Goal: Complete application form: Complete application form

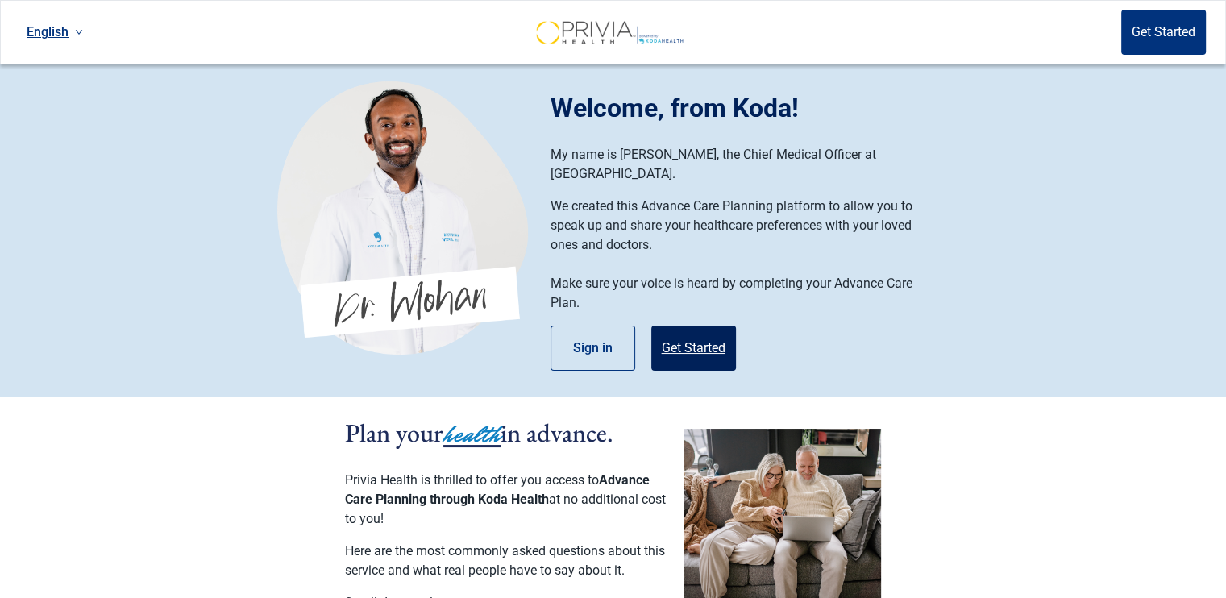
click at [715, 327] on button "Get Started" at bounding box center [693, 348] width 85 height 45
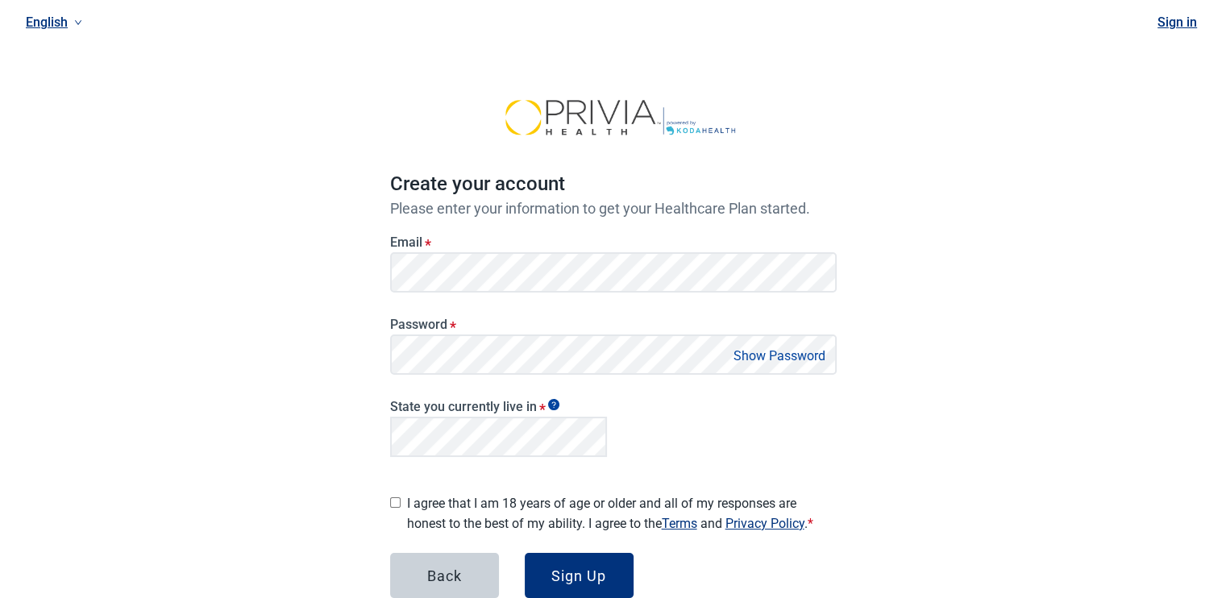
click at [766, 353] on button "Show Password" at bounding box center [780, 356] width 102 height 22
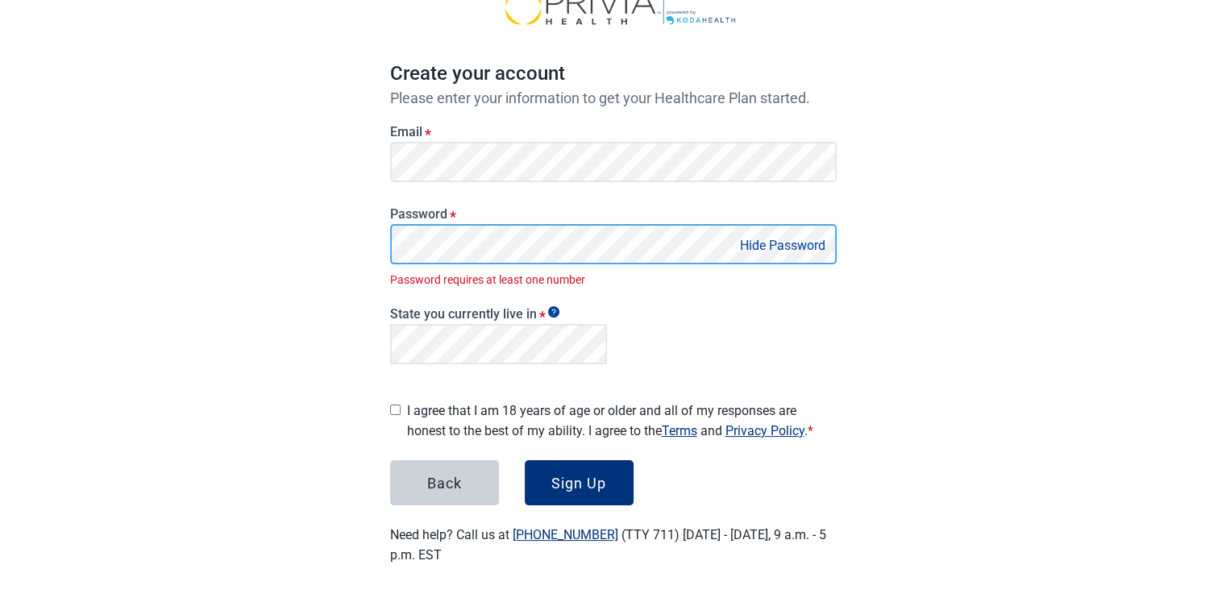
scroll to position [93, 0]
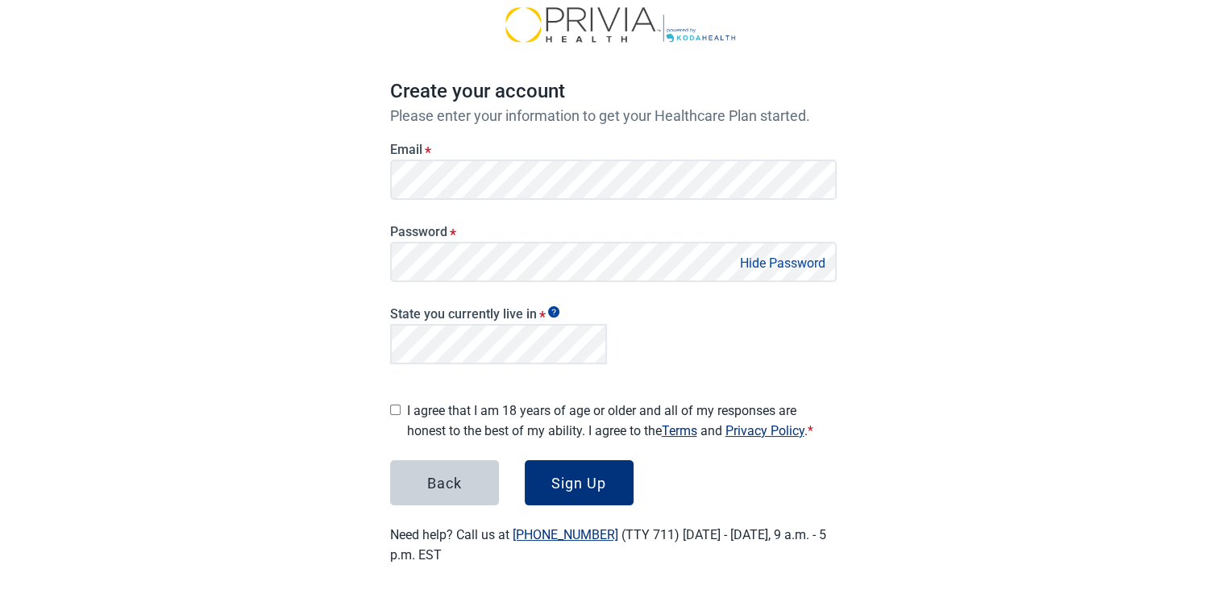
click at [393, 405] on input "I agree that I am 18 years of age or older and all of my responses are honest t…" at bounding box center [395, 410] width 10 height 10
checkbox input "true"
click at [574, 467] on button "Sign Up" at bounding box center [579, 482] width 109 height 45
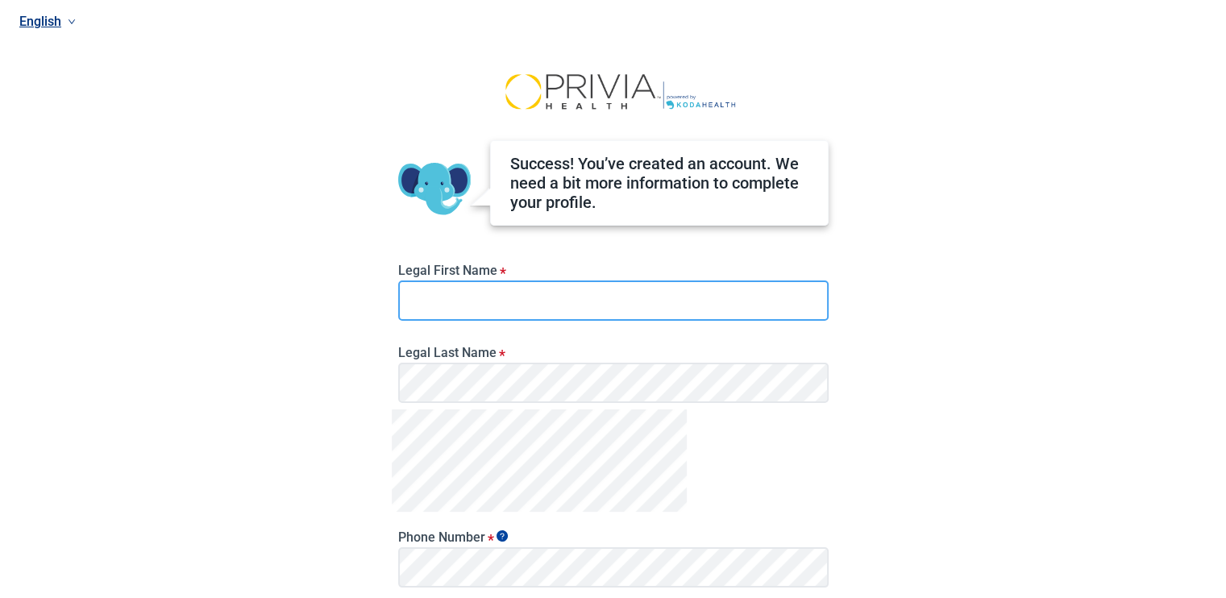
click at [471, 301] on input "Legal First Name *" at bounding box center [613, 300] width 430 height 40
type input "[PERSON_NAME]"
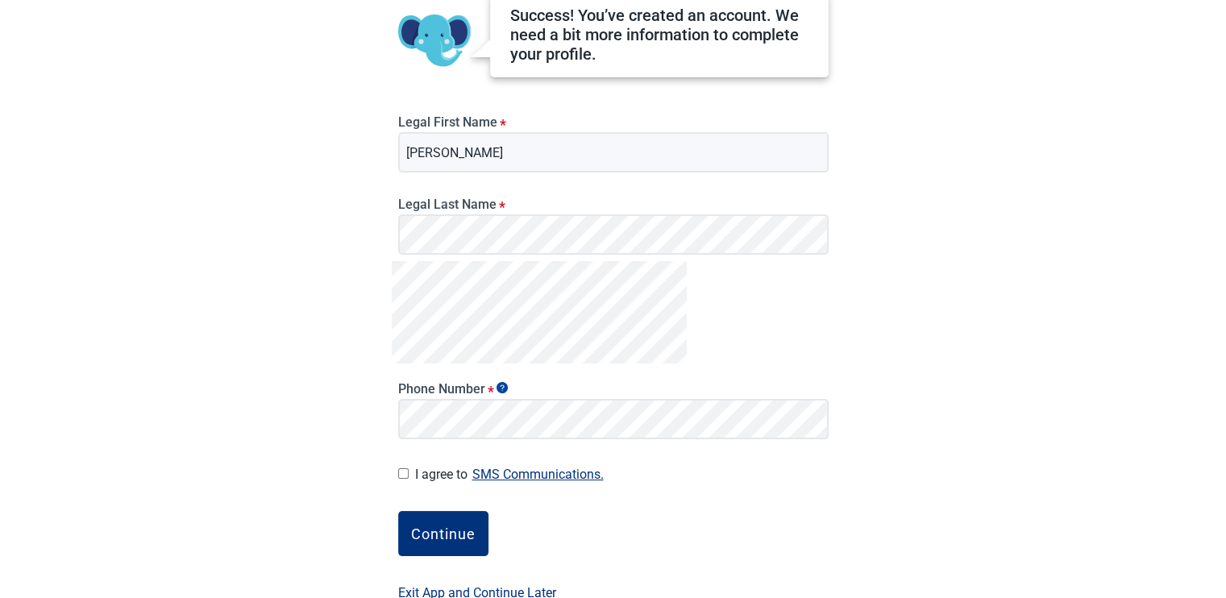
scroll to position [185, 0]
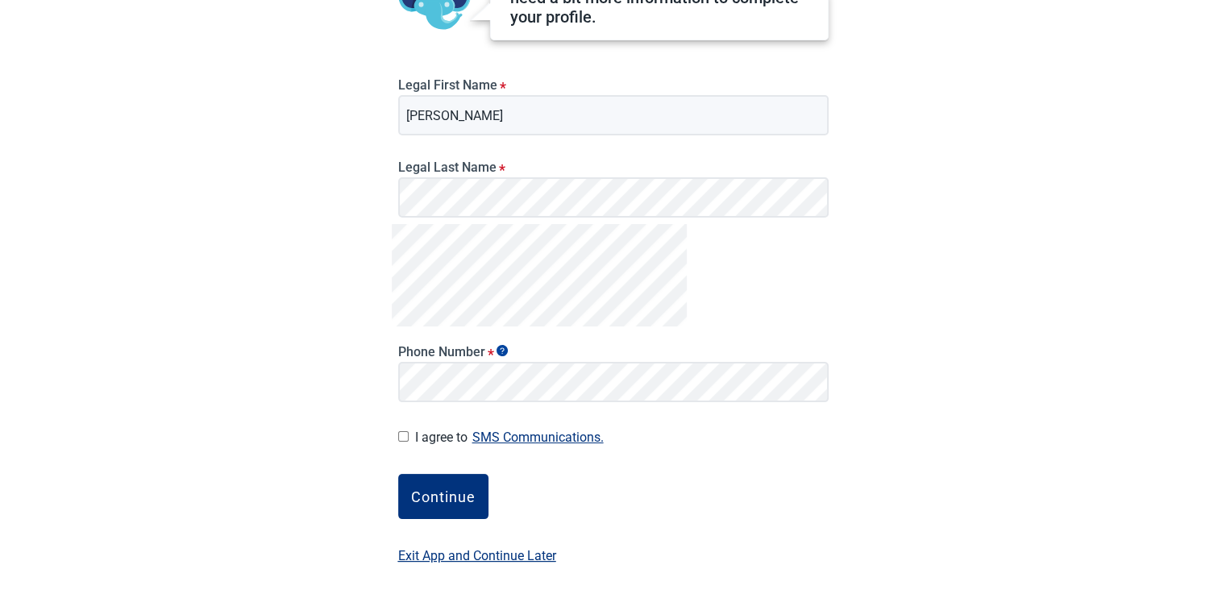
click at [403, 432] on input "I agree to SMS Communications." at bounding box center [403, 436] width 10 height 10
checkbox input "true"
click at [427, 479] on button "Continue" at bounding box center [443, 496] width 90 height 45
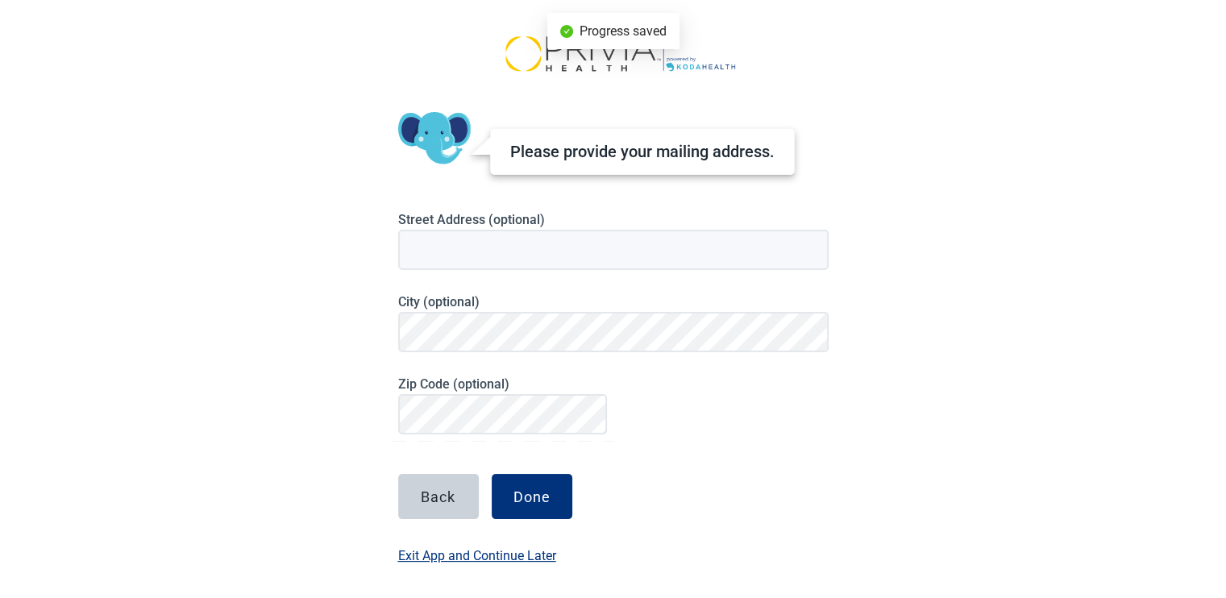
scroll to position [119, 0]
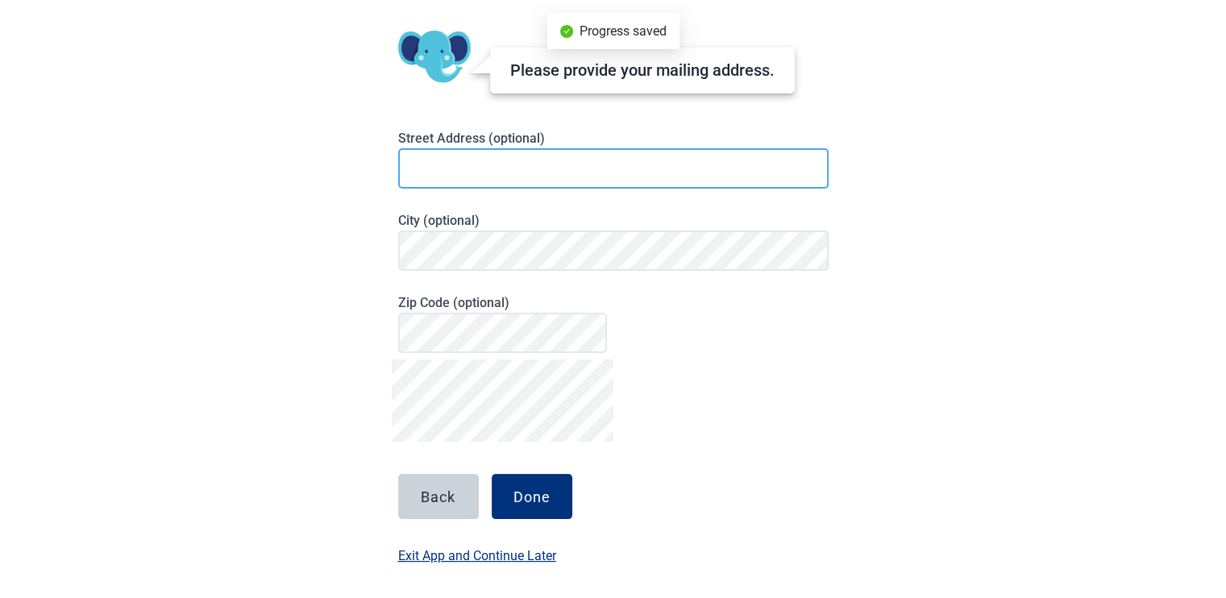
click at [464, 168] on input at bounding box center [613, 168] width 430 height 40
type input "[STREET_ADDRESS]"
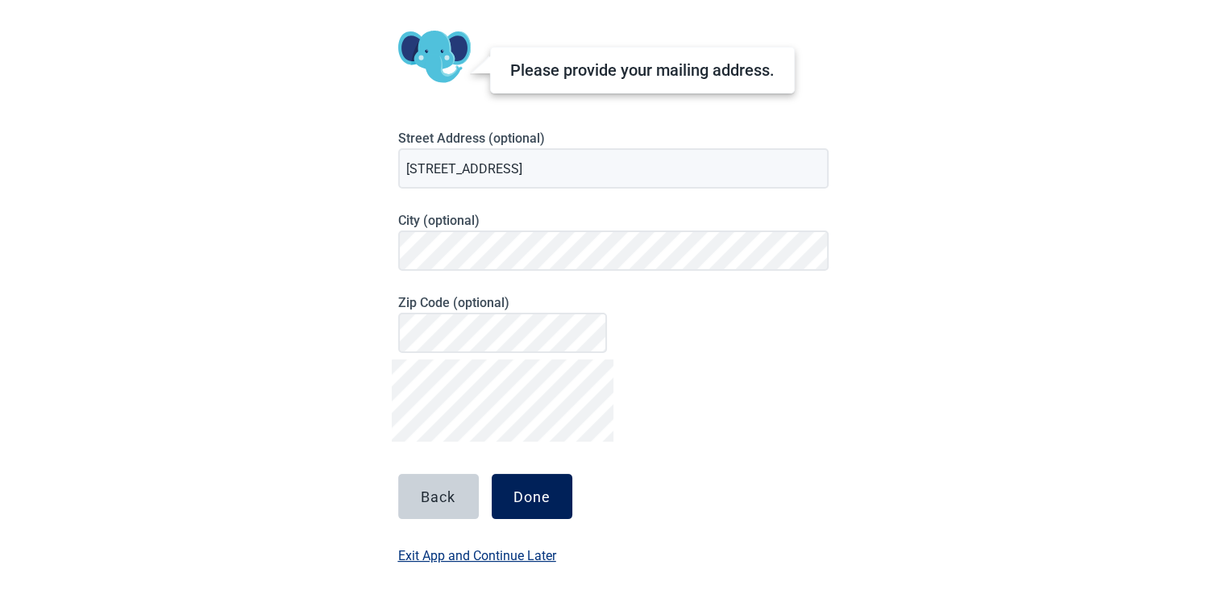
click at [535, 501] on div "Done" at bounding box center [531, 496] width 37 height 16
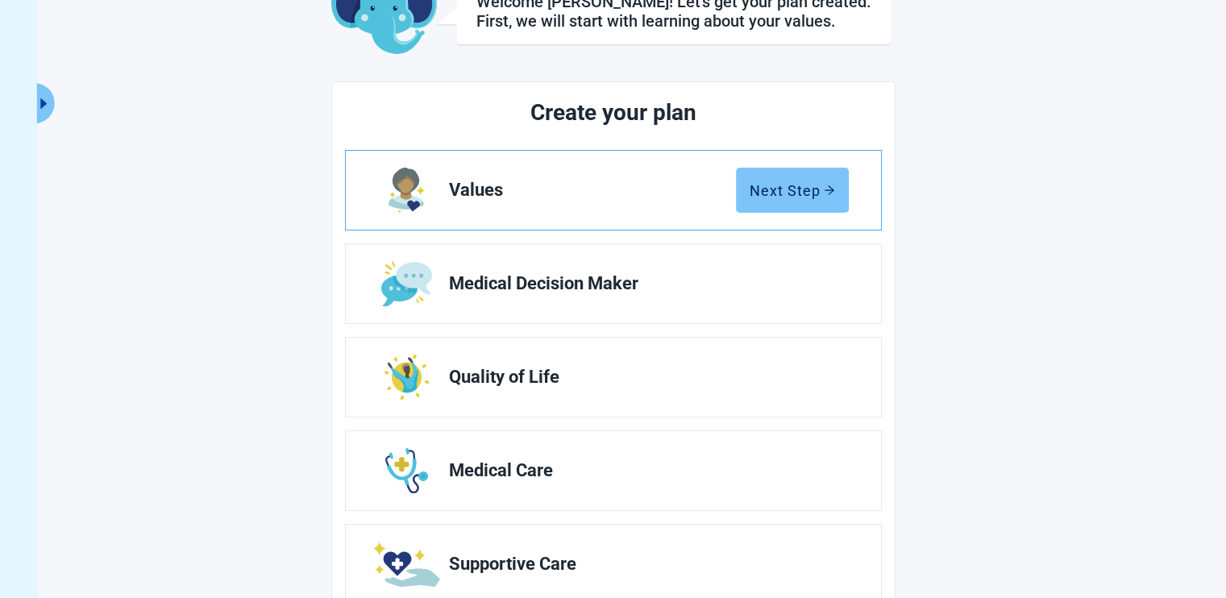
click at [806, 183] on div "Next Step" at bounding box center [792, 190] width 85 height 16
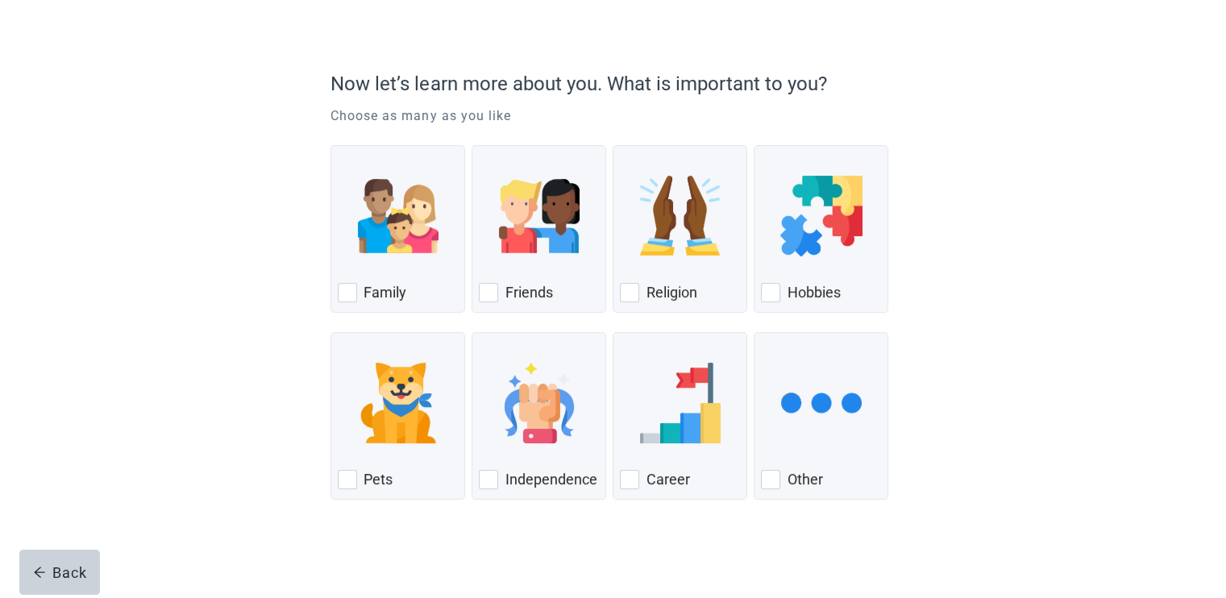
scroll to position [93, 0]
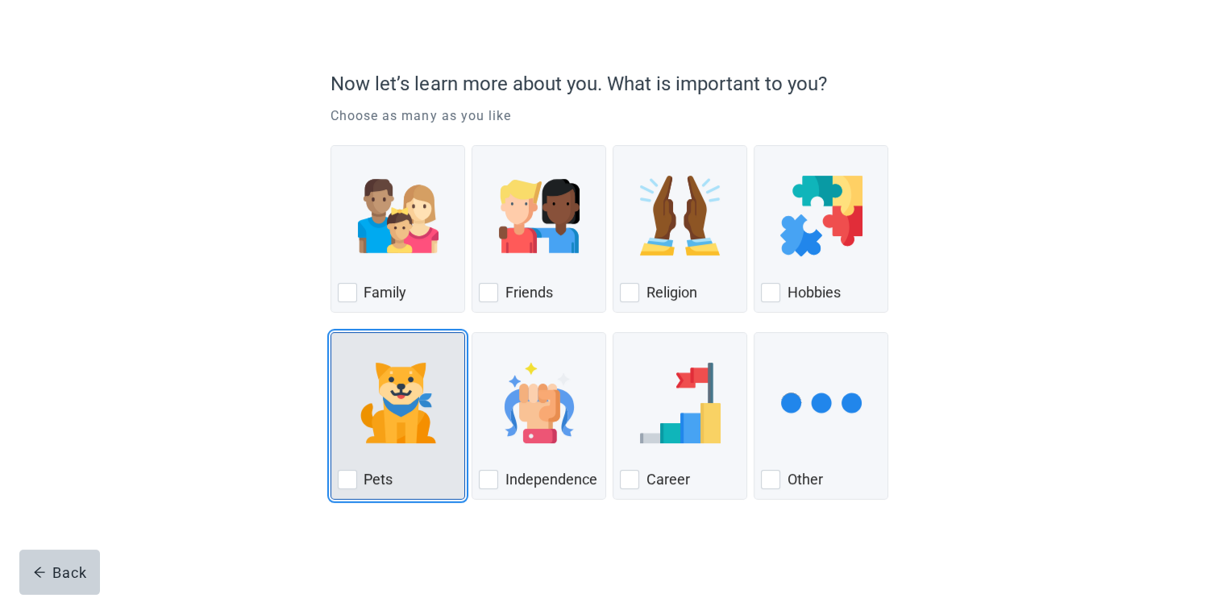
click at [342, 471] on div "Pets, checkbox, not checked" at bounding box center [347, 479] width 19 height 19
click at [331, 333] on input "Pets" at bounding box center [330, 332] width 1 height 1
checkbox input "true"
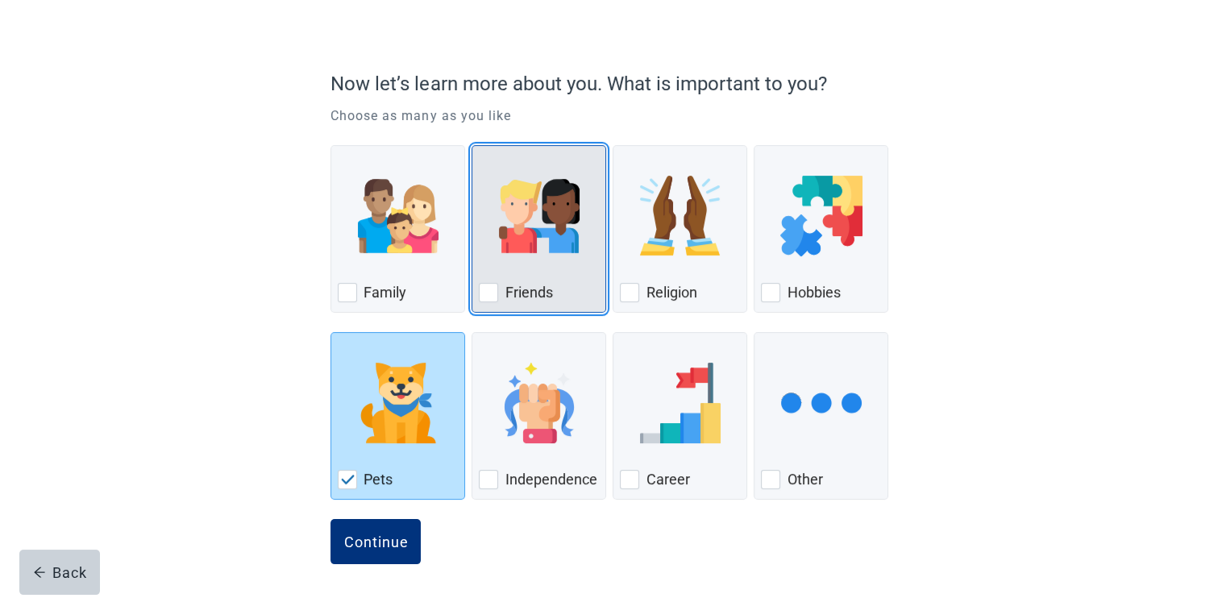
click at [485, 292] on div "Friends, checkbox, not checked" at bounding box center [488, 292] width 19 height 19
click at [472, 146] on input "Friends" at bounding box center [471, 145] width 1 height 1
checkbox input "true"
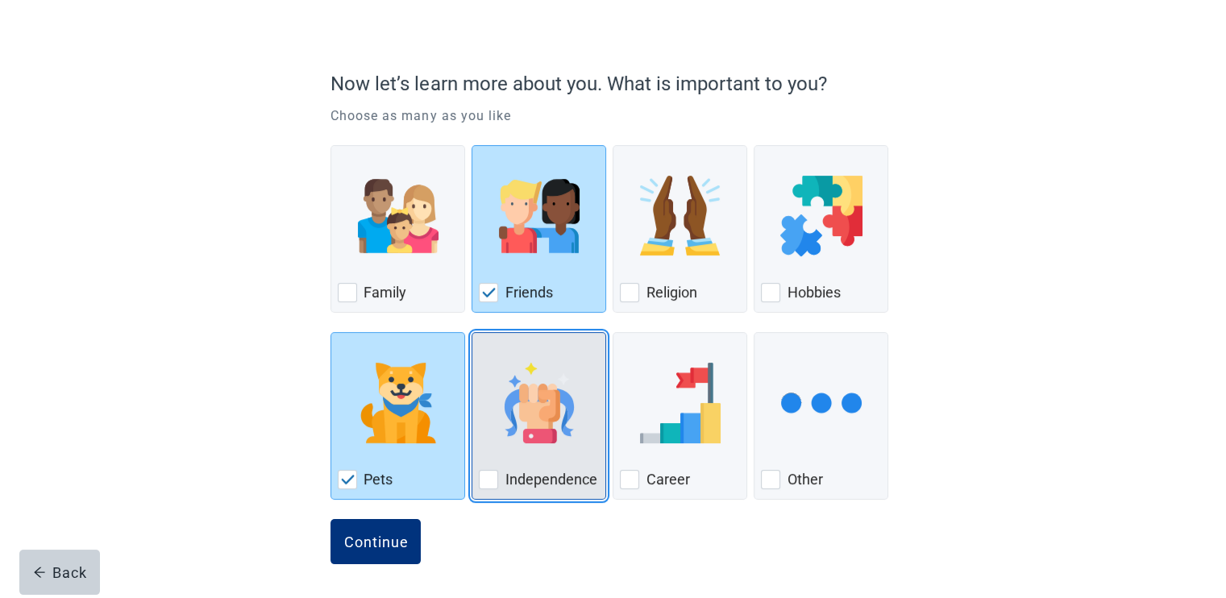
click at [485, 467] on div "Independence" at bounding box center [539, 480] width 120 height 26
click at [472, 333] on input "Independence" at bounding box center [471, 332] width 1 height 1
checkbox input "true"
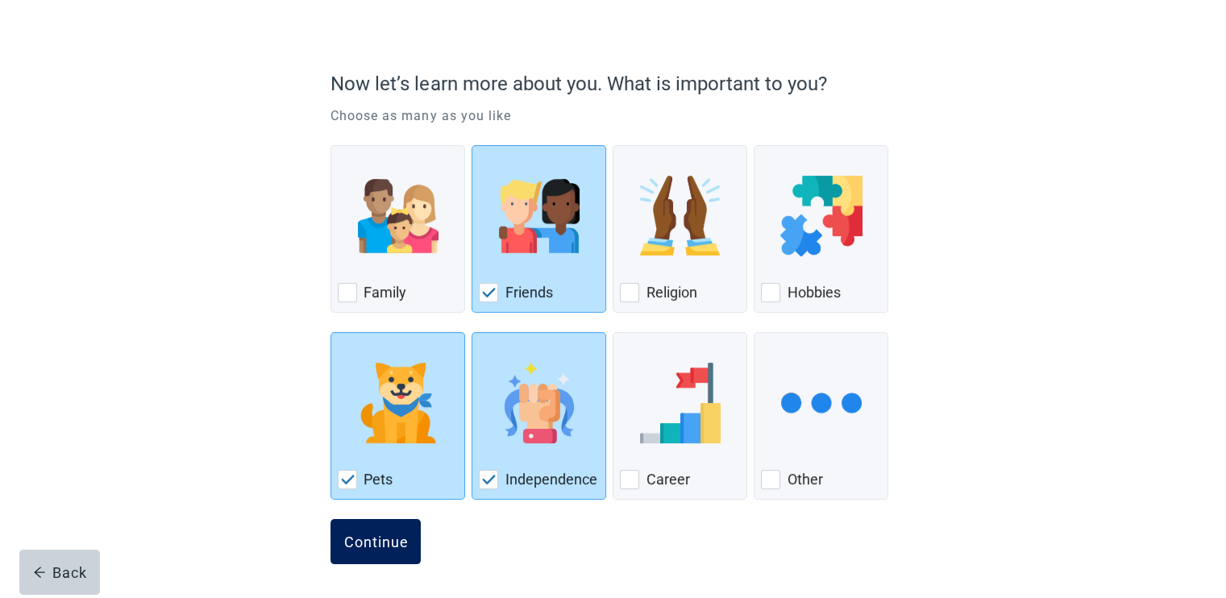
click at [380, 534] on div "Continue" at bounding box center [375, 542] width 64 height 16
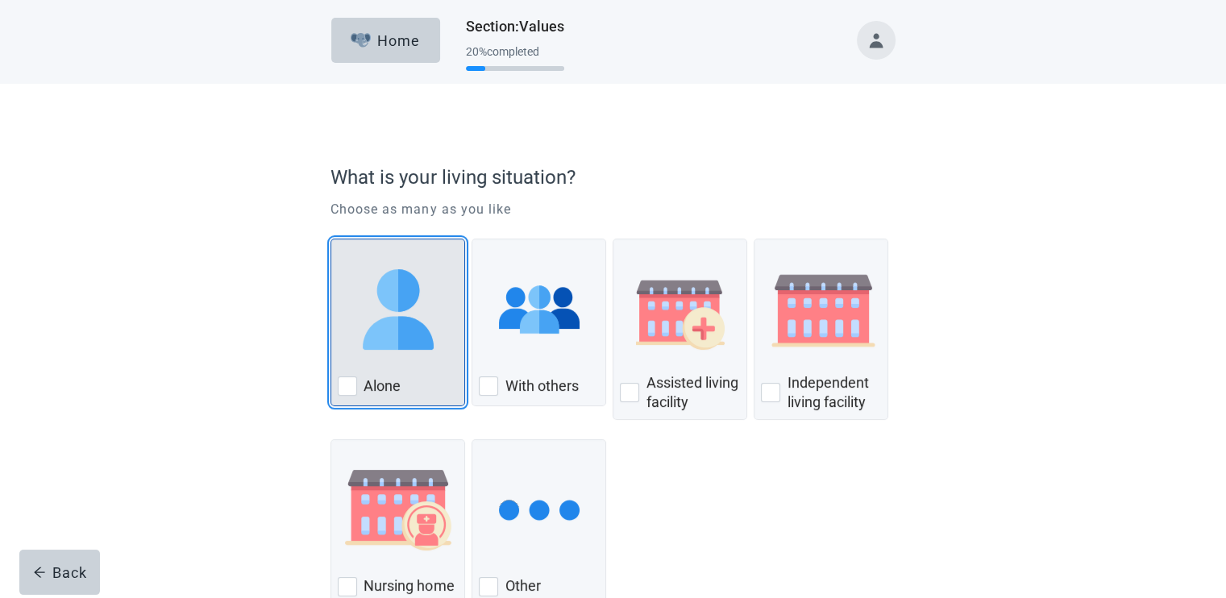
click at [383, 350] on div "Alone, checkbox, not checked" at bounding box center [398, 309] width 120 height 127
click at [331, 239] on input "Alone" at bounding box center [330, 239] width 1 height 1
checkbox input "true"
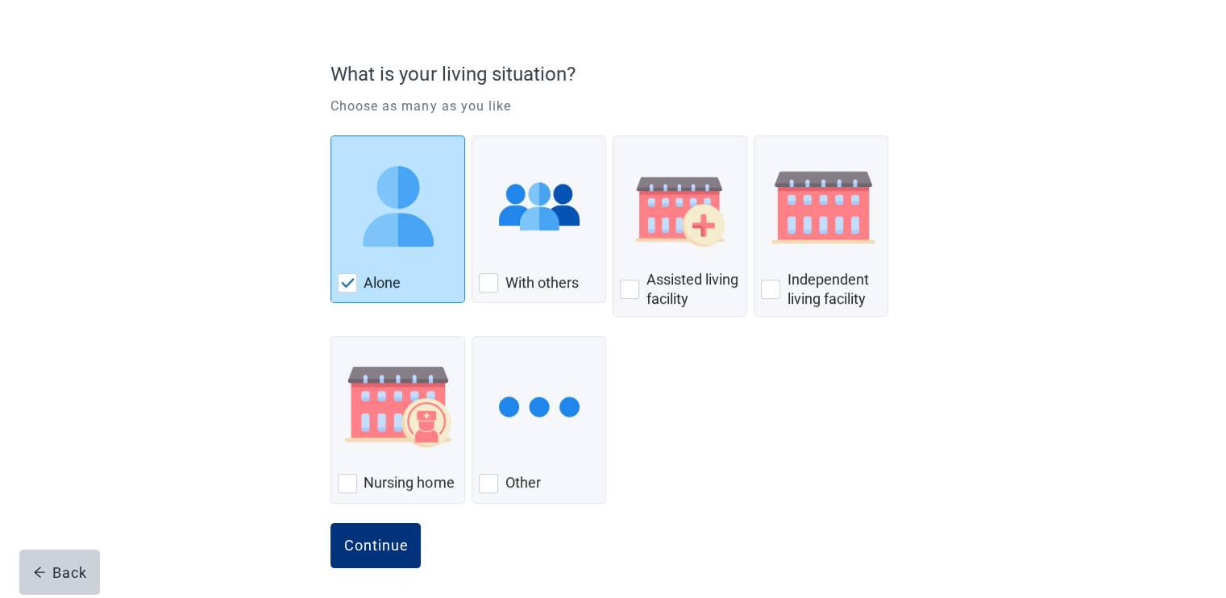
scroll to position [107, 0]
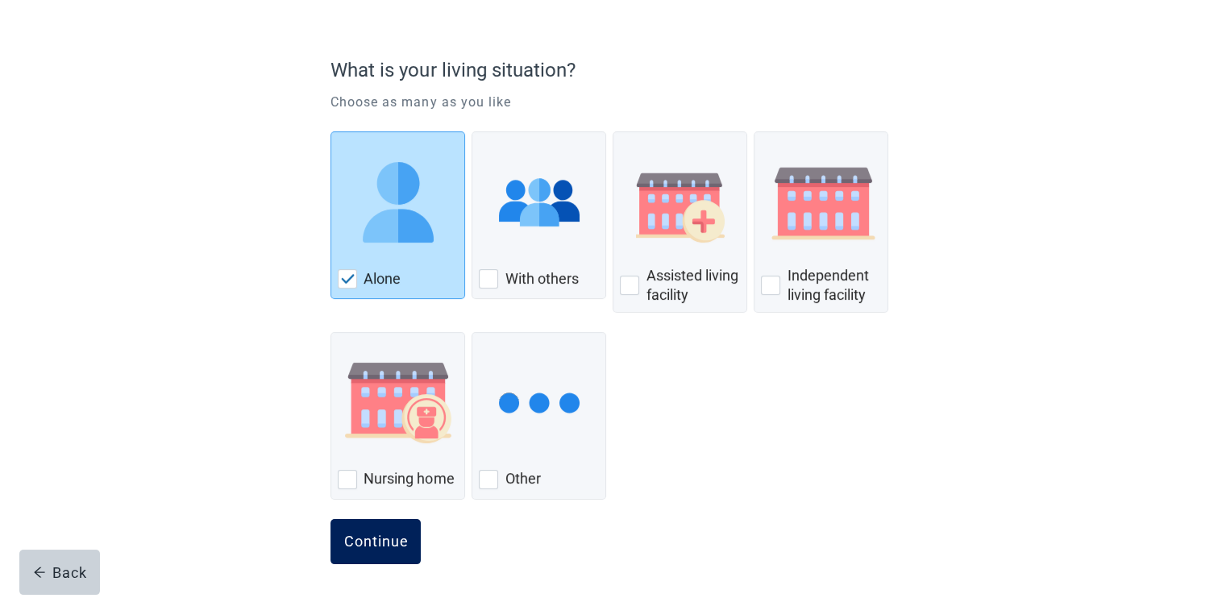
click at [363, 534] on div "Continue" at bounding box center [375, 542] width 64 height 16
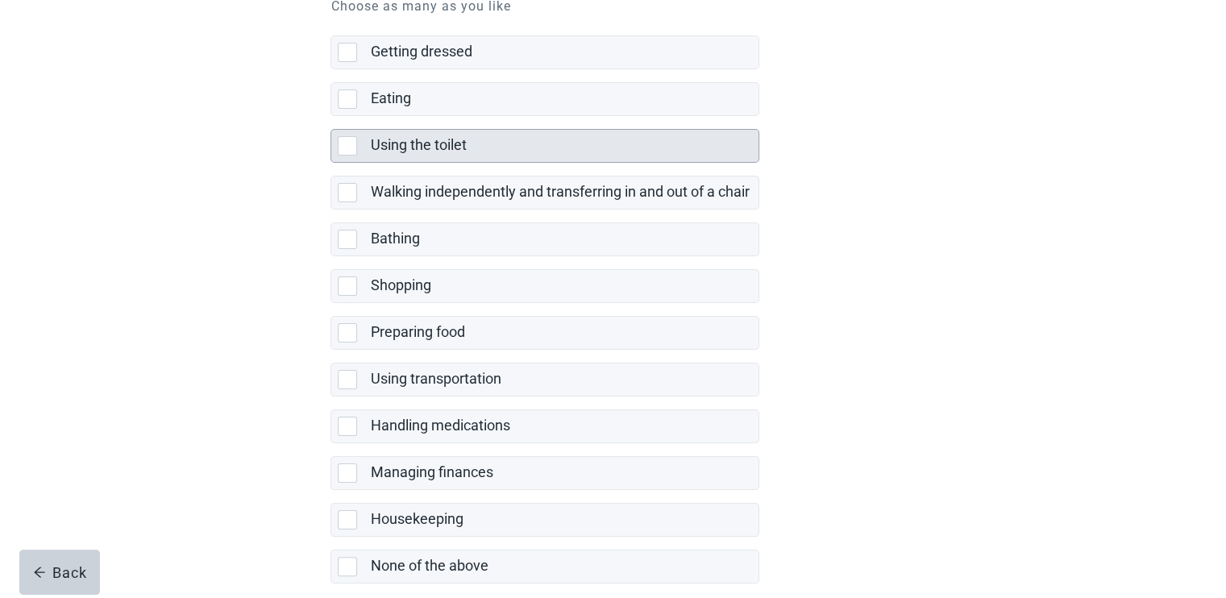
scroll to position [289, 0]
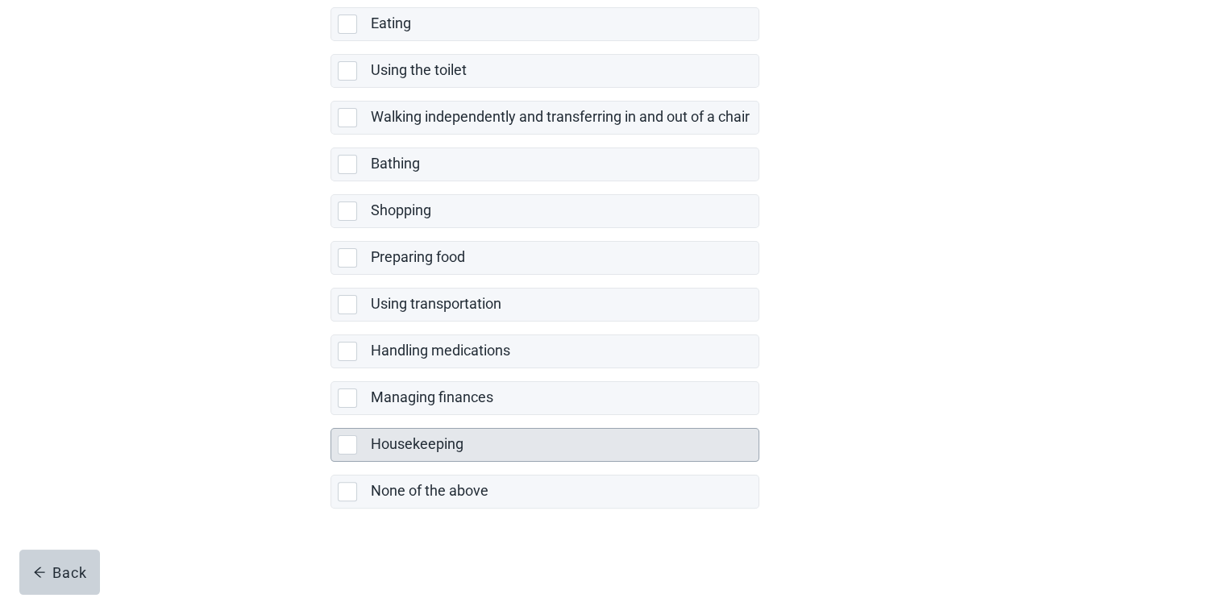
click at [699, 434] on div "Housekeeping" at bounding box center [559, 444] width 379 height 20
click at [331, 416] on input "Housekeeping" at bounding box center [330, 415] width 1 height 1
checkbox input "true"
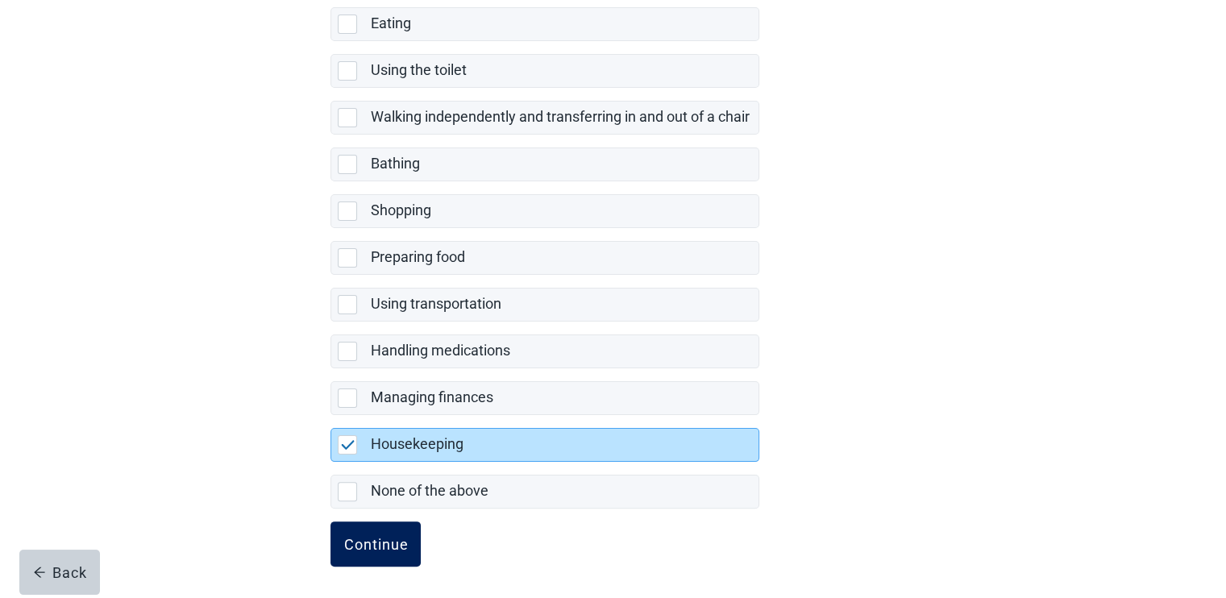
click at [392, 544] on div "Continue" at bounding box center [375, 544] width 64 height 16
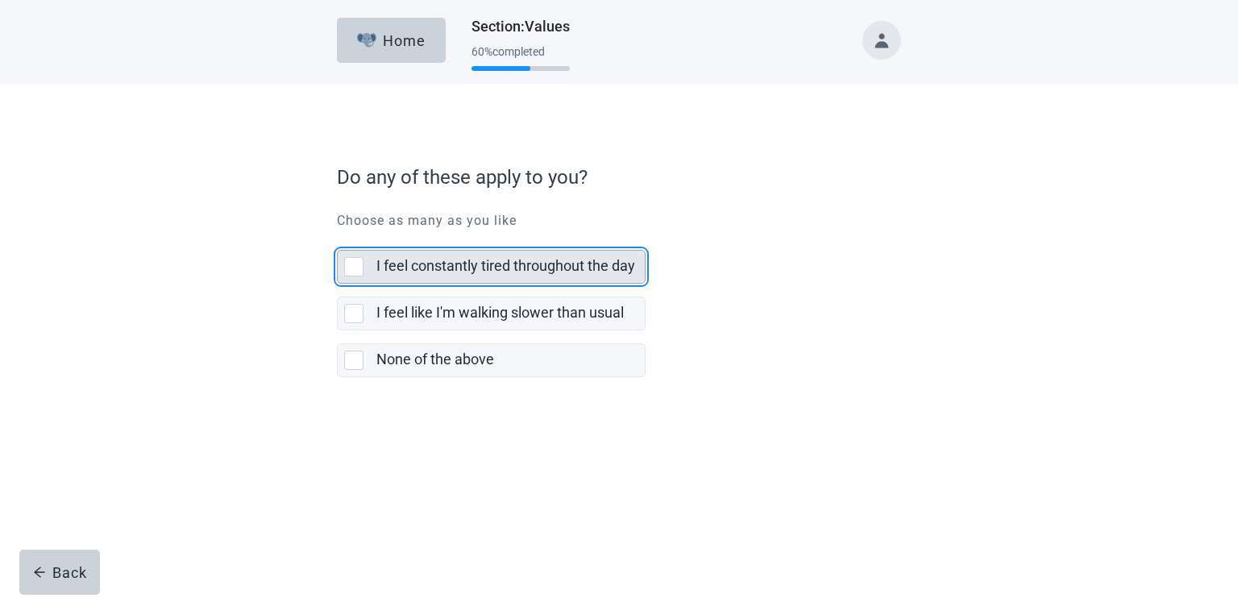
click at [561, 262] on label "I feel constantly tired throughout the day" at bounding box center [505, 265] width 259 height 17
checkbox input "true"
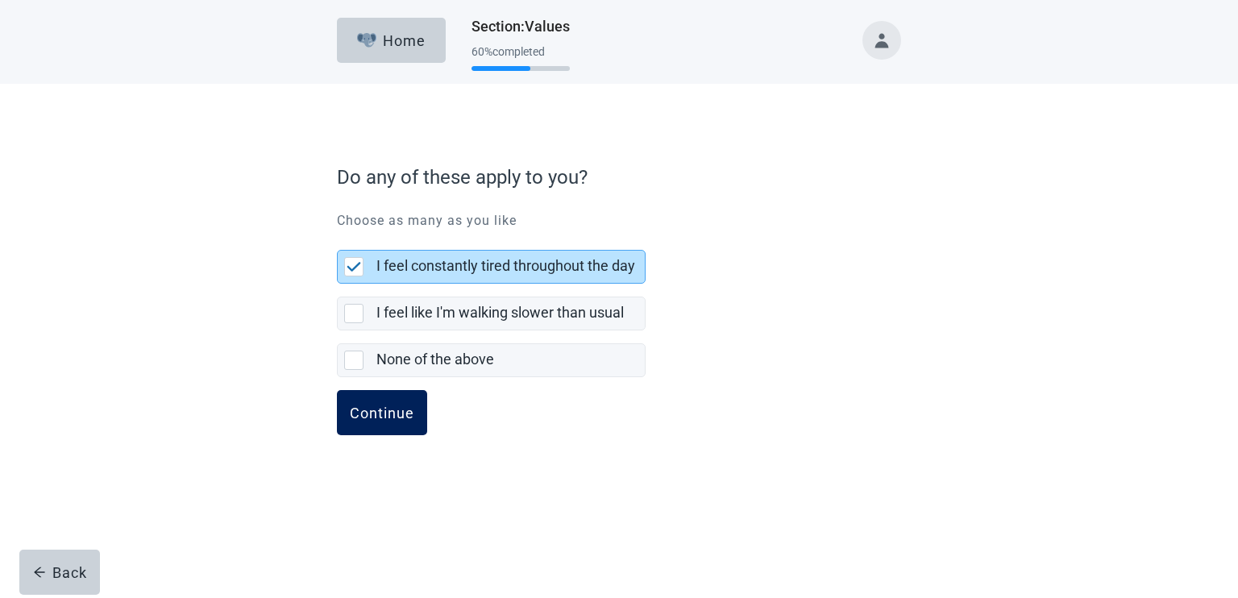
click at [367, 405] on div "Continue" at bounding box center [382, 413] width 64 height 16
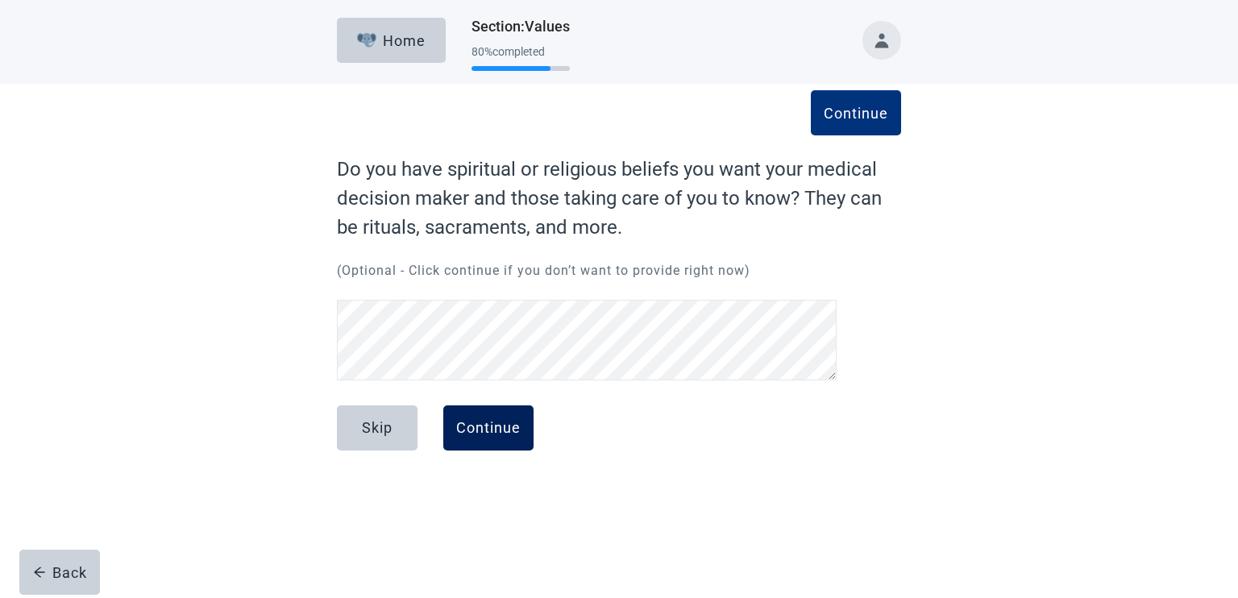
click at [499, 422] on div "Continue" at bounding box center [488, 428] width 64 height 16
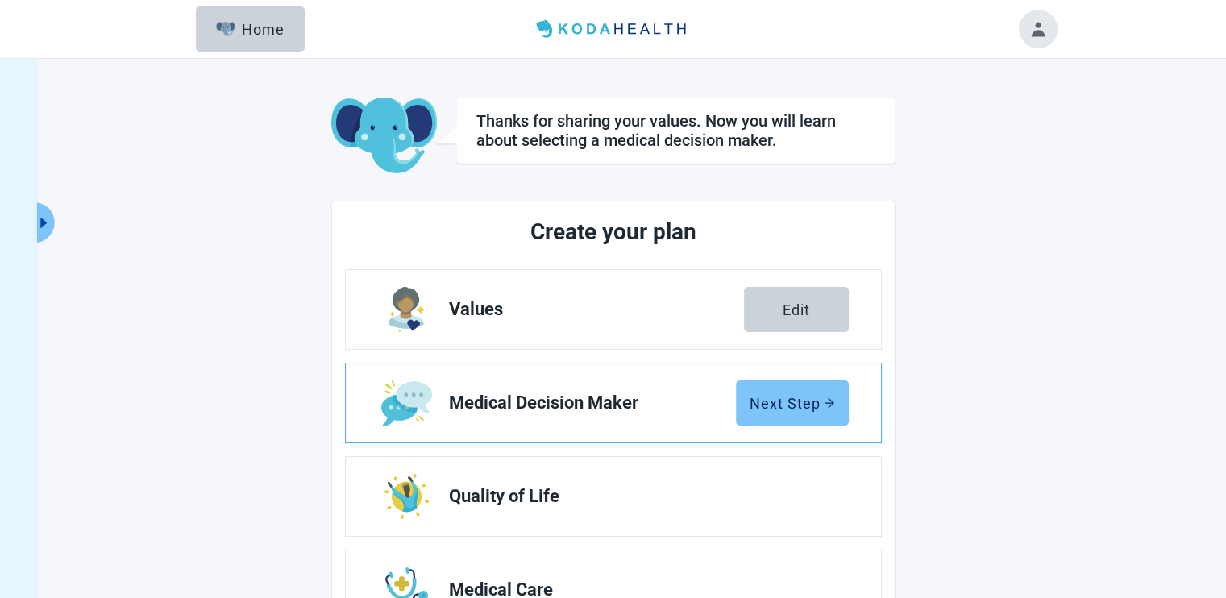
click at [779, 403] on div "Next Step" at bounding box center [792, 403] width 85 height 16
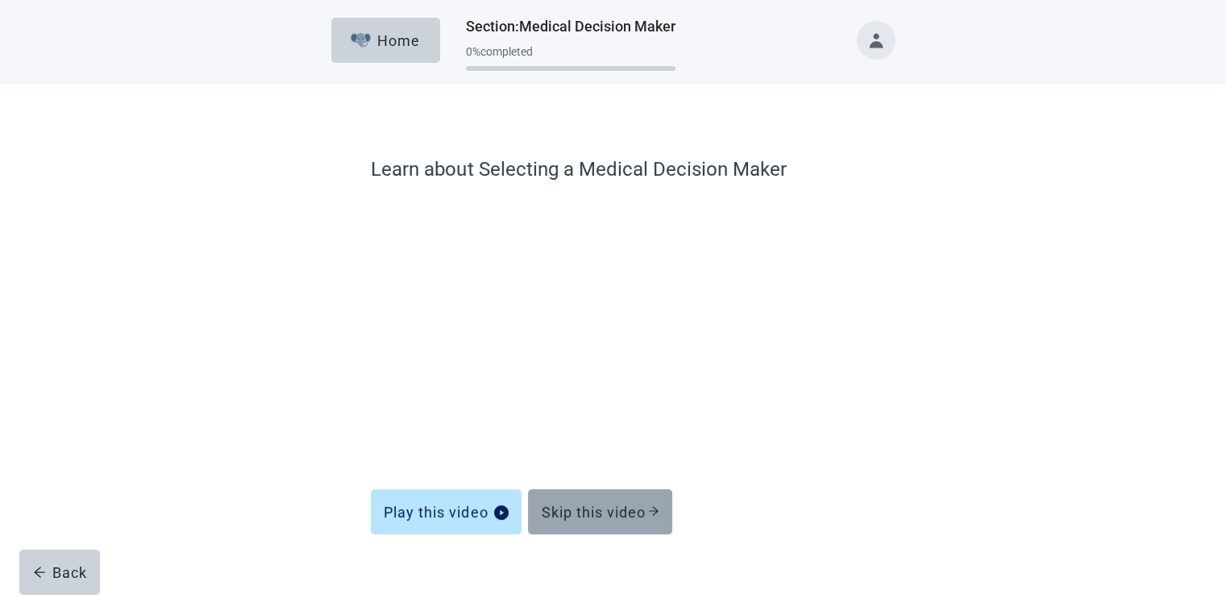
click at [566, 510] on div "Skip this video" at bounding box center [600, 512] width 118 height 16
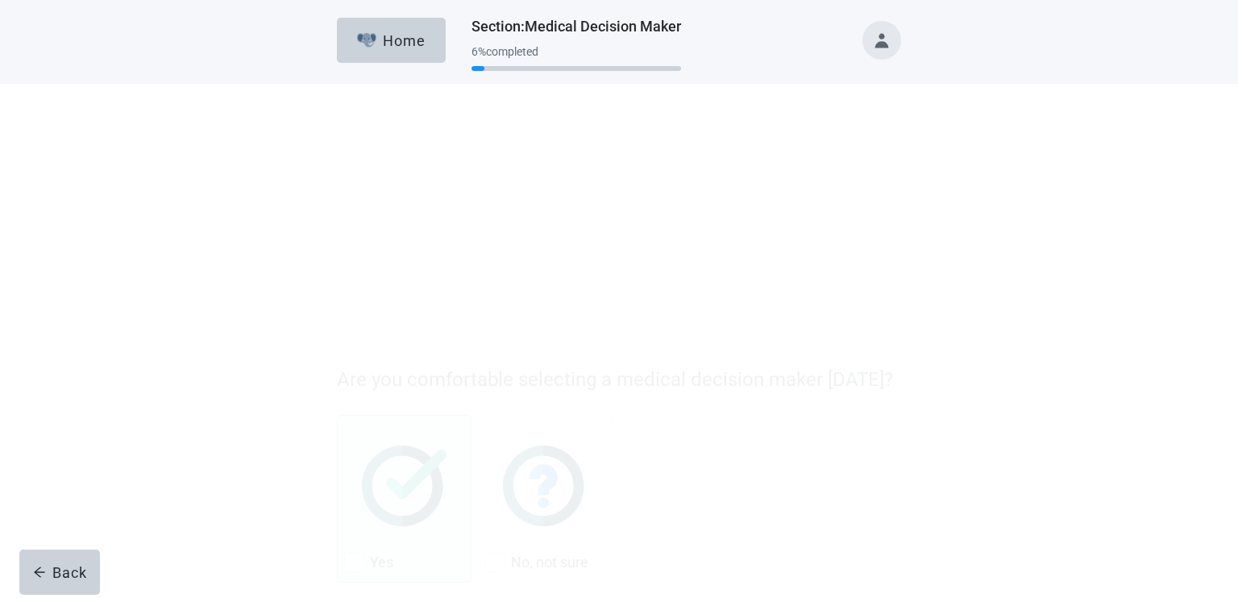
click at [427, 305] on img "Yes, checkbox, not checked" at bounding box center [404, 283] width 85 height 81
click at [338, 214] on input "Yes" at bounding box center [337, 213] width 1 height 1
checkbox input "true"
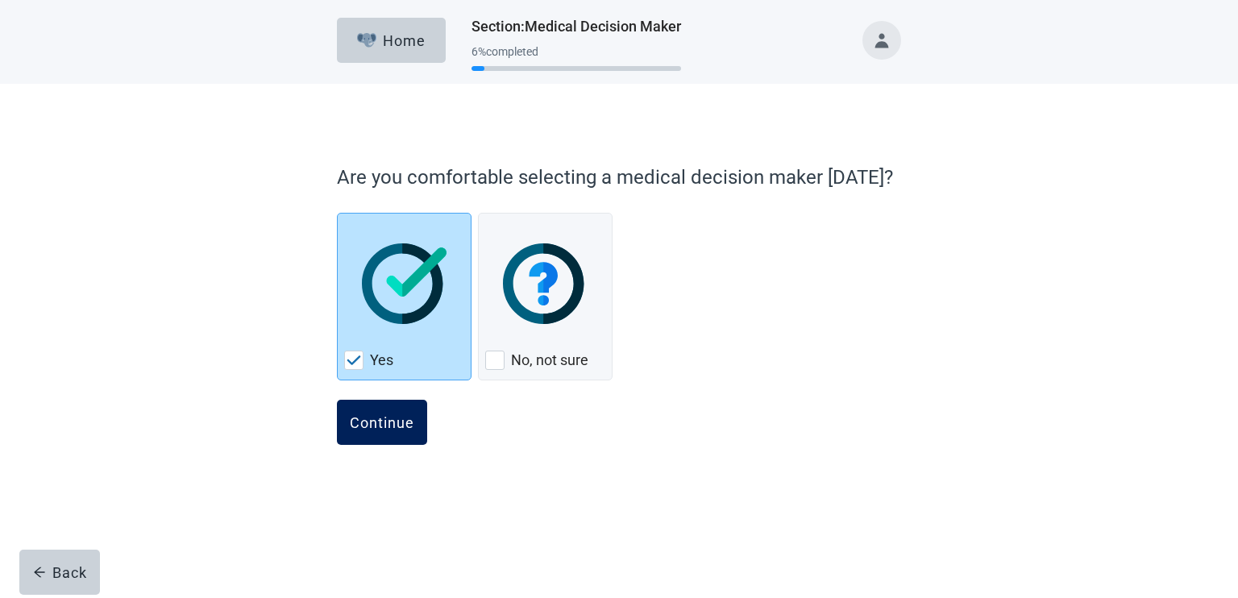
click at [386, 422] on div "Continue" at bounding box center [382, 422] width 64 height 16
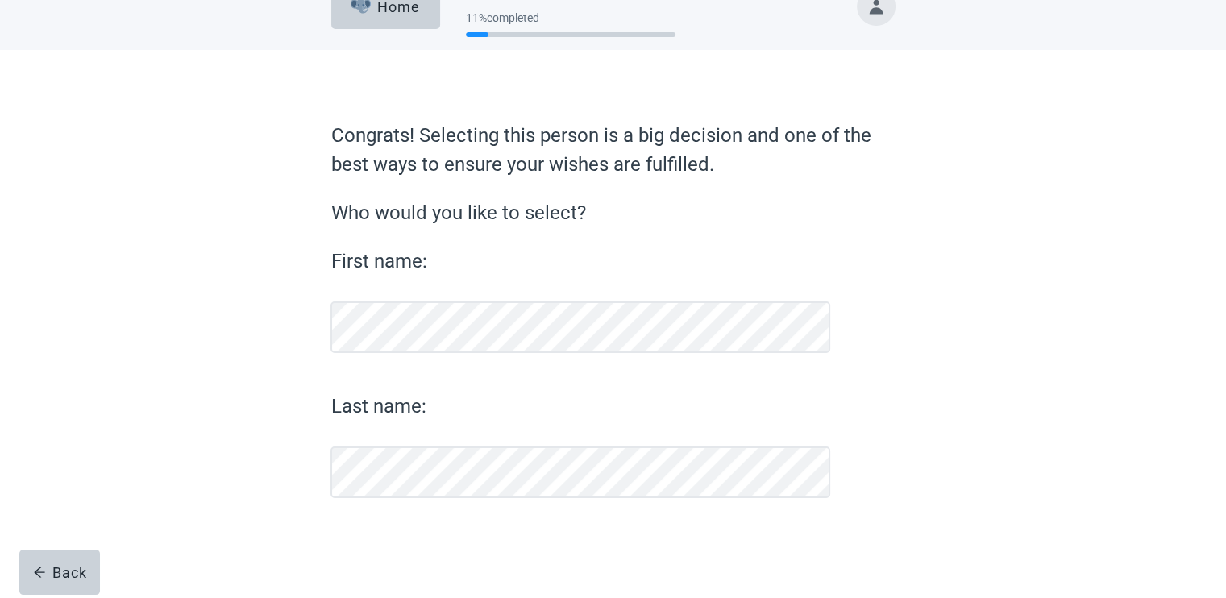
scroll to position [33, 0]
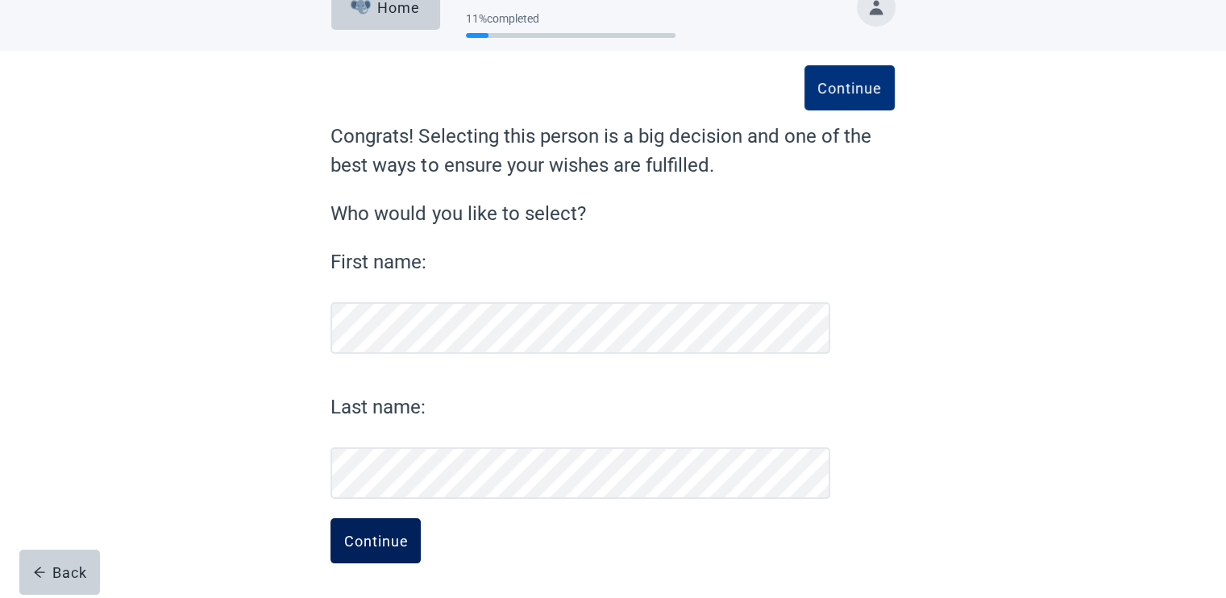
click at [371, 534] on div "Continue" at bounding box center [375, 541] width 64 height 16
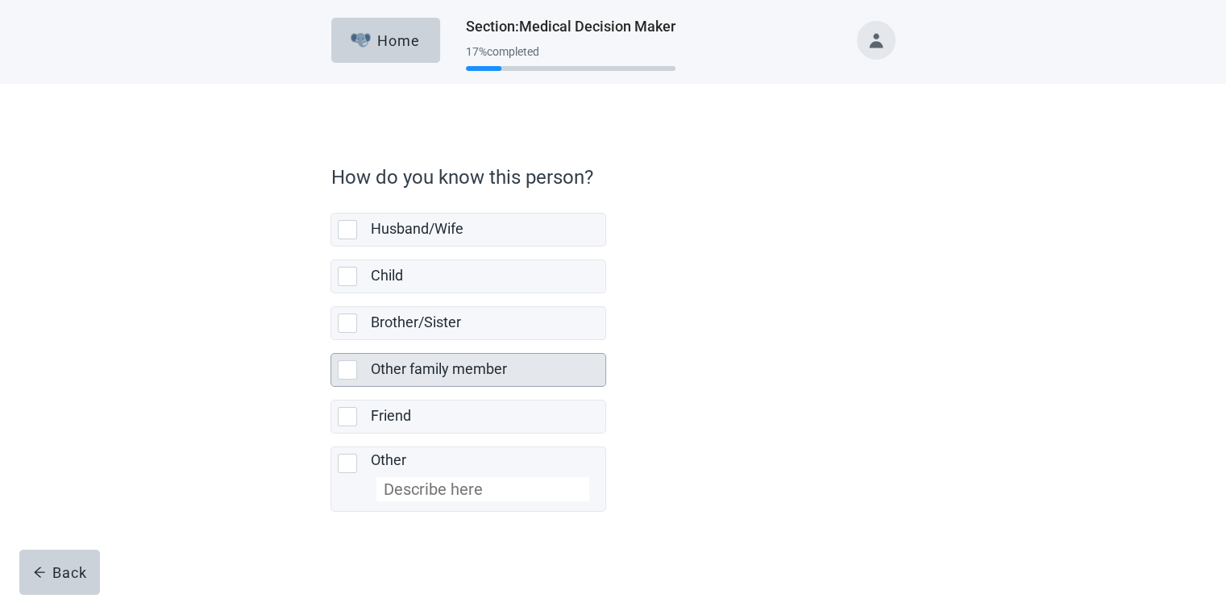
click at [487, 354] on div "Other family member" at bounding box center [487, 370] width 235 height 32
click at [331, 341] on input "Other family member" at bounding box center [330, 340] width 1 height 1
checkbox input "true"
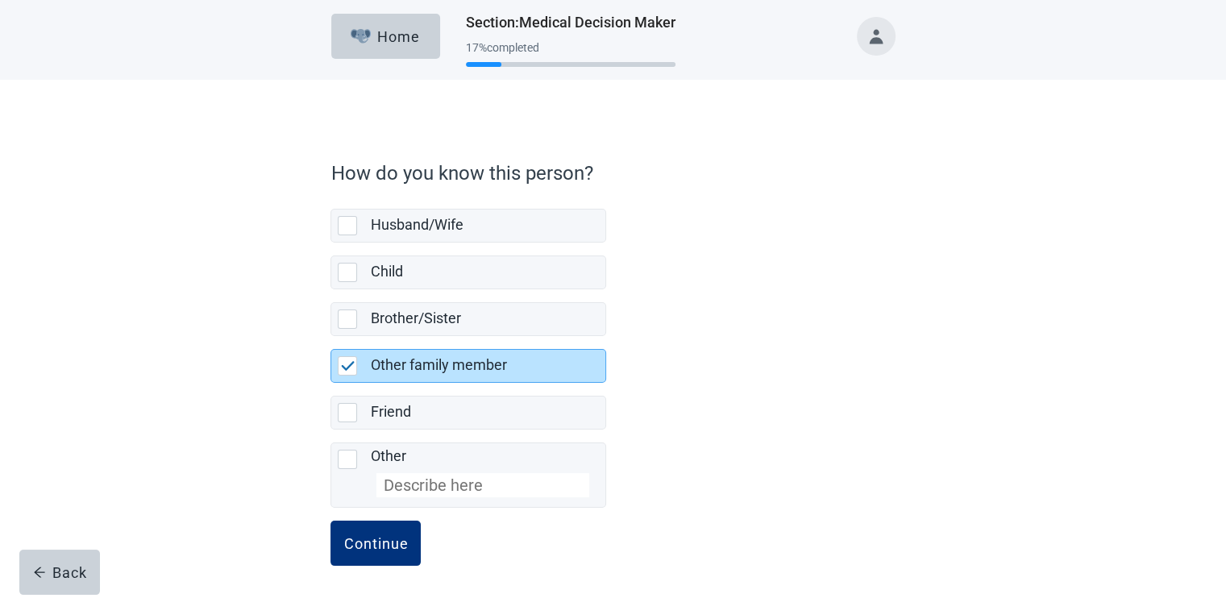
scroll to position [5, 0]
click at [362, 534] on div "Continue" at bounding box center [375, 542] width 64 height 16
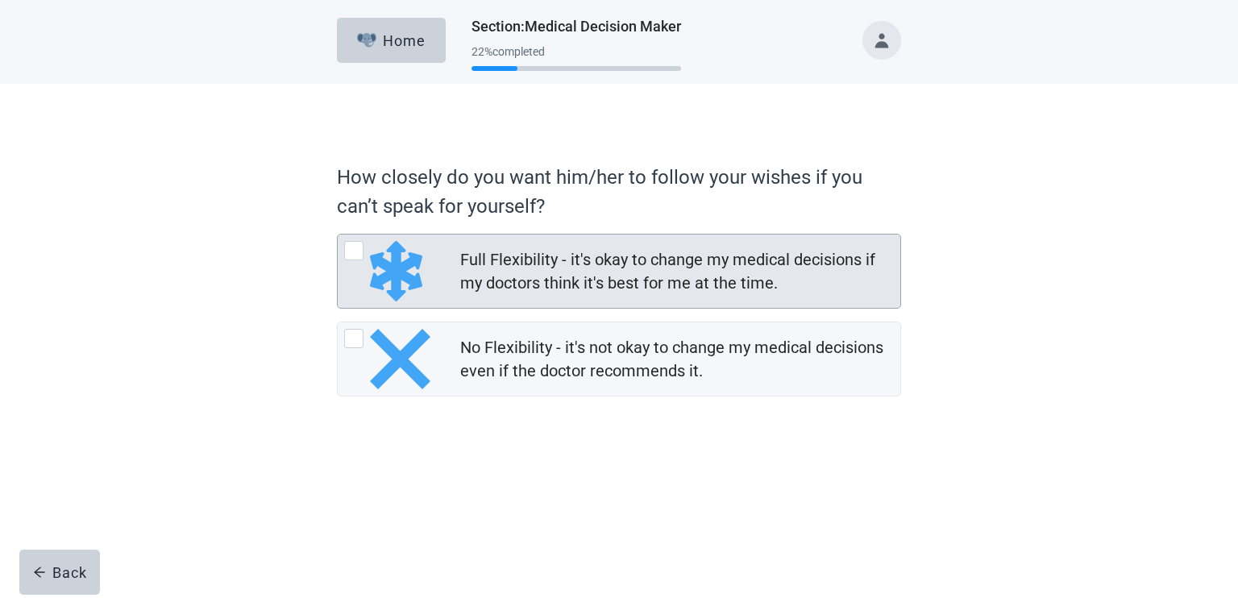
click at [683, 254] on div "Full Flexibility - it's okay to change my medical decisions if my doctors think…" at bounding box center [675, 271] width 430 height 47
click at [338, 235] on input "Full Flexibility - it's okay to change my medical decisions if my doctors think…" at bounding box center [337, 234] width 1 height 1
radio input "true"
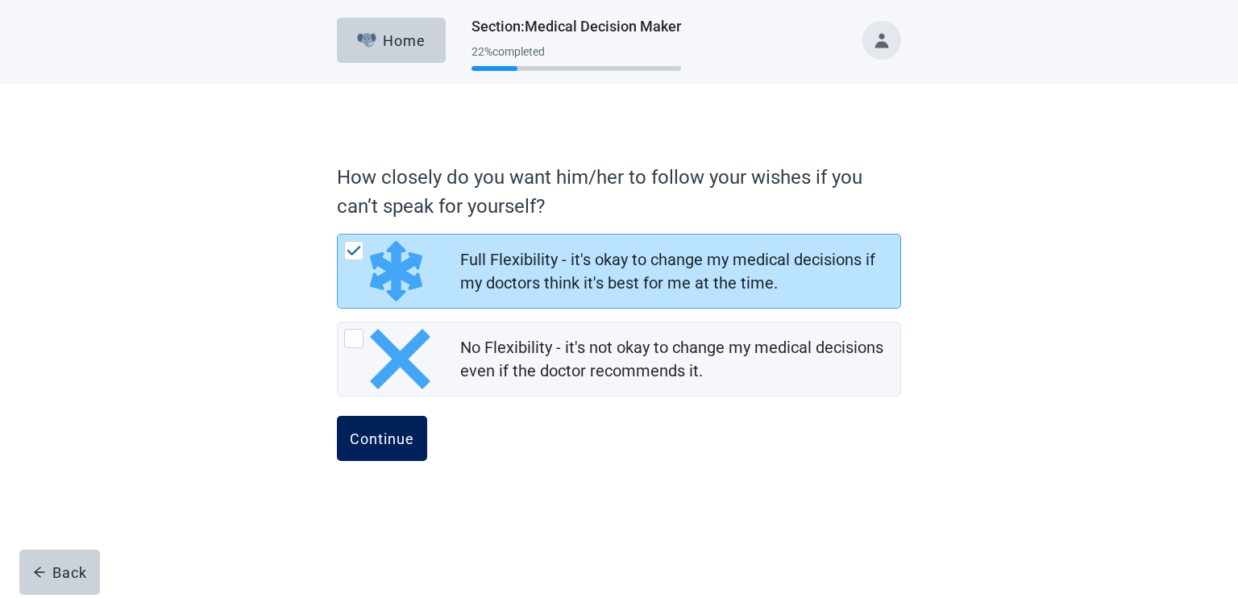
click at [388, 430] on div "Continue" at bounding box center [382, 438] width 64 height 16
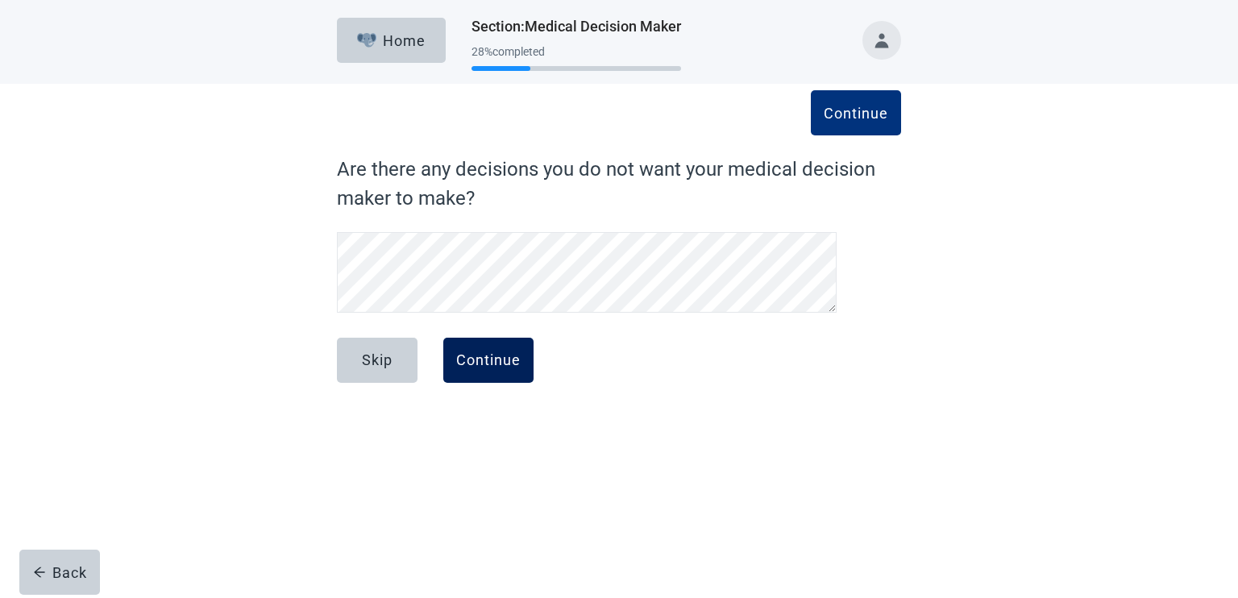
click at [477, 358] on div "Continue" at bounding box center [488, 360] width 64 height 16
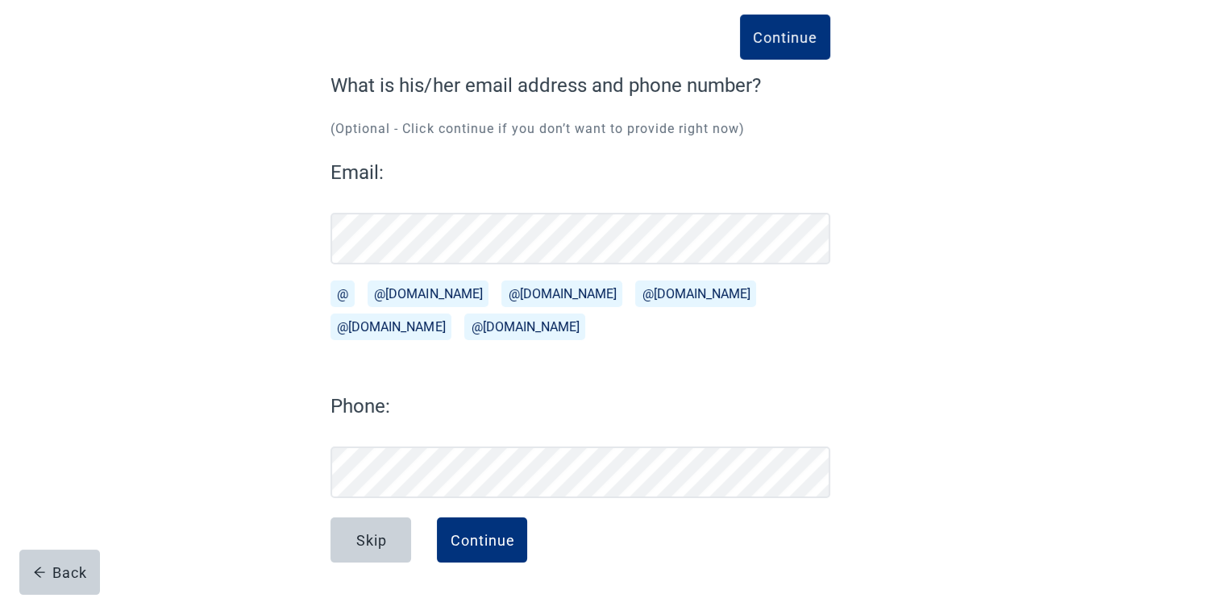
scroll to position [84, 0]
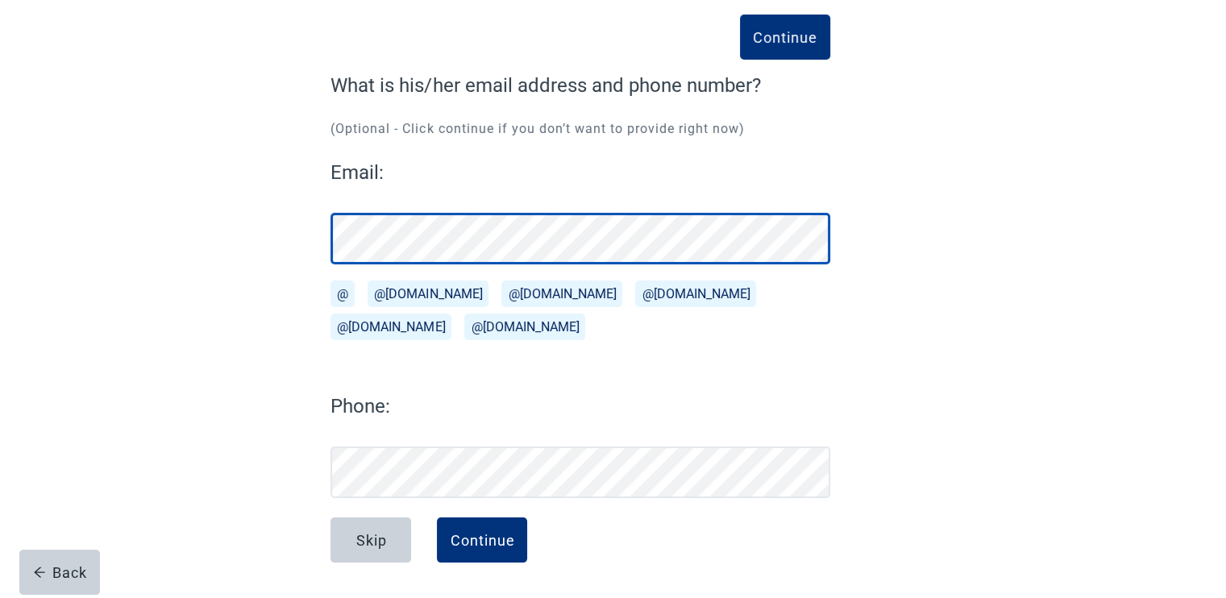
click at [279, 247] on div "Continue What is his/her email address and phone number? (Optional - Click cont…" at bounding box center [612, 315] width 677 height 566
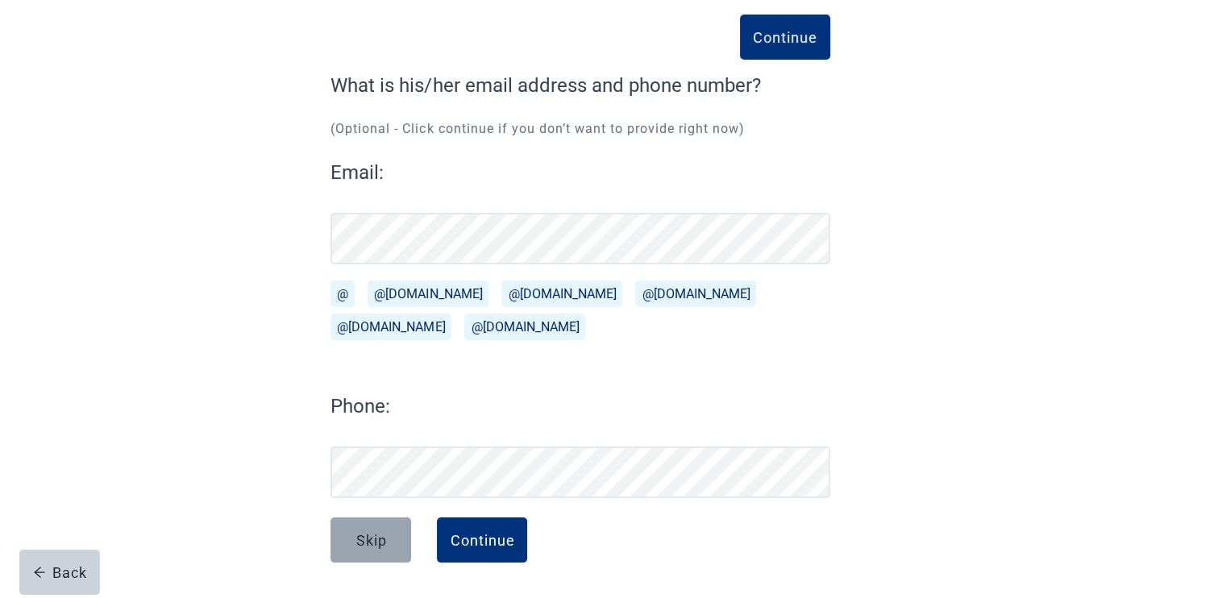
click at [352, 535] on button "Skip" at bounding box center [370, 539] width 81 height 45
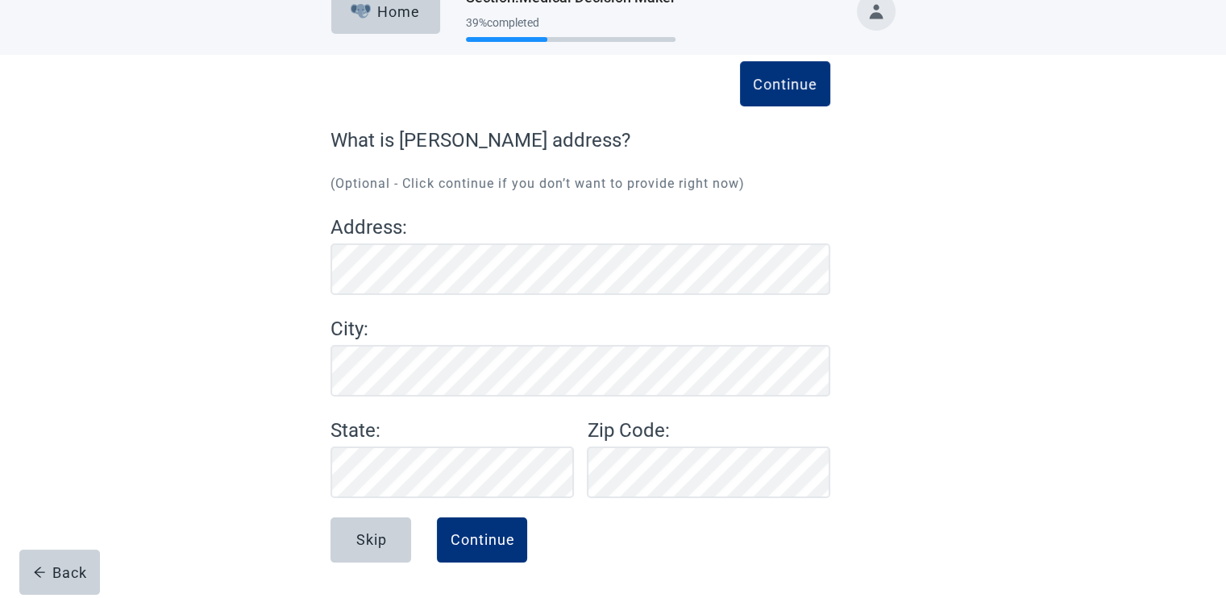
scroll to position [29, 0]
click at [356, 533] on div "Skip" at bounding box center [370, 540] width 31 height 16
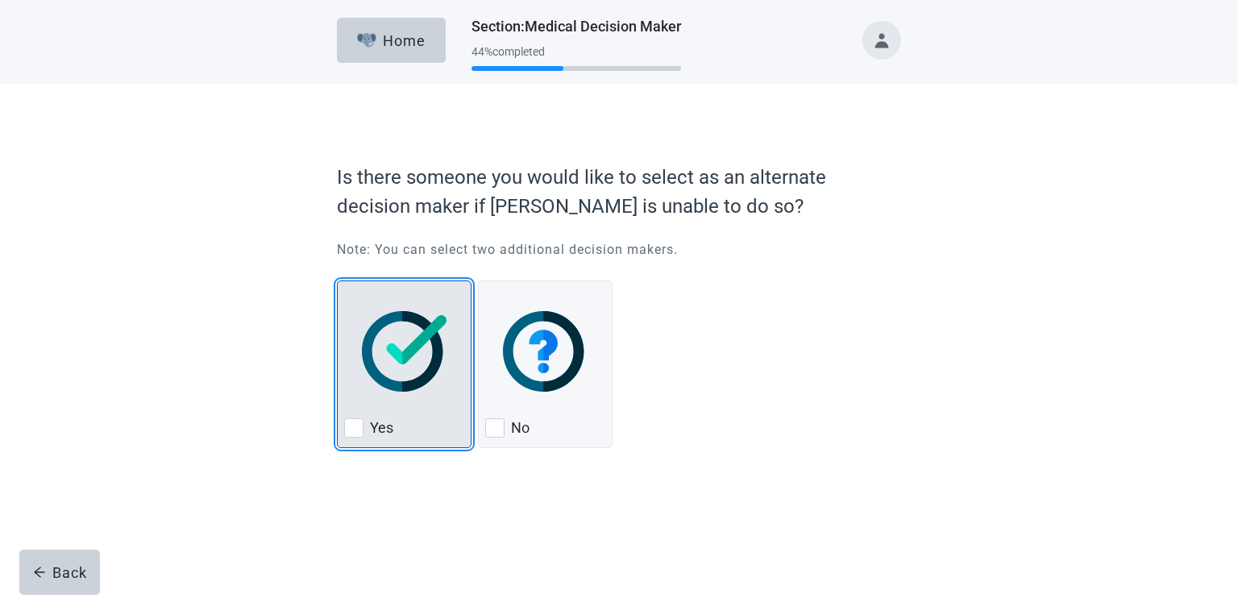
click at [414, 344] on img "Yes, checkbox, not checked" at bounding box center [404, 351] width 85 height 81
click at [338, 281] on input "Yes" at bounding box center [337, 280] width 1 height 1
checkbox input "true"
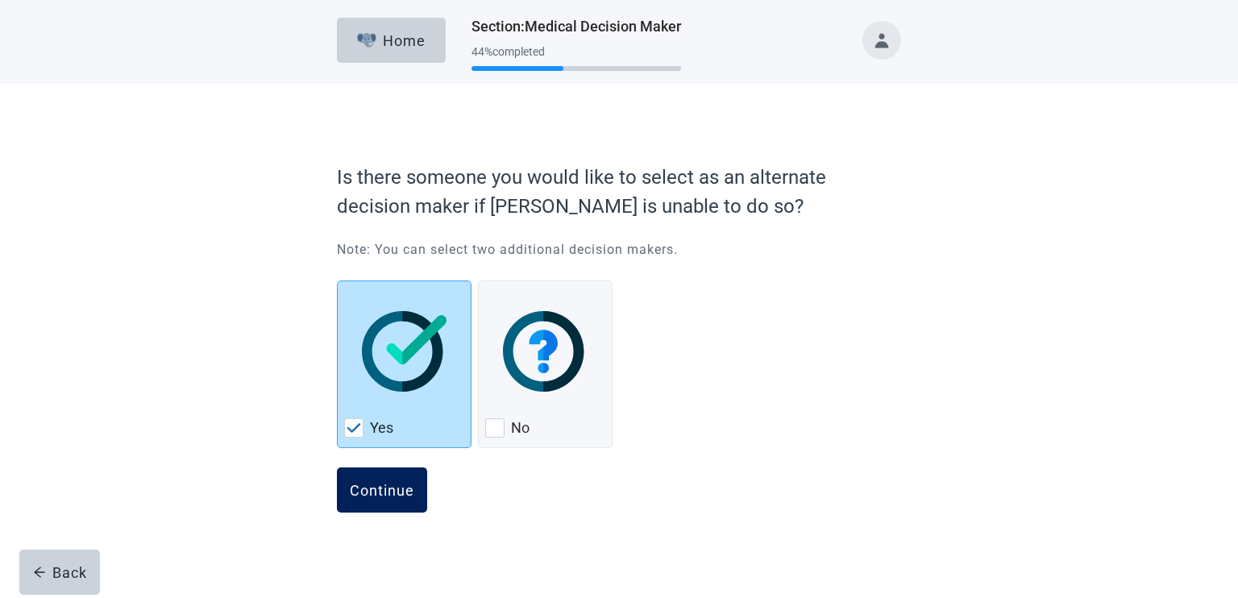
click at [381, 488] on div "Continue" at bounding box center [382, 490] width 64 height 16
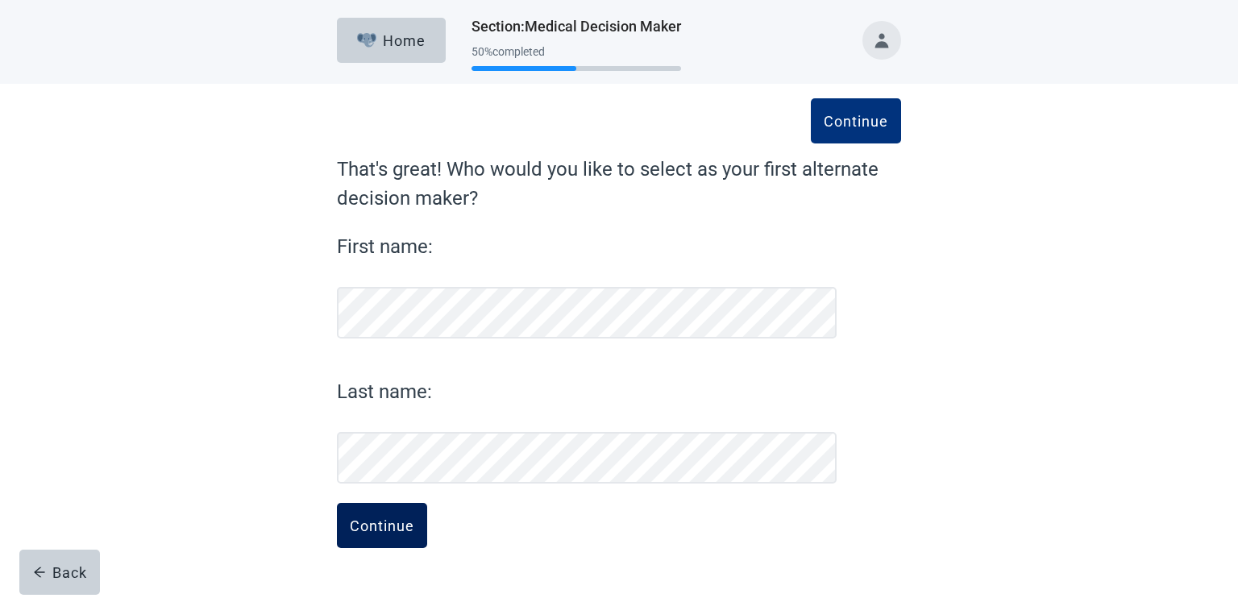
click at [376, 515] on button "Continue" at bounding box center [382, 525] width 90 height 45
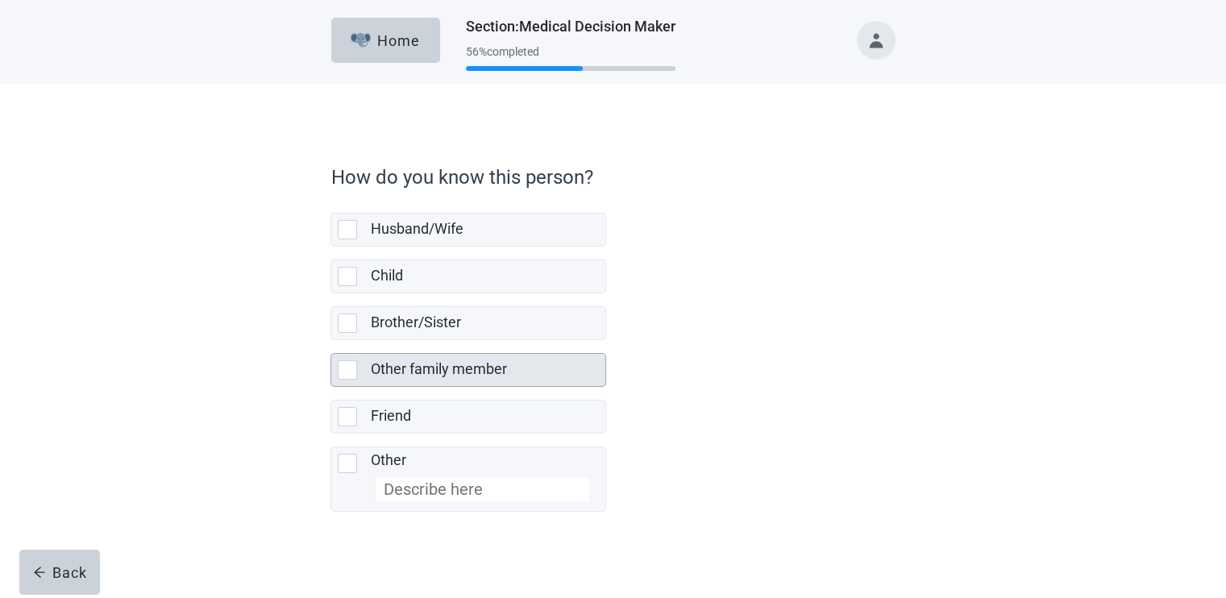
click at [434, 362] on label "Other family member" at bounding box center [438, 368] width 136 height 17
checkbox input "true"
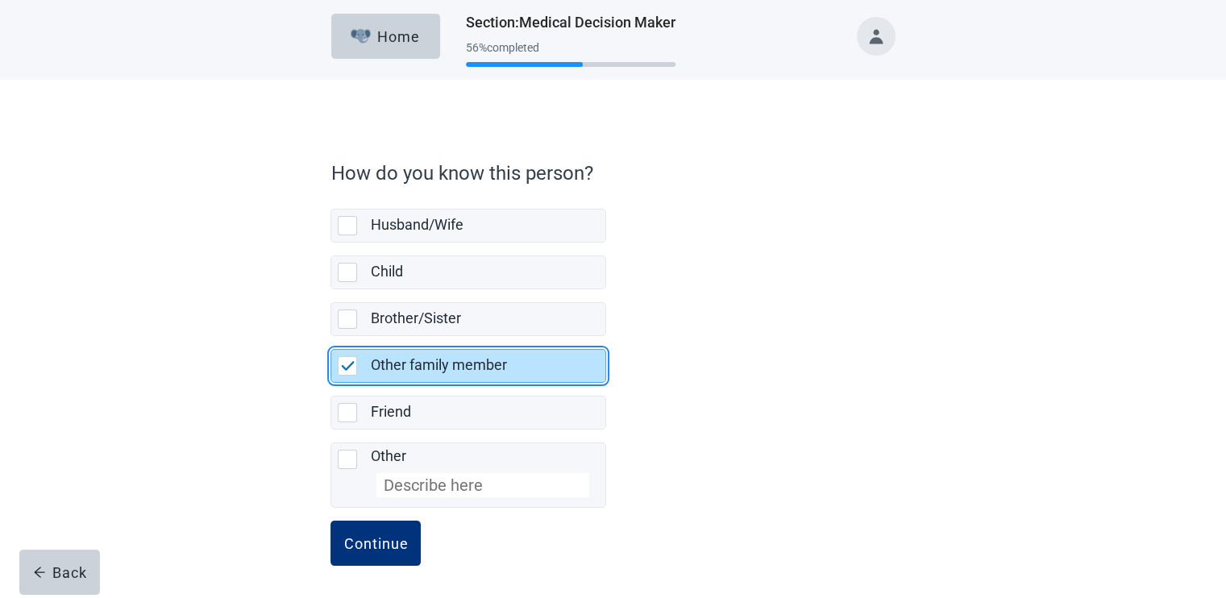
scroll to position [5, 0]
click at [374, 549] on button "Continue" at bounding box center [375, 542] width 90 height 45
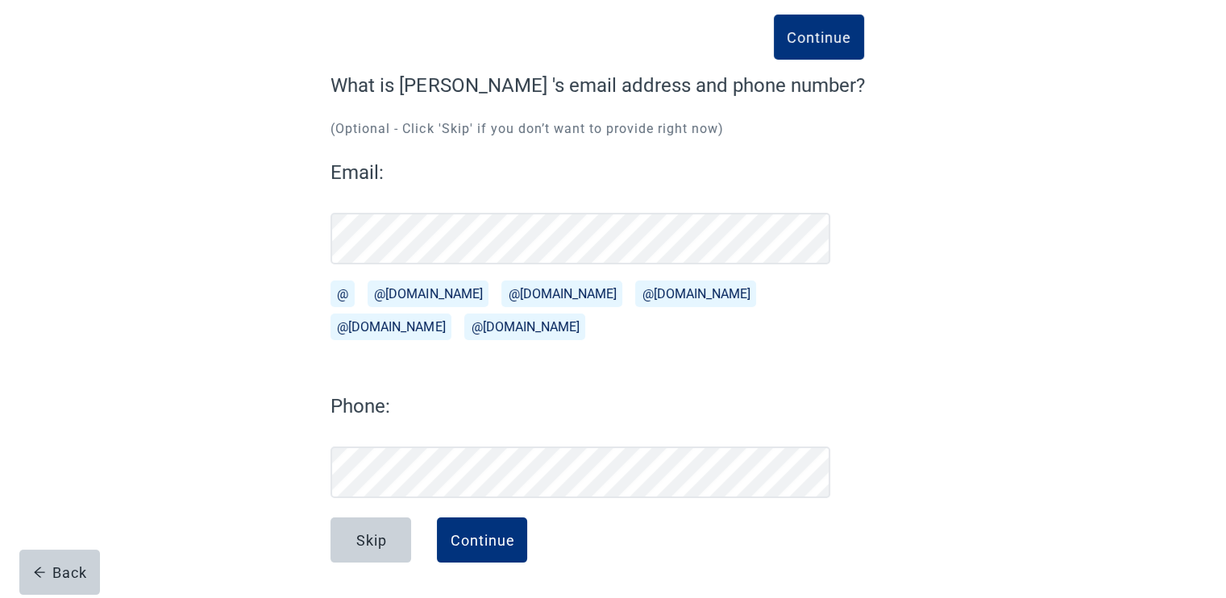
scroll to position [84, 0]
click at [456, 532] on div "Continue" at bounding box center [482, 540] width 64 height 16
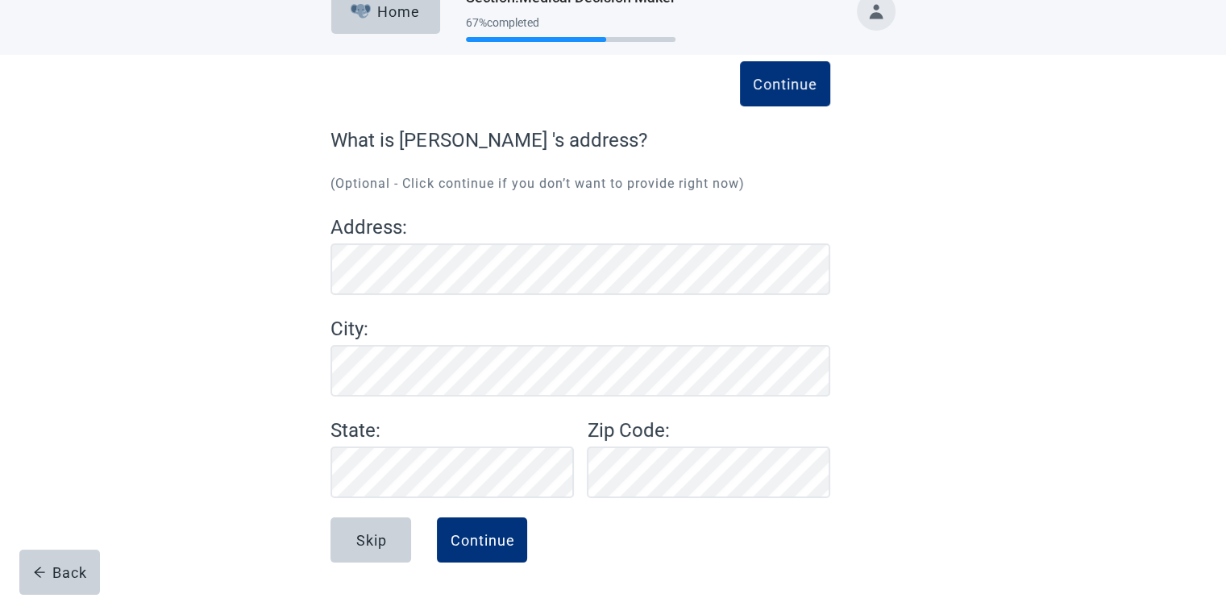
scroll to position [29, 0]
click at [472, 542] on div "Continue" at bounding box center [482, 540] width 64 height 16
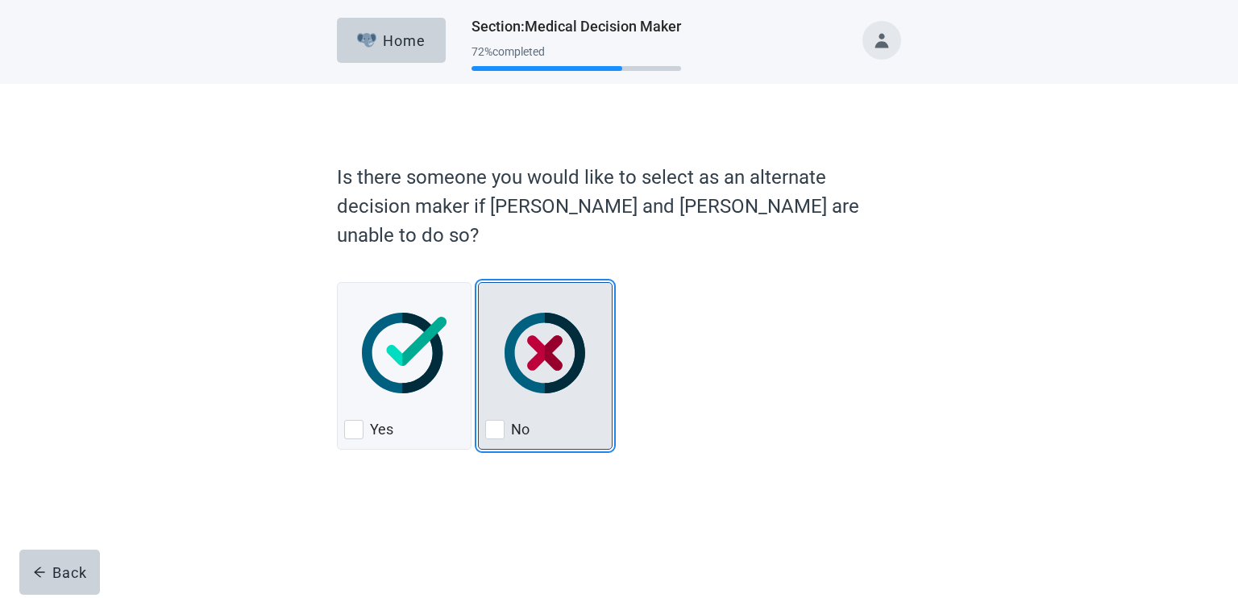
click at [567, 333] on img "No, checkbox, not checked" at bounding box center [545, 353] width 81 height 81
click at [479, 283] on input "No" at bounding box center [478, 282] width 1 height 1
checkbox input "true"
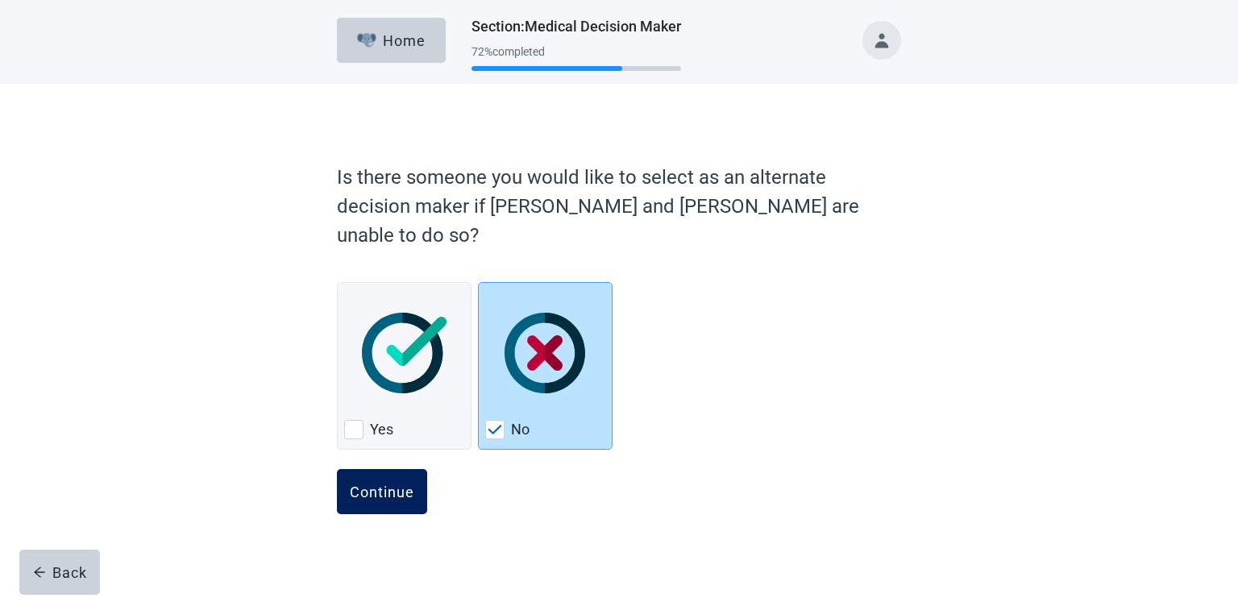
click at [379, 469] on button "Continue" at bounding box center [382, 491] width 90 height 45
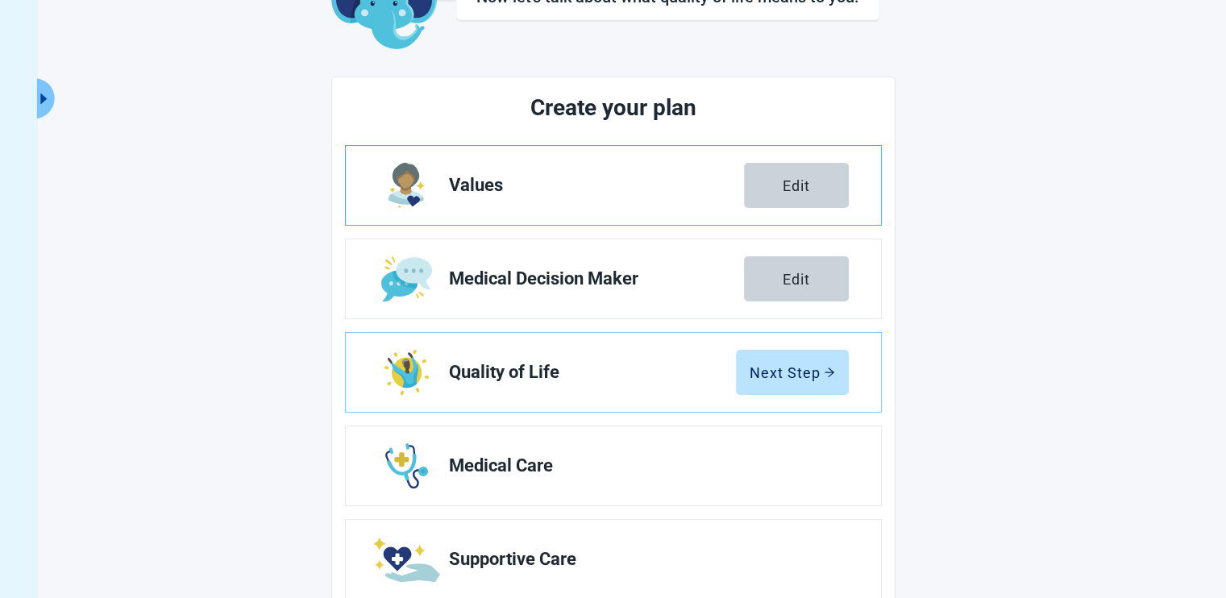
scroll to position [214, 0]
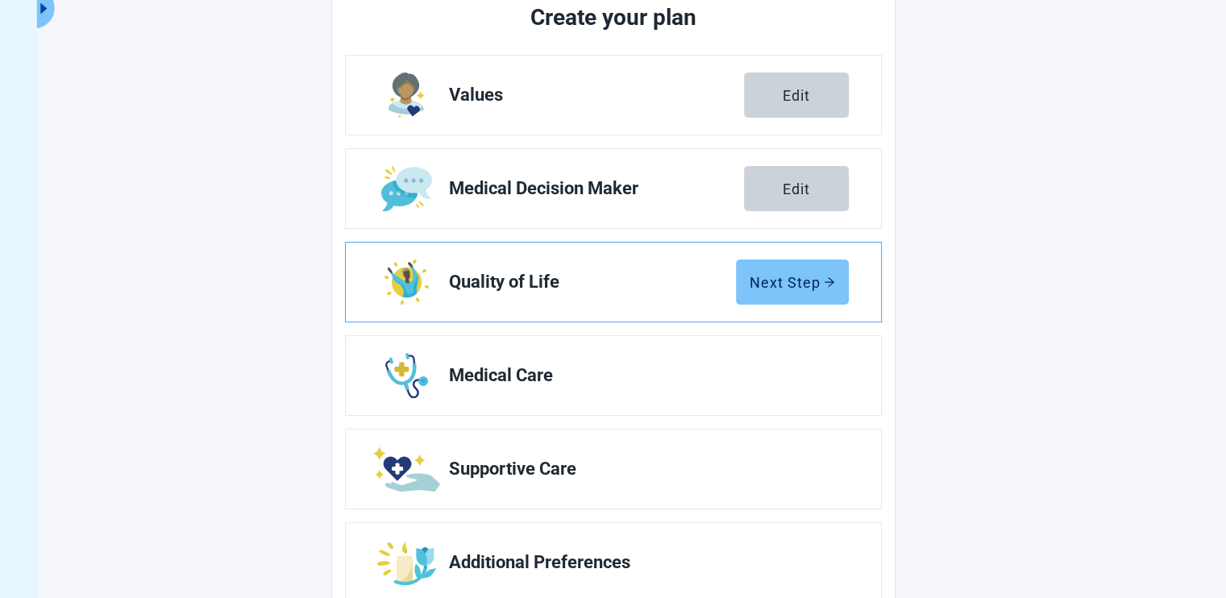
click at [770, 279] on div "Next Step" at bounding box center [792, 282] width 85 height 16
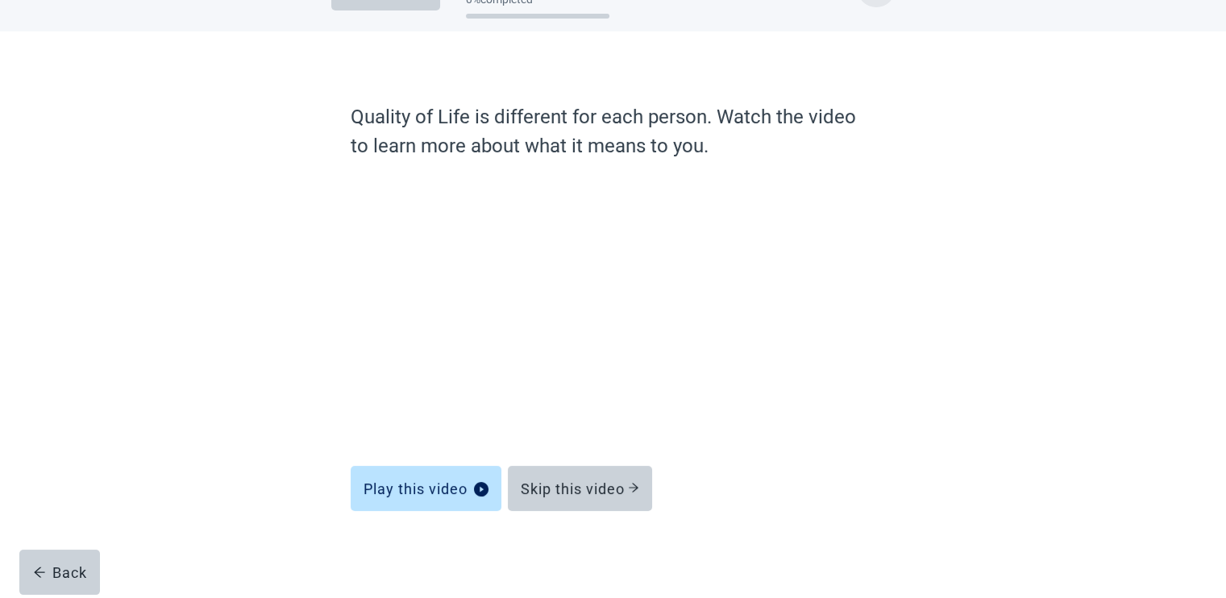
scroll to position [52, 0]
click at [555, 481] on div "Skip this video" at bounding box center [580, 489] width 118 height 16
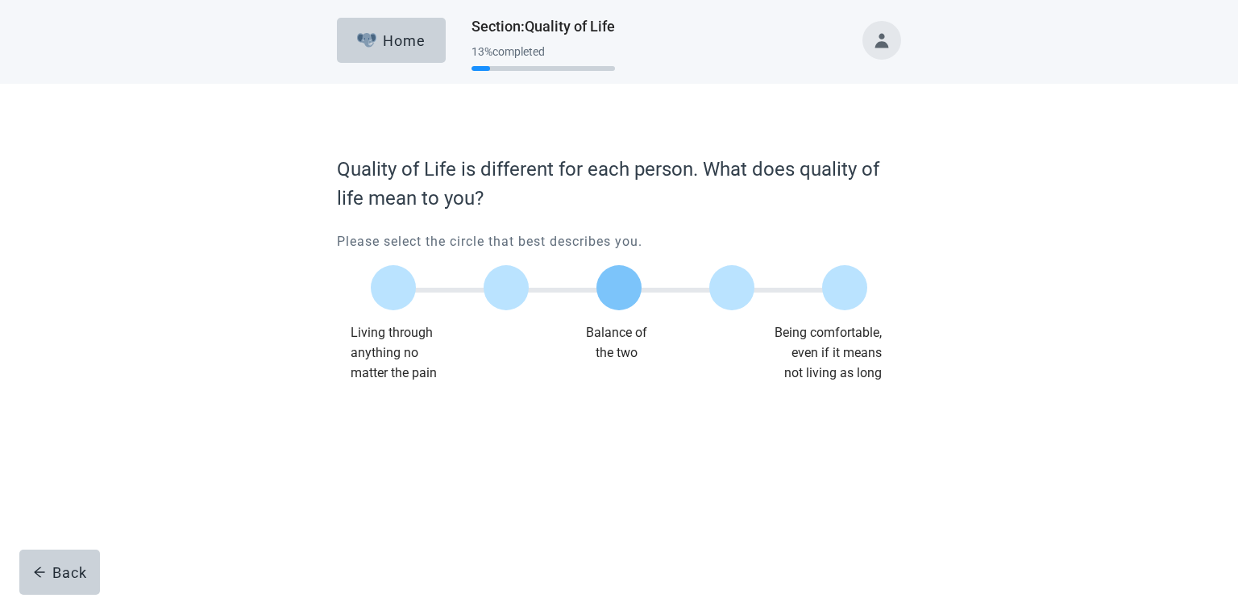
click at [625, 289] on label "Main content" at bounding box center [618, 287] width 45 height 45
click at [619, 288] on input "Quality of life scale: 50 out of 100. Balance of the two" at bounding box center [619, 288] width 0 height 0
click at [368, 413] on div "Continue" at bounding box center [382, 416] width 64 height 16
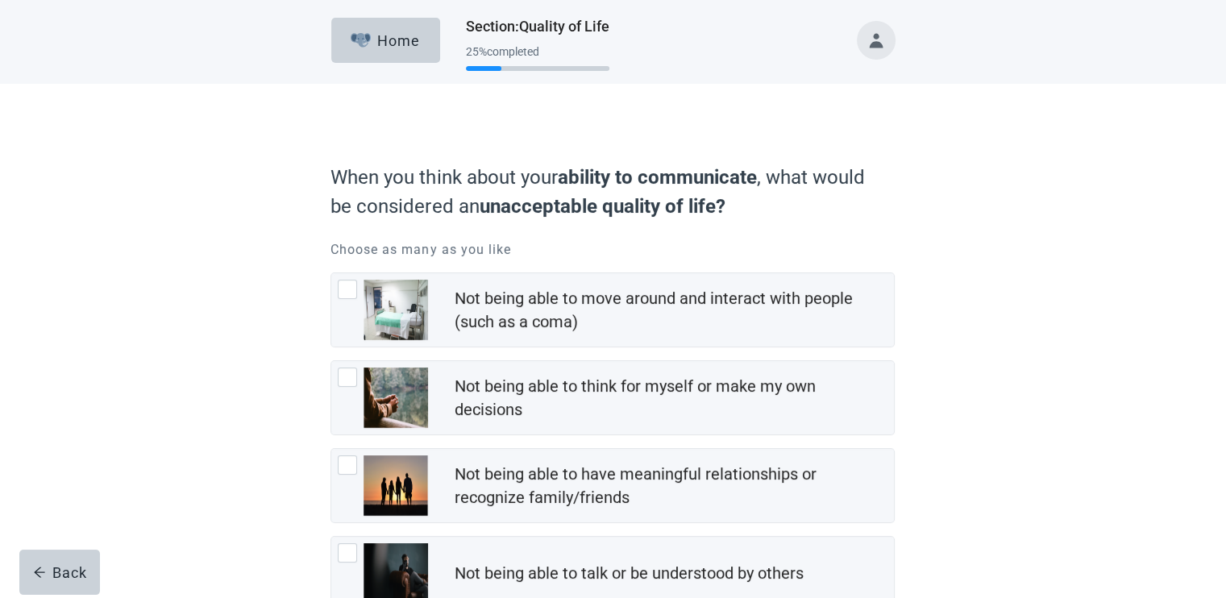
scroll to position [107, 0]
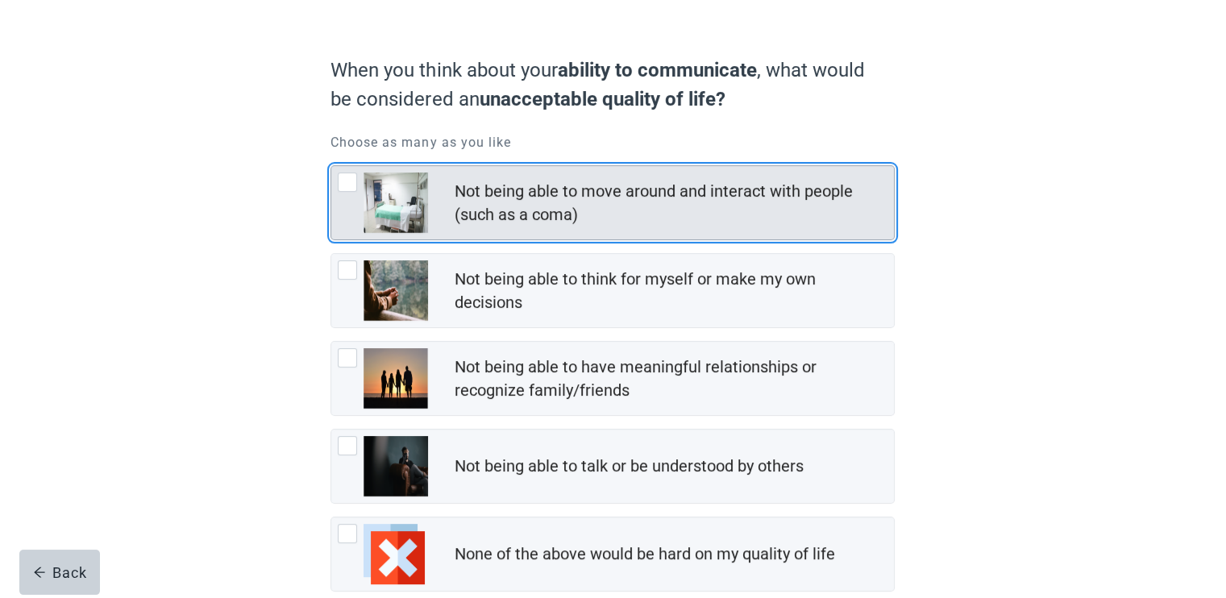
click at [806, 201] on div "Not being able to move around and interact with people (such as a coma)" at bounding box center [669, 203] width 430 height 47
click at [331, 166] on input "Not being able to move around and interact with people (such as a coma)" at bounding box center [330, 165] width 1 height 1
checkbox input "true"
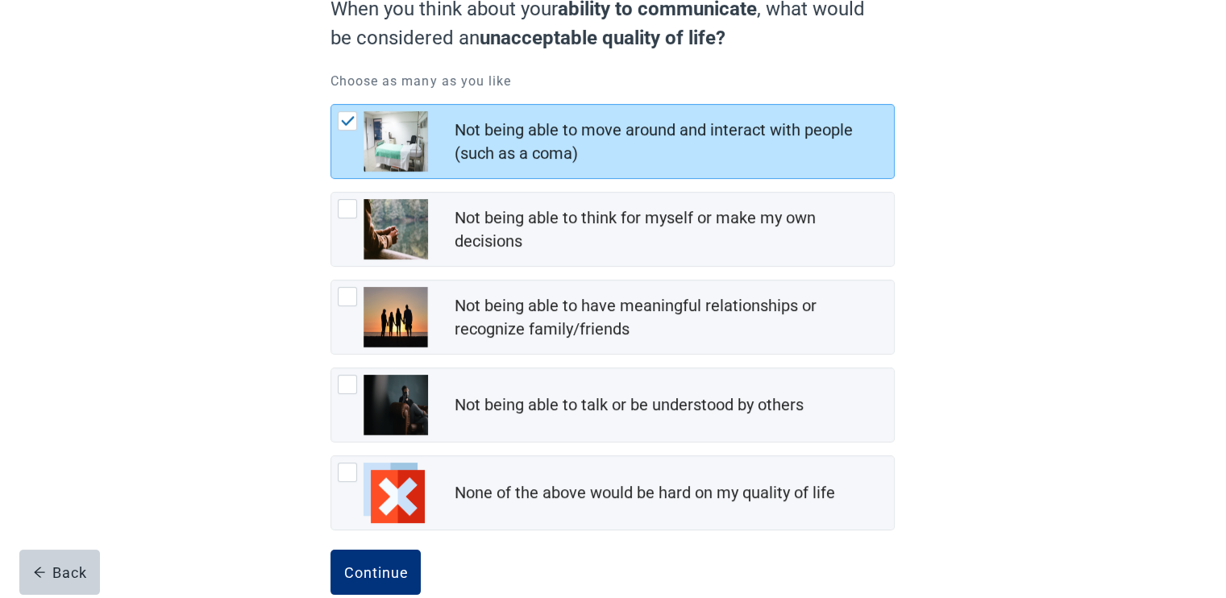
scroll to position [198, 0]
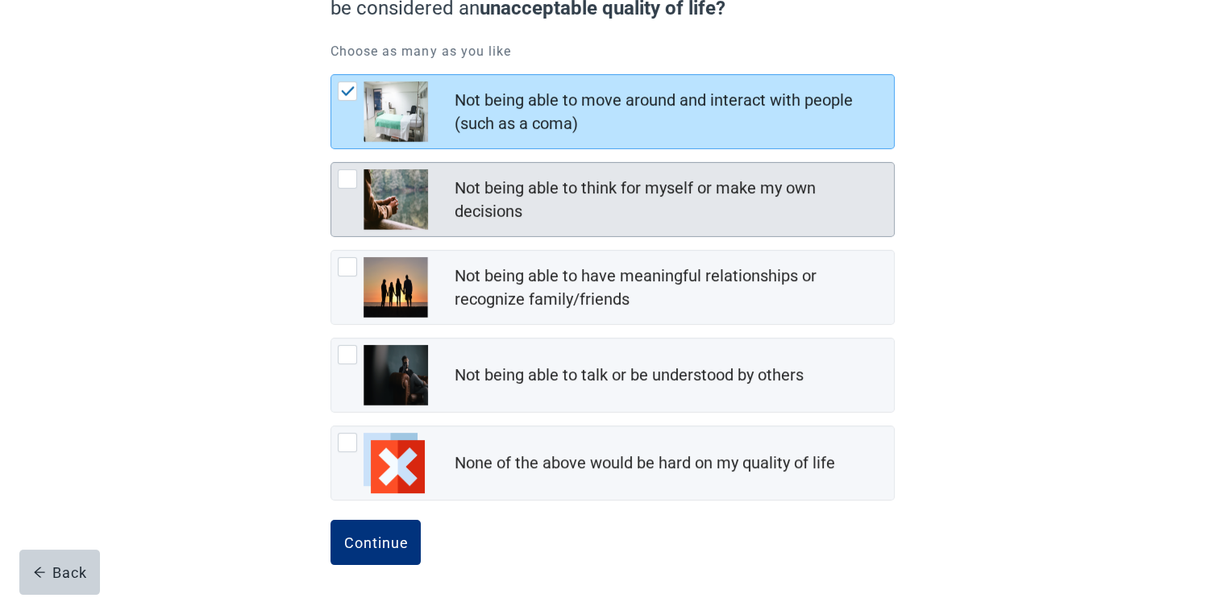
click at [766, 193] on div "Not being able to think for myself or make my own decisions" at bounding box center [669, 200] width 430 height 47
click at [331, 163] on input "Not being able to think for myself or make my own decisions" at bounding box center [330, 162] width 1 height 1
checkbox input "true"
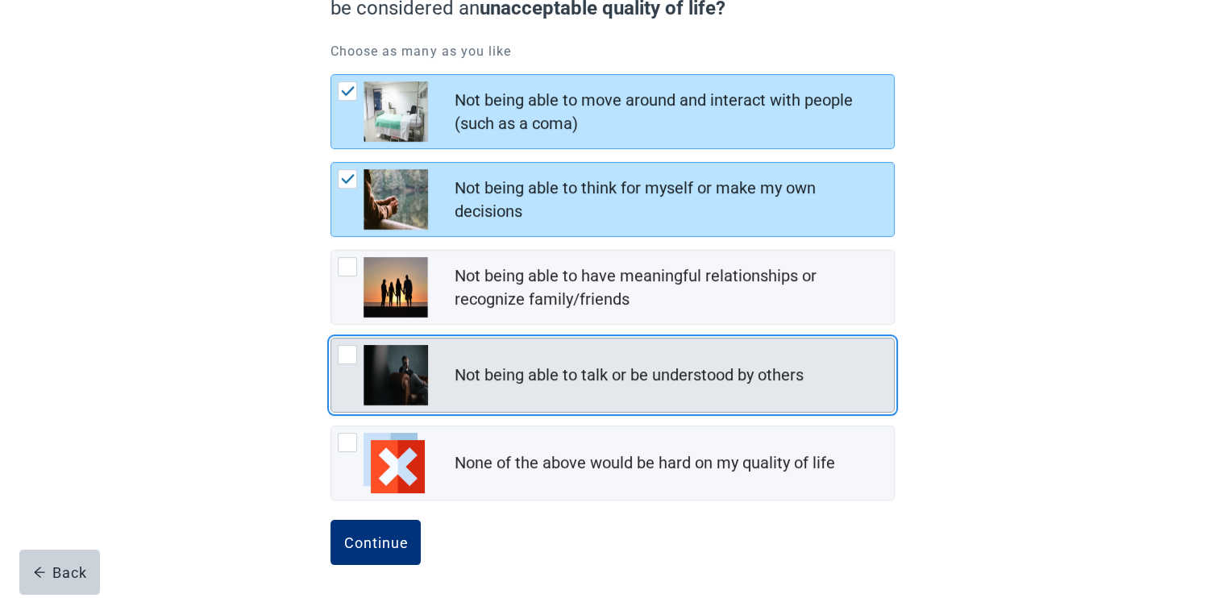
click at [741, 366] on div "Not being able to talk or be understood by others" at bounding box center [628, 374] width 349 height 23
click at [331, 338] on input "Not being able to talk or be understood by others" at bounding box center [330, 338] width 1 height 1
checkbox input "true"
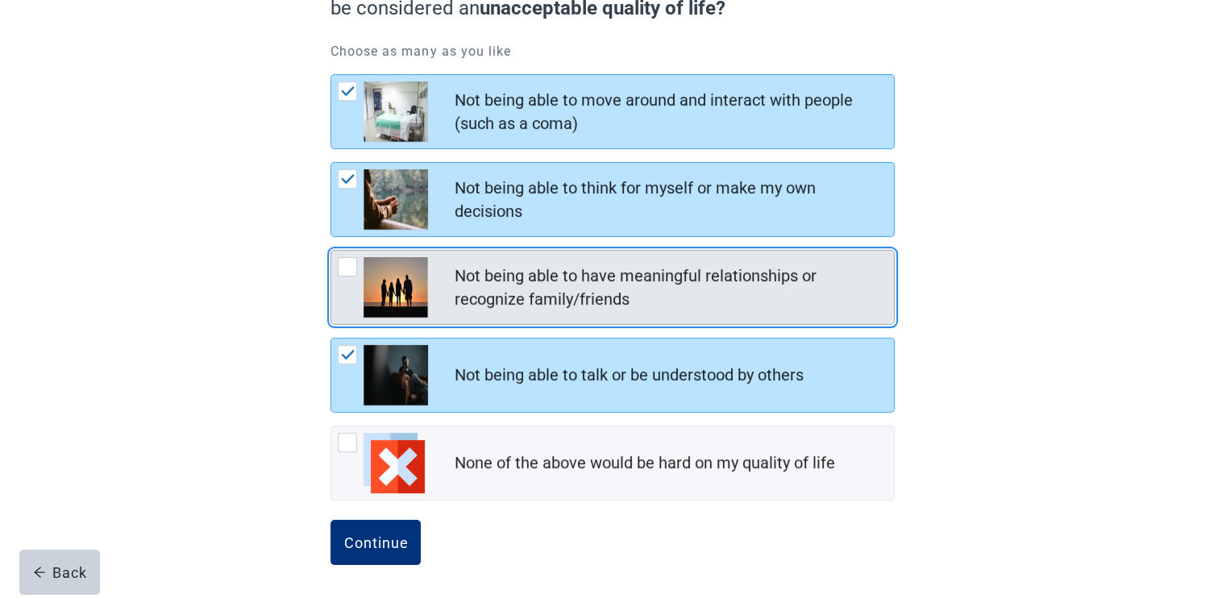
click at [750, 269] on div "Not being able to have meaningful relationships or recognize family/friends" at bounding box center [669, 287] width 430 height 47
click at [331, 251] on input "Not being able to have meaningful relationships or recognize family/friends" at bounding box center [330, 250] width 1 height 1
checkbox input "true"
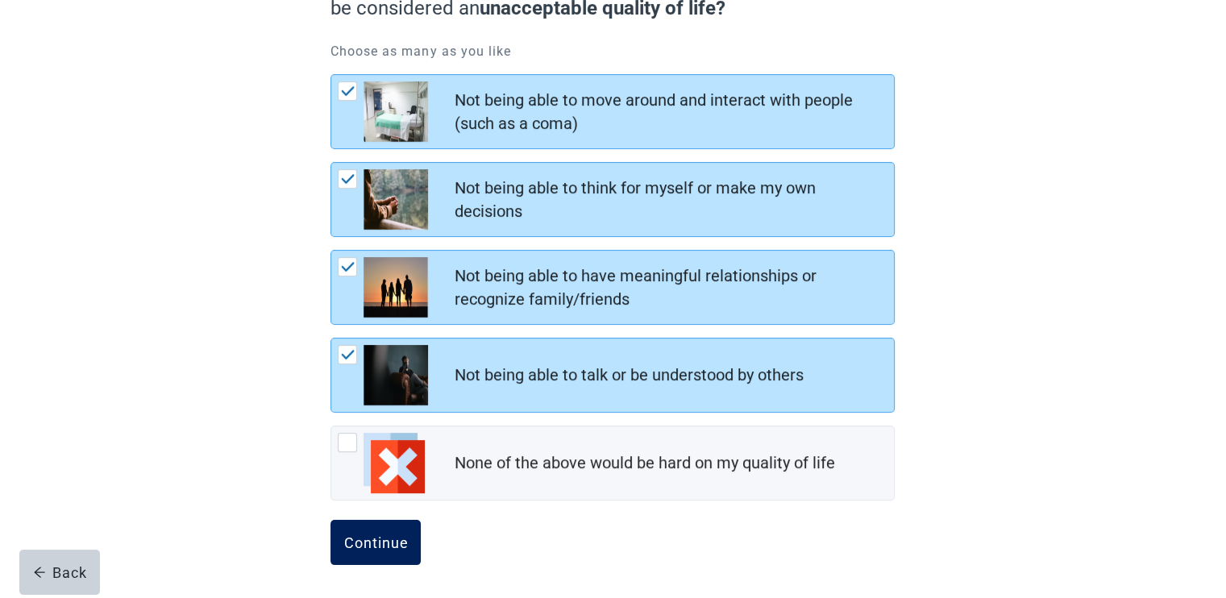
click at [368, 526] on button "Continue" at bounding box center [375, 542] width 90 height 45
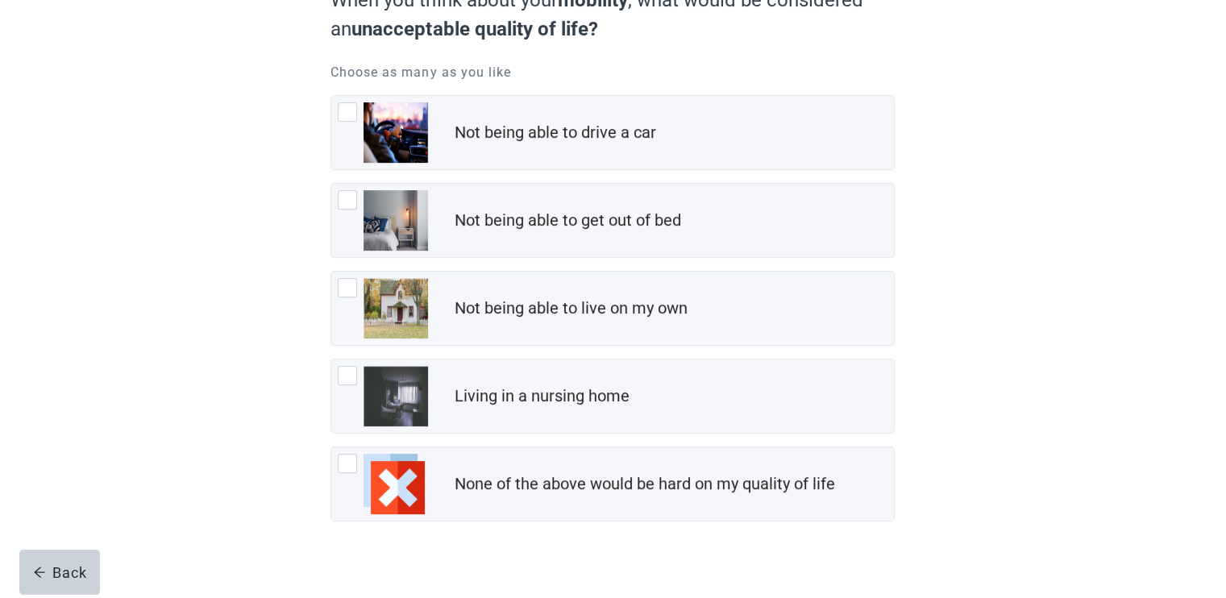
scroll to position [198, 0]
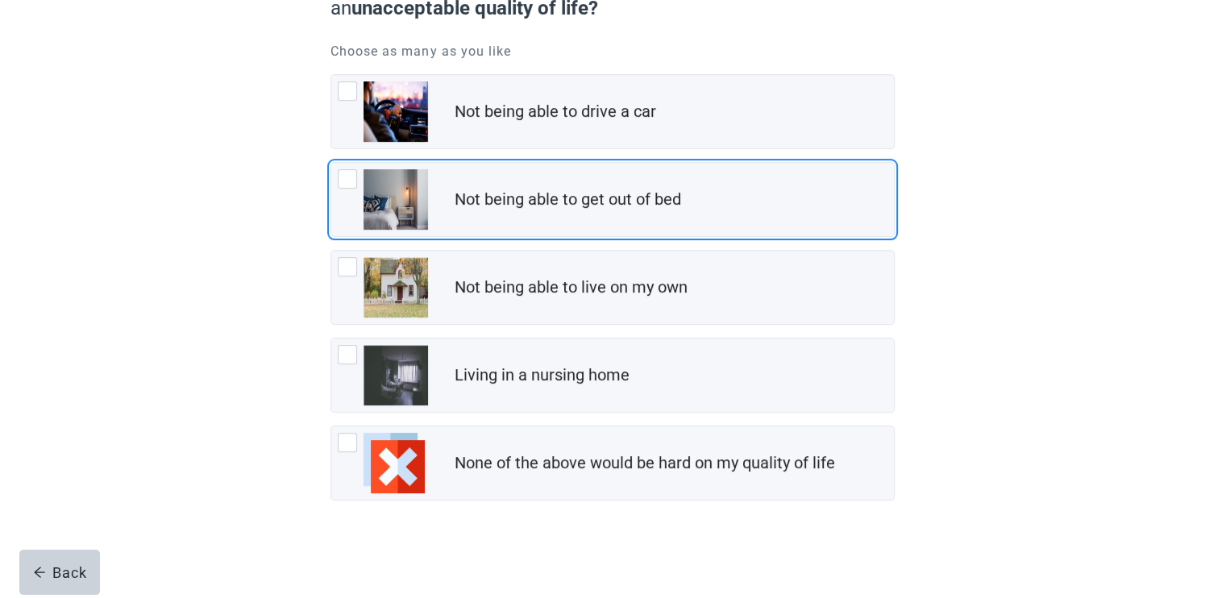
click at [767, 200] on div "Not being able to get out of bed" at bounding box center [674, 200] width 440 height 32
click at [331, 163] on input "Not being able to get out of bed" at bounding box center [330, 162] width 1 height 1
checkbox input "true"
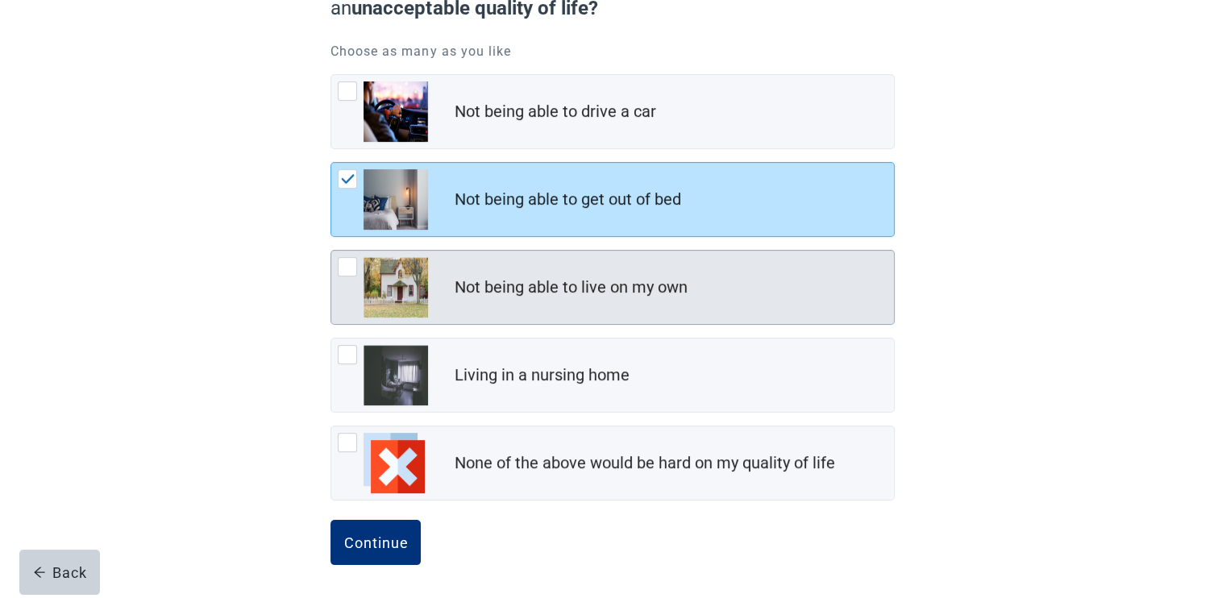
click at [732, 296] on div "Not being able to live on my own" at bounding box center [674, 288] width 440 height 32
click at [331, 251] on input "Not being able to live on my own" at bounding box center [330, 250] width 1 height 1
checkbox input "true"
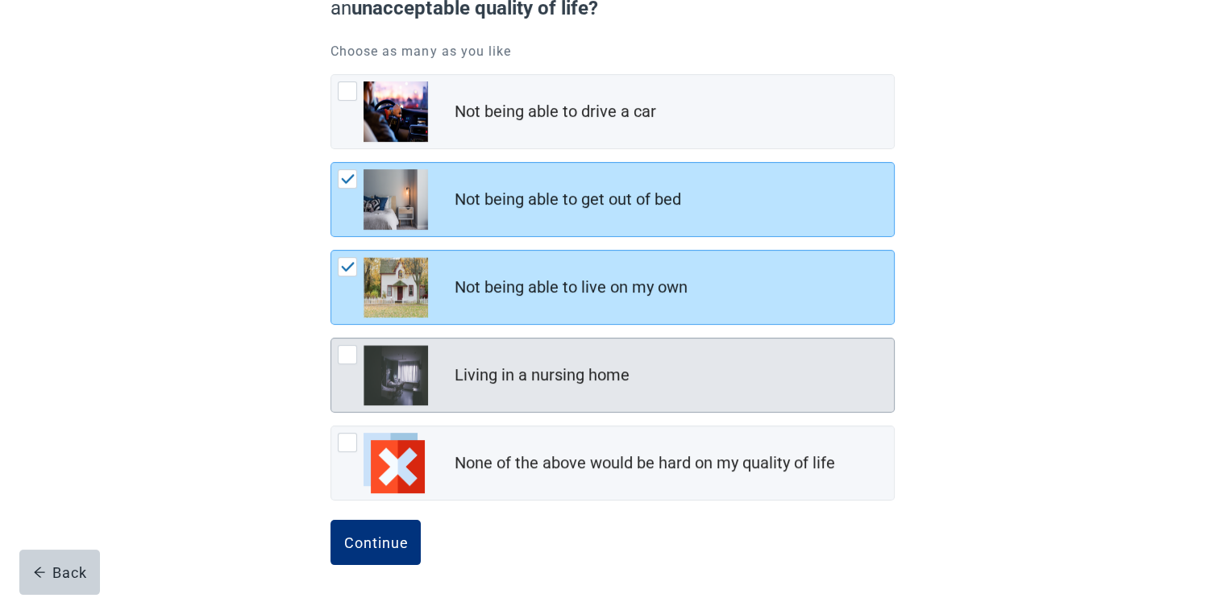
click at [699, 383] on div "Living in a nursing home" at bounding box center [674, 375] width 440 height 32
click at [331, 338] on input "Living in a nursing home" at bounding box center [330, 338] width 1 height 1
checkbox input "true"
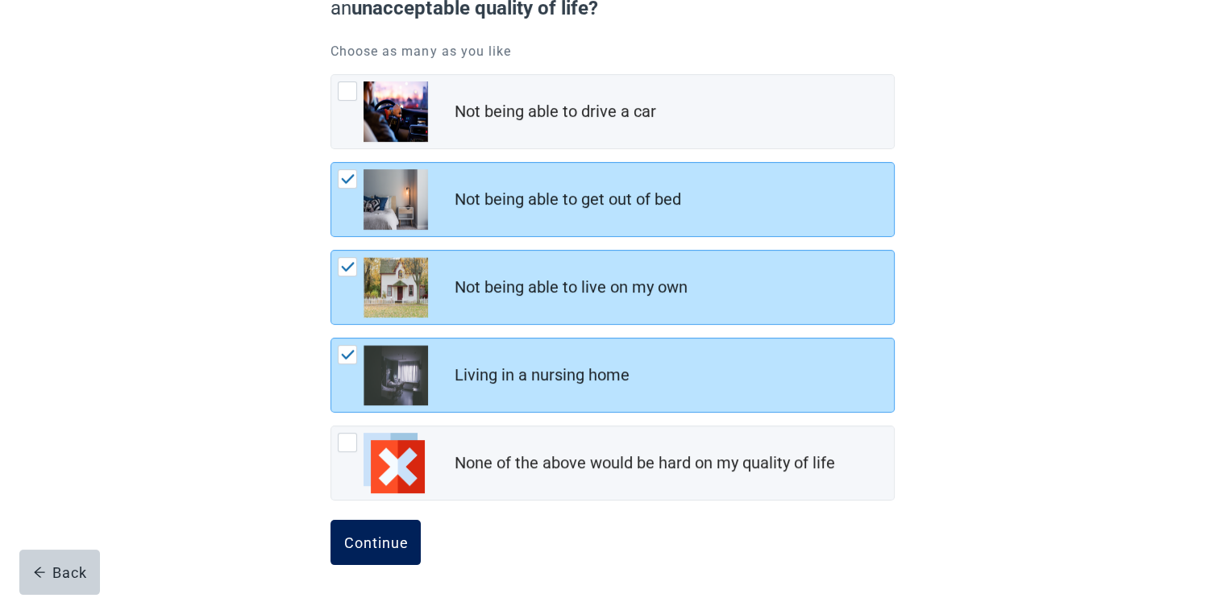
click at [369, 535] on div "Continue" at bounding box center [375, 542] width 64 height 16
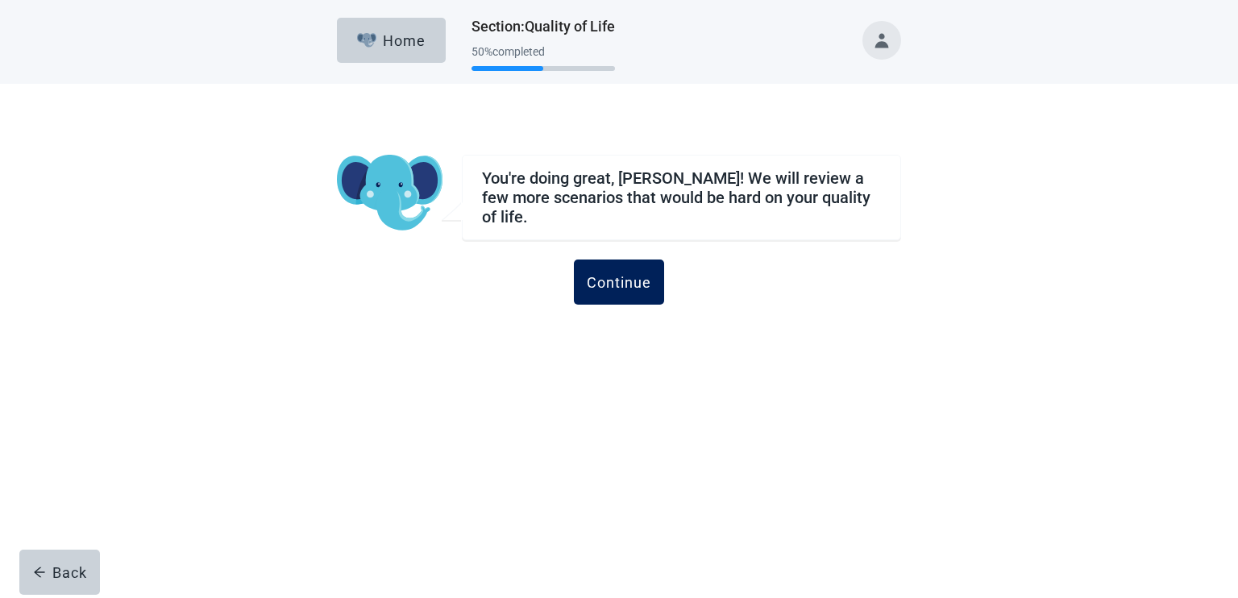
click at [635, 280] on div "Continue" at bounding box center [619, 282] width 64 height 16
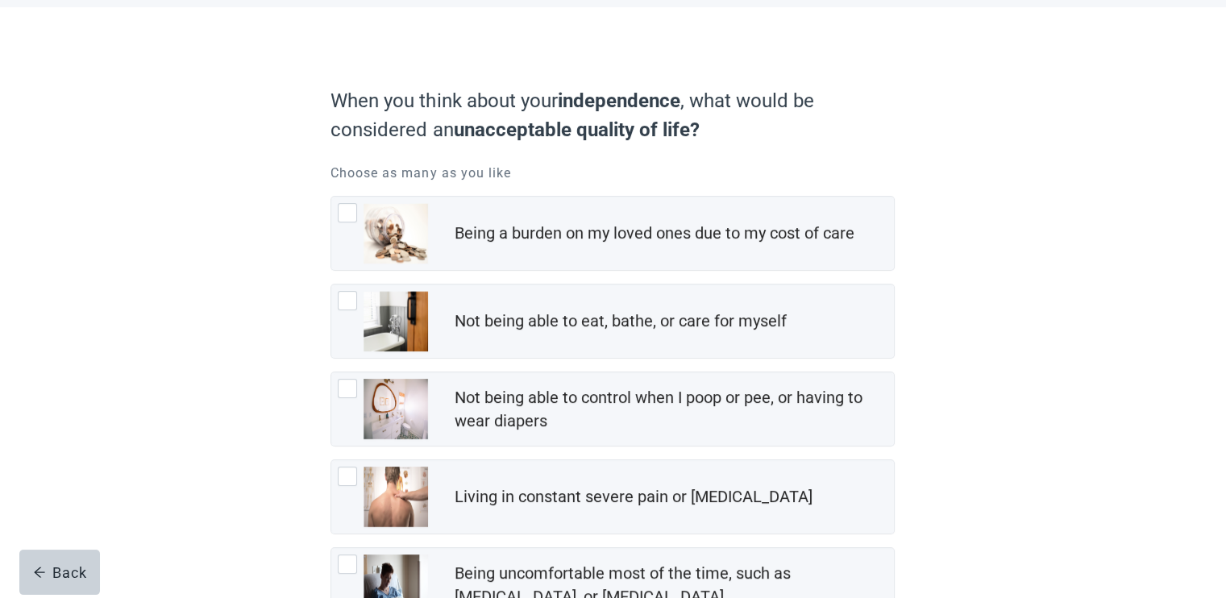
scroll to position [107, 0]
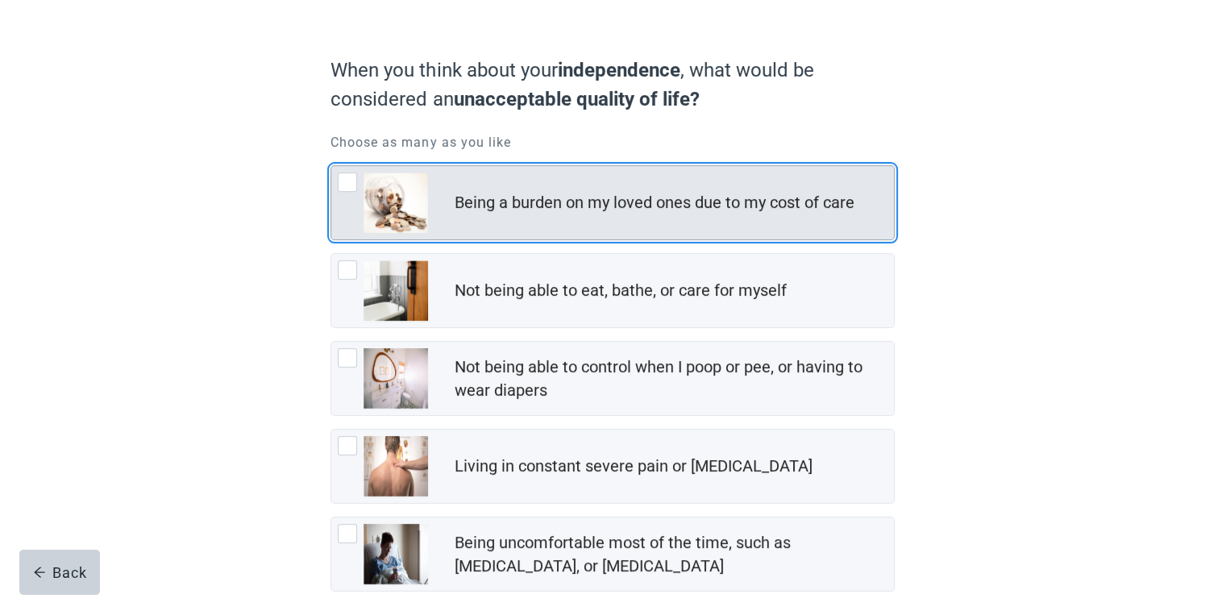
click at [778, 210] on div "Being a burden on my loved ones due to my cost of care" at bounding box center [654, 202] width 400 height 23
click at [331, 166] on input "Being a burden on my loved ones due to my cost of care" at bounding box center [330, 165] width 1 height 1
checkbox input "true"
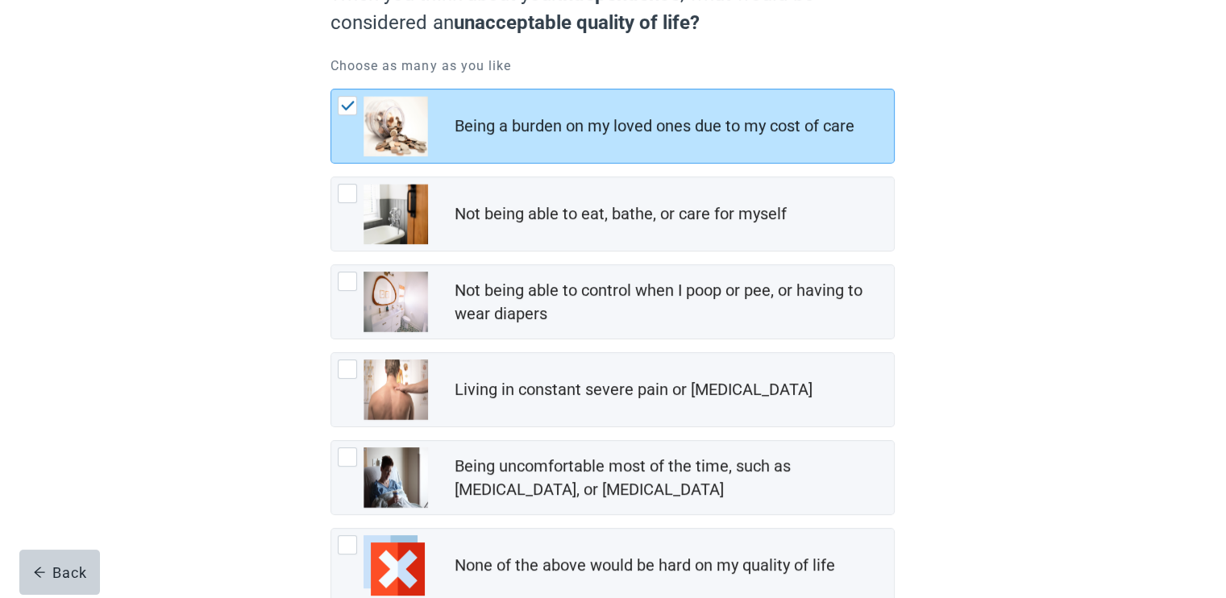
scroll to position [214, 0]
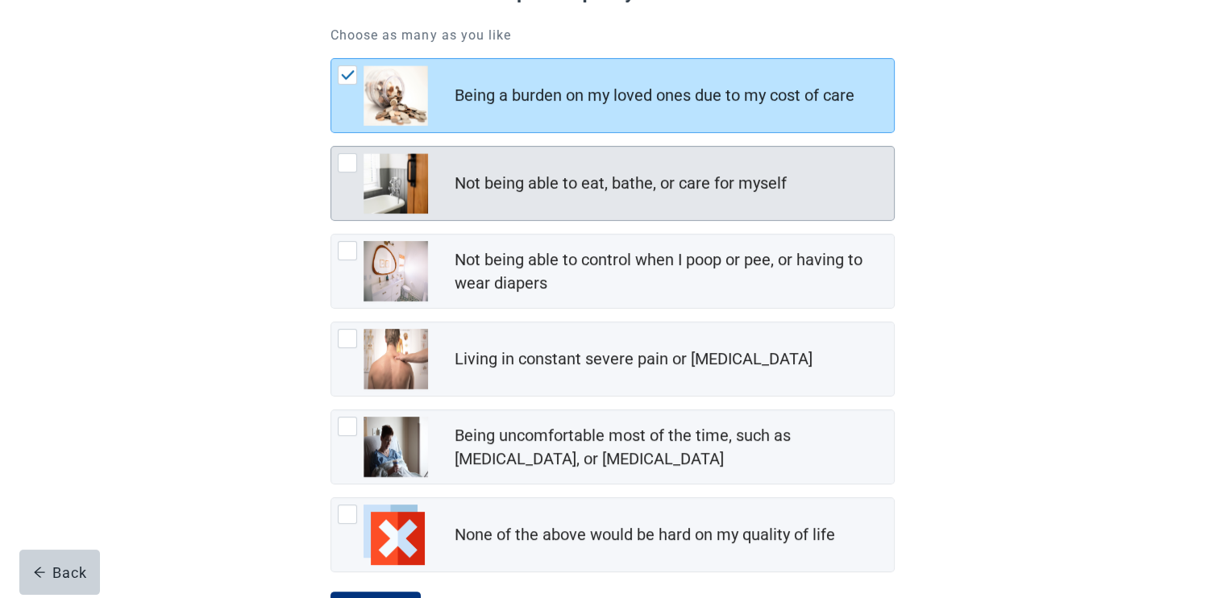
click at [751, 191] on div "Not being able to eat, bathe, or care for myself" at bounding box center [620, 183] width 332 height 23
click at [331, 147] on input "Not being able to eat, bathe, or care for myself" at bounding box center [330, 146] width 1 height 1
checkbox input "true"
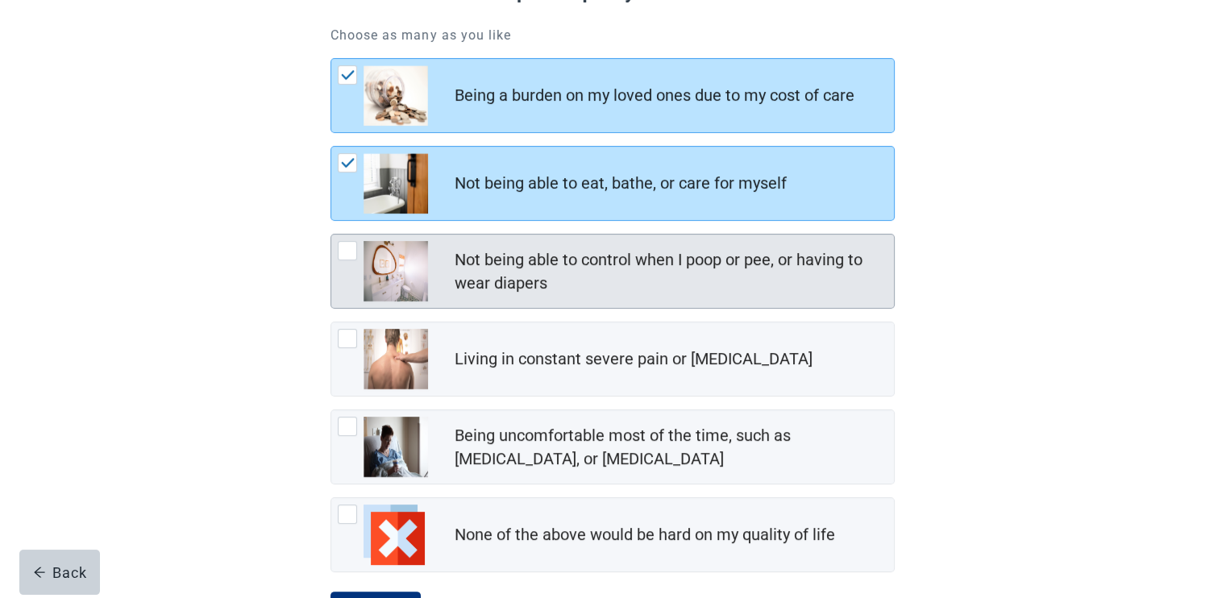
click at [740, 273] on div "Not being able to control when I poop or pee, or having to wear diapers" at bounding box center [669, 271] width 430 height 47
click at [331, 235] on input "Not being able to control when I poop or pee, or having to wear diapers" at bounding box center [330, 234] width 1 height 1
checkbox input "true"
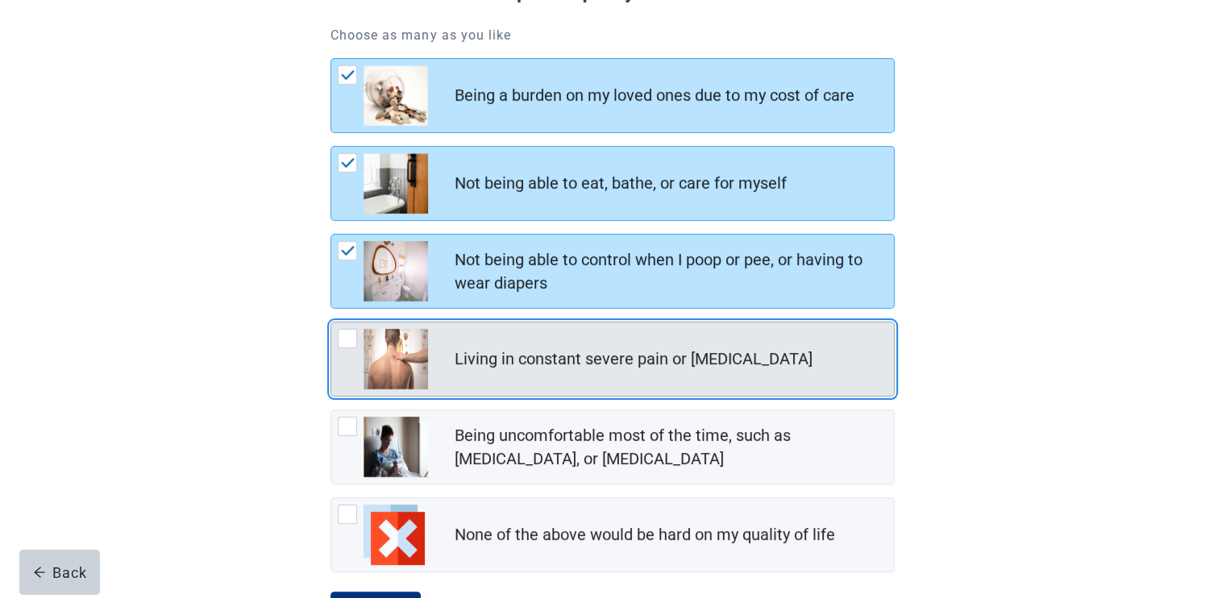
click at [712, 367] on div "Living in constant severe pain or [MEDICAL_DATA]" at bounding box center [633, 358] width 358 height 23
click at [331, 322] on input "Living in constant severe pain or [MEDICAL_DATA]" at bounding box center [330, 322] width 1 height 1
checkbox input "true"
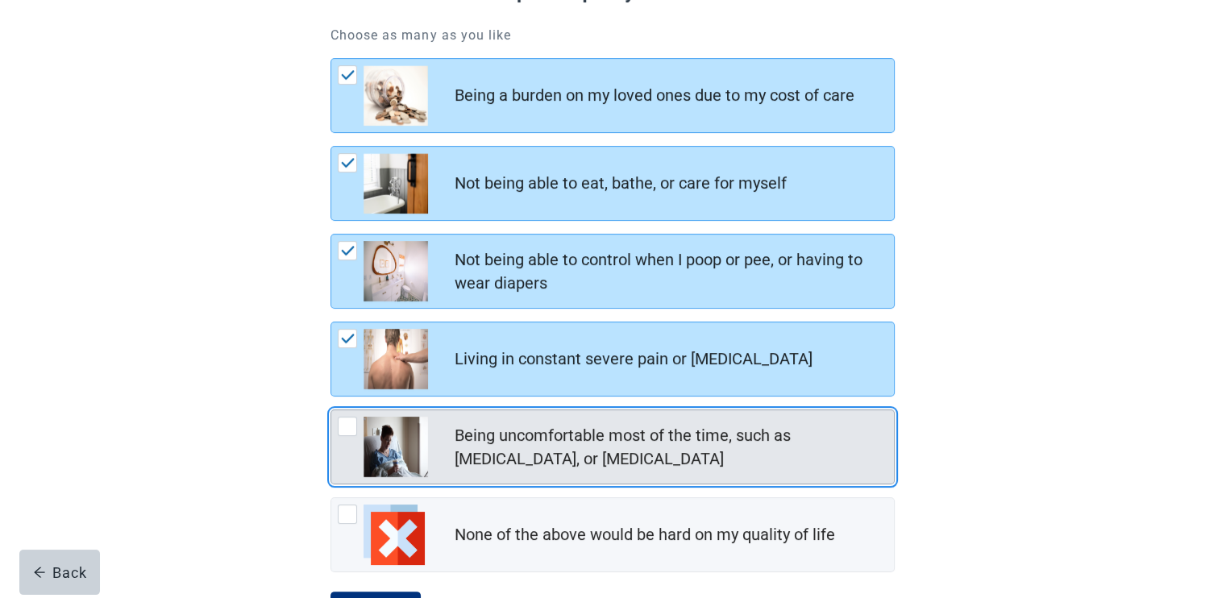
click at [692, 450] on div "Being uncomfortable most of the time, such as [MEDICAL_DATA], or [MEDICAL_DATA]" at bounding box center [669, 447] width 430 height 47
click at [331, 410] on input "Being uncomfortable most of the time, such as [MEDICAL_DATA], or [MEDICAL_DATA]" at bounding box center [330, 409] width 1 height 1
checkbox input "true"
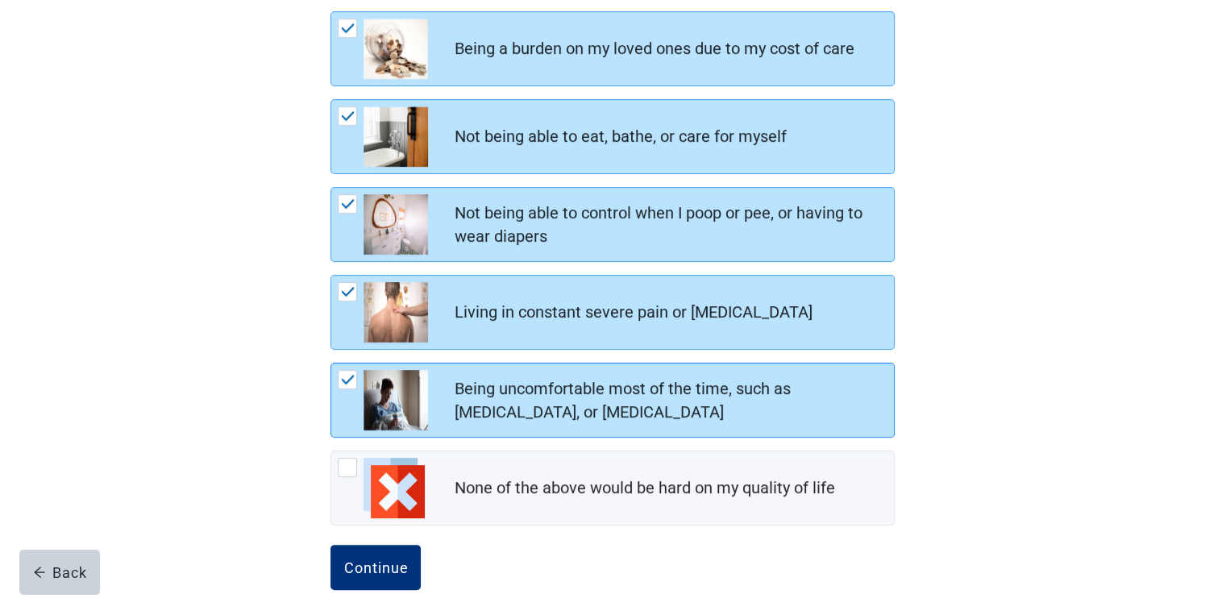
scroll to position [286, 0]
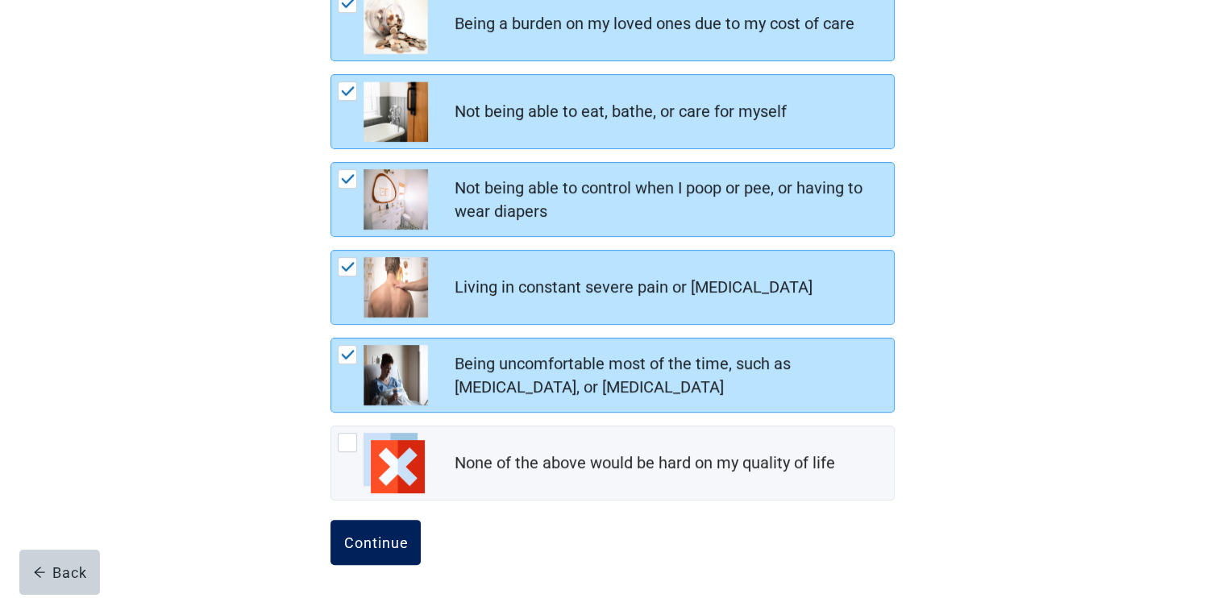
click at [371, 534] on div "Continue" at bounding box center [375, 542] width 64 height 16
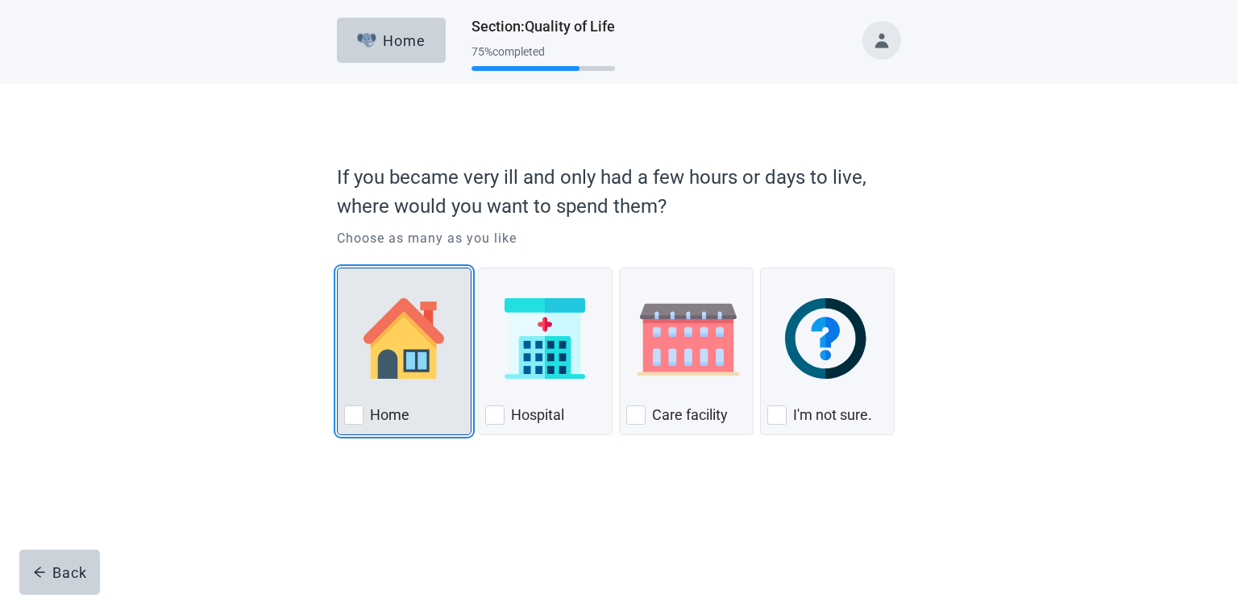
click at [338, 413] on div "Home" at bounding box center [404, 352] width 135 height 168
click at [338, 268] on input "Home" at bounding box center [337, 268] width 1 height 1
checkbox input "true"
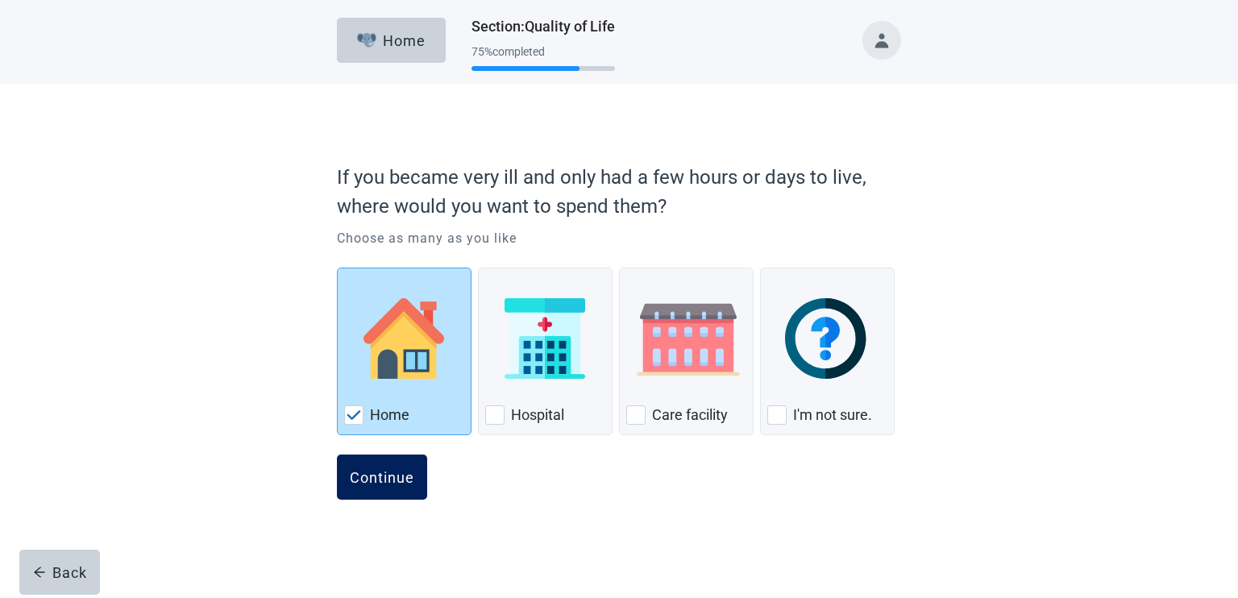
click at [376, 485] on button "Continue" at bounding box center [382, 477] width 90 height 45
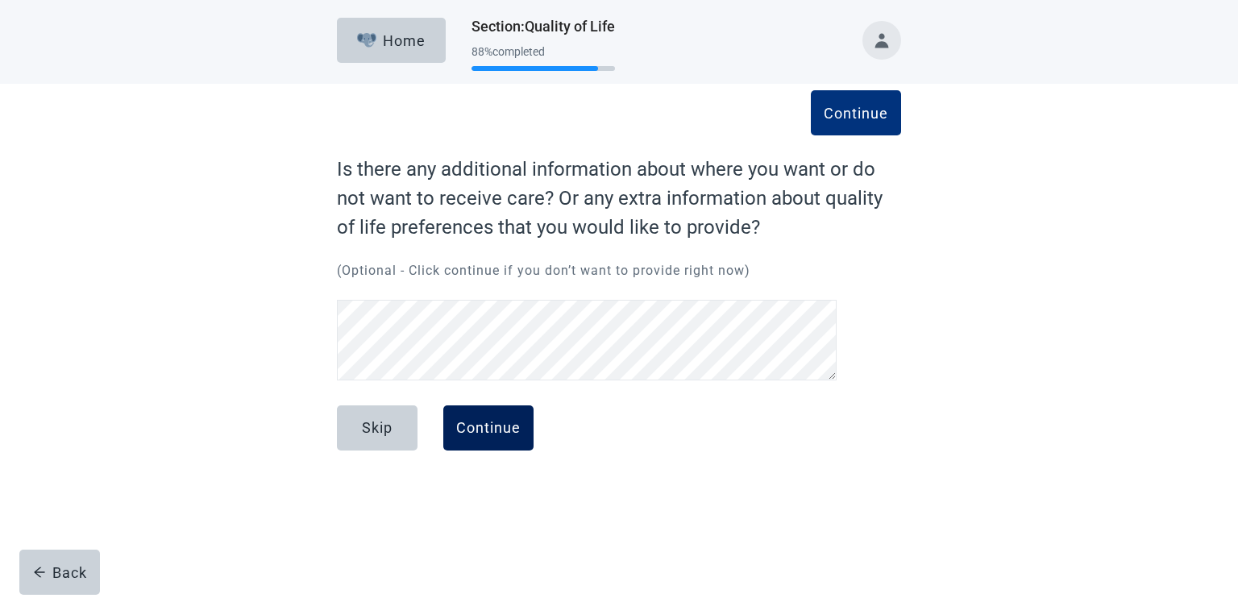
click at [482, 429] on div "Continue" at bounding box center [488, 428] width 64 height 16
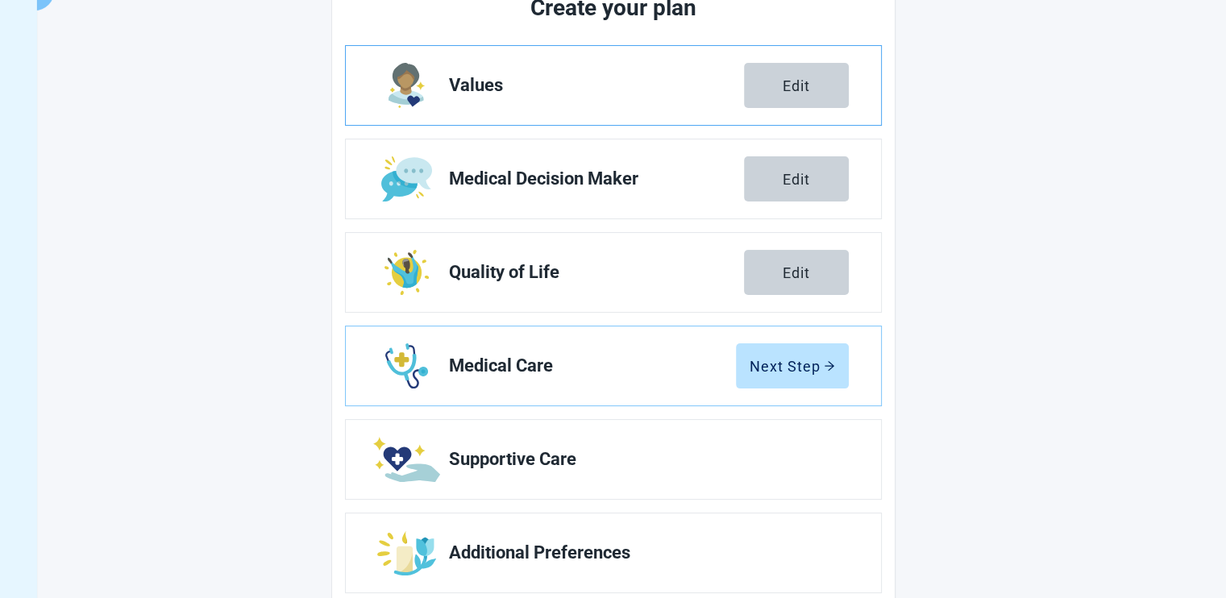
scroll to position [265, 0]
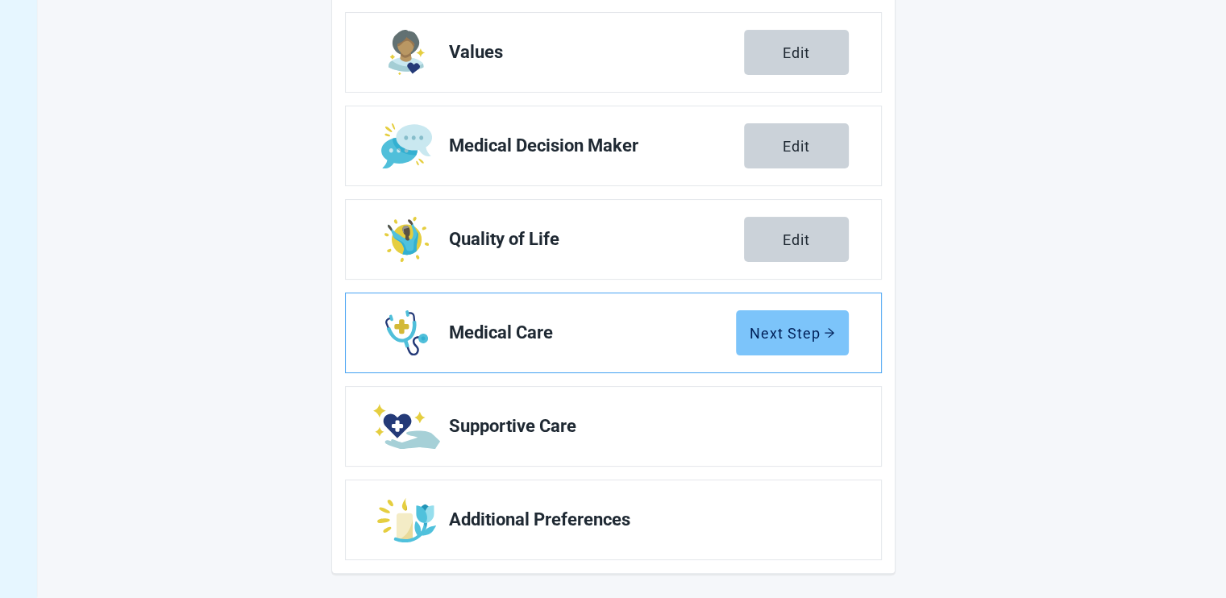
click at [784, 330] on div "Next Step" at bounding box center [792, 333] width 85 height 16
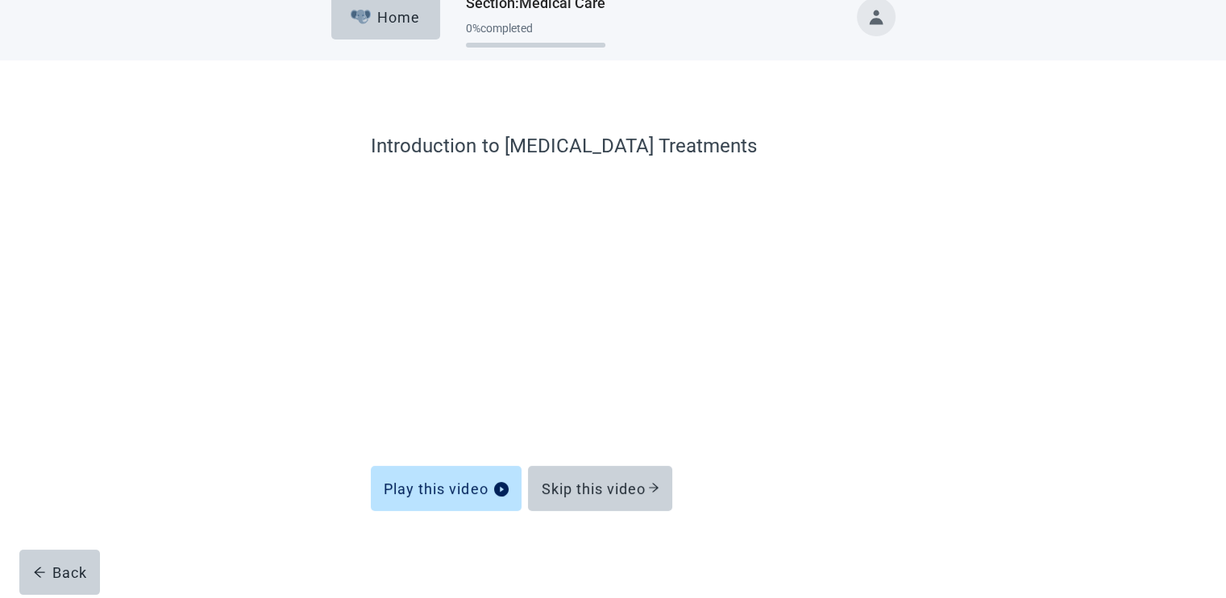
scroll to position [23, 0]
click at [606, 486] on div "Skip this video" at bounding box center [600, 489] width 118 height 16
click at [604, 486] on div "Skip this video" at bounding box center [600, 489] width 118 height 16
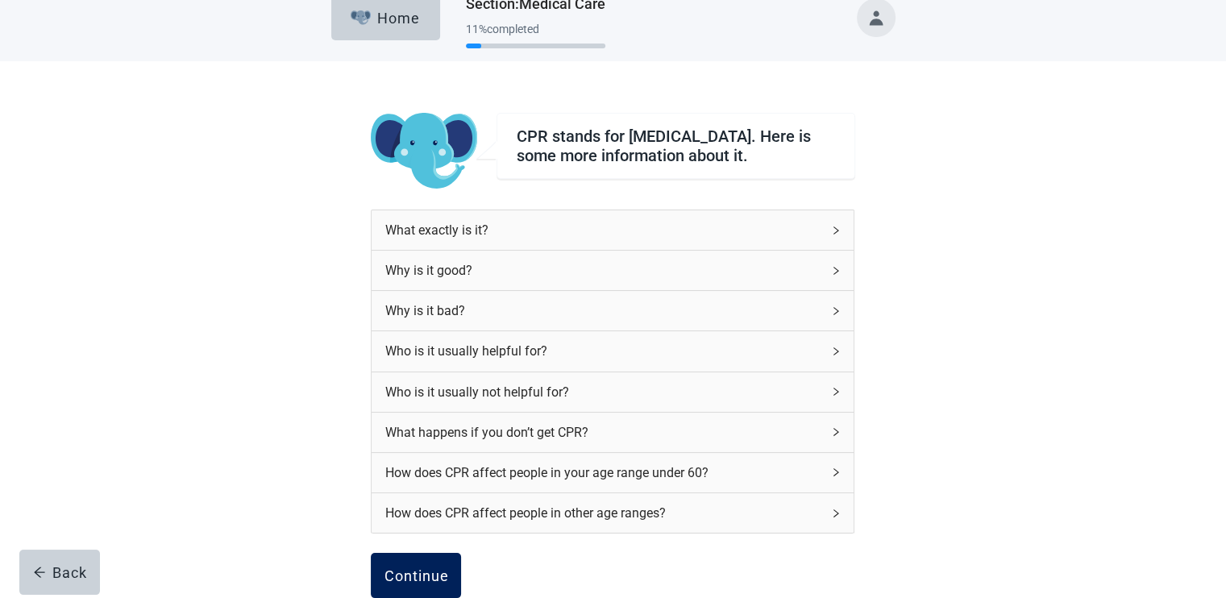
click at [426, 563] on button "Continue" at bounding box center [416, 575] width 90 height 45
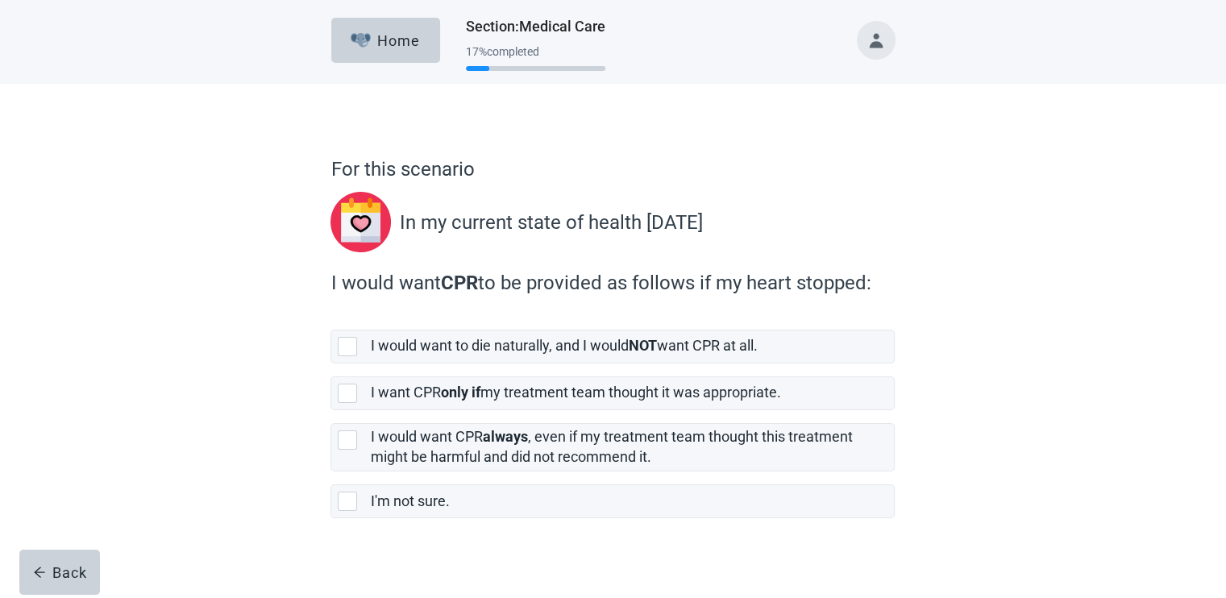
scroll to position [12, 0]
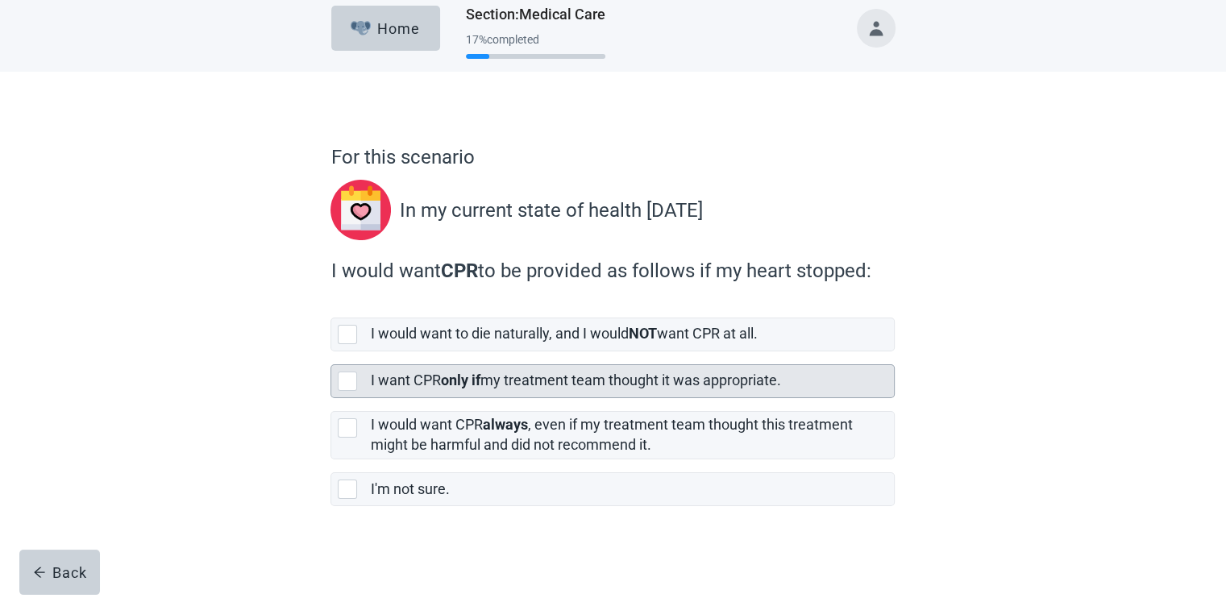
click at [772, 381] on label "I want CPR only if my treatment team thought it was appropriate." at bounding box center [575, 380] width 410 height 17
checkbox input "true"
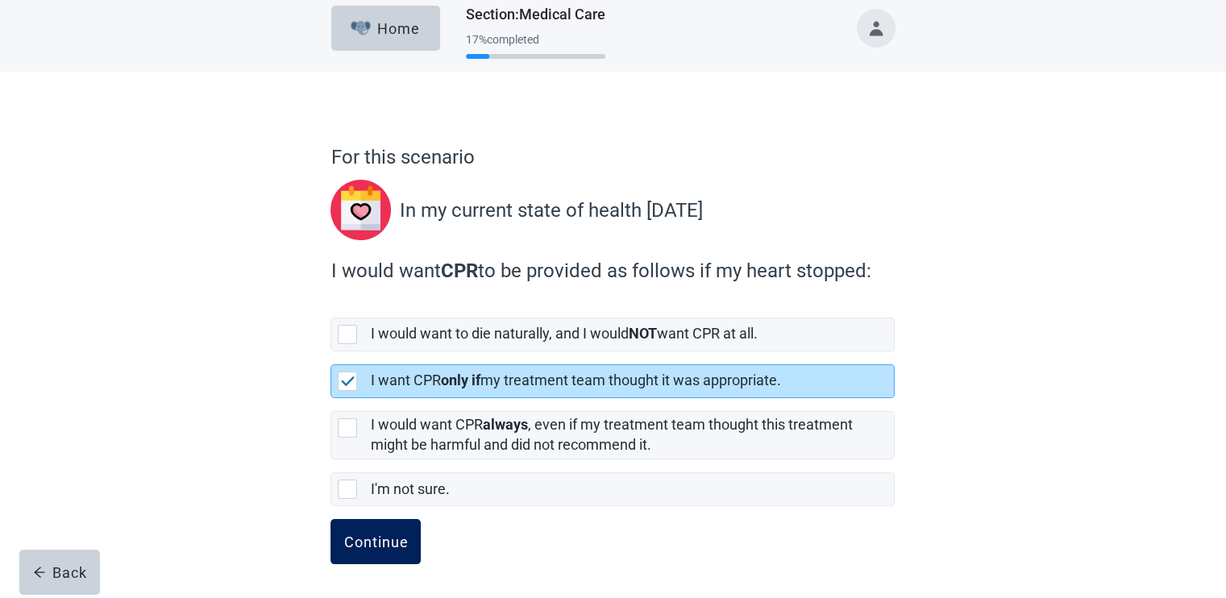
click at [385, 534] on div "Continue" at bounding box center [375, 542] width 64 height 16
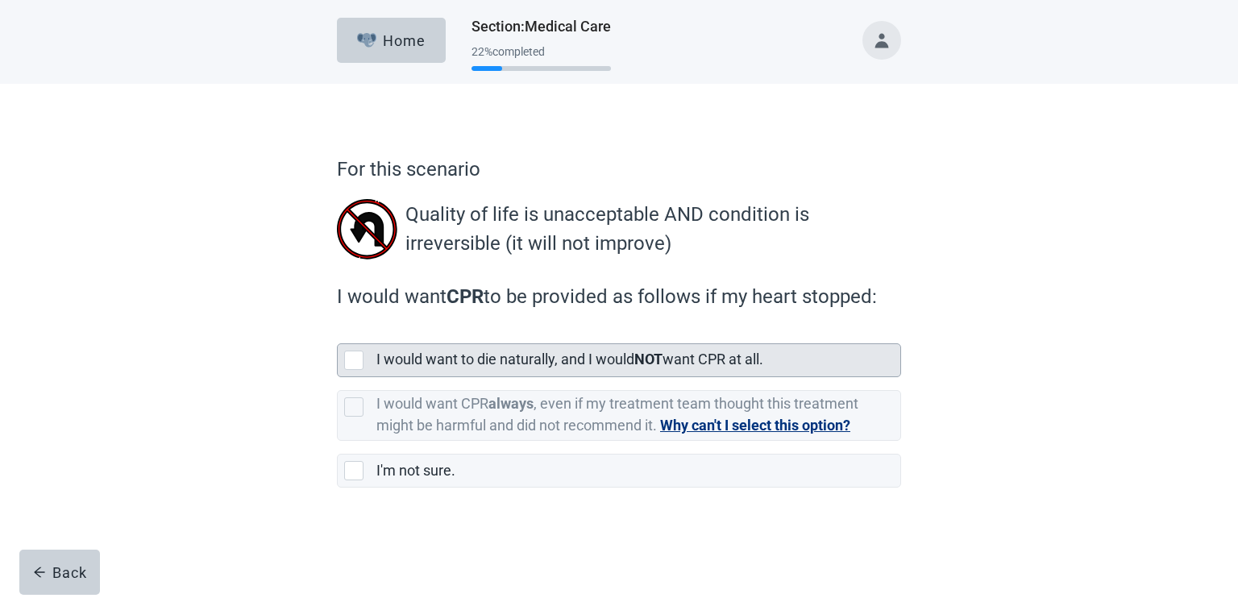
click at [534, 365] on label "I would want to die naturally, and I would NOT want CPR at all." at bounding box center [569, 359] width 387 height 17
checkbox input "true"
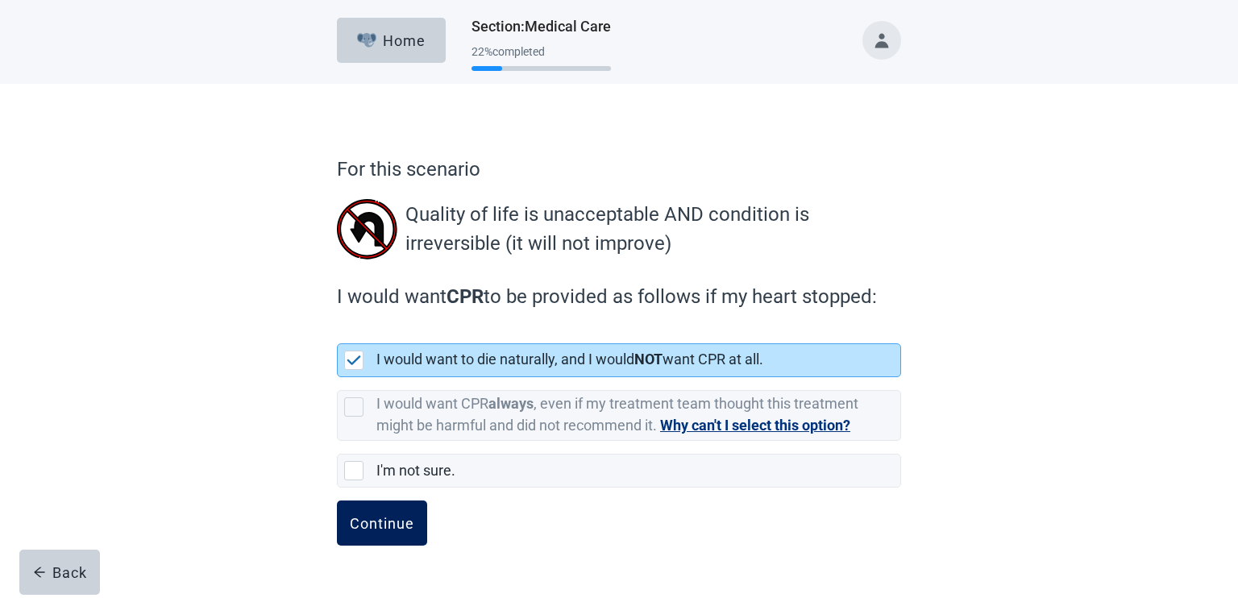
click at [391, 522] on div "Continue" at bounding box center [382, 523] width 64 height 16
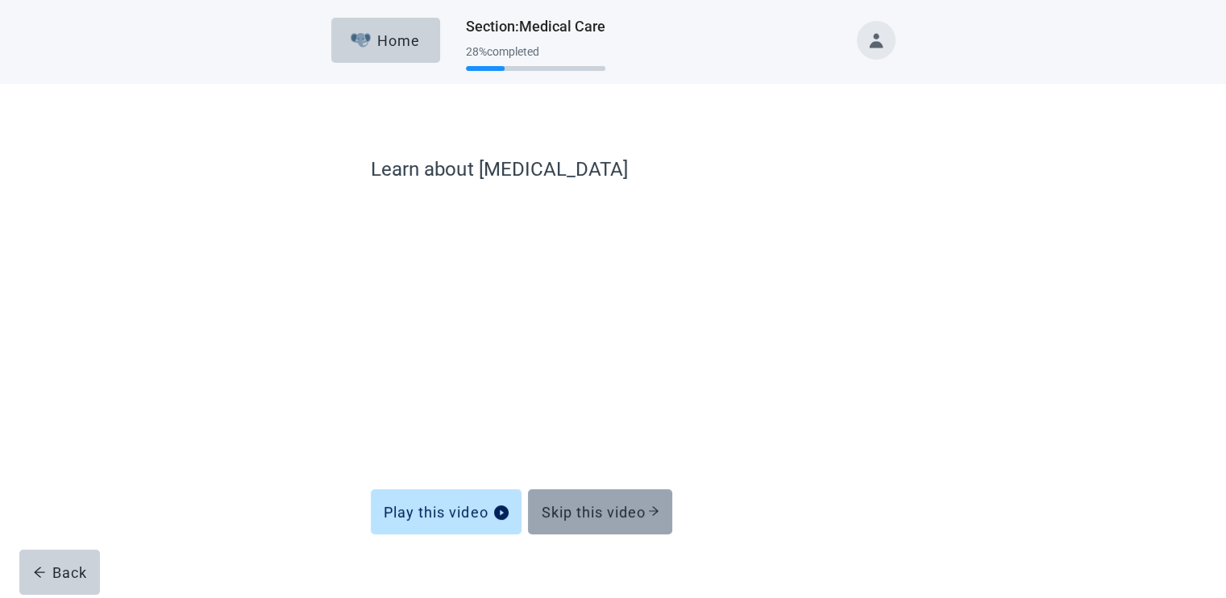
click at [606, 511] on div "Skip this video" at bounding box center [600, 512] width 118 height 16
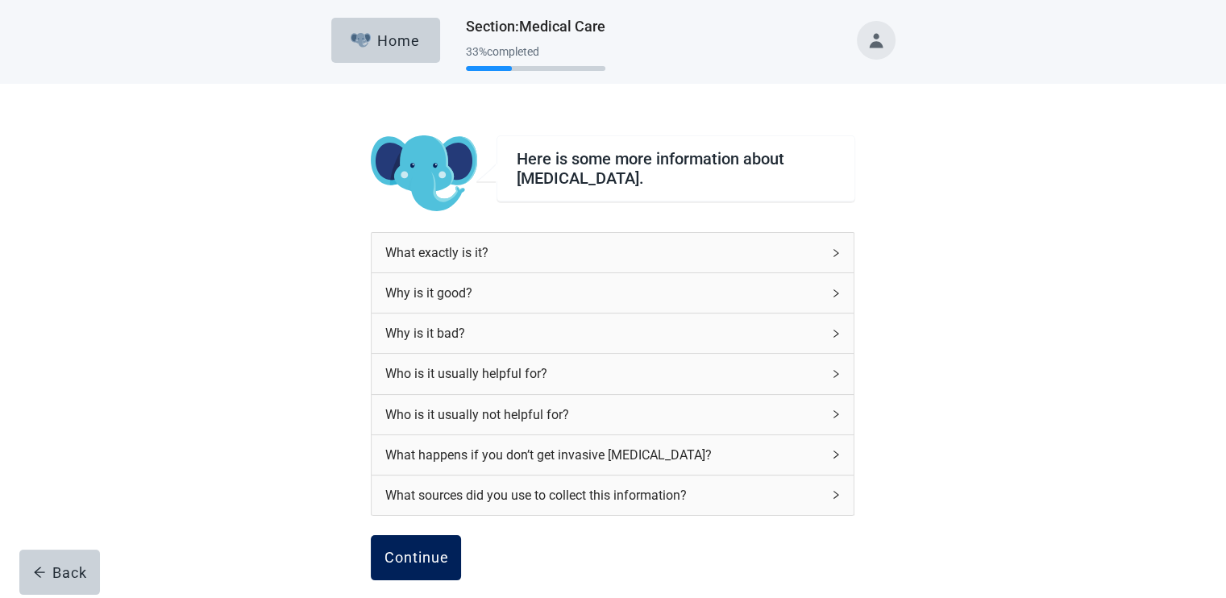
click at [409, 550] on div "Continue" at bounding box center [416, 558] width 64 height 16
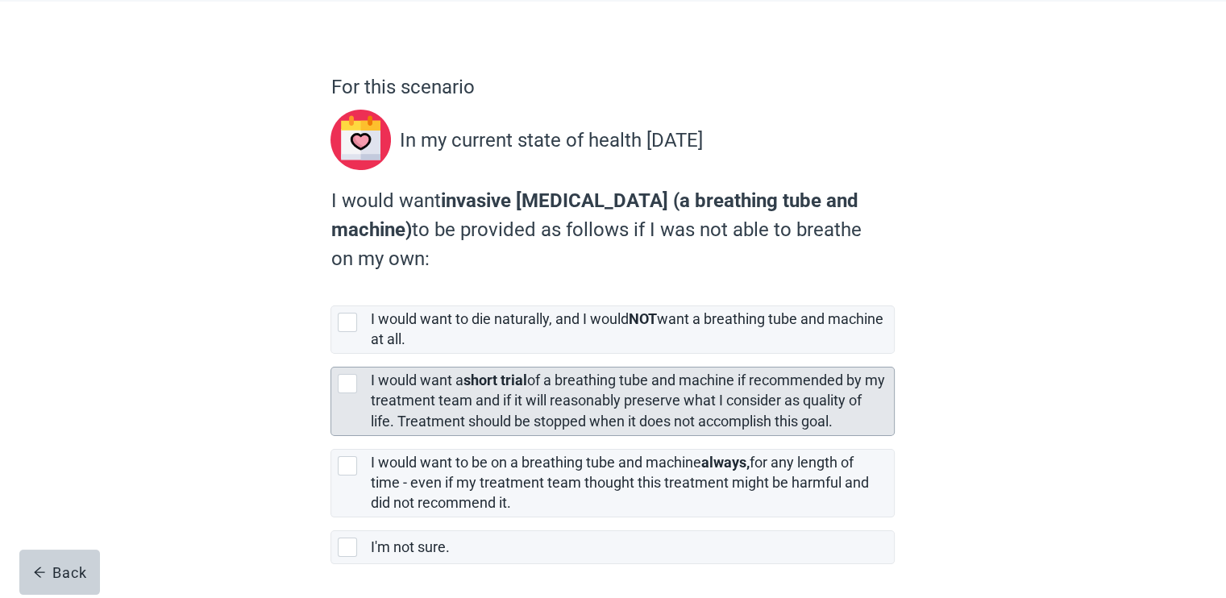
scroll to position [107, 0]
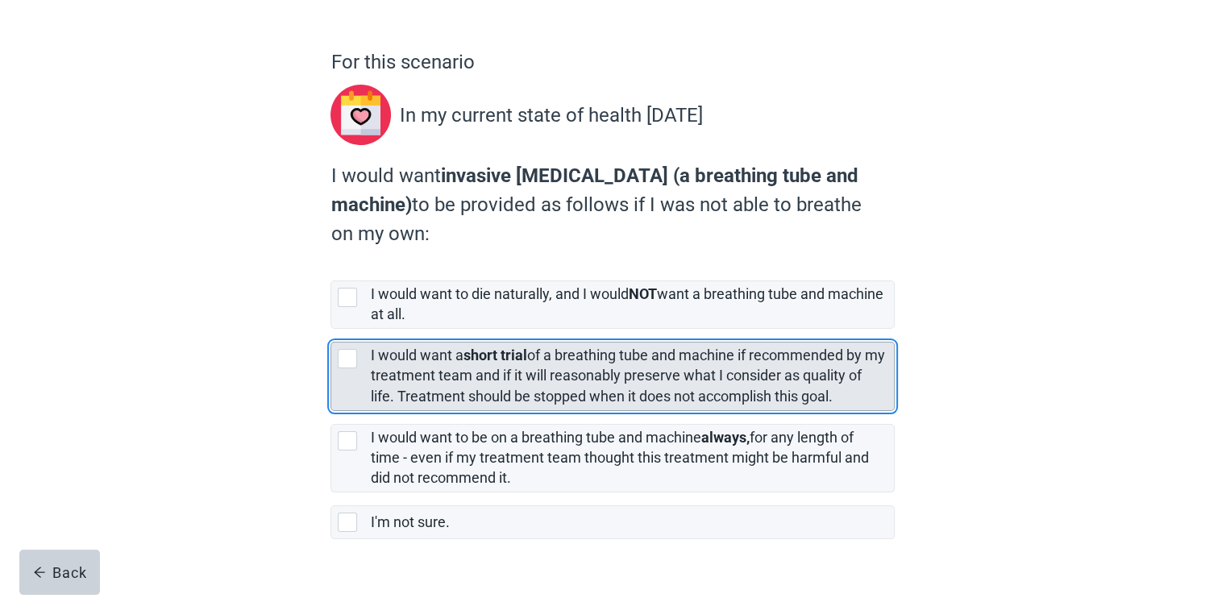
click at [596, 372] on label "I would want a short trial of a breathing tube and machine if recommended by my…" at bounding box center [627, 375] width 514 height 57
checkbox input "true"
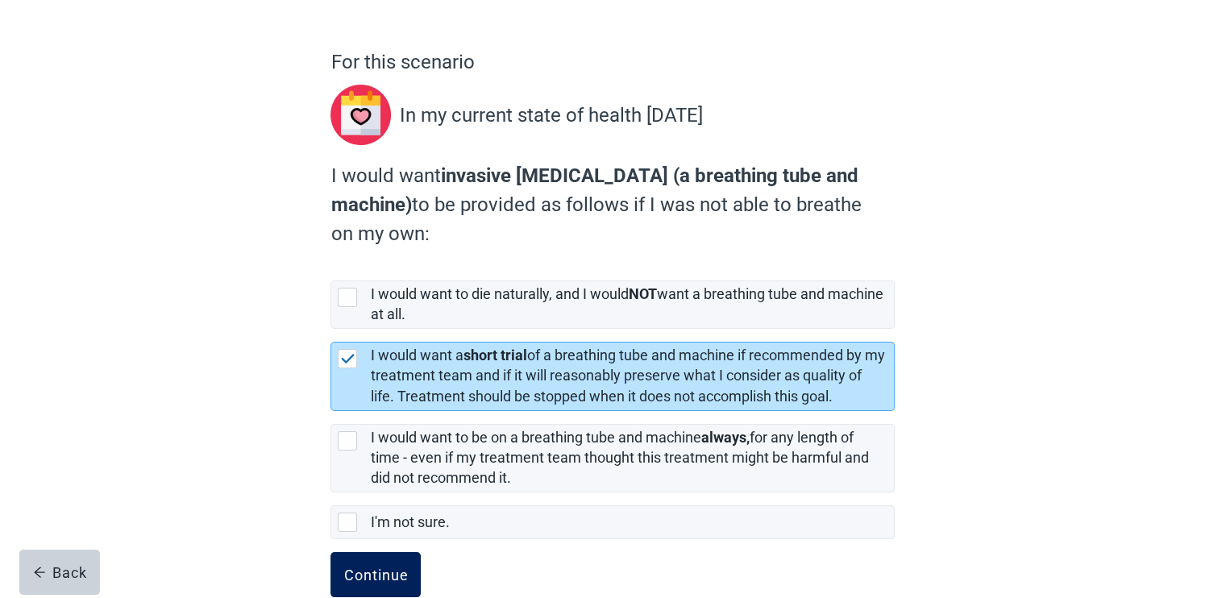
click at [377, 567] on div "Continue" at bounding box center [375, 575] width 64 height 16
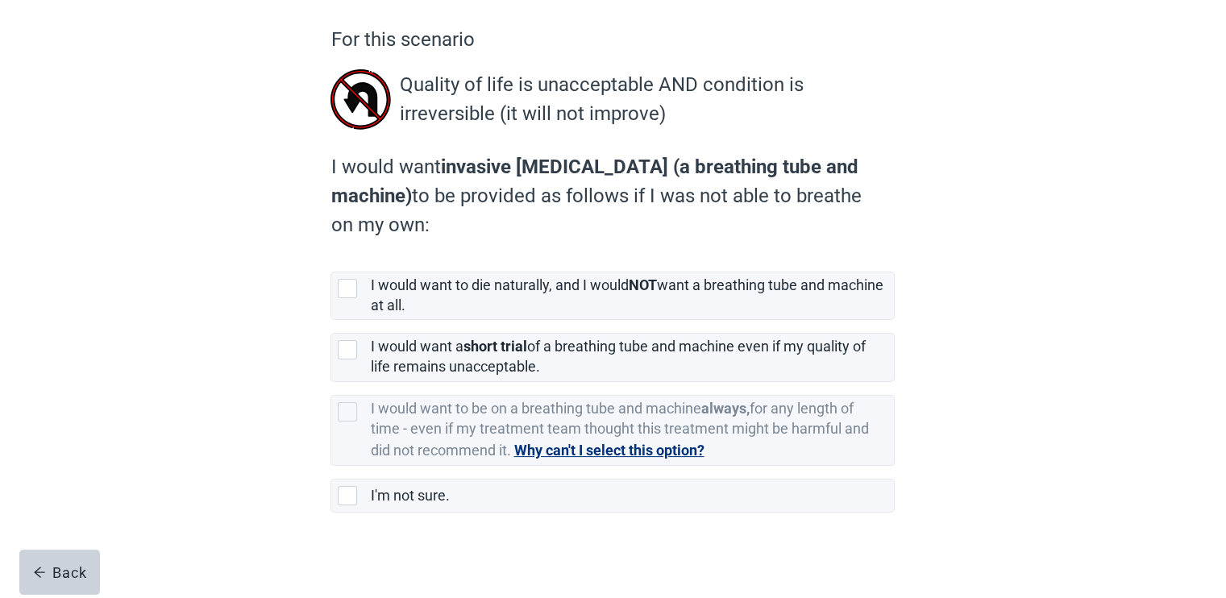
scroll to position [135, 0]
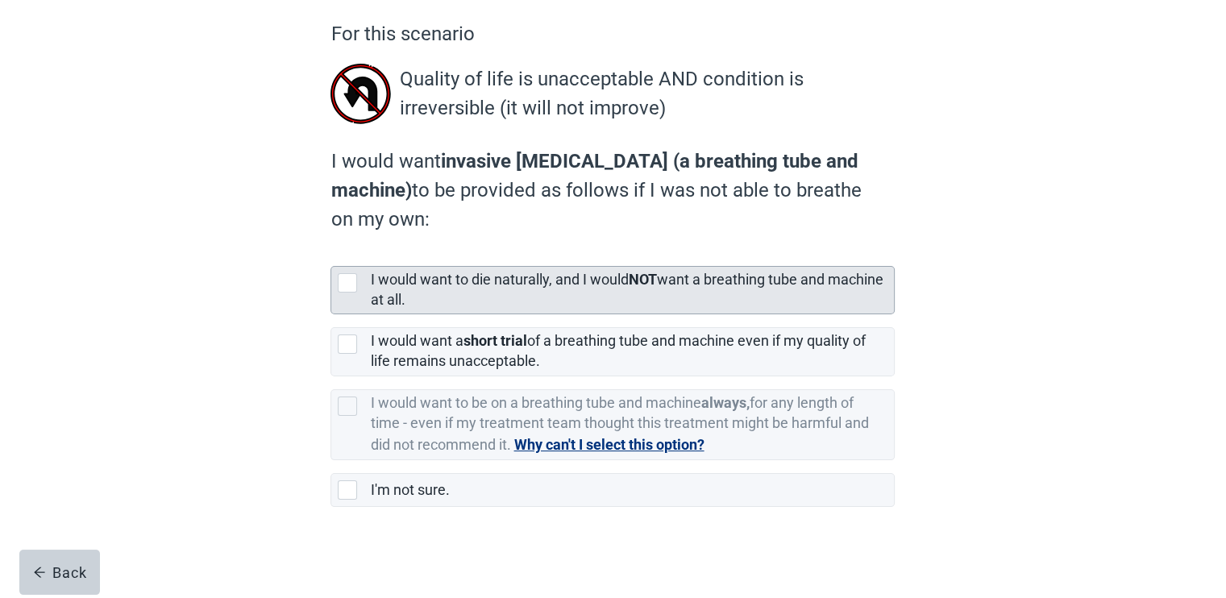
click at [646, 286] on strong "NOT" at bounding box center [642, 279] width 28 height 17
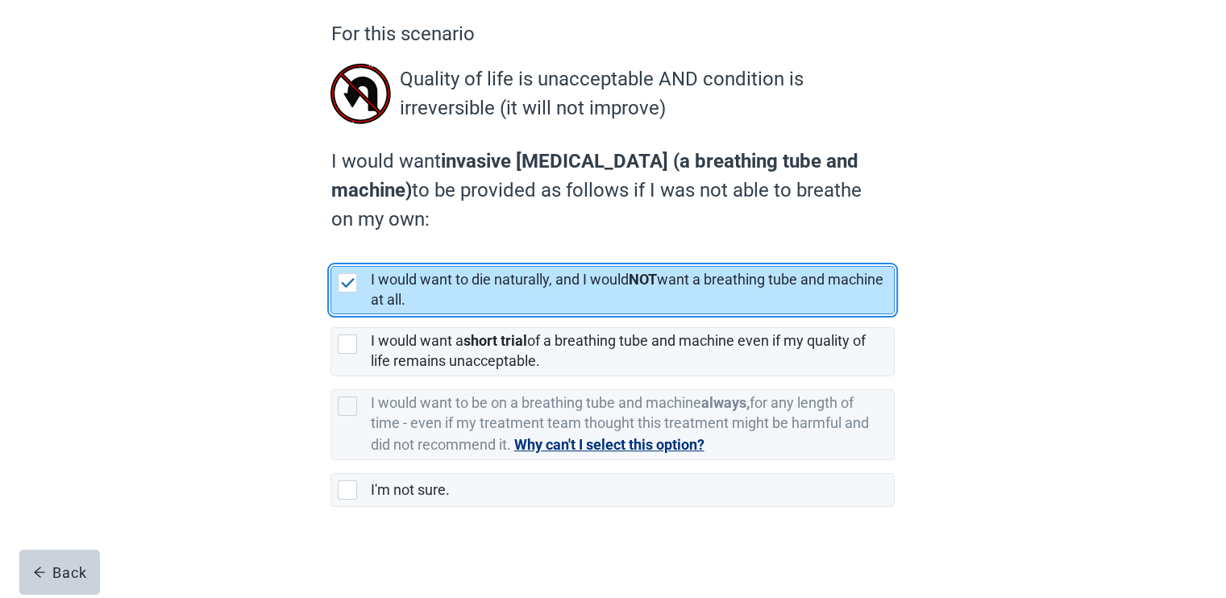
checkbox input "true"
click at [376, 541] on div "Continue" at bounding box center [375, 542] width 64 height 16
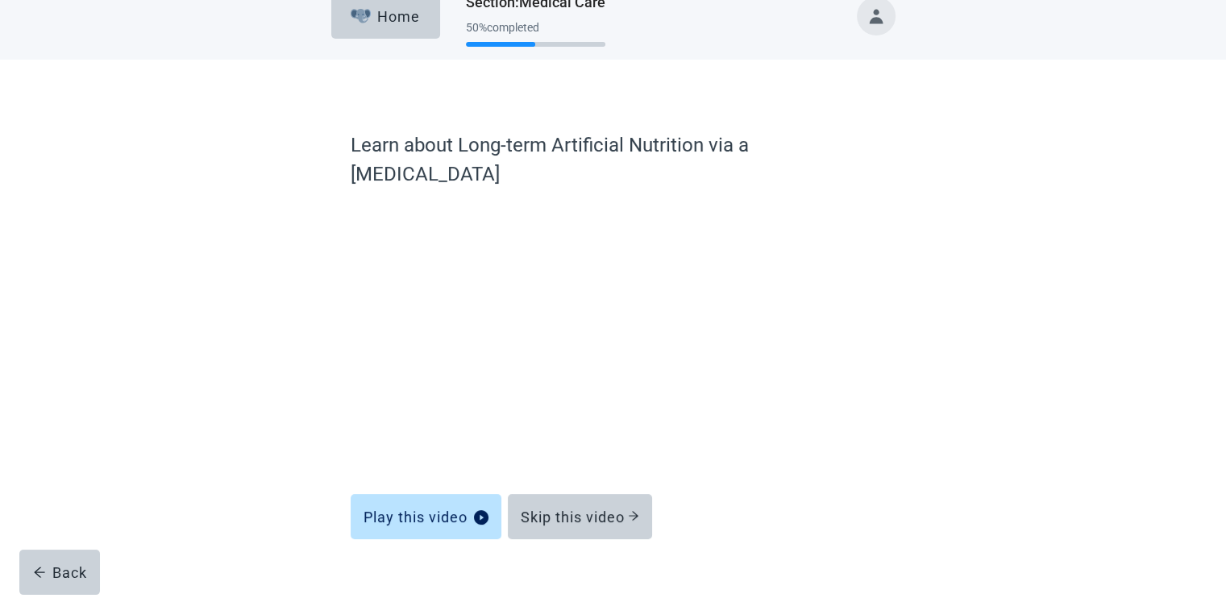
scroll to position [23, 0]
click at [586, 510] on div "Skip this video" at bounding box center [580, 518] width 118 height 16
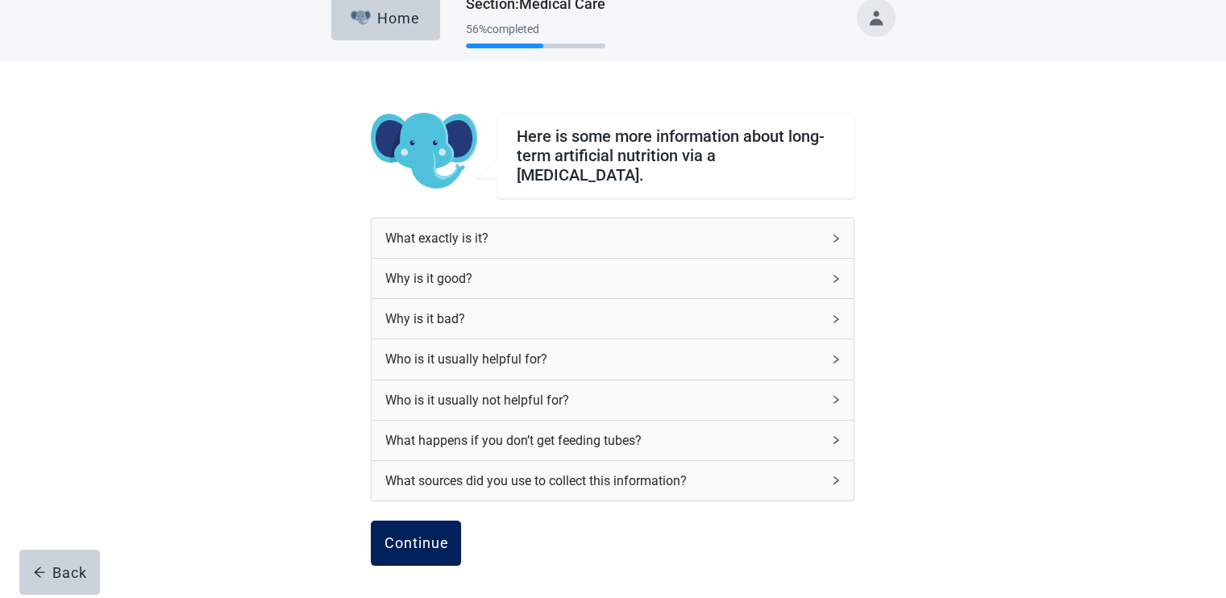
click at [411, 523] on button "Continue" at bounding box center [416, 543] width 90 height 45
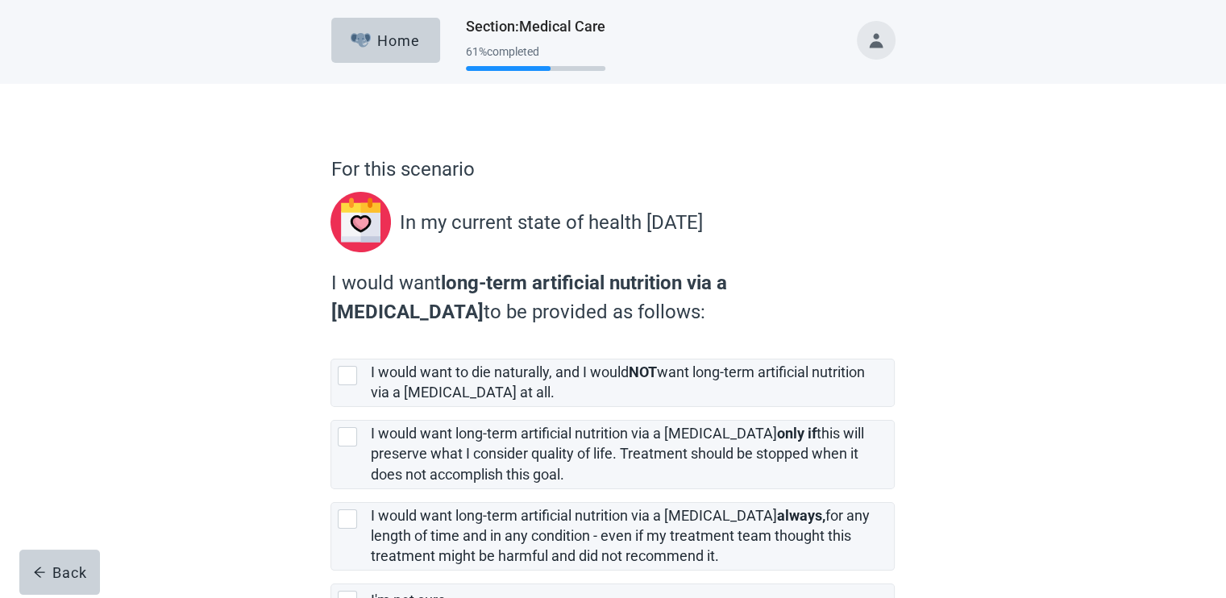
scroll to position [107, 0]
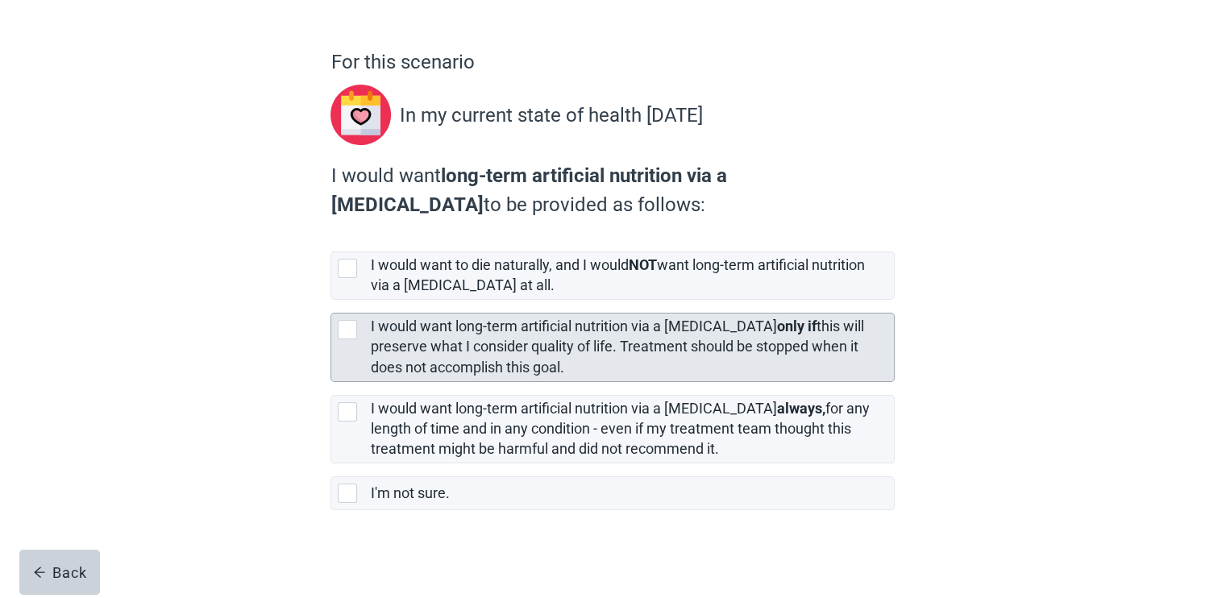
click at [648, 326] on label "I would want long-term artificial nutrition via a [MEDICAL_DATA] only if this w…" at bounding box center [616, 346] width 493 height 57
checkbox input "true"
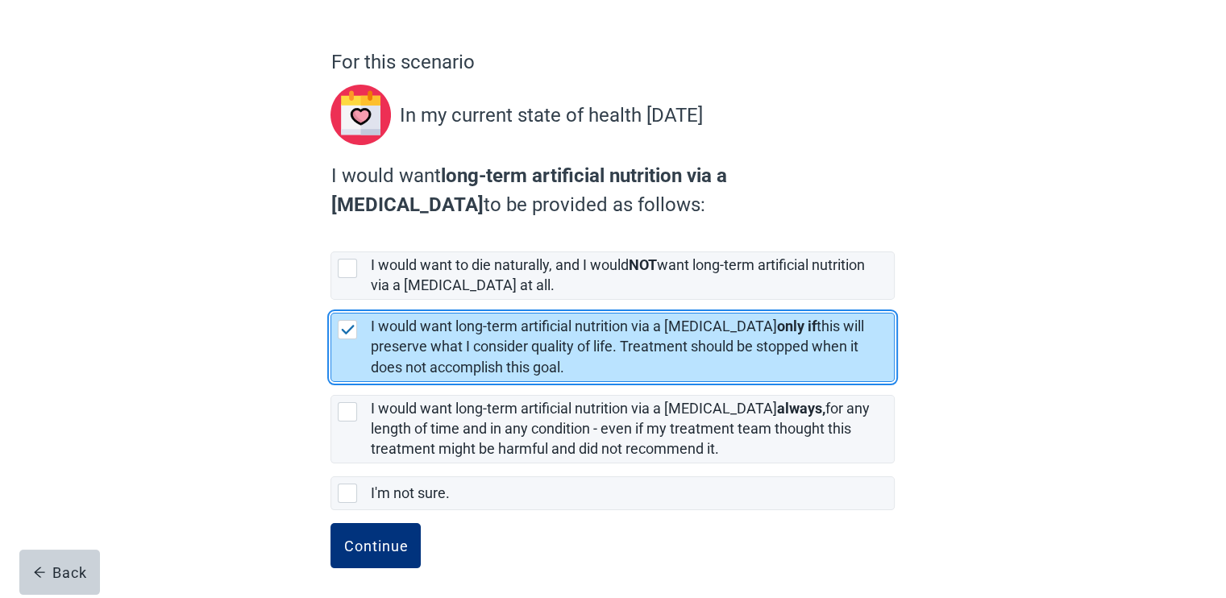
scroll to position [111, 0]
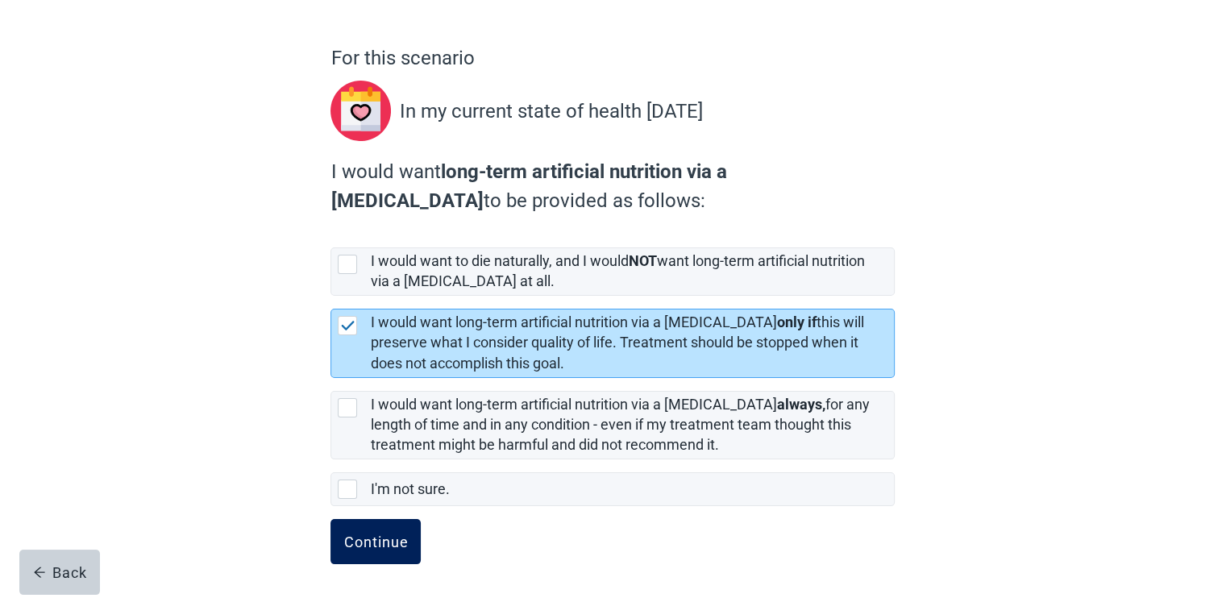
click at [361, 529] on button "Continue" at bounding box center [375, 541] width 90 height 45
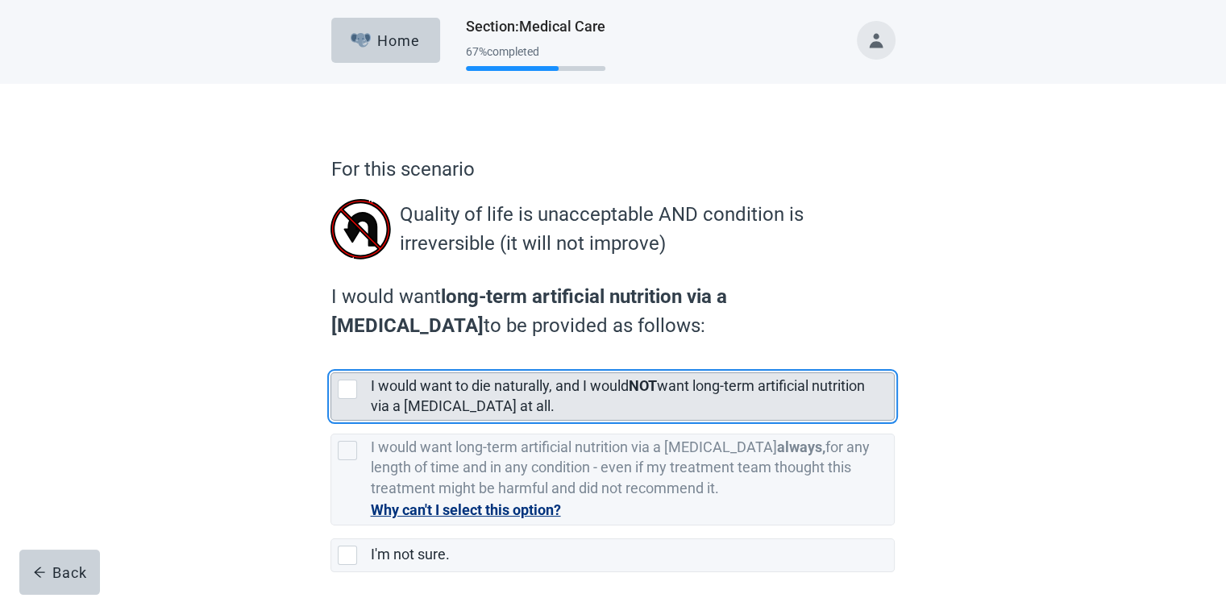
click at [505, 384] on label "I would want to die naturally, and I would NOT want long-term artificial nutrit…" at bounding box center [617, 395] width 494 height 37
checkbox input "true"
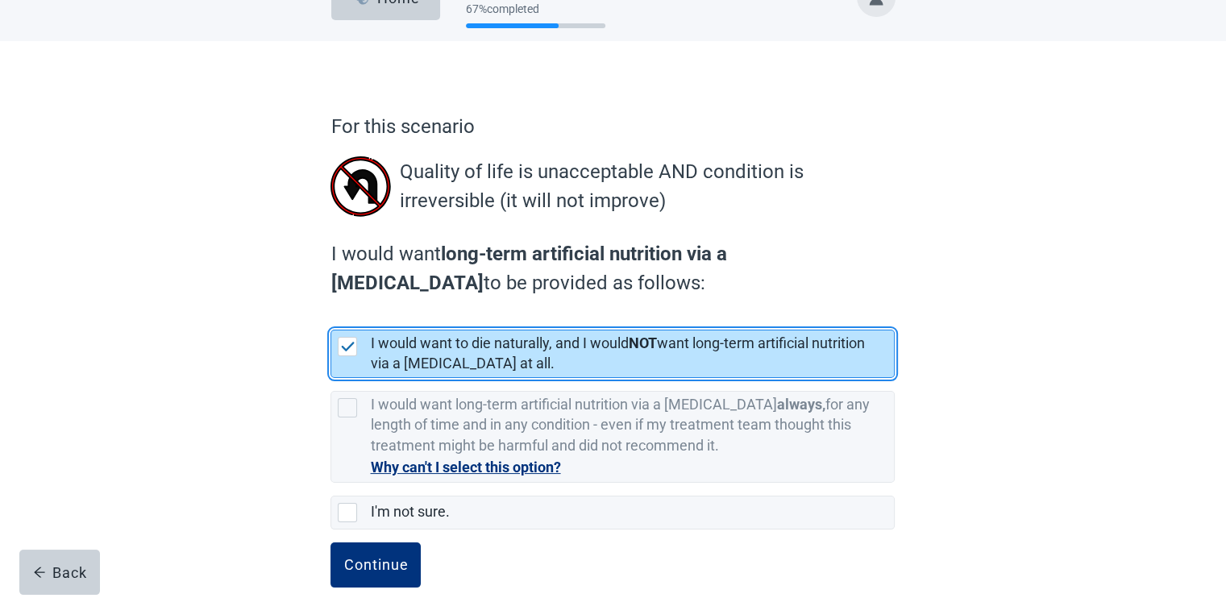
scroll to position [66, 0]
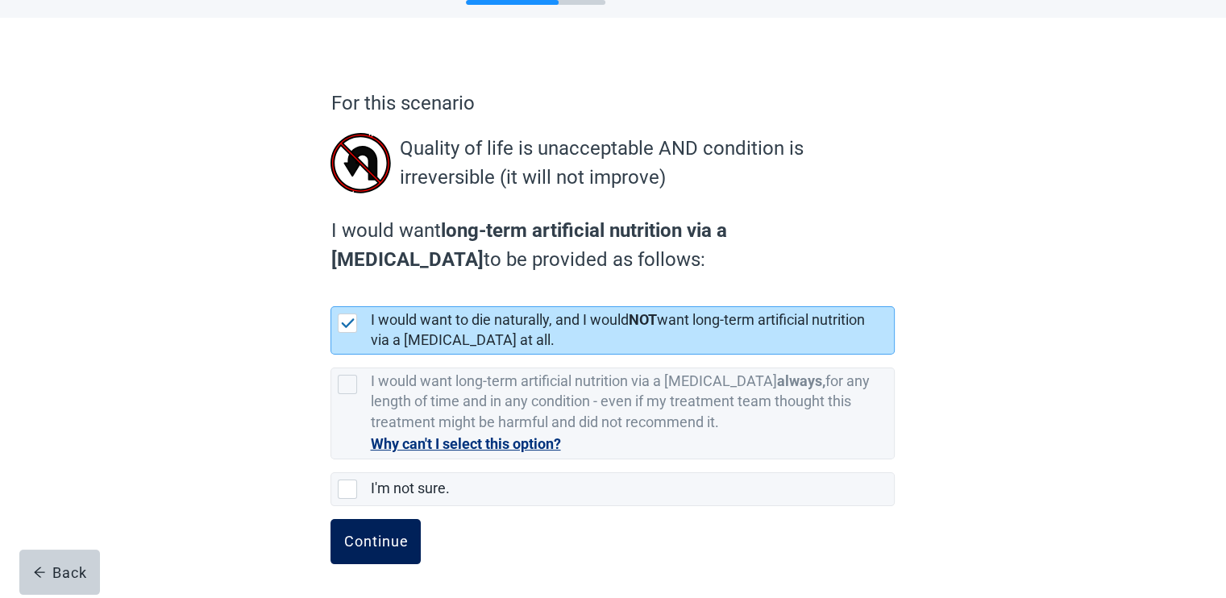
click at [380, 527] on button "Continue" at bounding box center [375, 541] width 90 height 45
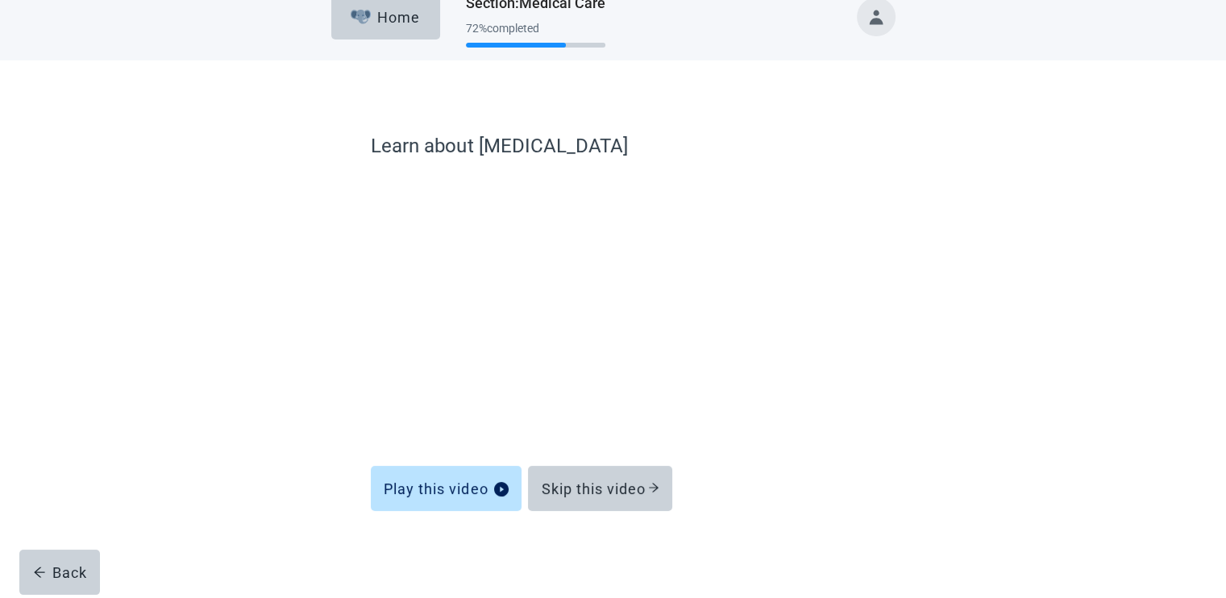
scroll to position [23, 0]
click at [643, 471] on button "Skip this video" at bounding box center [600, 489] width 144 height 45
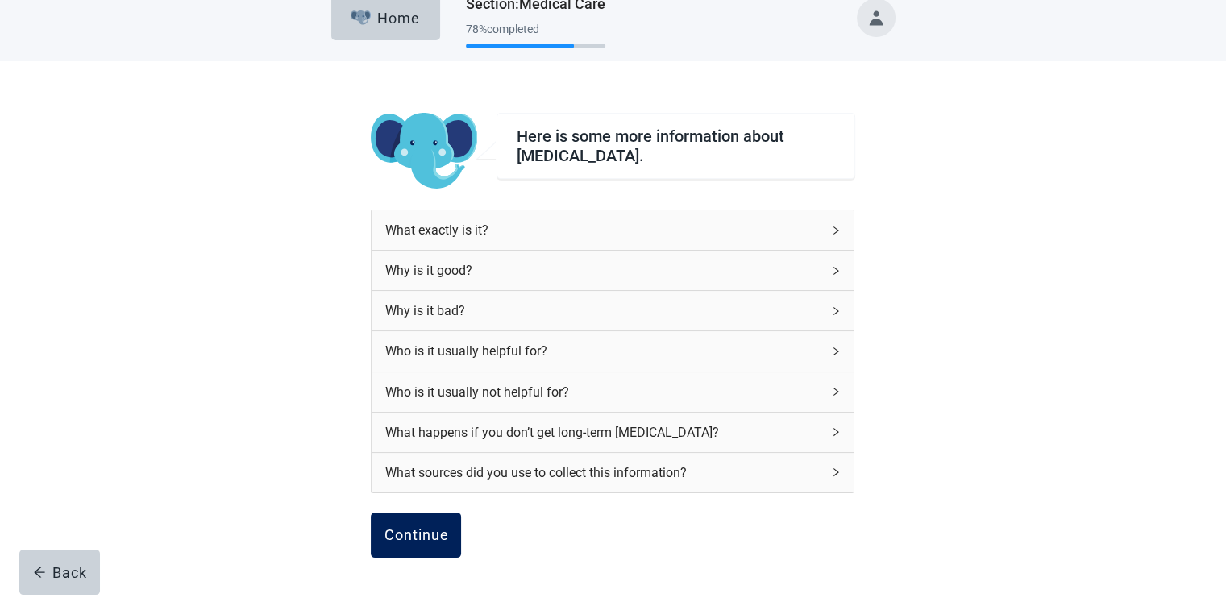
click at [407, 527] on div "Continue" at bounding box center [416, 535] width 64 height 16
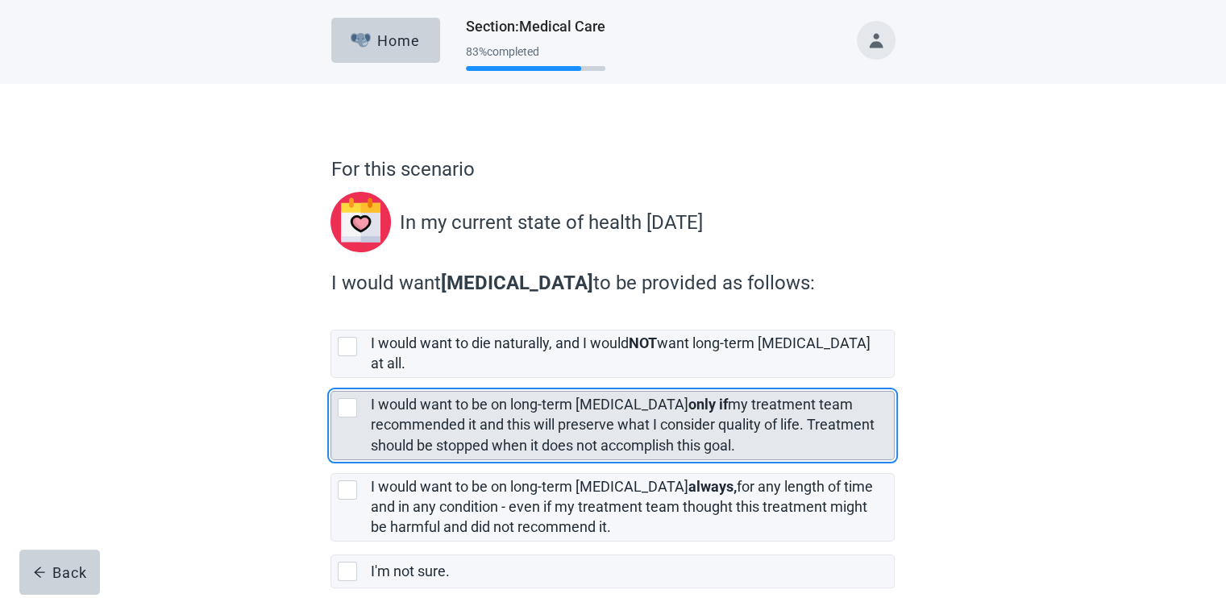
click at [517, 415] on label "I would want to be on long-term [MEDICAL_DATA] only if my treatment team recomm…" at bounding box center [622, 424] width 504 height 57
checkbox input "true"
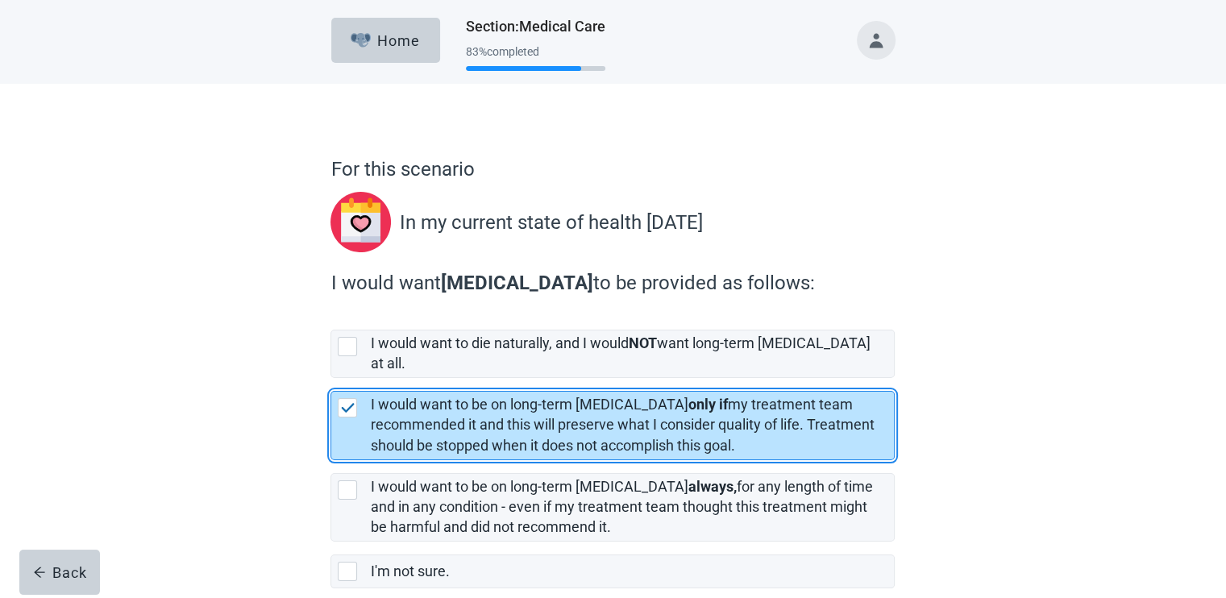
scroll to position [68, 0]
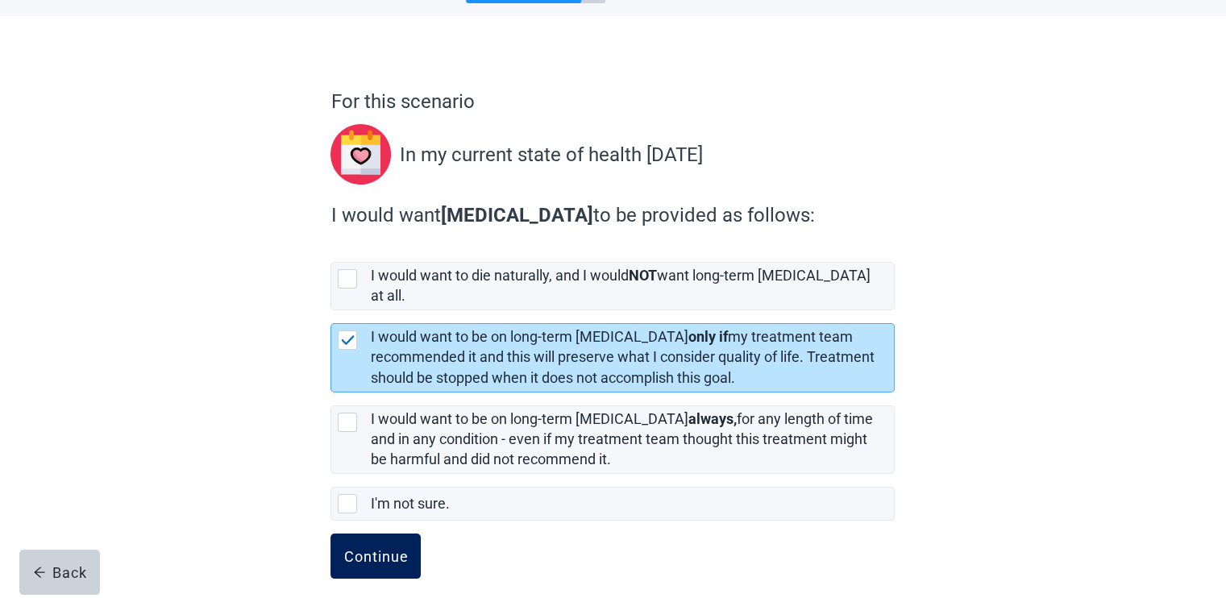
click at [393, 534] on button "Continue" at bounding box center [375, 556] width 90 height 45
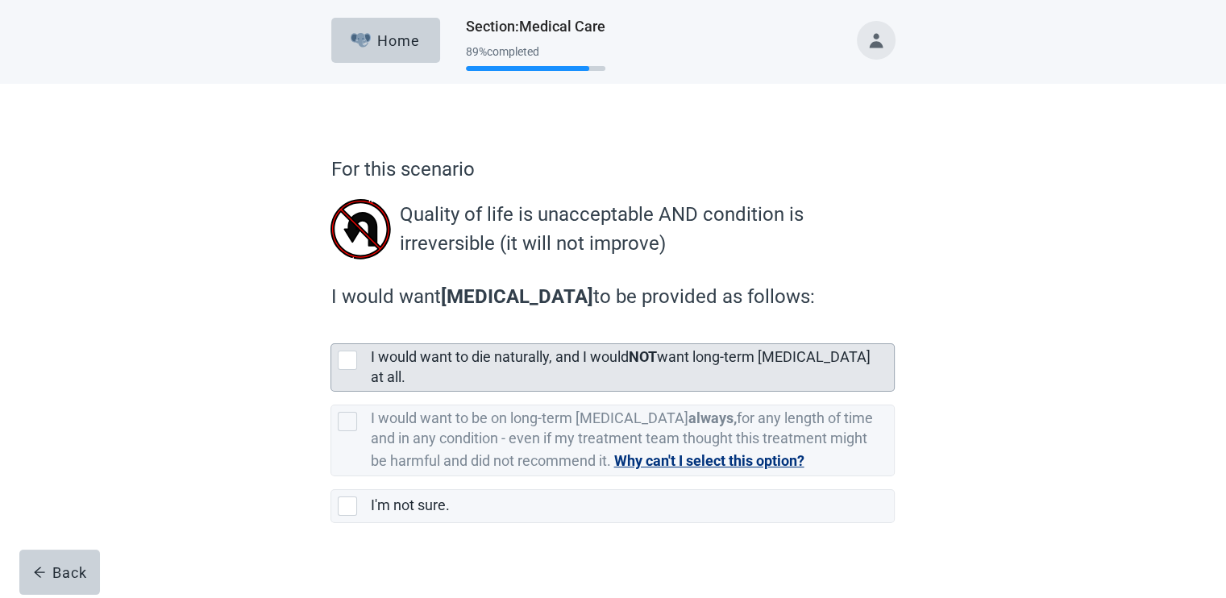
click at [483, 353] on label "I would want to die naturally, and I would NOT want long-term [MEDICAL_DATA] at…" at bounding box center [620, 366] width 500 height 37
checkbox input "true"
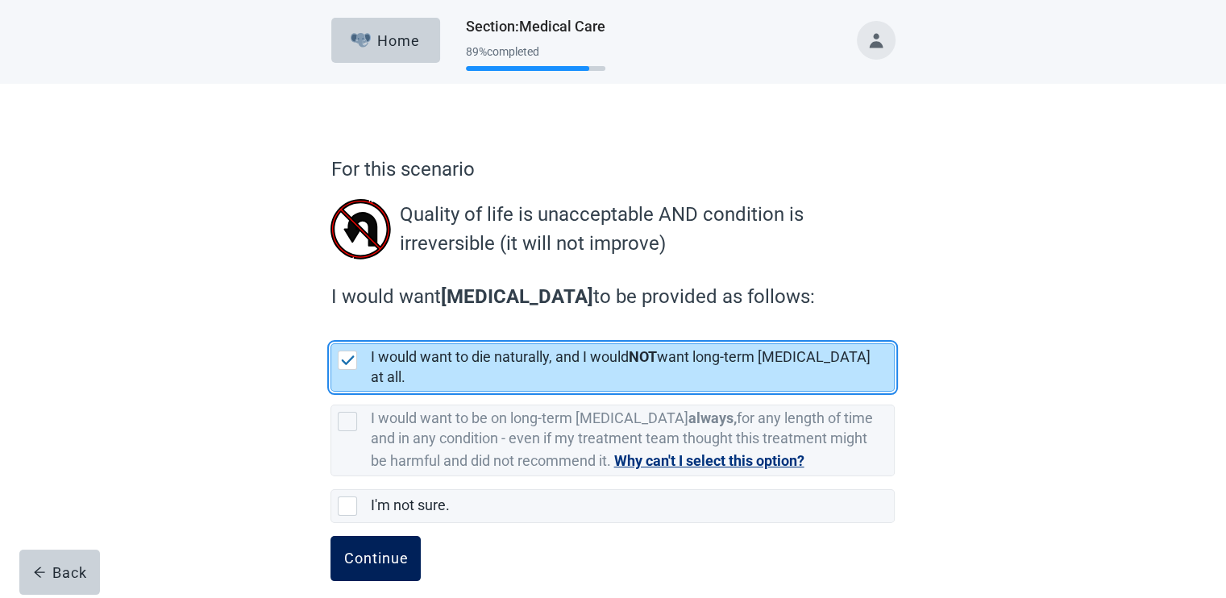
click at [384, 550] on div "Continue" at bounding box center [375, 558] width 64 height 16
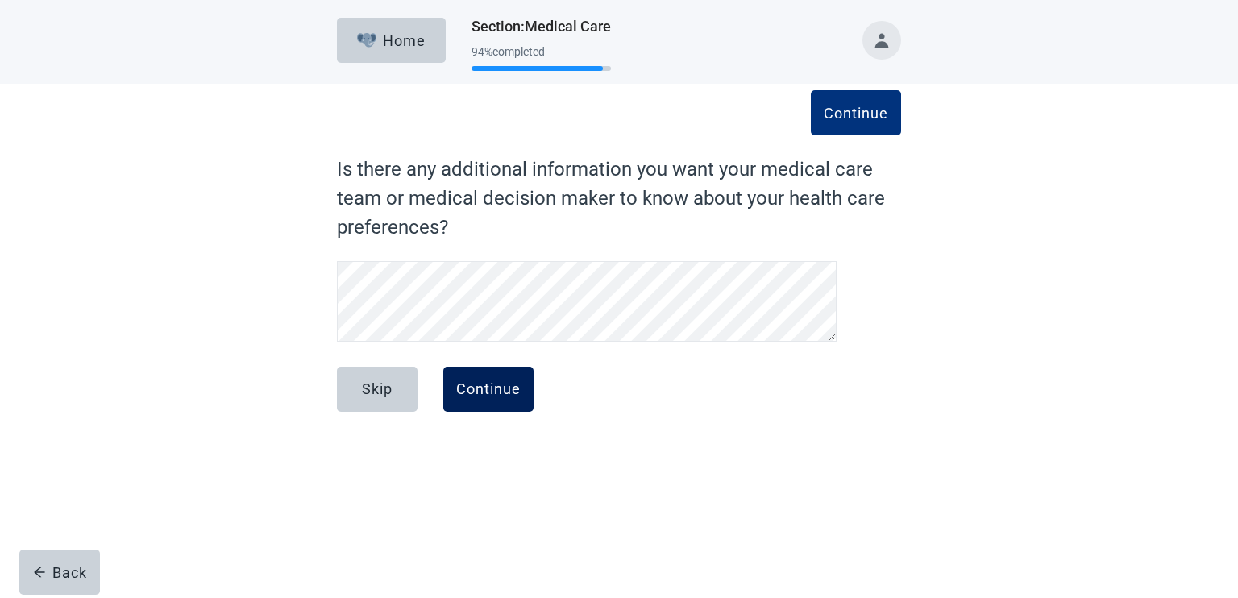
click at [474, 386] on div "Continue" at bounding box center [488, 389] width 64 height 16
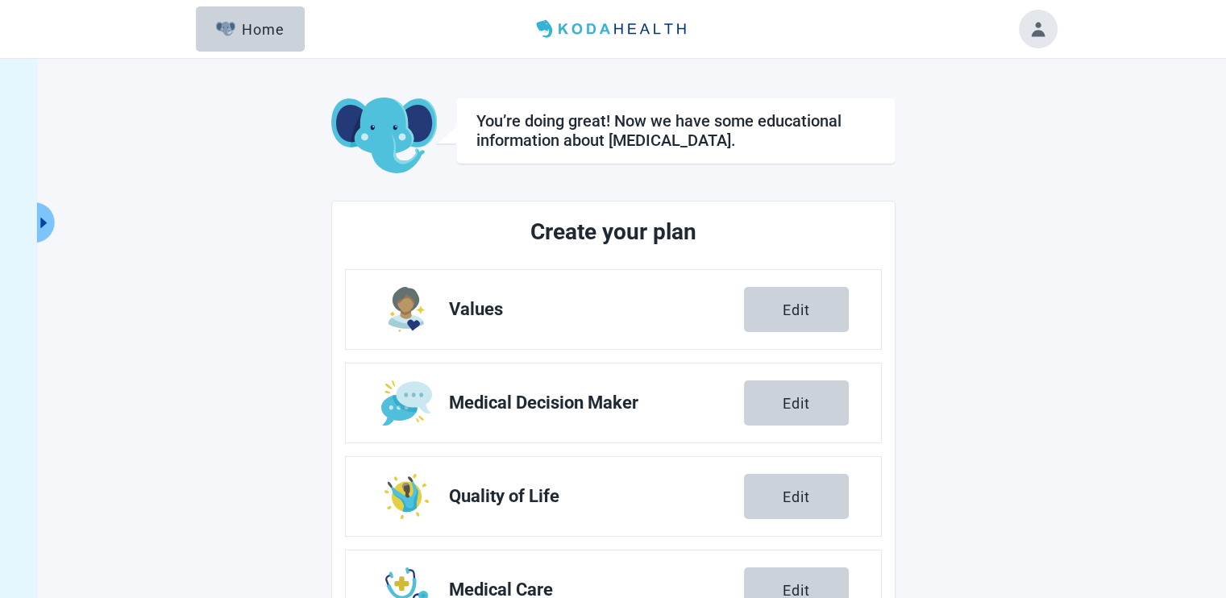
scroll to position [258, 0]
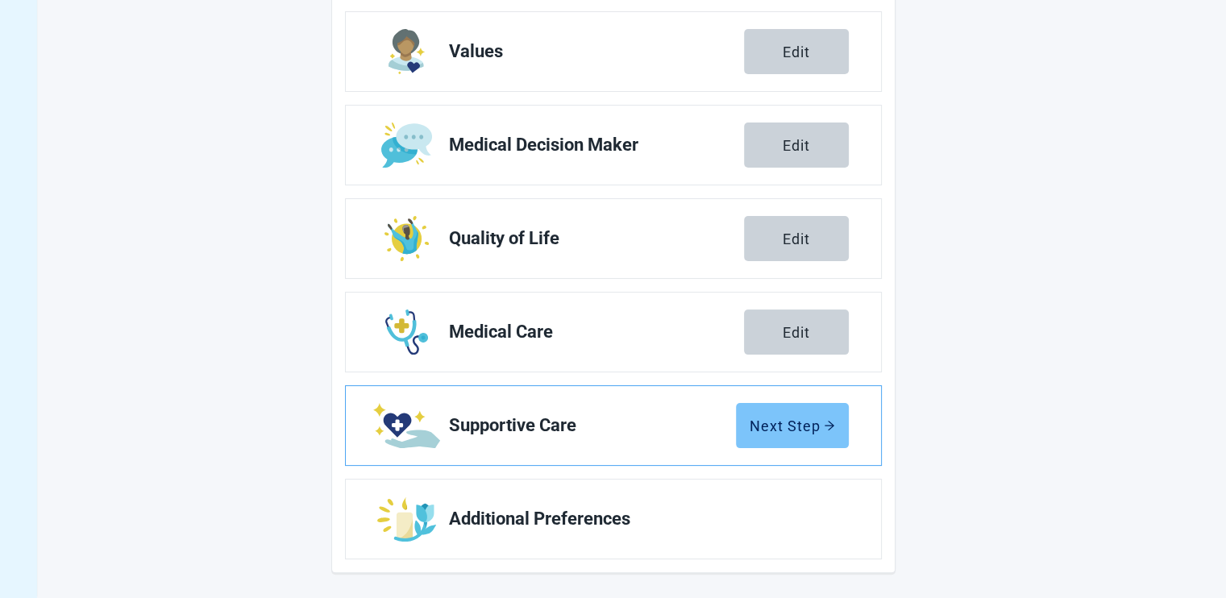
click at [762, 420] on div "Next Step" at bounding box center [792, 425] width 85 height 16
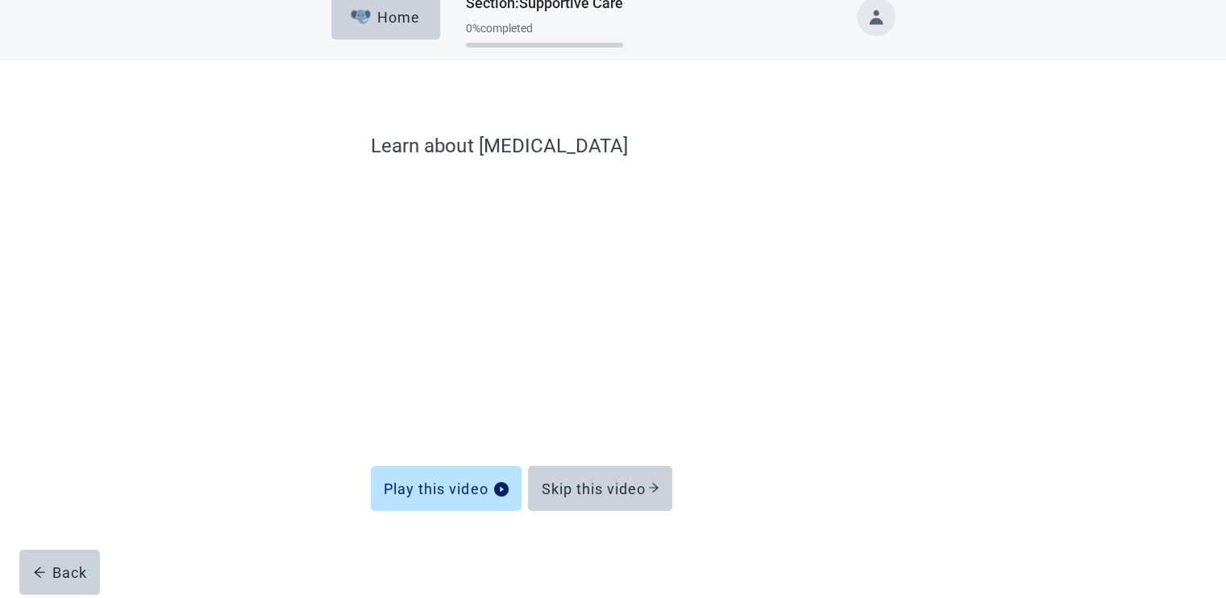
scroll to position [23, 0]
click at [613, 492] on div "Skip this video" at bounding box center [600, 489] width 118 height 16
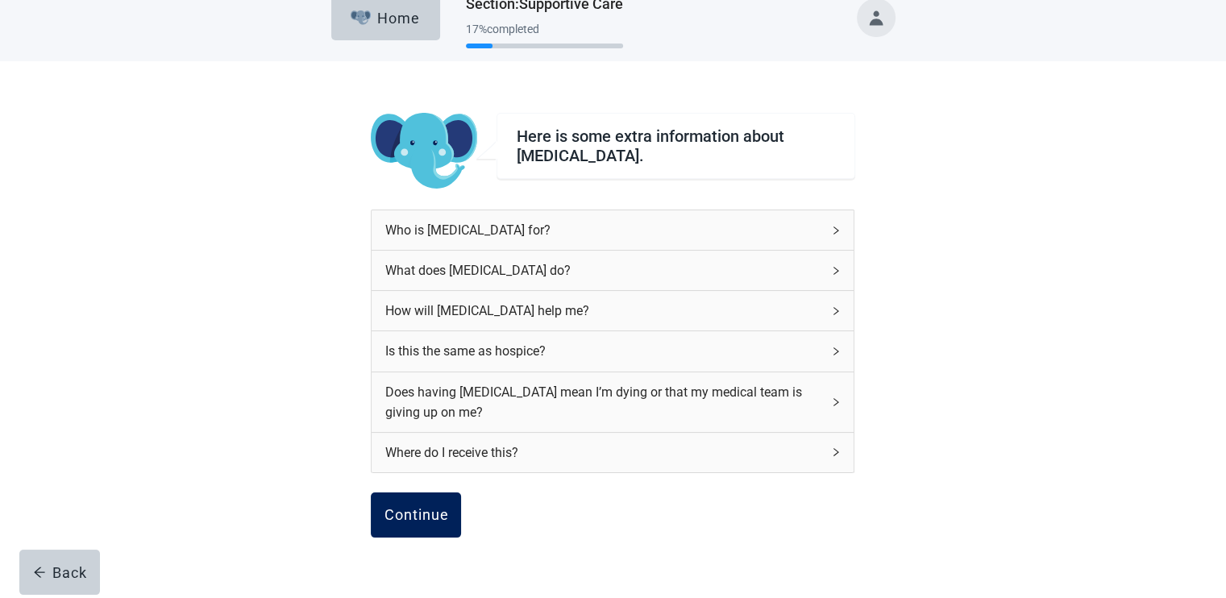
click at [448, 516] on button "Continue" at bounding box center [416, 514] width 90 height 45
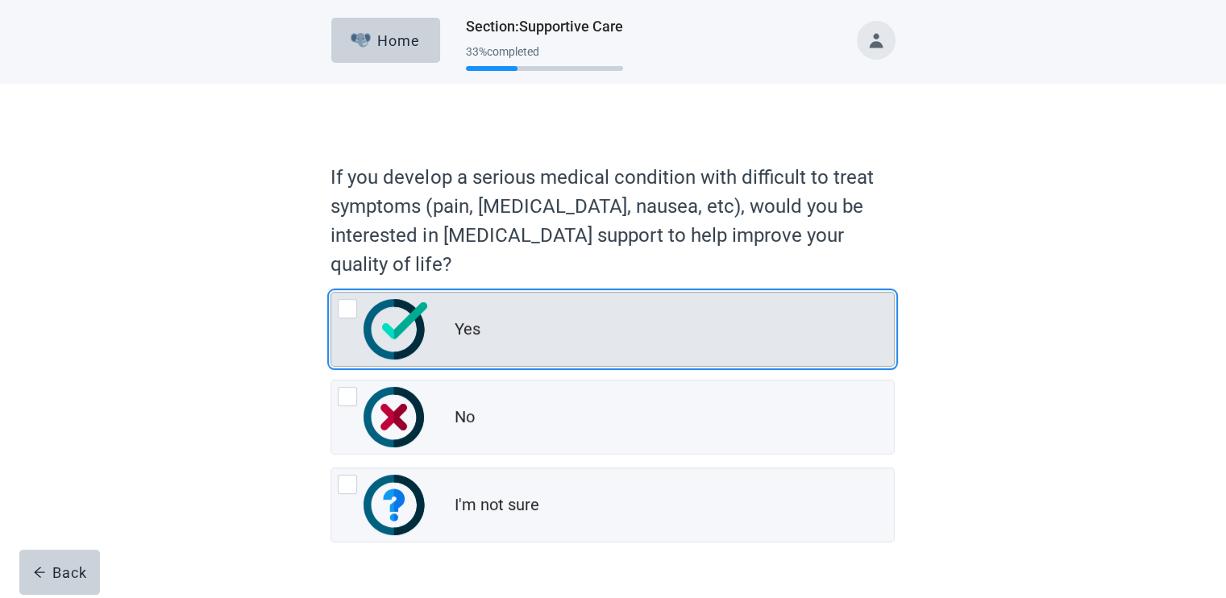
click at [630, 320] on div "Yes" at bounding box center [674, 330] width 440 height 32
click at [331, 293] on input "Yes" at bounding box center [330, 292] width 1 height 1
radio input "true"
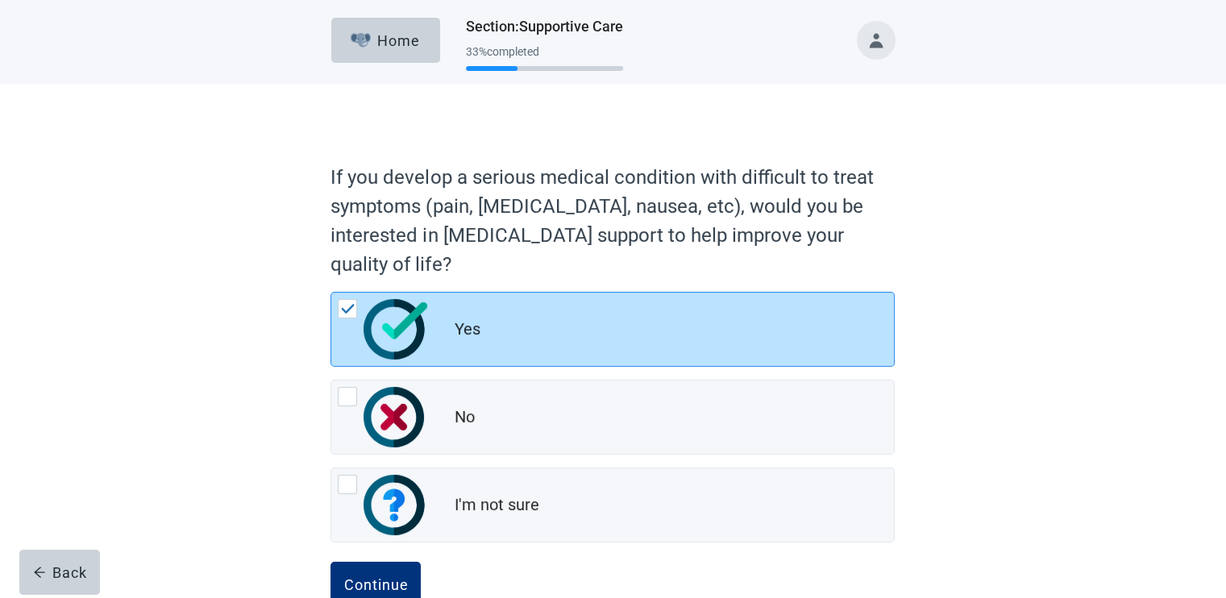
scroll to position [43, 0]
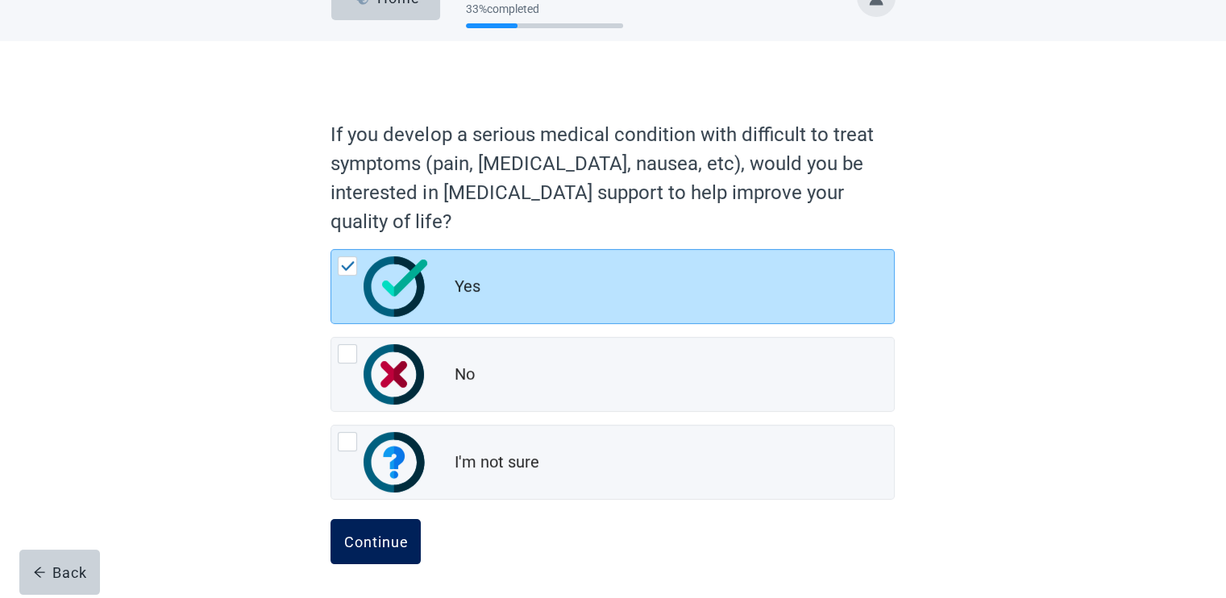
click at [374, 528] on button "Continue" at bounding box center [375, 541] width 90 height 45
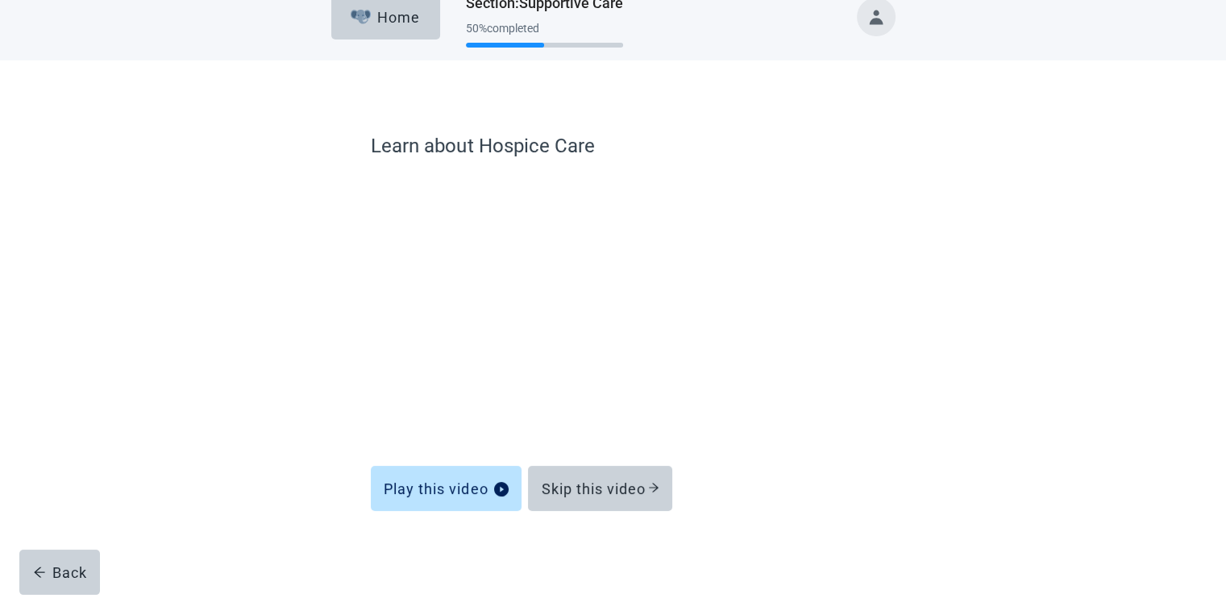
scroll to position [23, 0]
click at [592, 484] on div "Skip this video" at bounding box center [600, 489] width 118 height 16
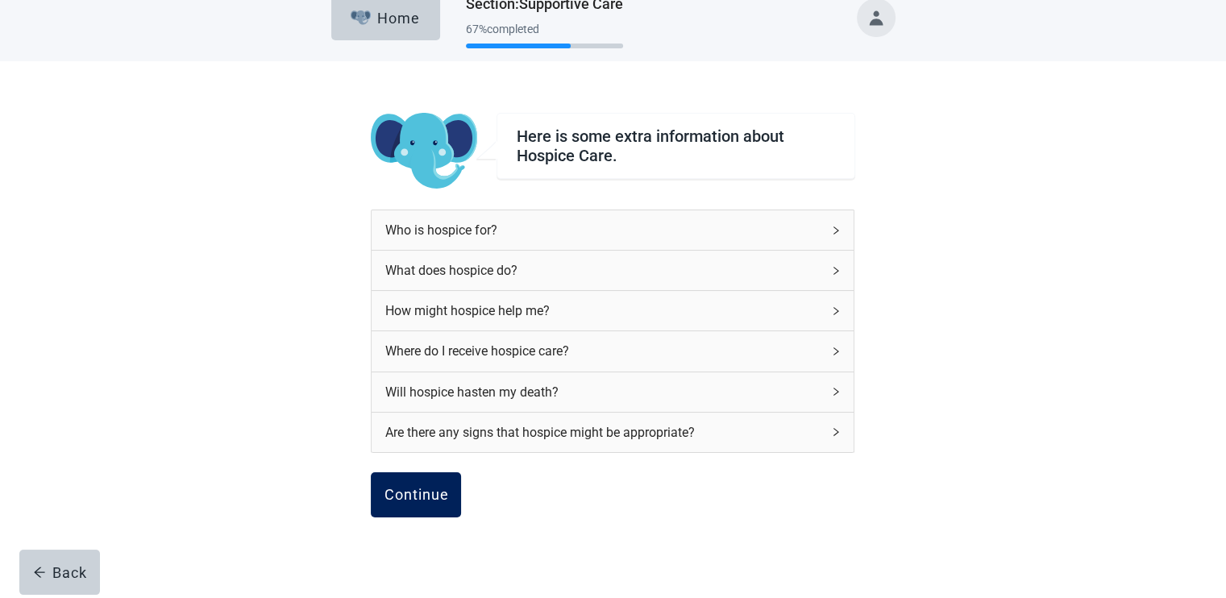
click at [406, 491] on div "Continue" at bounding box center [416, 495] width 64 height 16
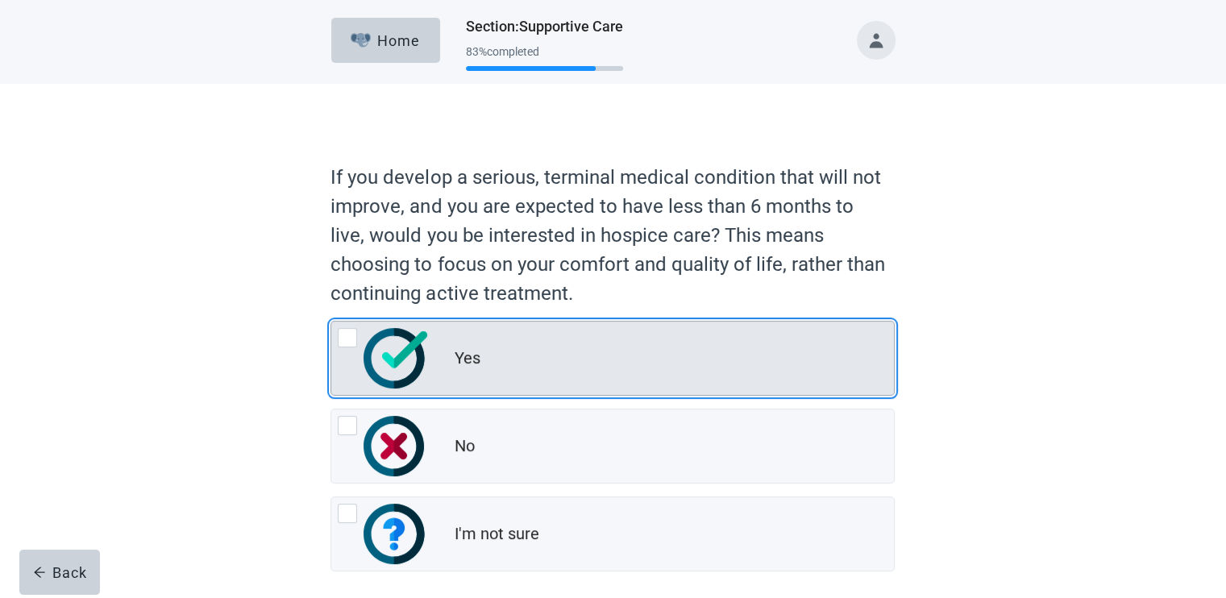
click at [496, 334] on div "Yes" at bounding box center [612, 358] width 563 height 73
click at [331, 322] on input "Yes" at bounding box center [330, 321] width 1 height 1
radio input "true"
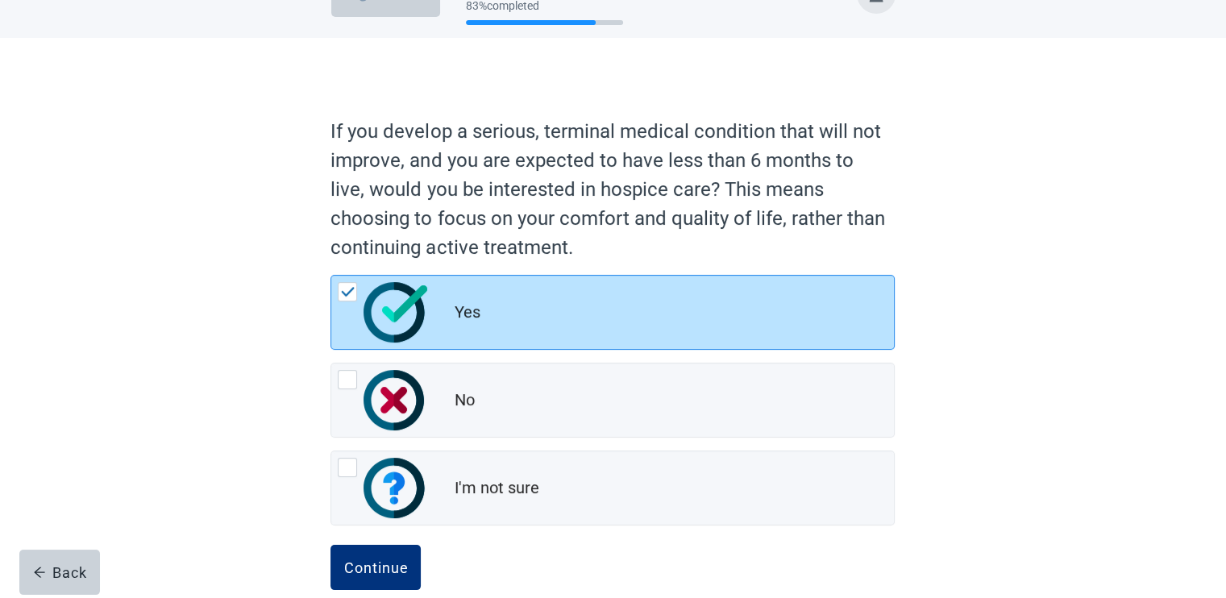
scroll to position [72, 0]
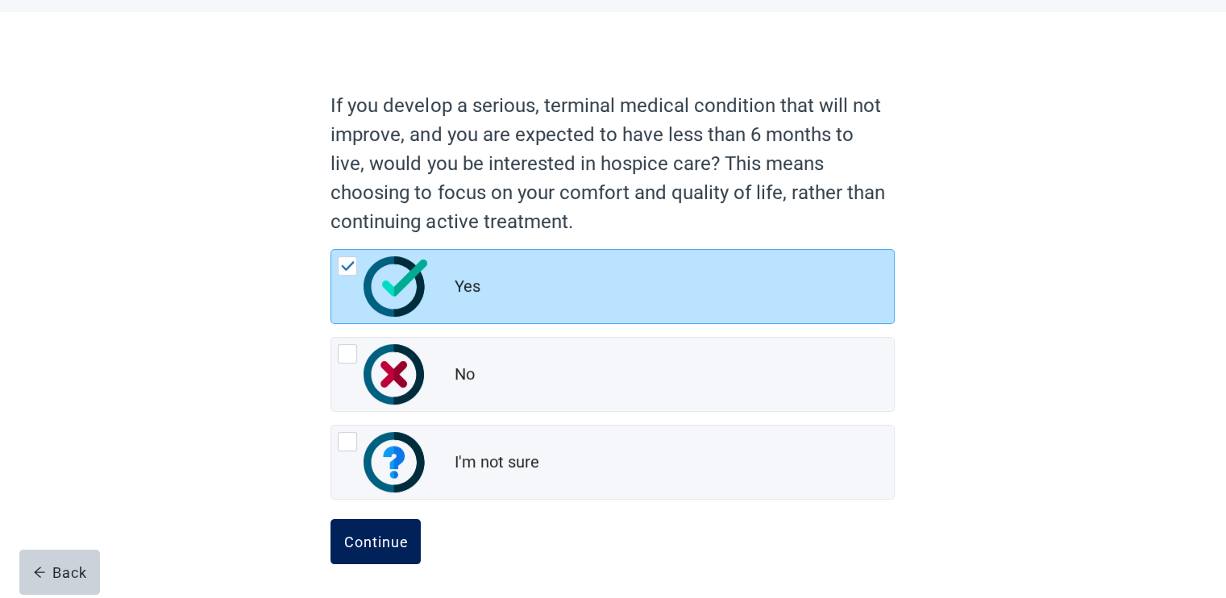
click at [385, 521] on button "Continue" at bounding box center [375, 541] width 90 height 45
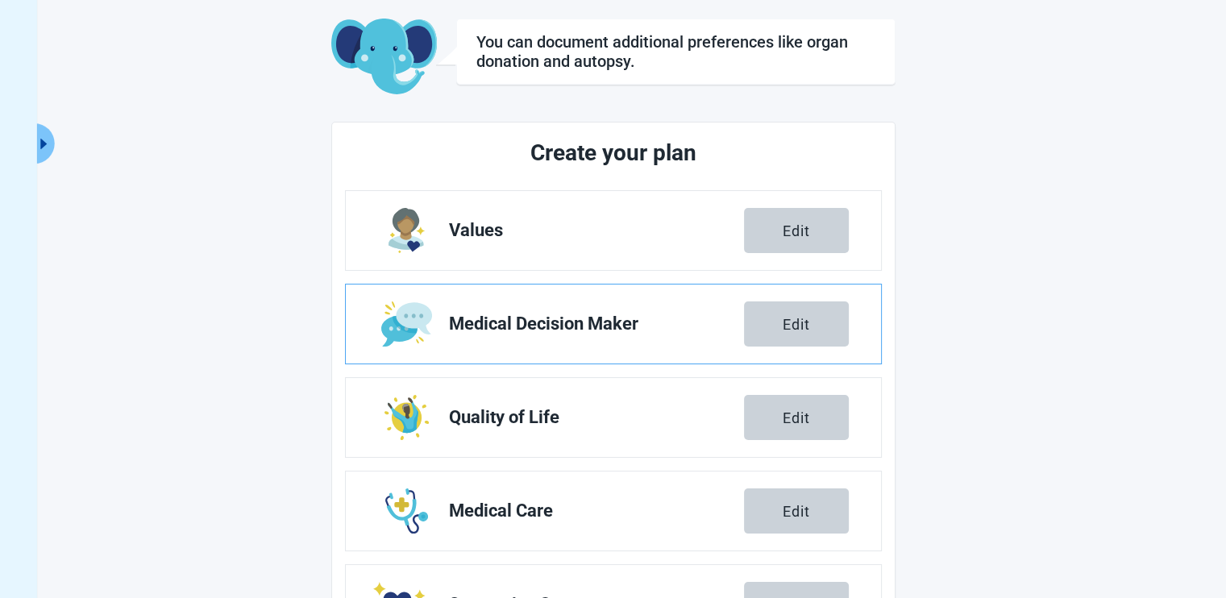
scroll to position [258, 0]
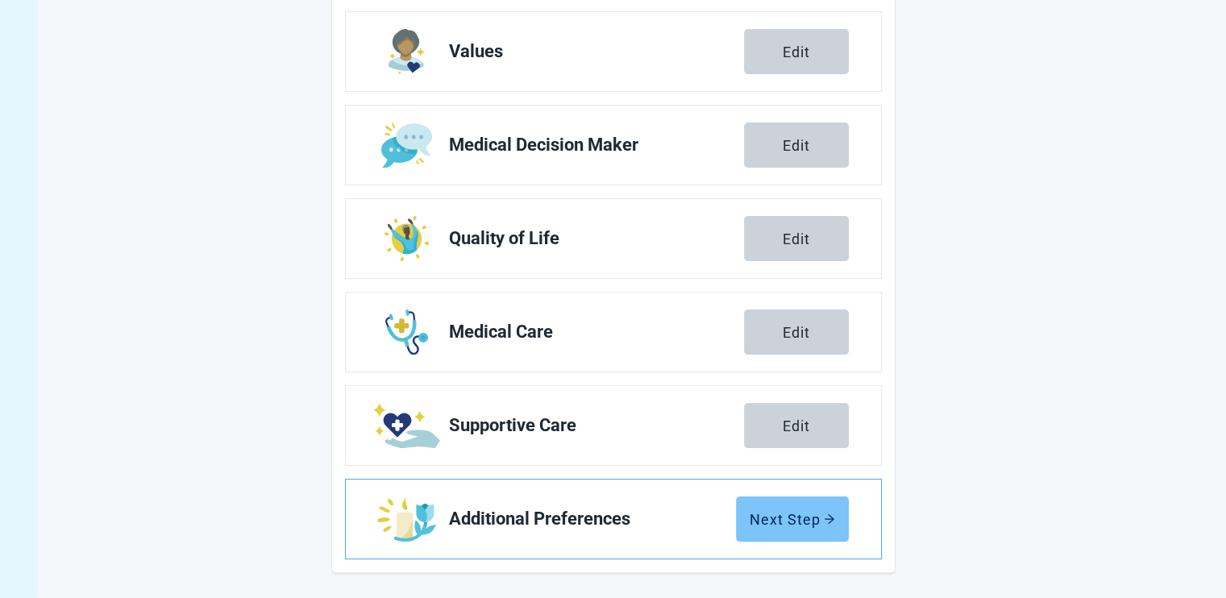
click at [774, 512] on div "Next Step" at bounding box center [792, 519] width 85 height 16
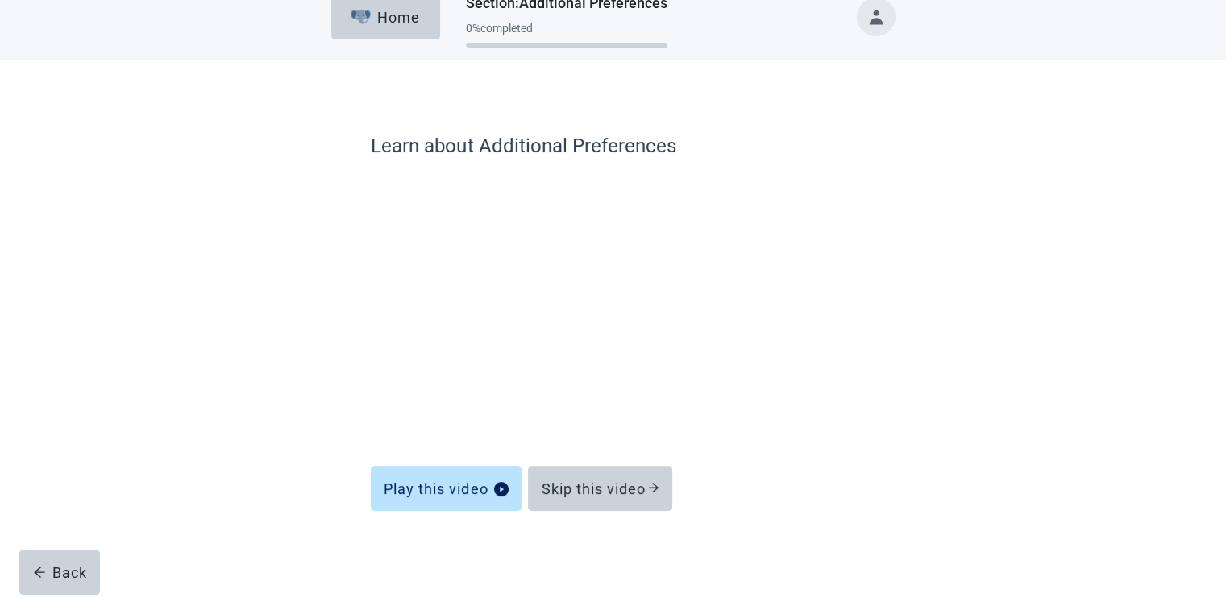
scroll to position [23, 0]
click at [600, 486] on div "Skip this video" at bounding box center [600, 489] width 118 height 16
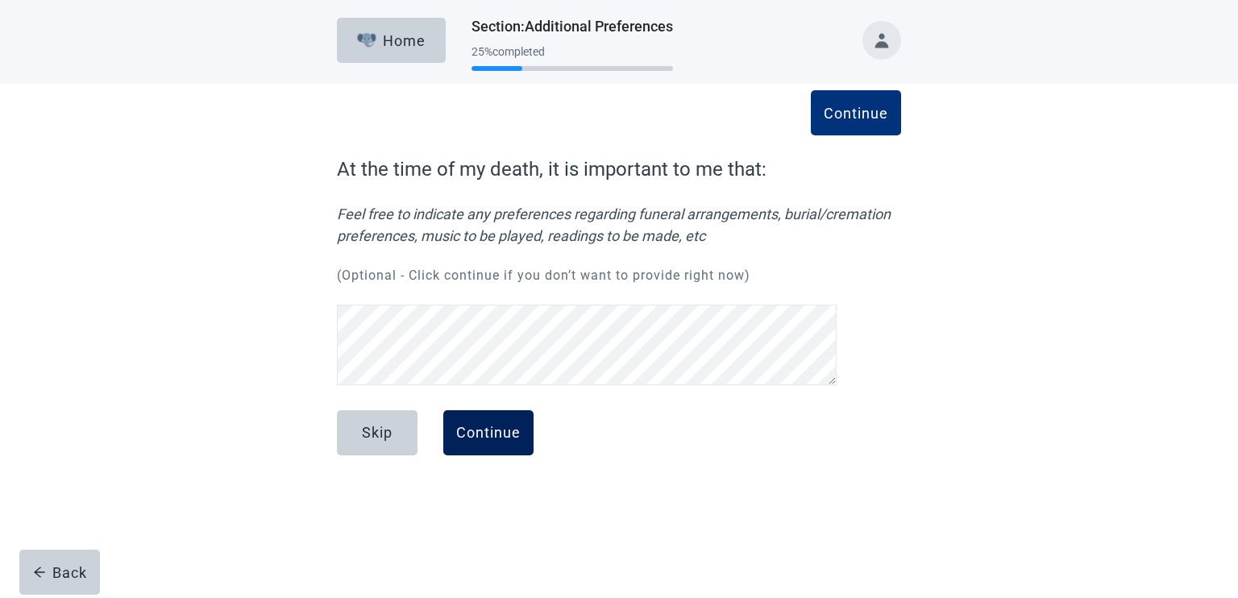
click at [478, 428] on div "Continue" at bounding box center [488, 433] width 64 height 16
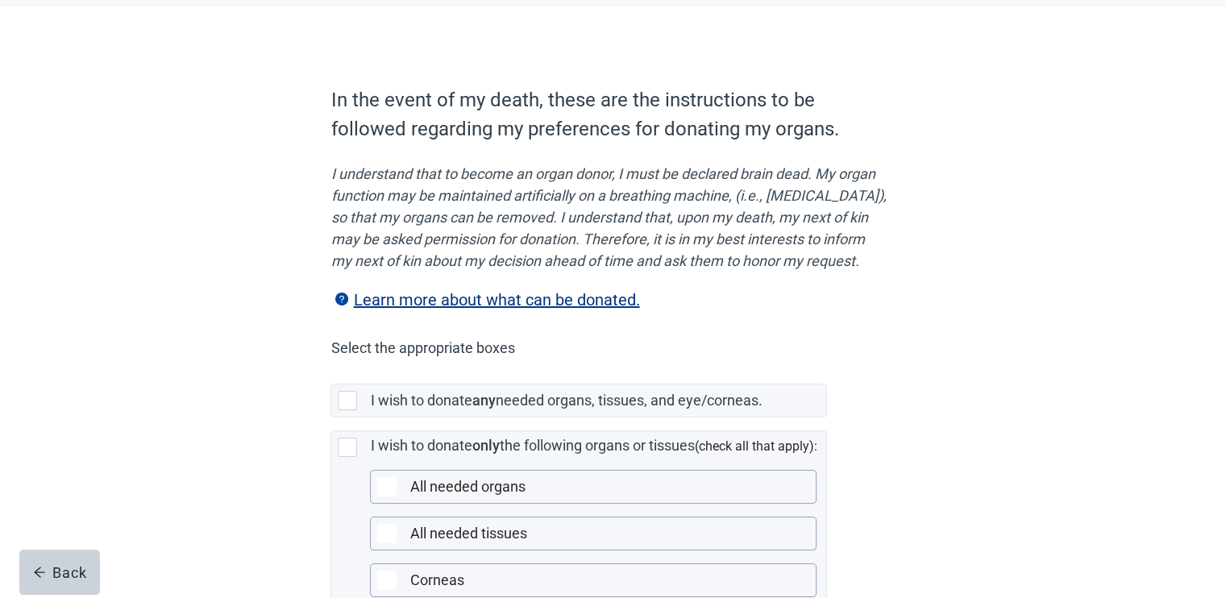
scroll to position [214, 0]
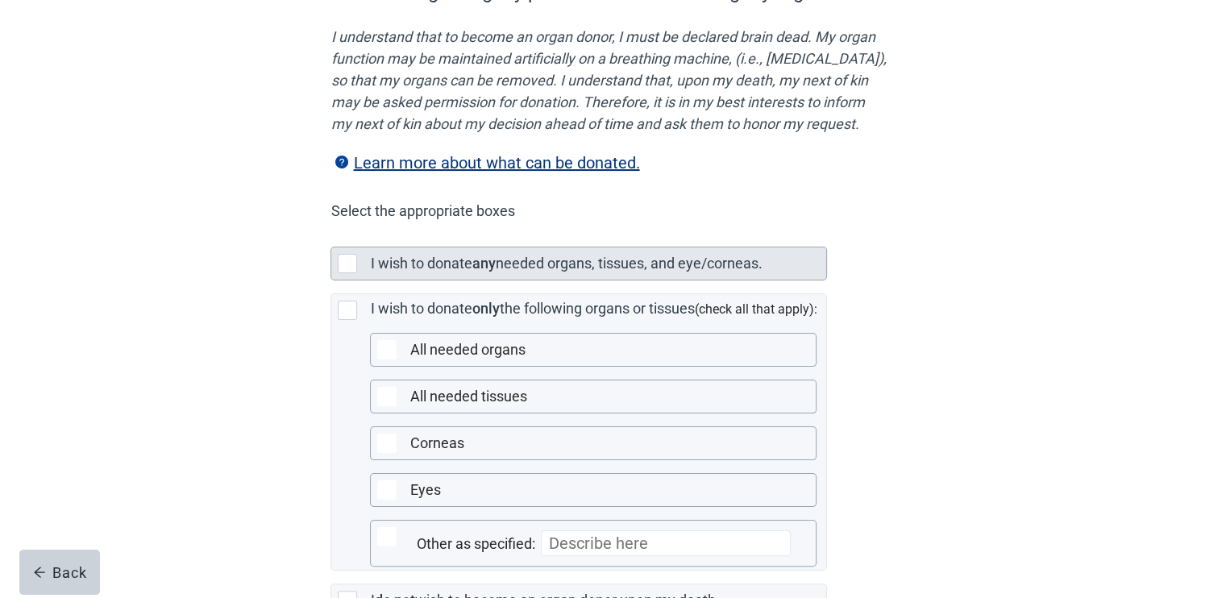
click at [677, 272] on label "needed organs, tissues, and eye/corneas." at bounding box center [628, 263] width 267 height 17
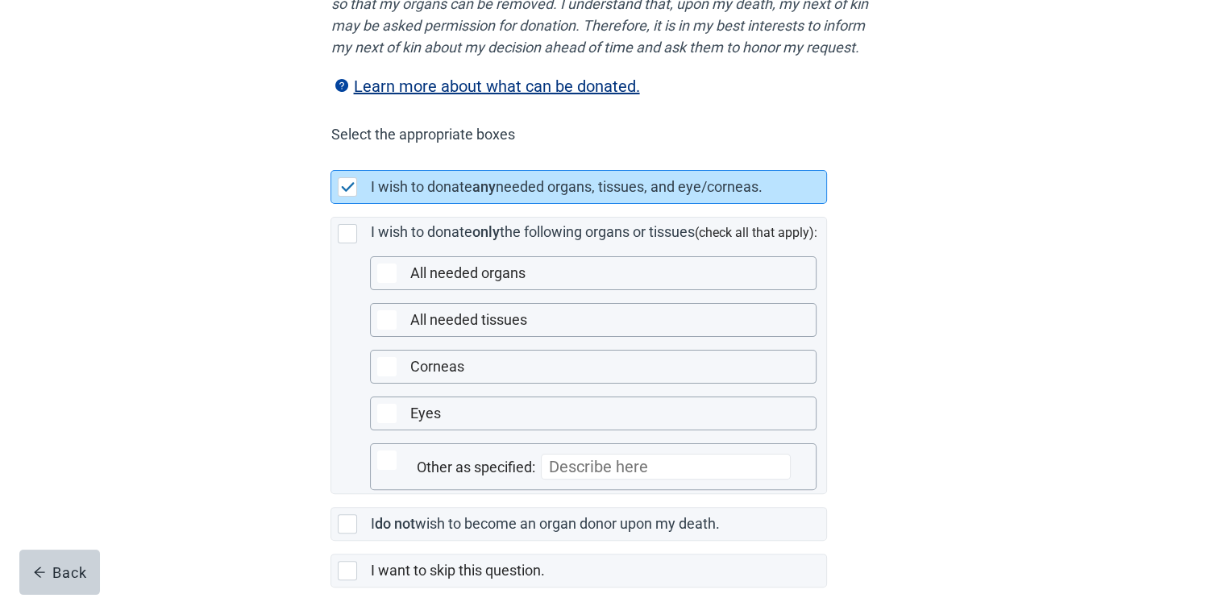
scroll to position [392, 0]
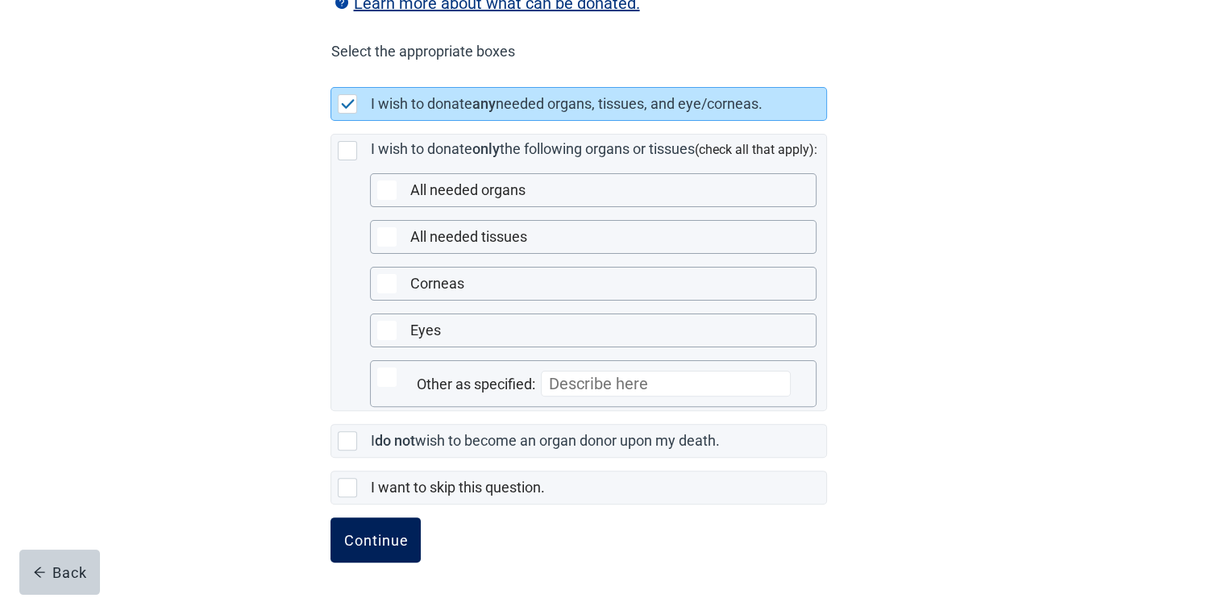
click at [368, 522] on button "Continue" at bounding box center [375, 539] width 90 height 45
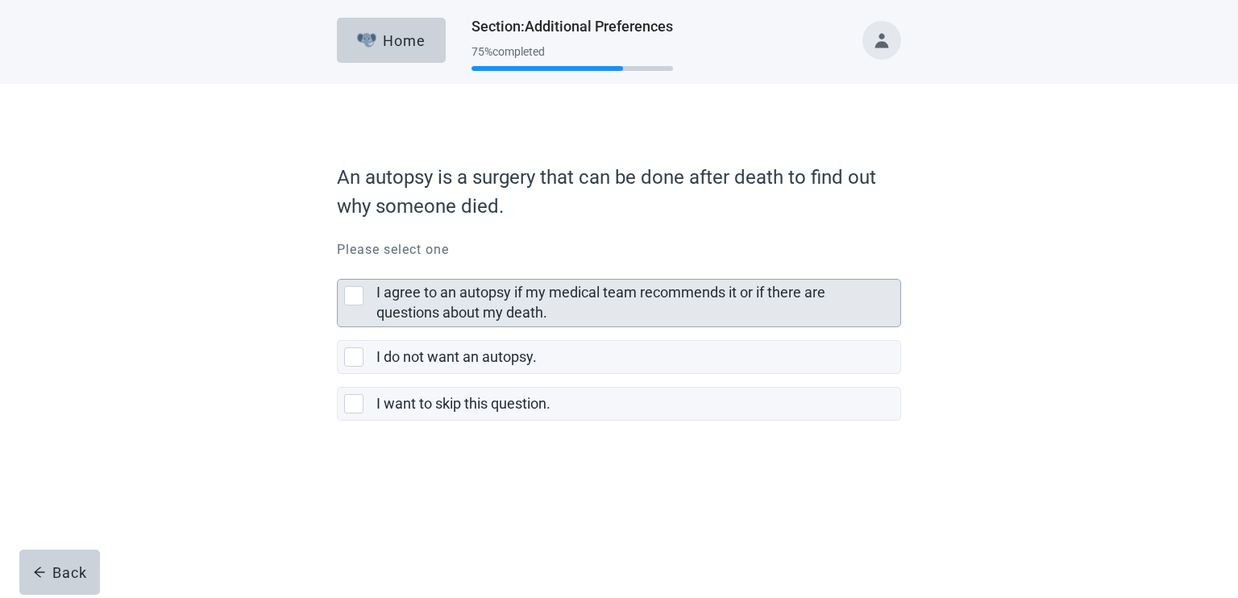
click at [584, 305] on div "I agree to an autopsy if my medical team recommends it or if there are question…" at bounding box center [633, 303] width 514 height 40
click at [338, 267] on input "I agree to an autopsy if my medical team recommends it or if there are question…" at bounding box center [337, 266] width 1 height 1
checkbox input "true"
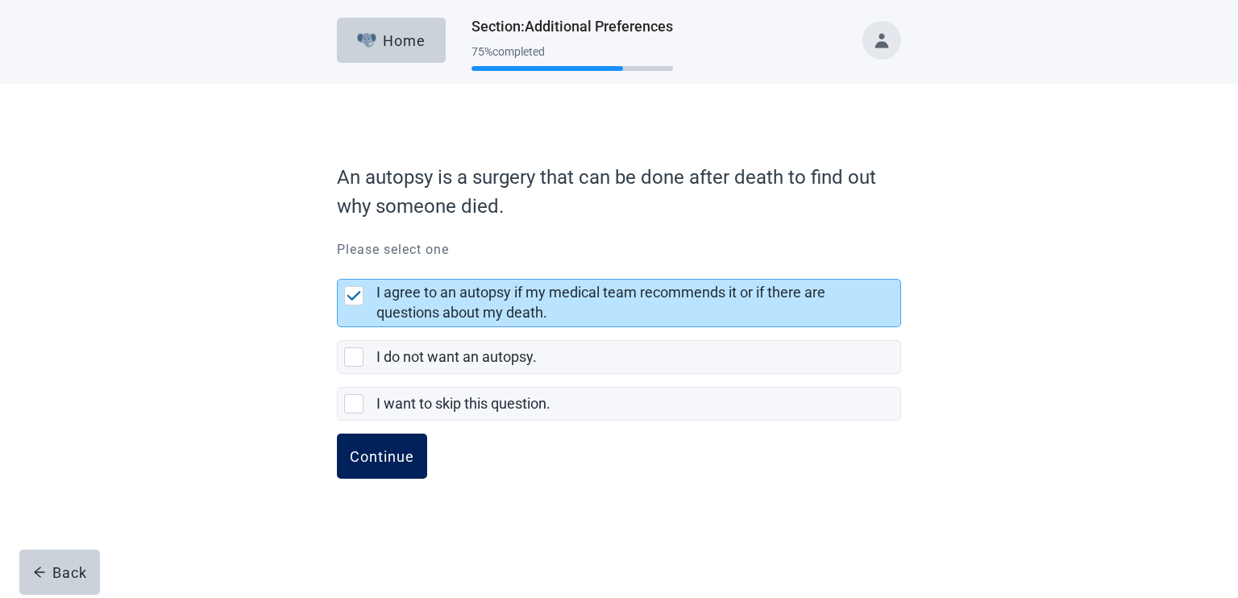
click at [394, 446] on button "Continue" at bounding box center [382, 456] width 90 height 45
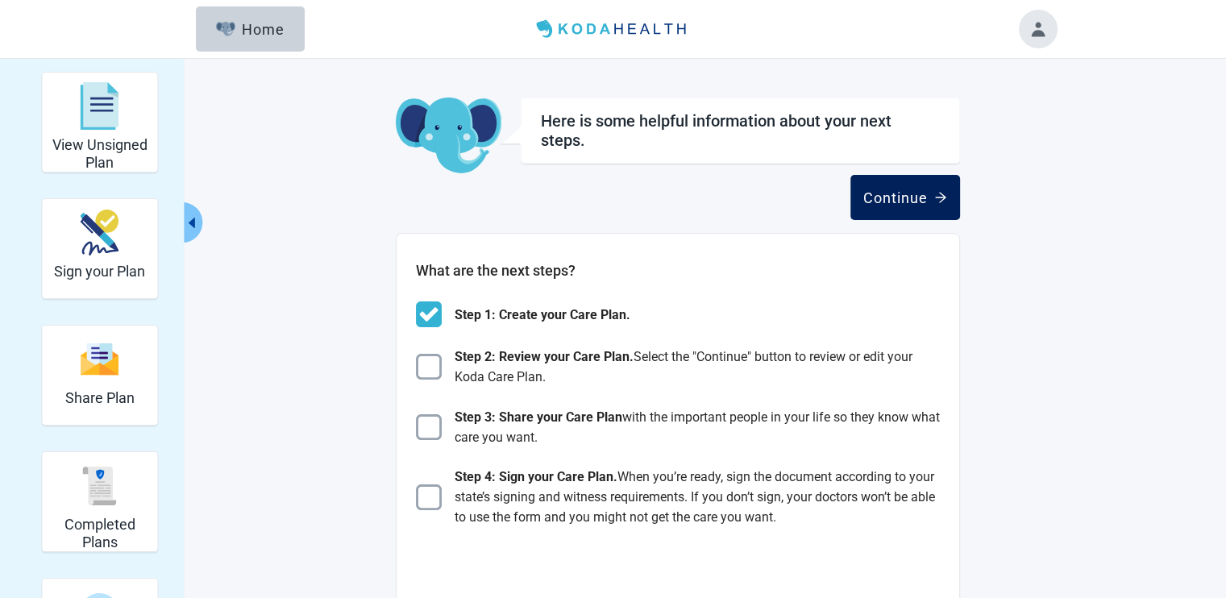
click at [883, 201] on div "Continue" at bounding box center [905, 197] width 84 height 16
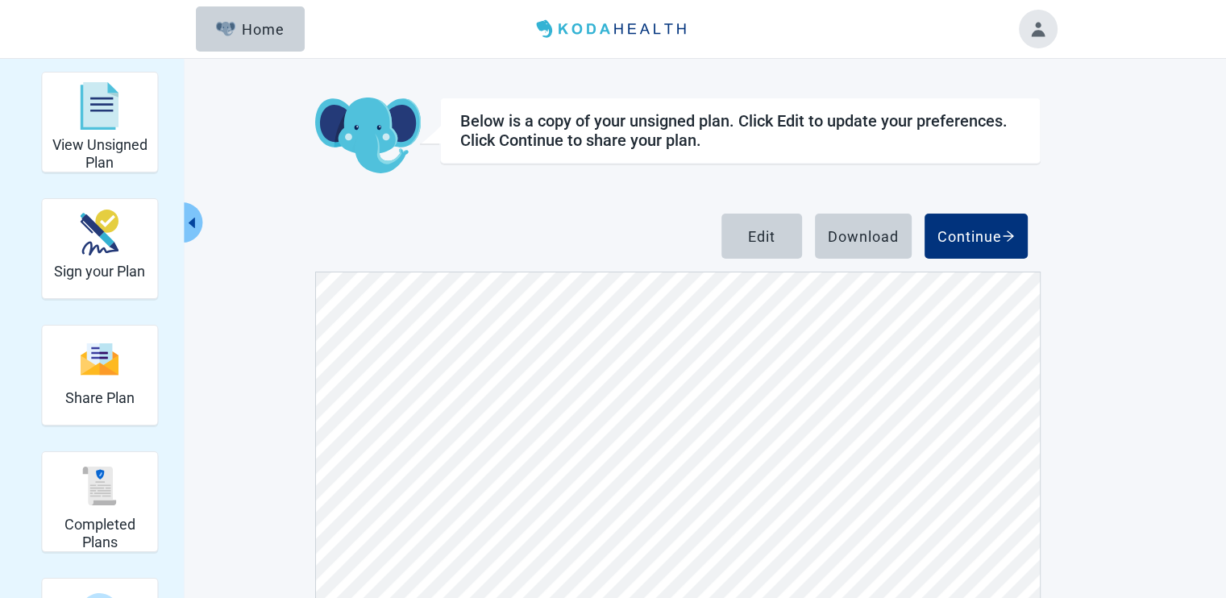
scroll to position [1612, 0]
click at [867, 226] on button "Download" at bounding box center [863, 236] width 97 height 45
click at [1147, 203] on div "View Unsigned Plan Sign your Plan Share Plan Completed Plans Get Help Below is …" at bounding box center [613, 418] width 1226 height 719
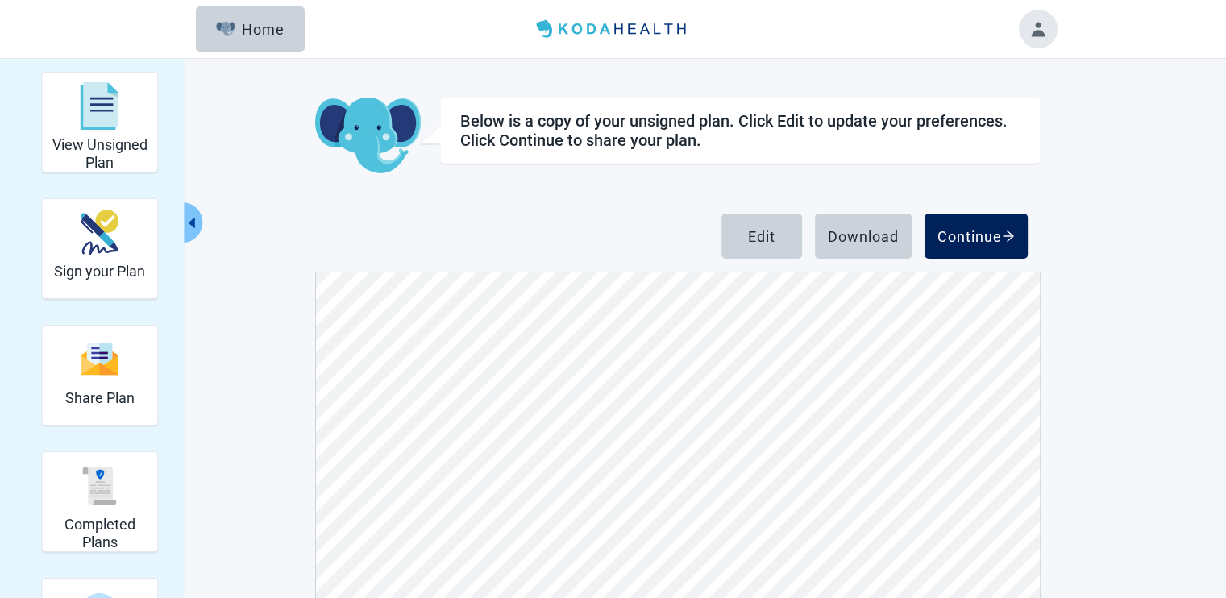
click at [995, 228] on div "Continue" at bounding box center [975, 236] width 77 height 16
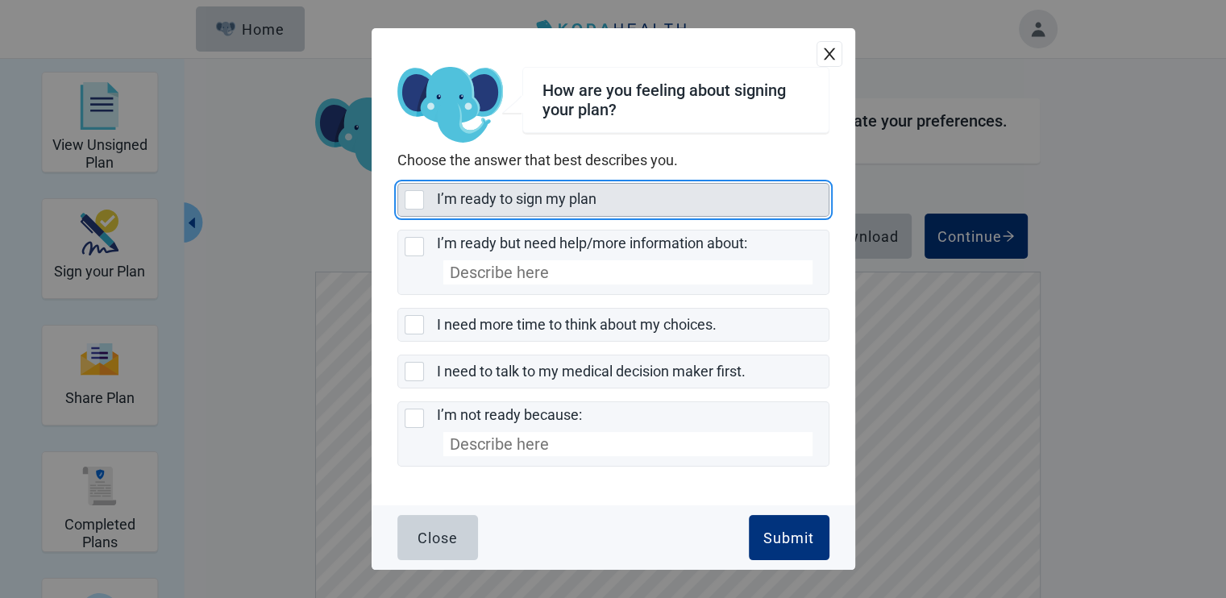
click at [635, 193] on div "I’m ready to sign my plan" at bounding box center [628, 199] width 382 height 20
click at [398, 184] on input "I’m ready to sign my plan" at bounding box center [397, 183] width 1 height 1
checkbox input "true"
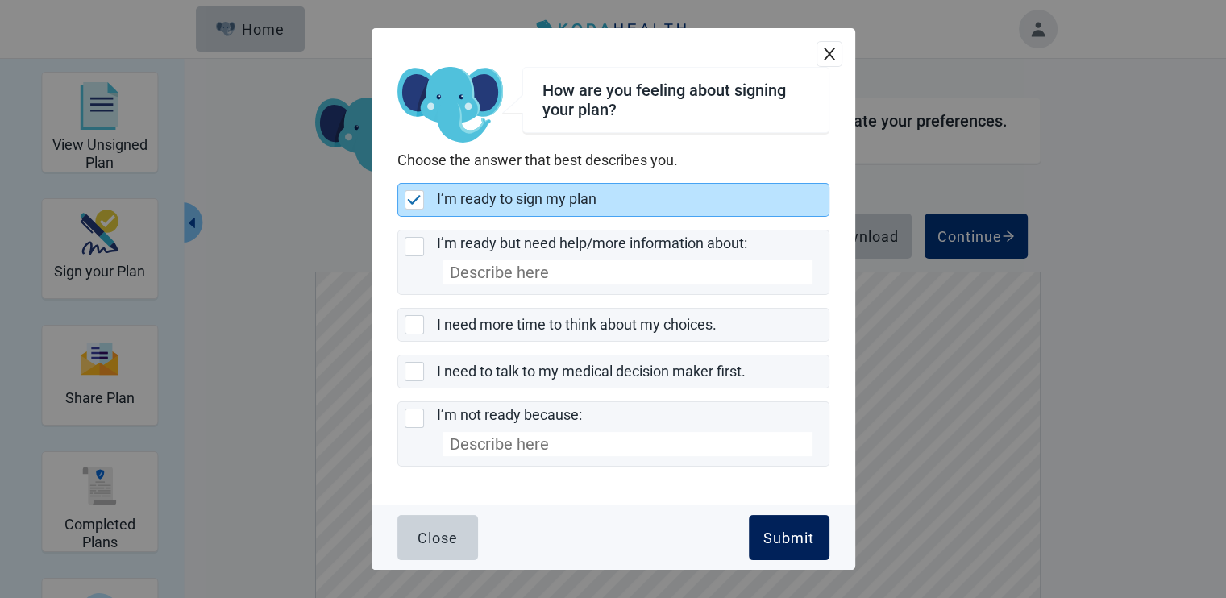
click at [792, 522] on button "Submit" at bounding box center [789, 537] width 81 height 45
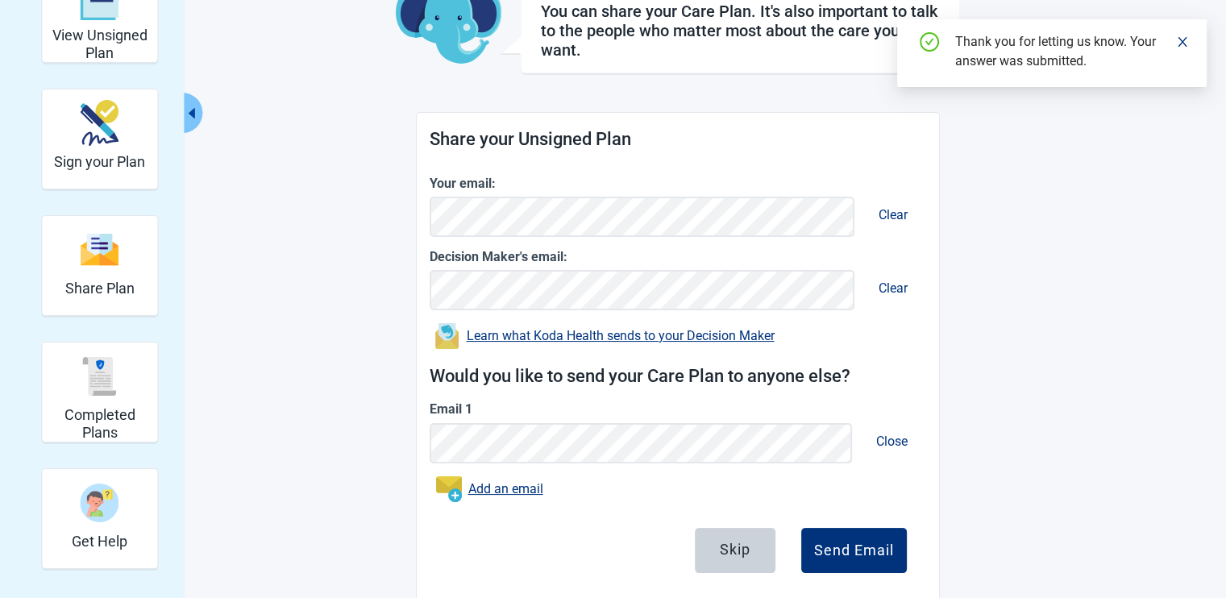
scroll to position [142, 0]
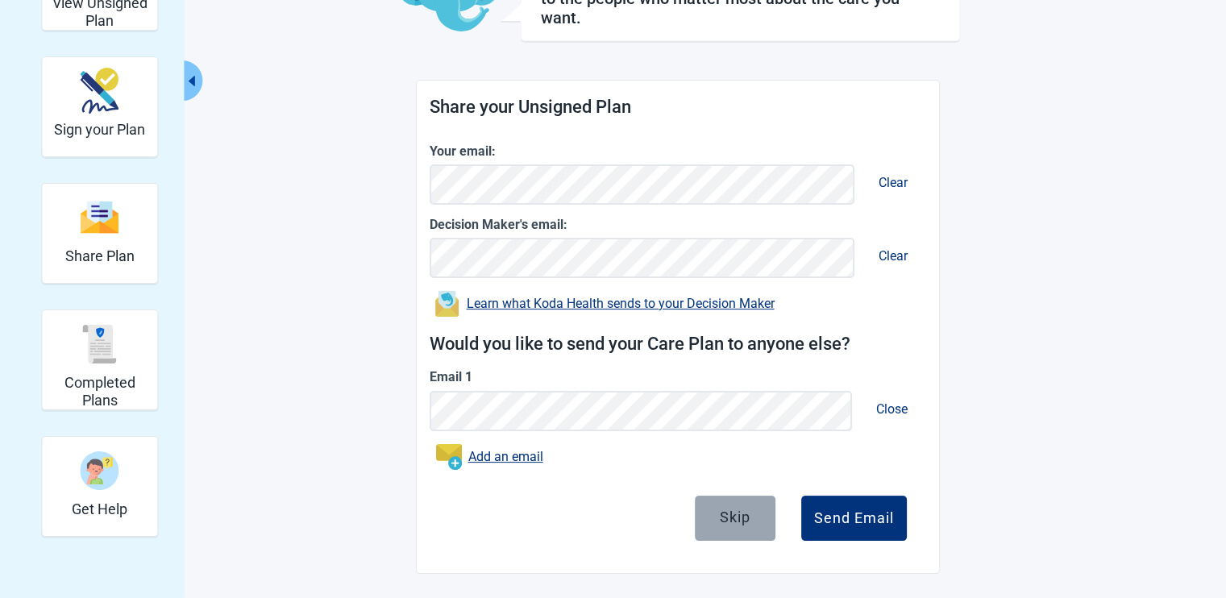
click at [737, 509] on div "Skip" at bounding box center [735, 517] width 31 height 16
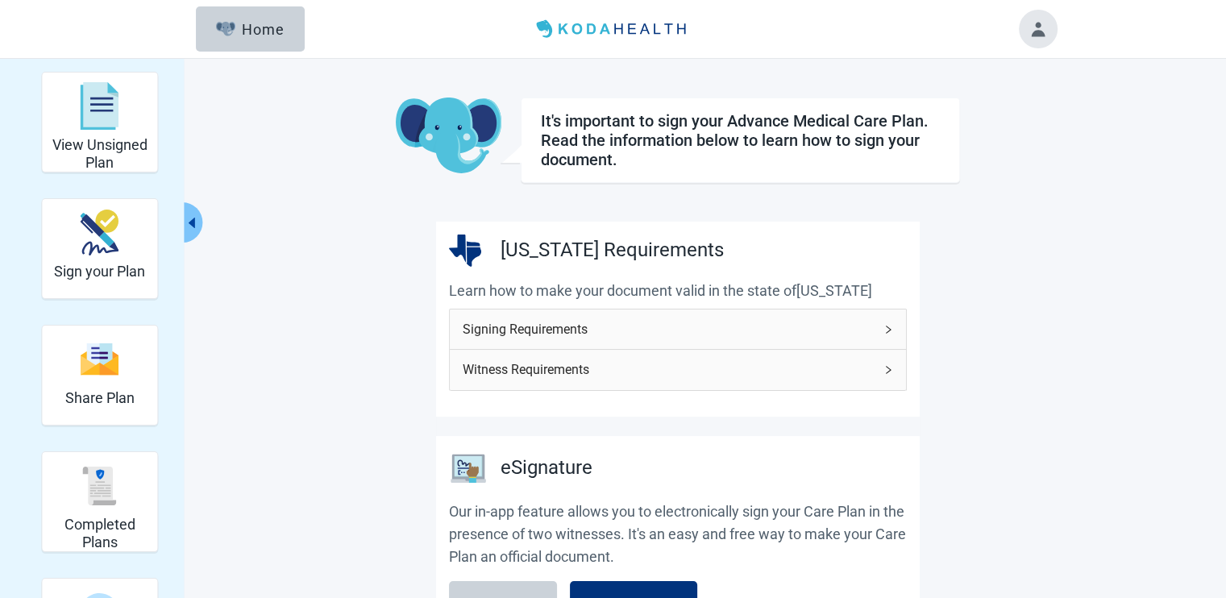
click at [638, 318] on div "Signing Requirements" at bounding box center [678, 328] width 456 height 39
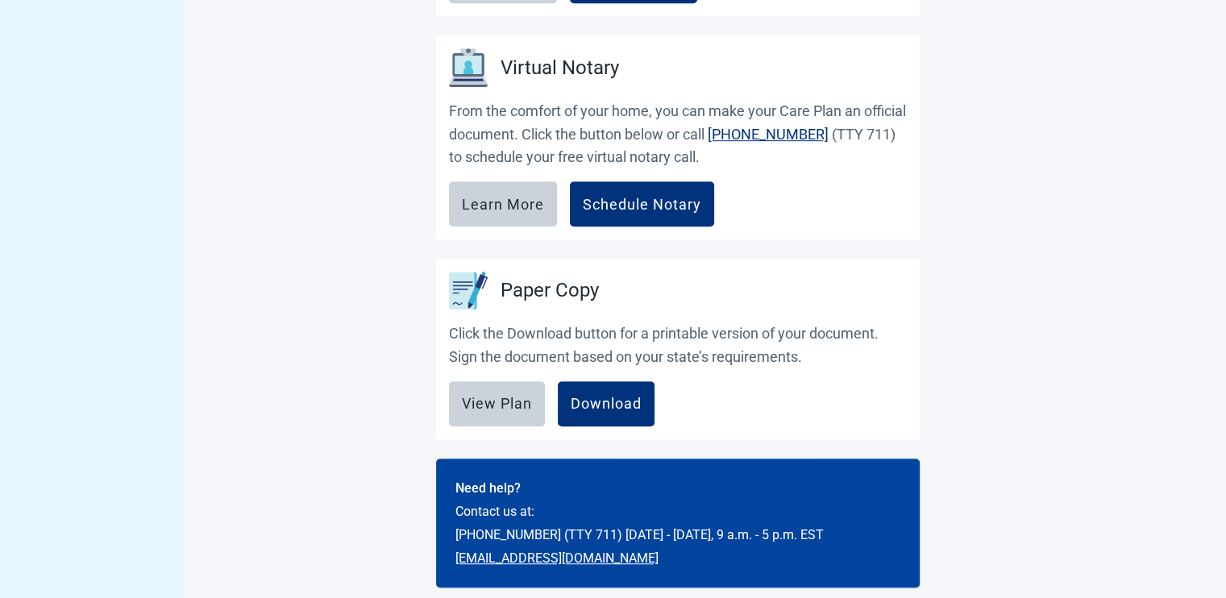
scroll to position [849, 0]
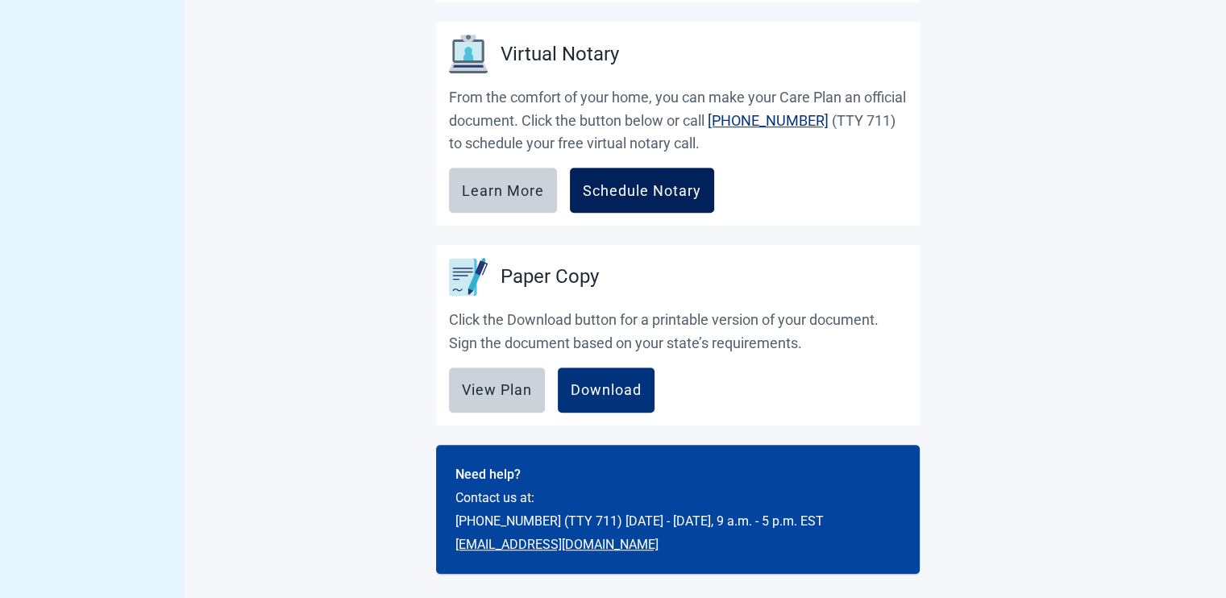
click at [650, 184] on div "Schedule Notary" at bounding box center [642, 190] width 118 height 16
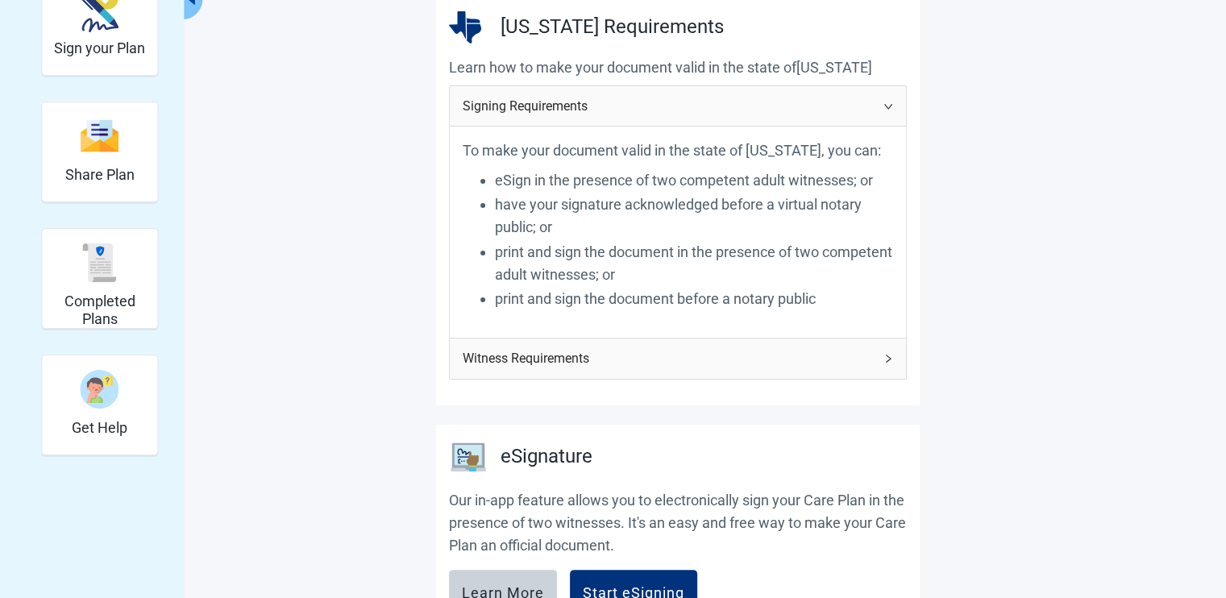
scroll to position [0, 0]
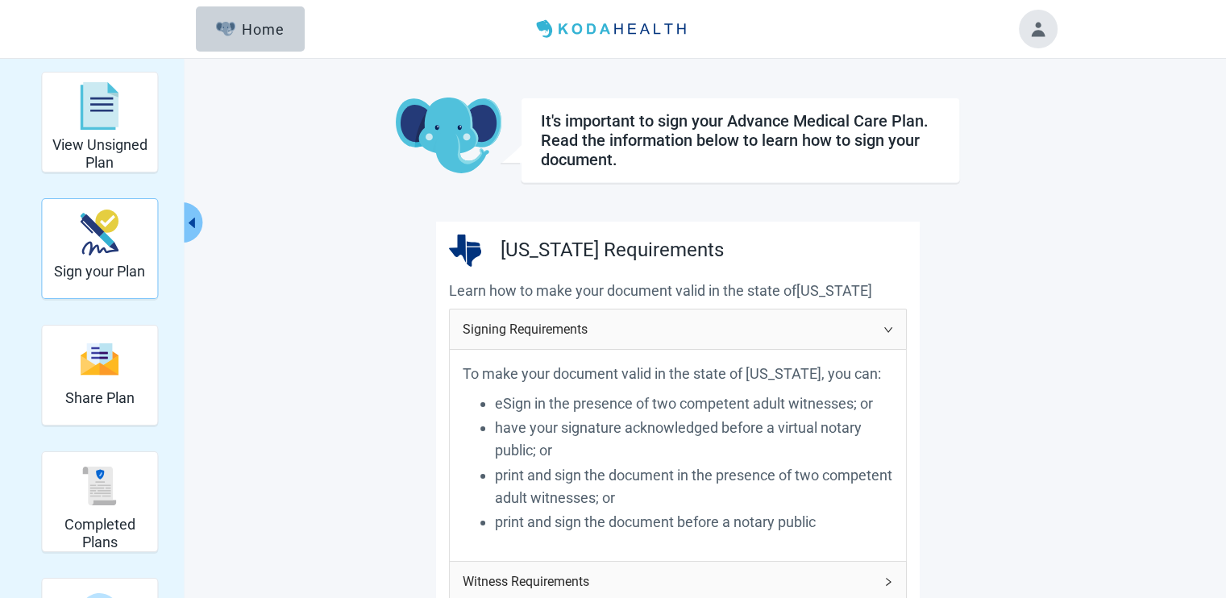
click at [109, 235] on img "Sign your Plan" at bounding box center [100, 233] width 39 height 46
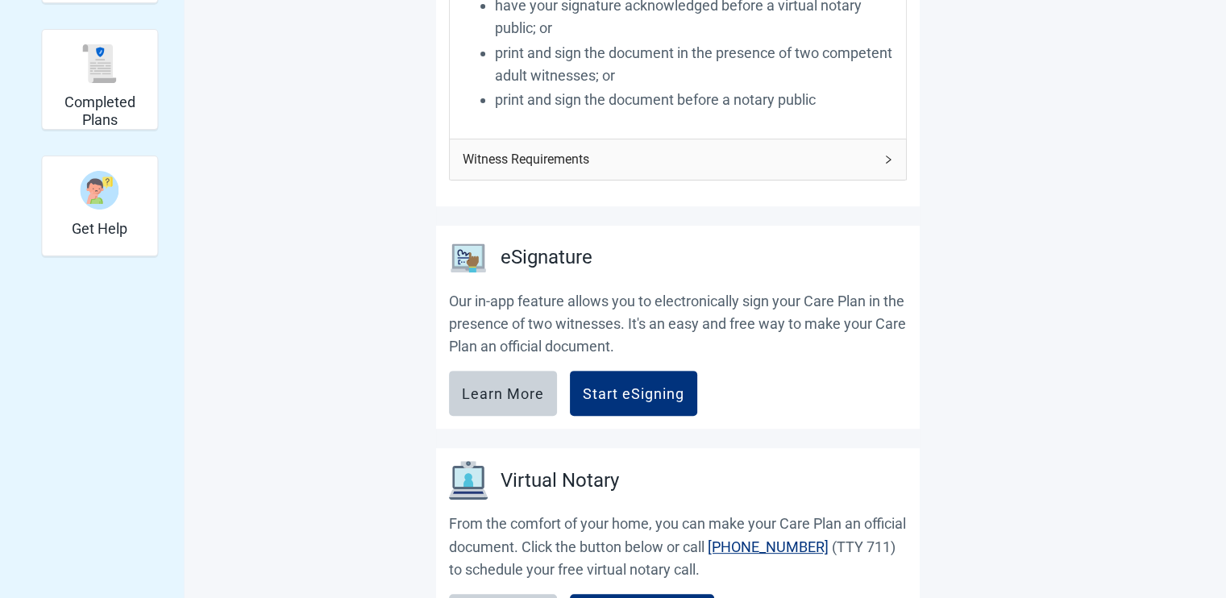
scroll to position [419, 0]
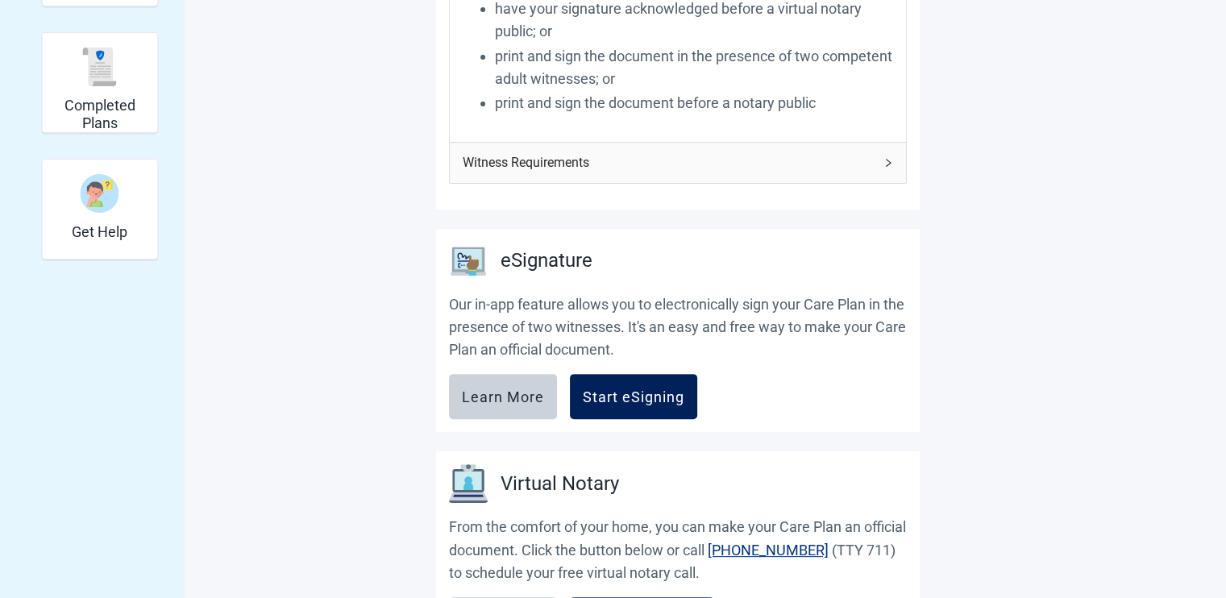
click at [642, 396] on div "Start eSigning" at bounding box center [634, 396] width 102 height 16
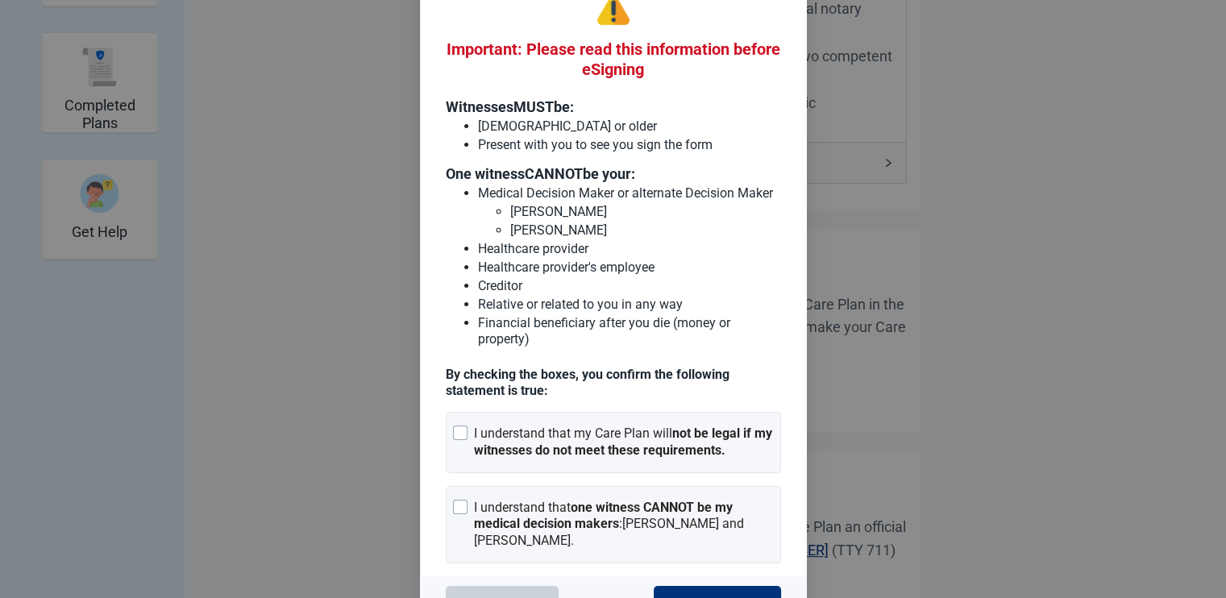
scroll to position [81, 0]
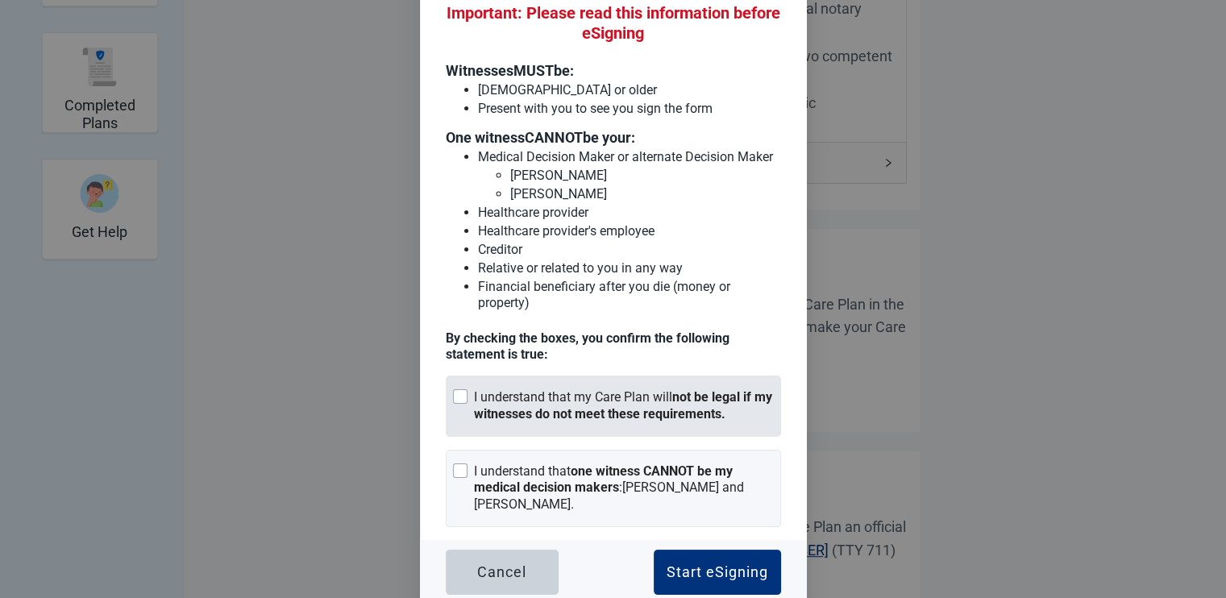
click at [454, 389] on div at bounding box center [460, 396] width 15 height 15
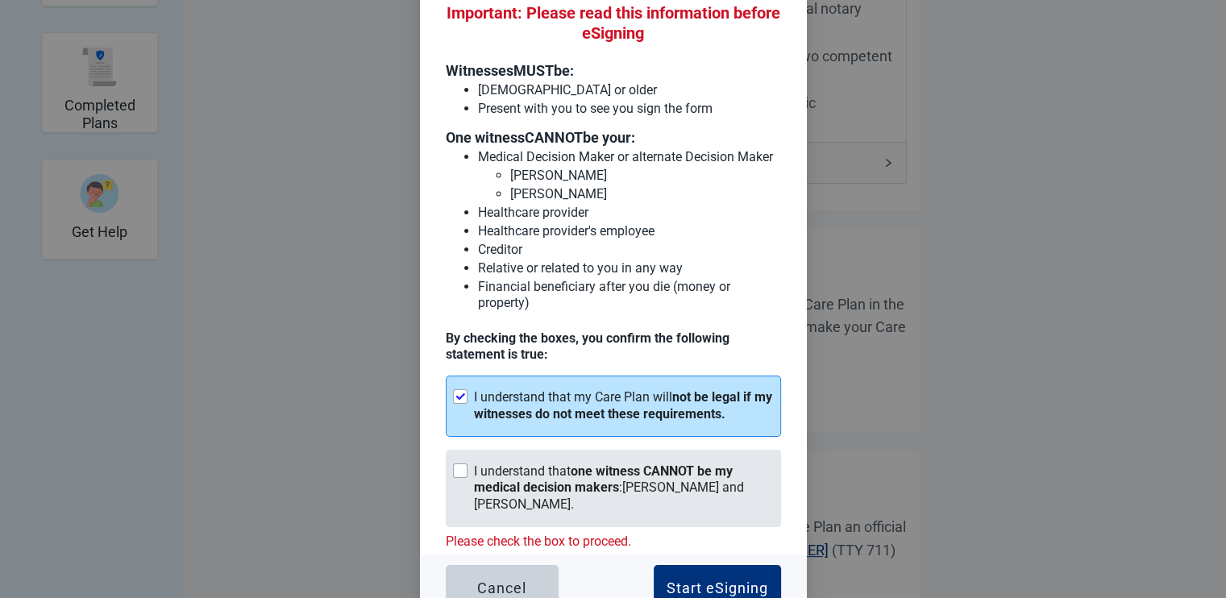
click at [453, 467] on div at bounding box center [460, 470] width 15 height 15
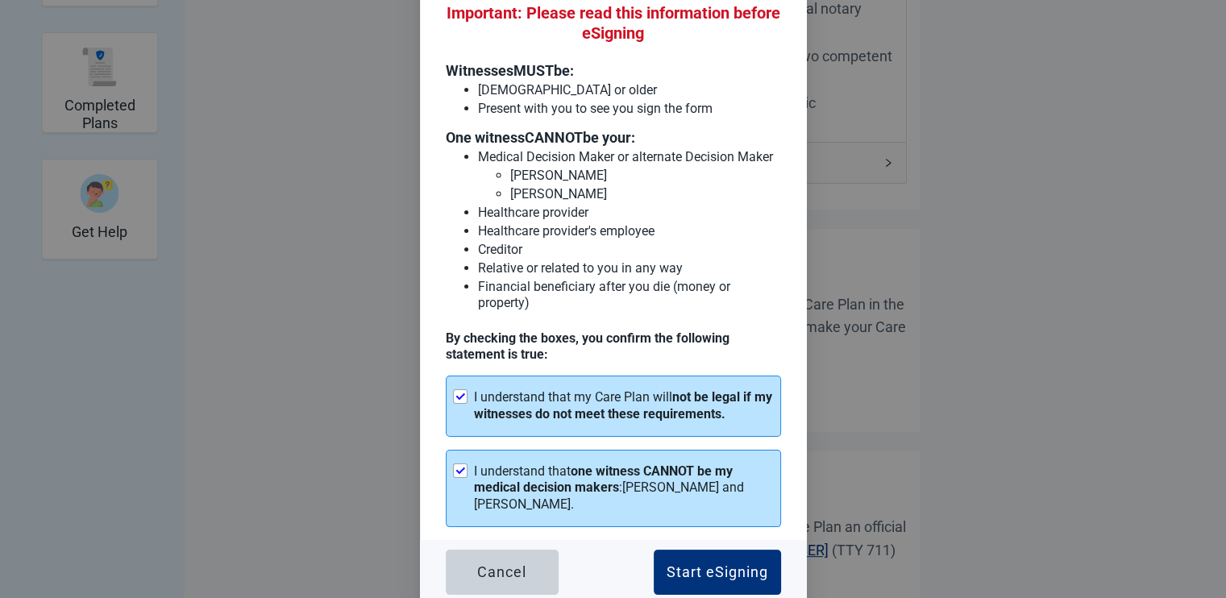
scroll to position [634, 0]
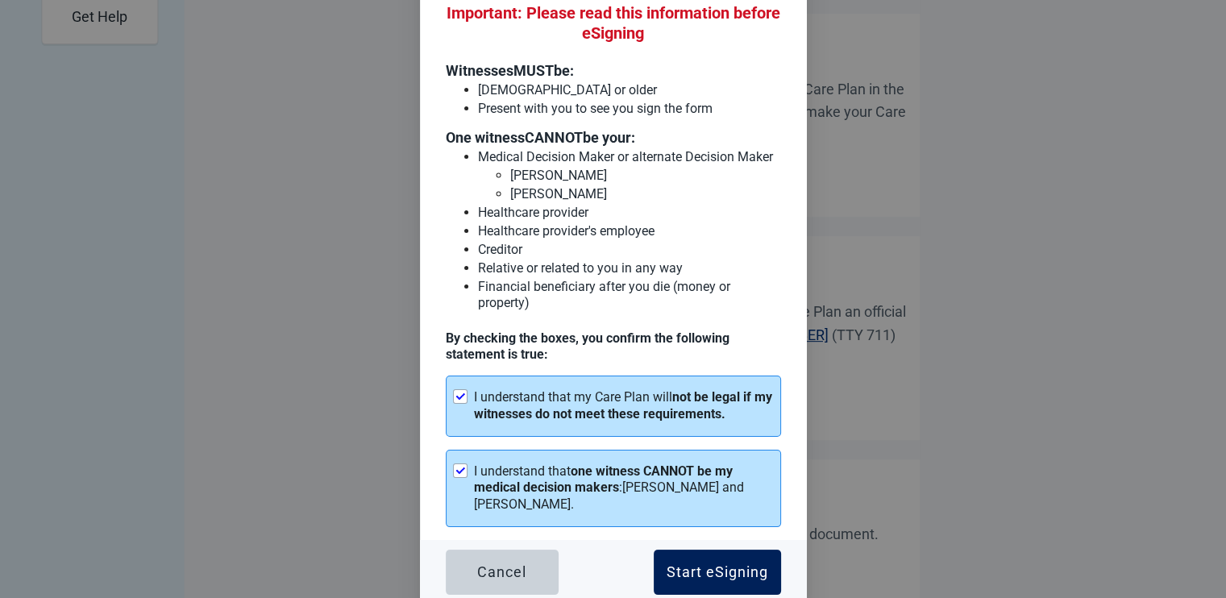
click at [712, 564] on div "Start eSigning" at bounding box center [718, 572] width 102 height 16
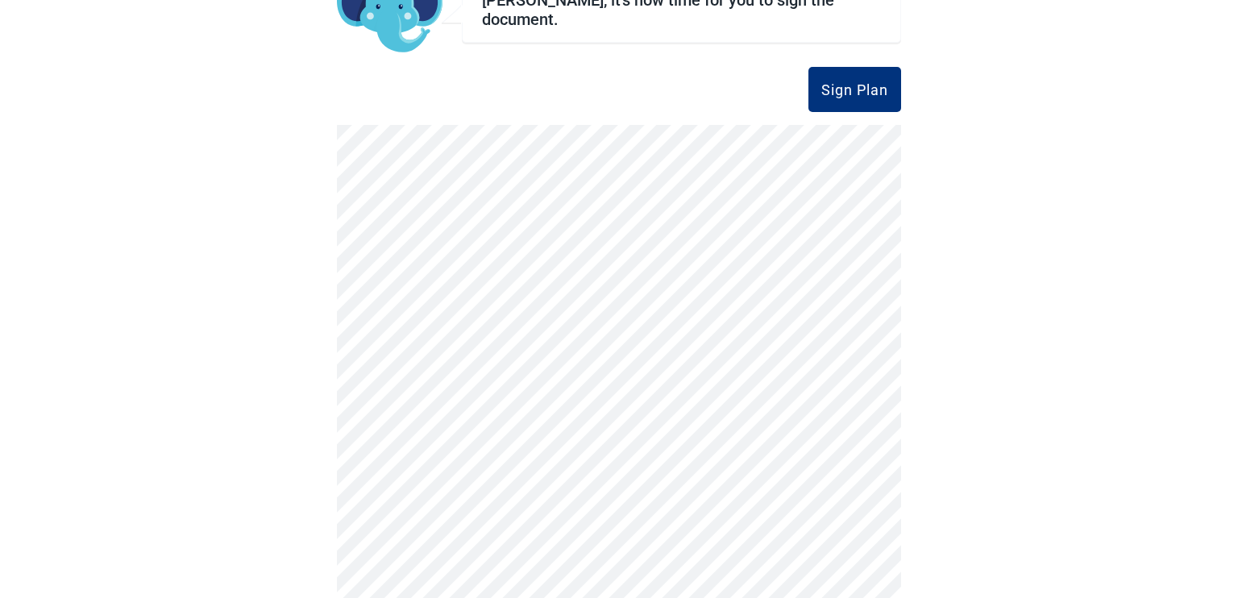
scroll to position [152, 0]
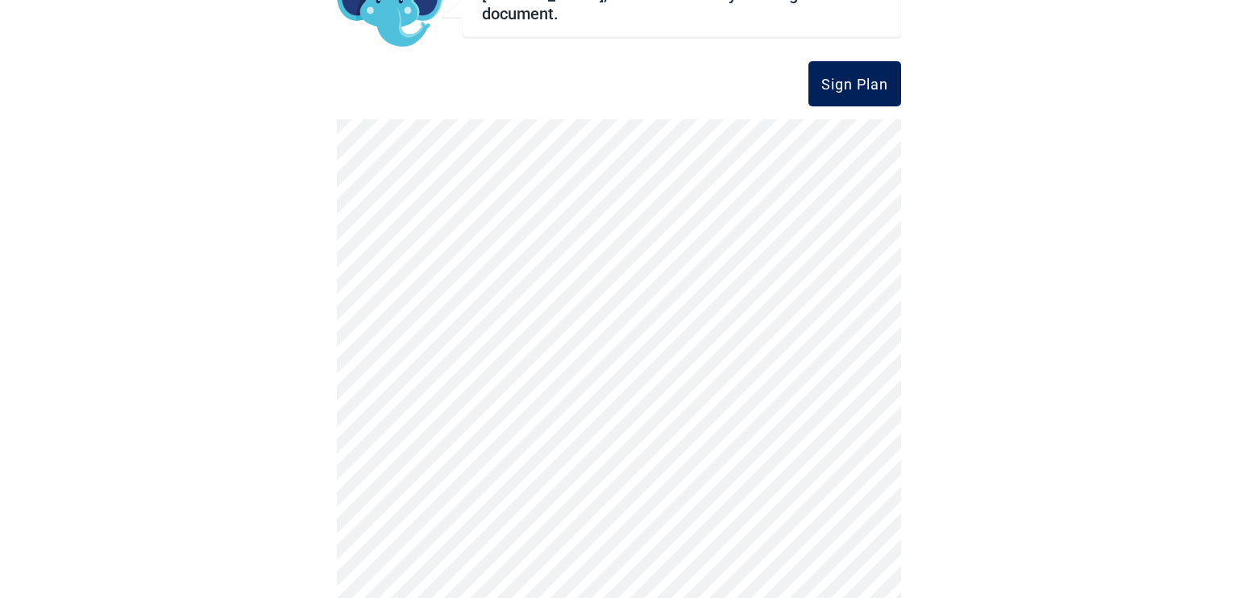
click at [845, 73] on button "Sign Plan" at bounding box center [854, 83] width 93 height 45
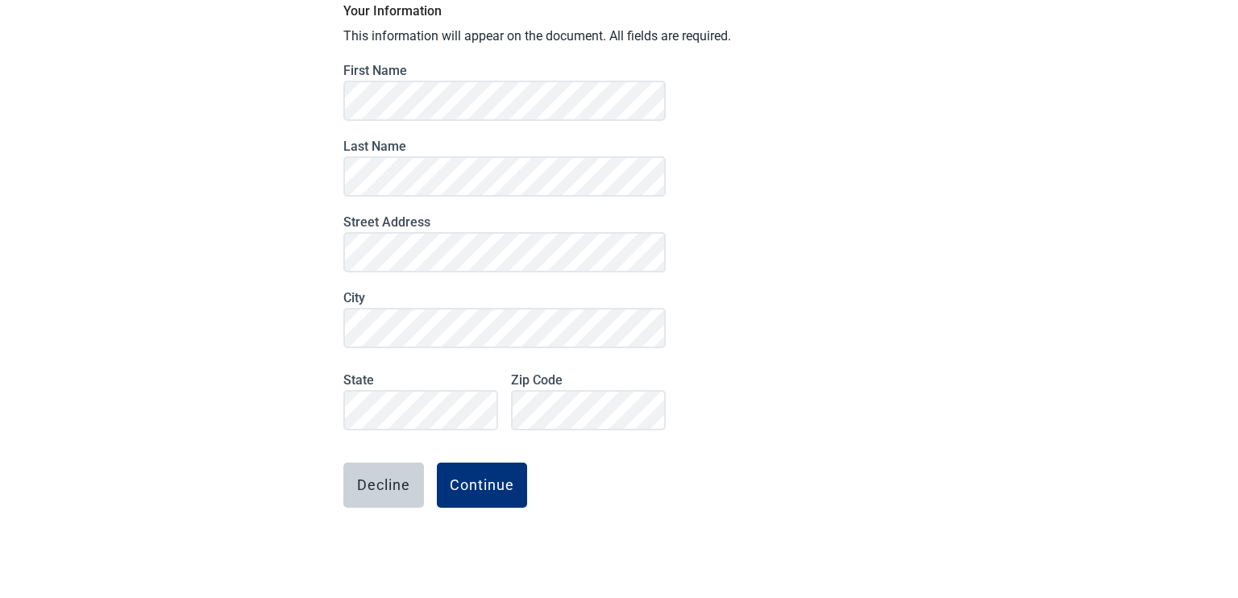
scroll to position [128, 0]
click at [495, 486] on div "Continue" at bounding box center [482, 485] width 64 height 16
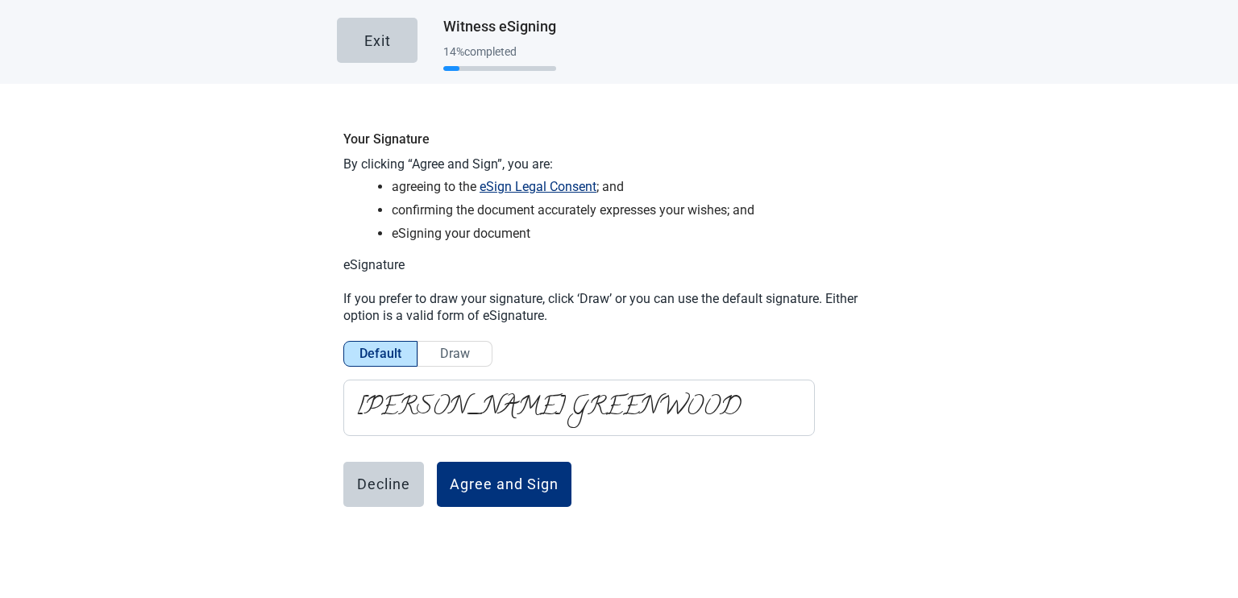
scroll to position [0, 0]
click at [446, 360] on span "Draw" at bounding box center [455, 353] width 30 height 15
click at [455, 358] on input "Draw" at bounding box center [455, 358] width 0 height 0
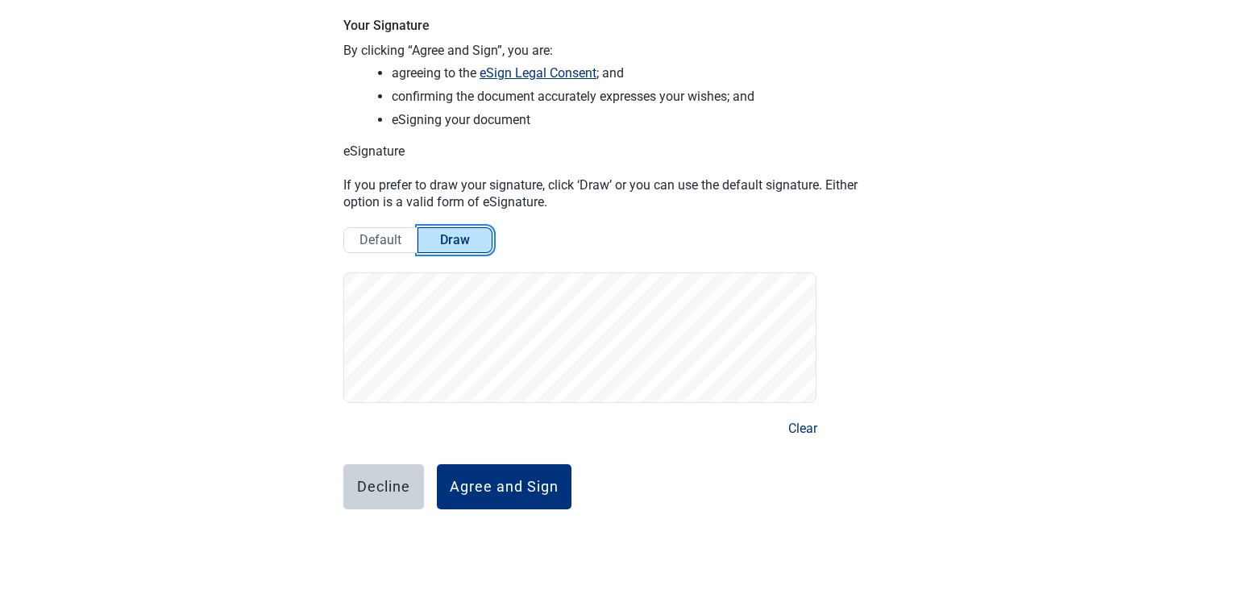
scroll to position [115, 0]
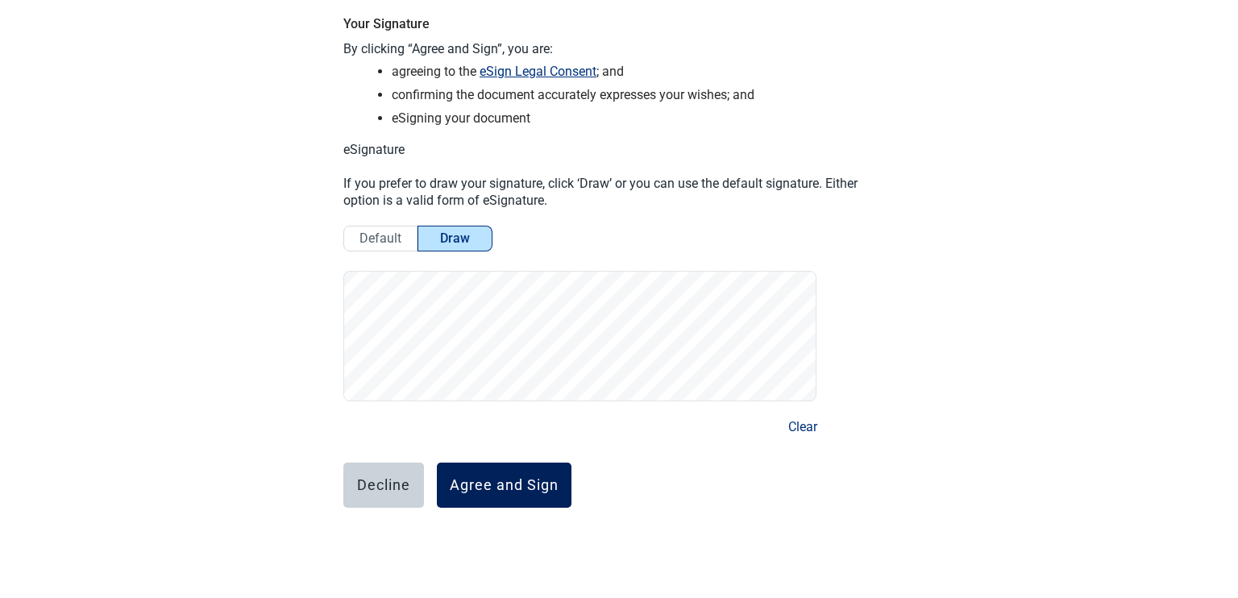
click at [483, 489] on div "Agree and Sign" at bounding box center [504, 485] width 109 height 16
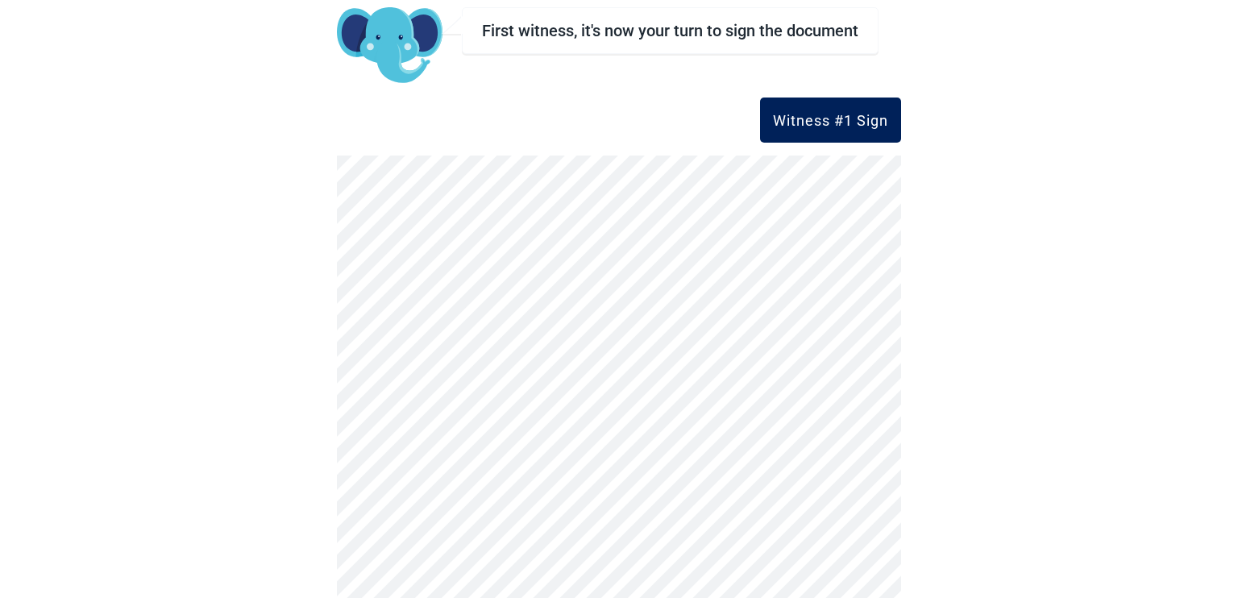
click at [833, 115] on div "Witness #1 Sign" at bounding box center [830, 120] width 115 height 16
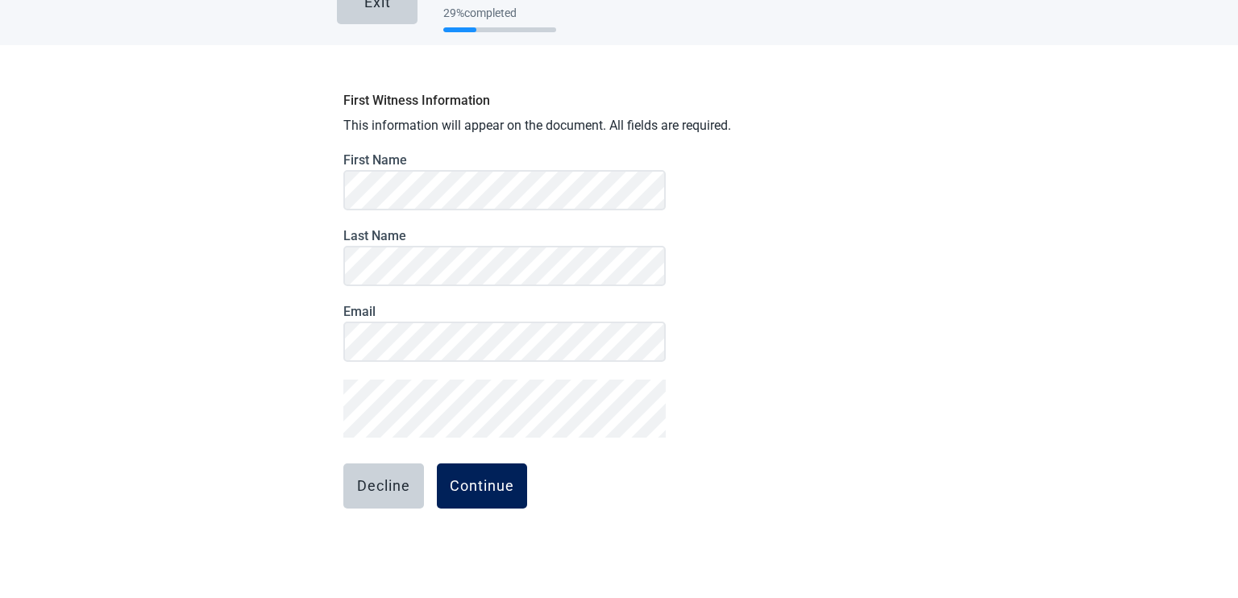
click at [455, 483] on div "Continue" at bounding box center [482, 486] width 64 height 16
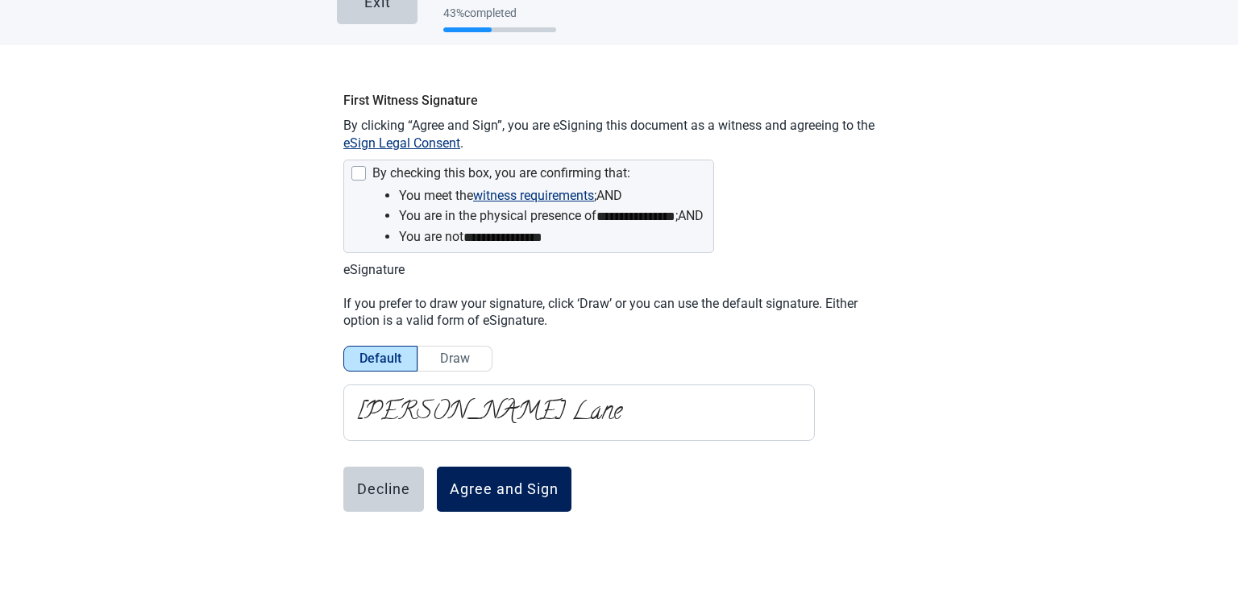
drag, startPoint x: 500, startPoint y: 479, endPoint x: 666, endPoint y: 432, distance: 172.5
click at [501, 481] on div "Agree and Sign" at bounding box center [504, 489] width 109 height 16
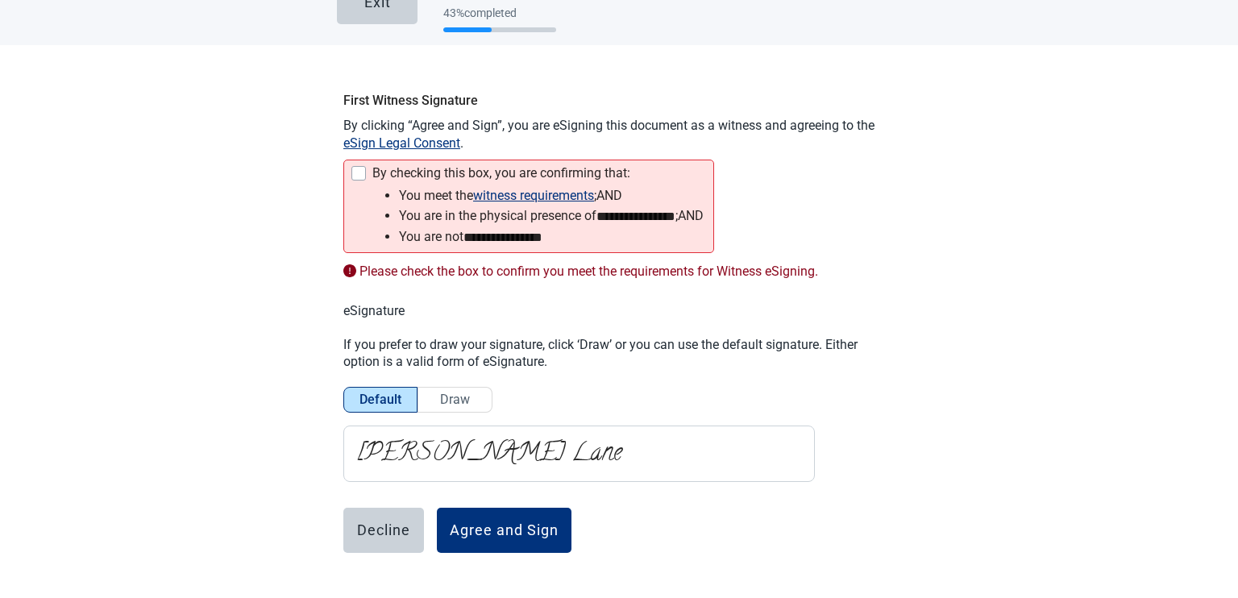
click at [351, 173] on div "Main content" at bounding box center [358, 173] width 15 height 15
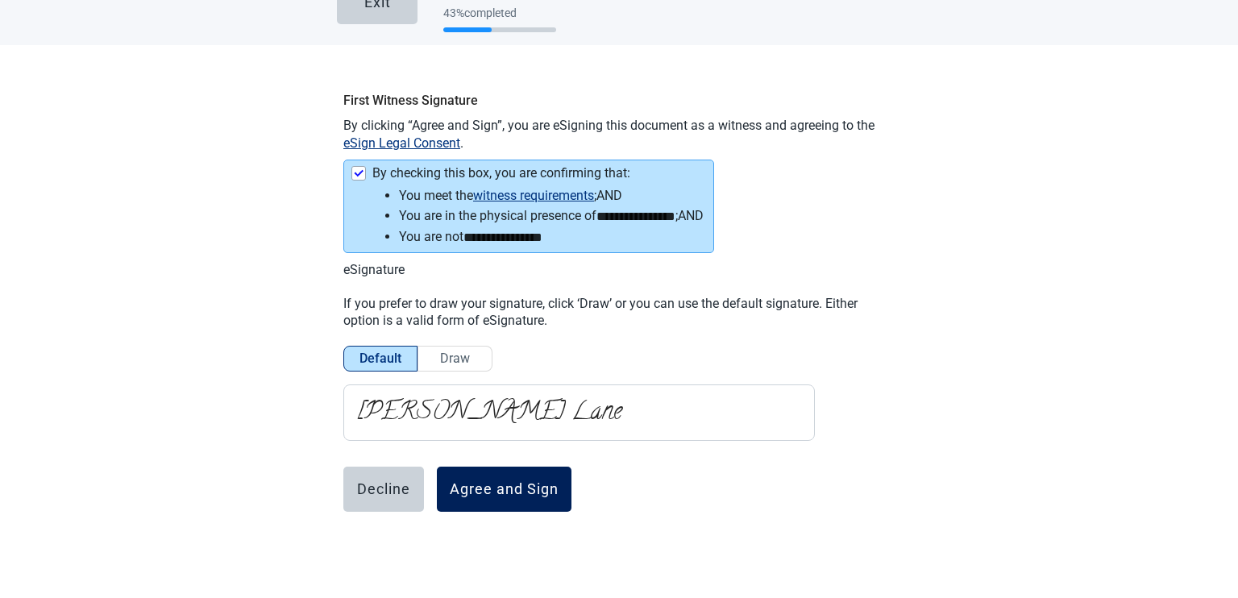
click at [499, 493] on div "Agree and Sign" at bounding box center [504, 489] width 109 height 16
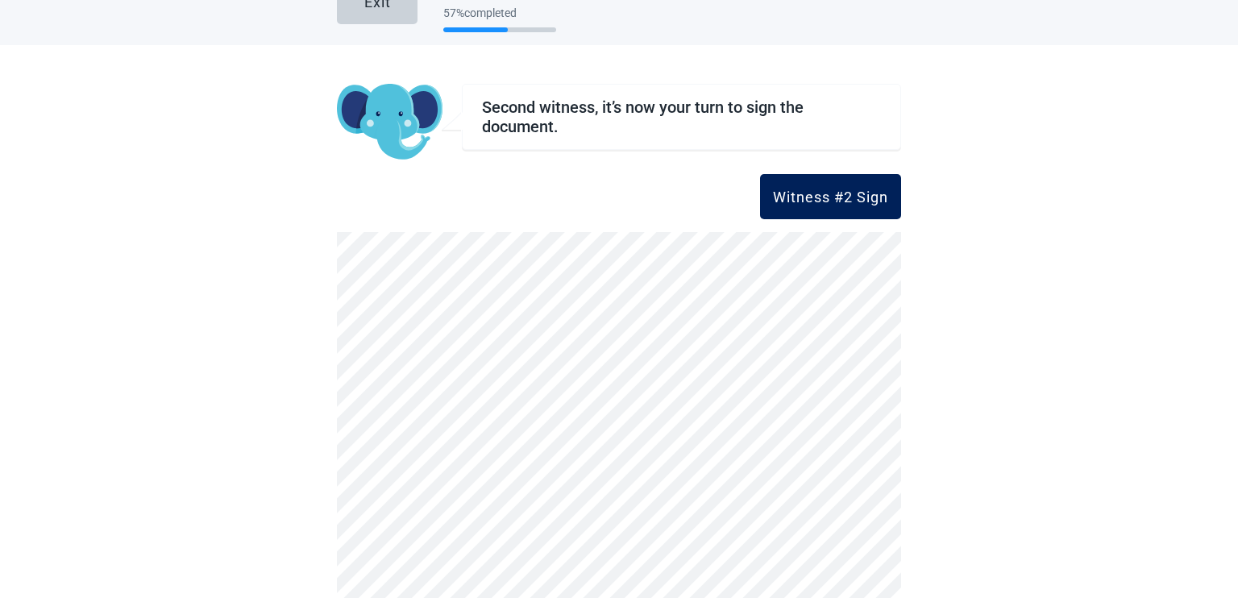
click at [789, 199] on div "Witness #2 Sign" at bounding box center [830, 197] width 115 height 16
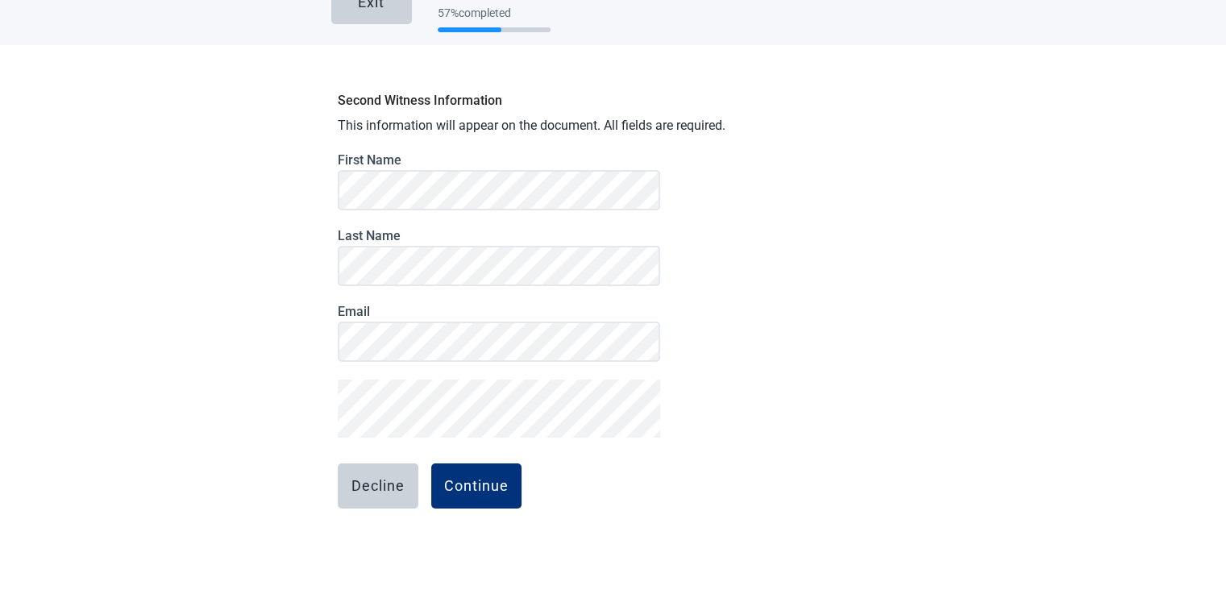
drag, startPoint x: 797, startPoint y: 354, endPoint x: 788, endPoint y: 334, distance: 21.3
click at [796, 354] on div "Second Witness Information This information will appear on the document. All fi…" at bounding box center [613, 341] width 564 height 515
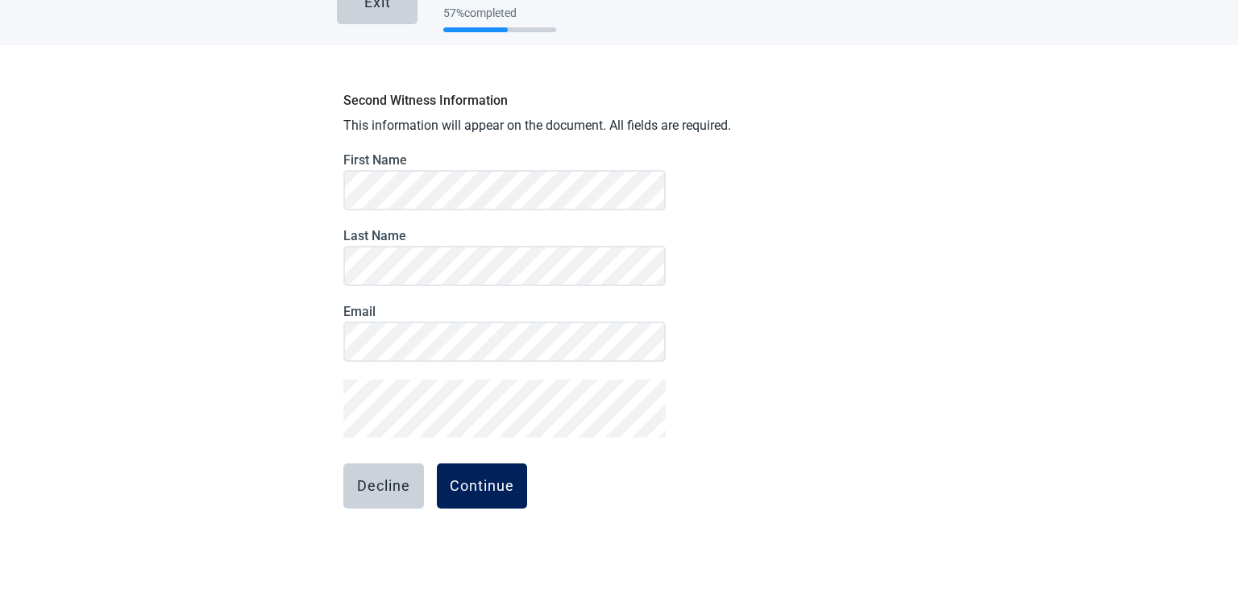
click at [471, 481] on div "Continue" at bounding box center [482, 486] width 64 height 16
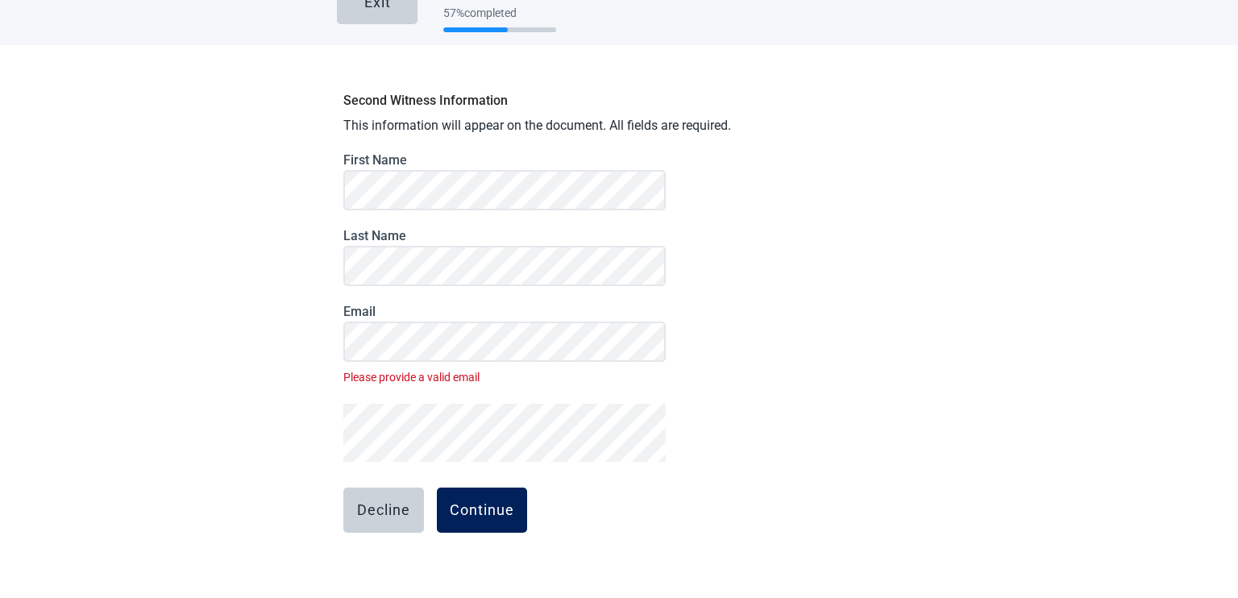
scroll to position [64, 0]
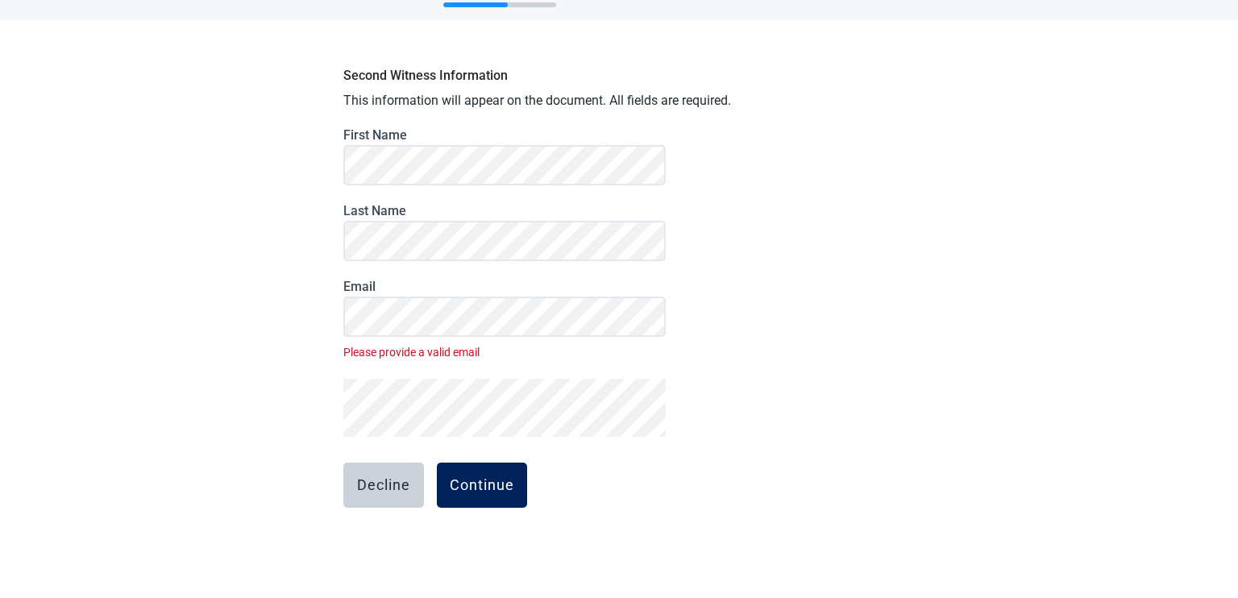
click at [468, 477] on div "Continue" at bounding box center [482, 485] width 64 height 16
click at [477, 499] on button "Continue" at bounding box center [482, 485] width 90 height 45
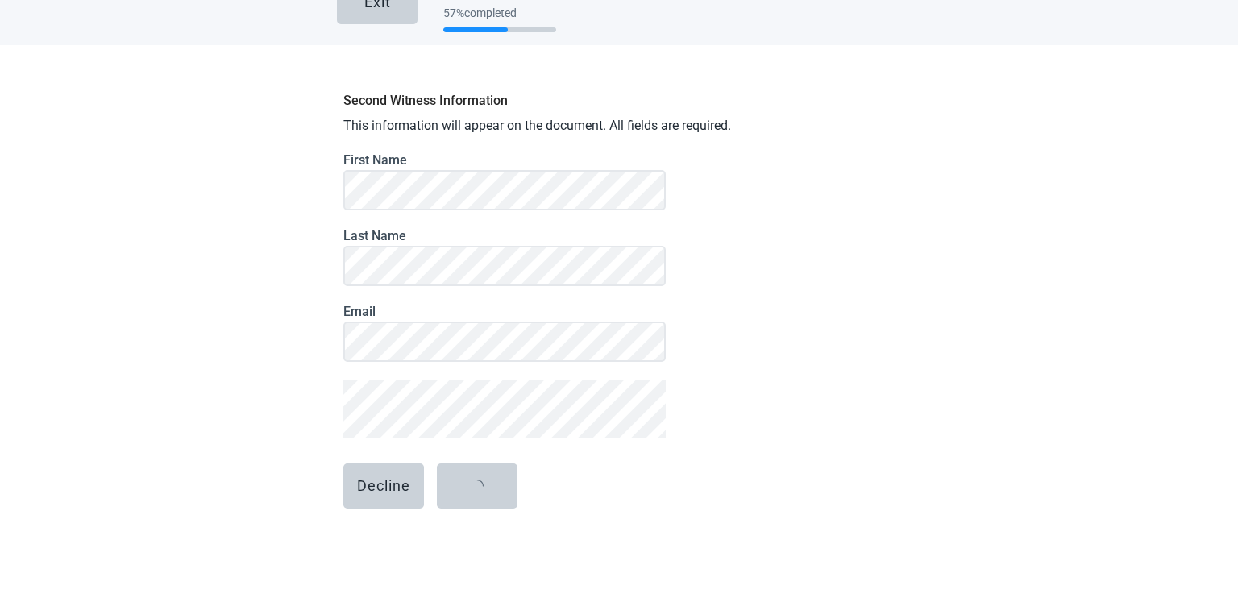
scroll to position [23, 0]
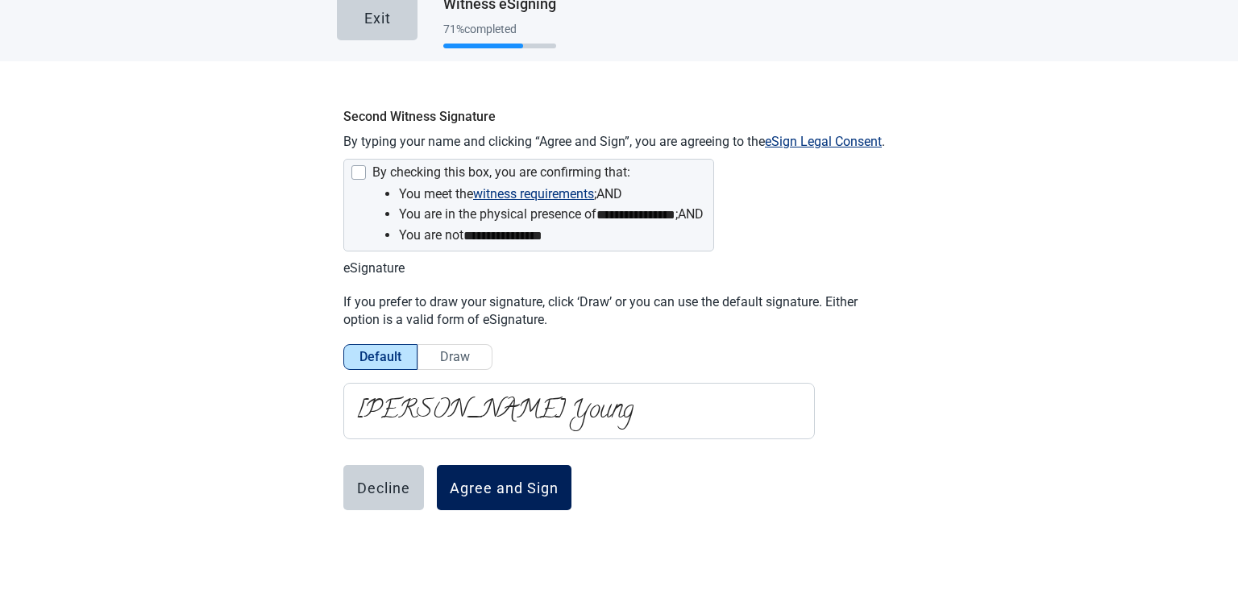
click at [492, 489] on div "Agree and Sign" at bounding box center [504, 488] width 109 height 16
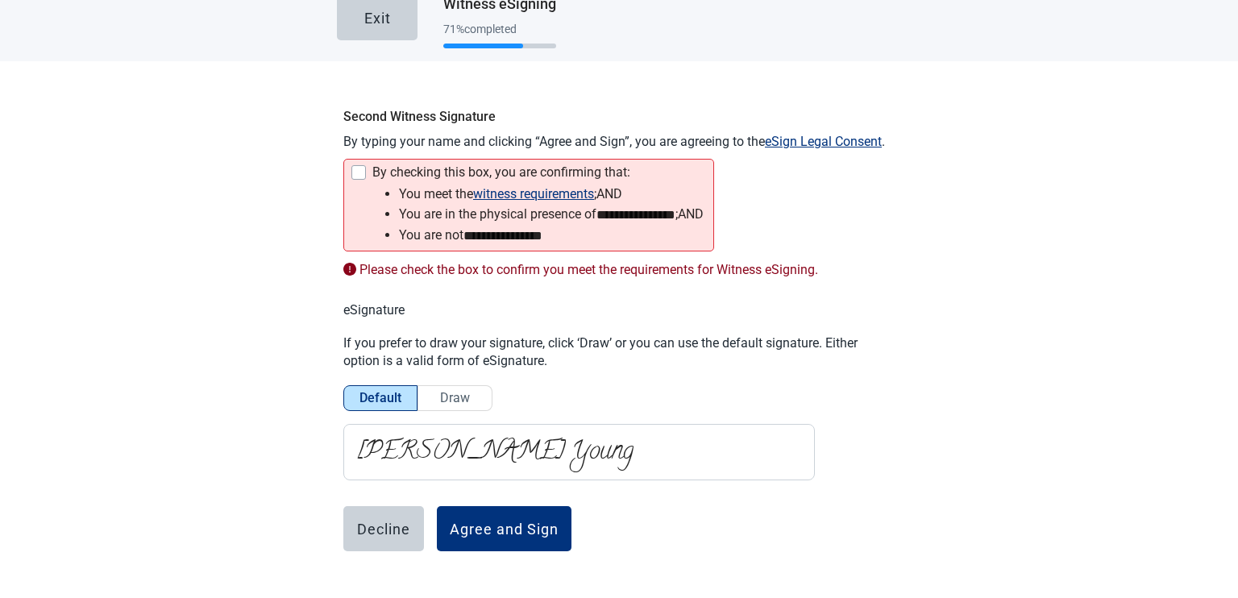
click at [355, 167] on div "Main content" at bounding box center [358, 172] width 15 height 15
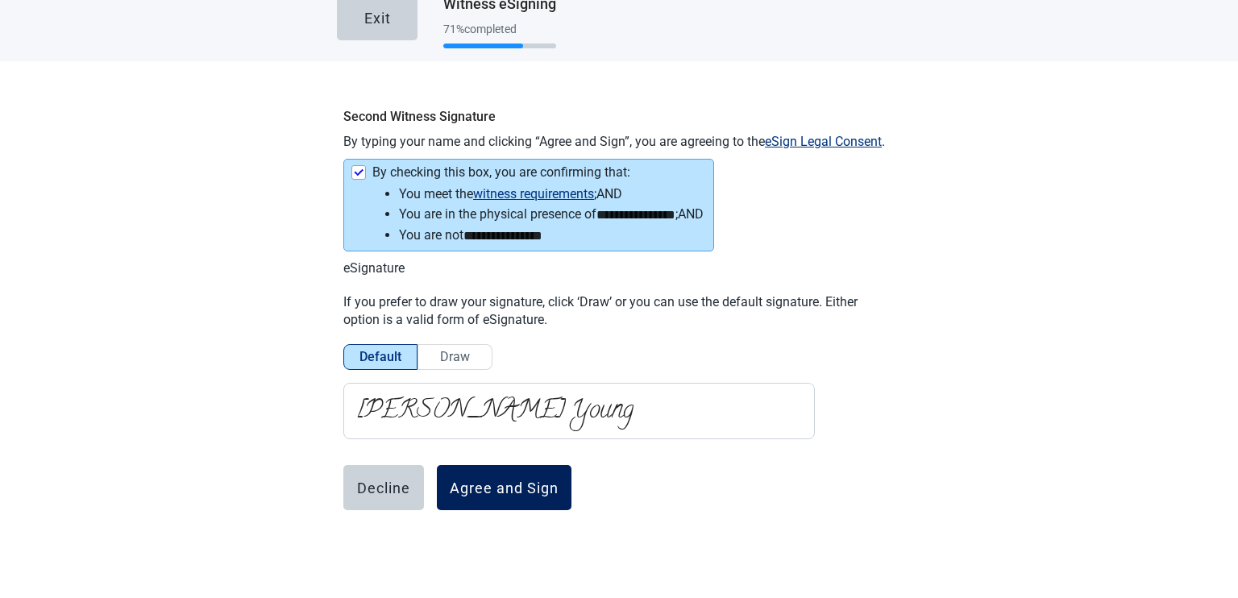
click at [500, 489] on div "Agree and Sign" at bounding box center [504, 488] width 109 height 16
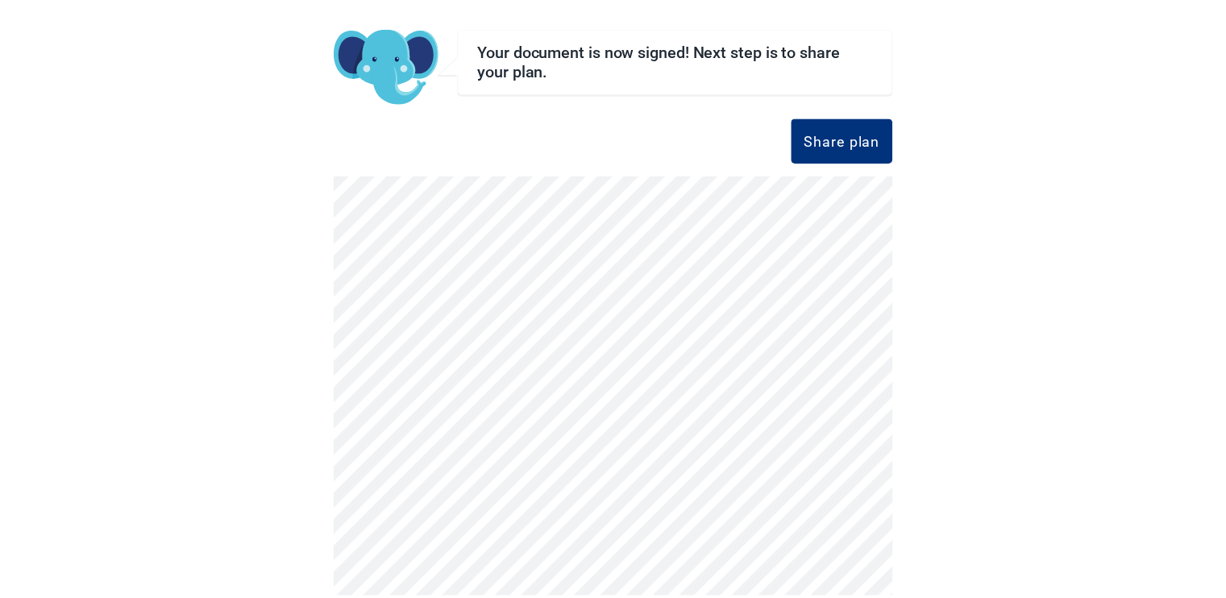
scroll to position [152, 0]
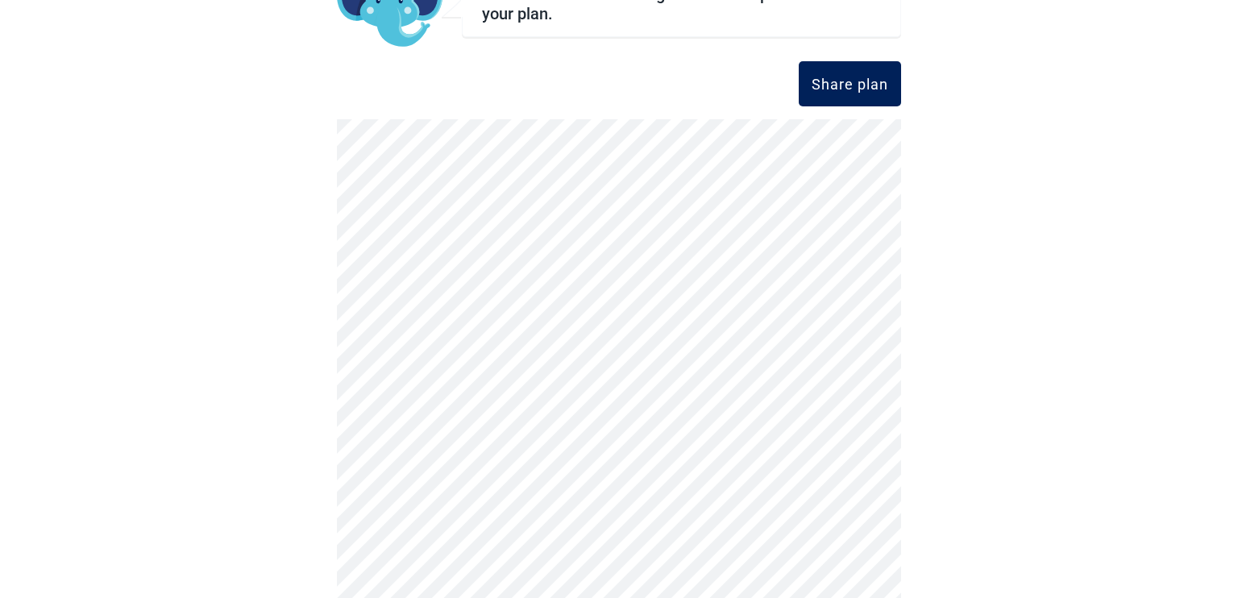
click at [878, 80] on div "Share plan" at bounding box center [850, 84] width 77 height 16
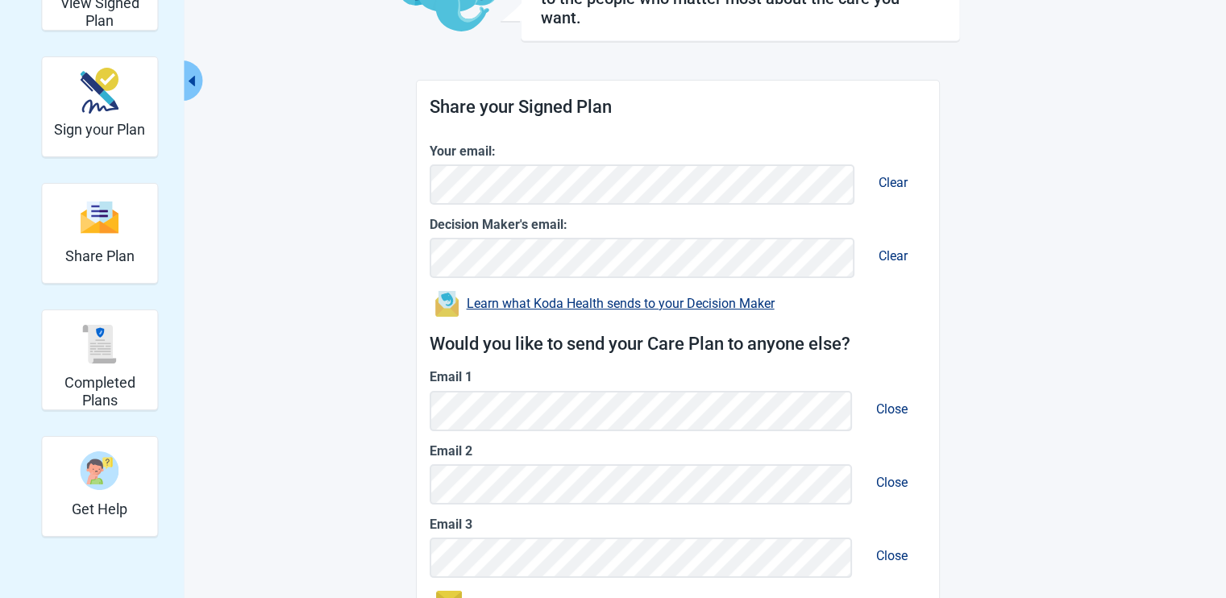
scroll to position [289, 0]
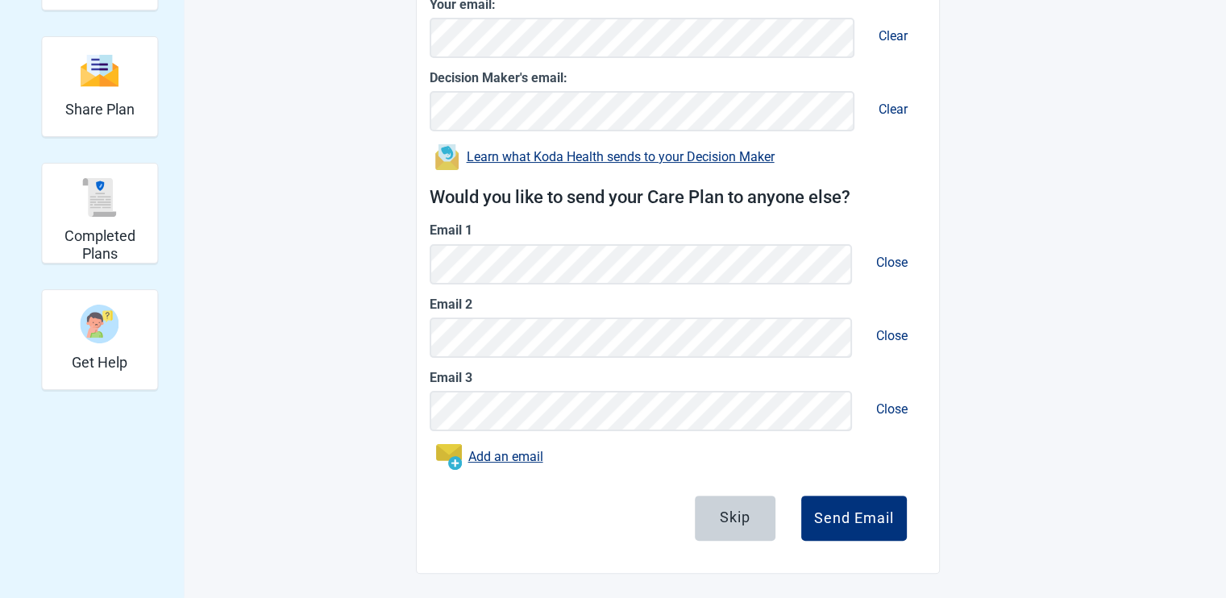
click at [897, 334] on span "Close" at bounding box center [891, 335] width 57 height 41
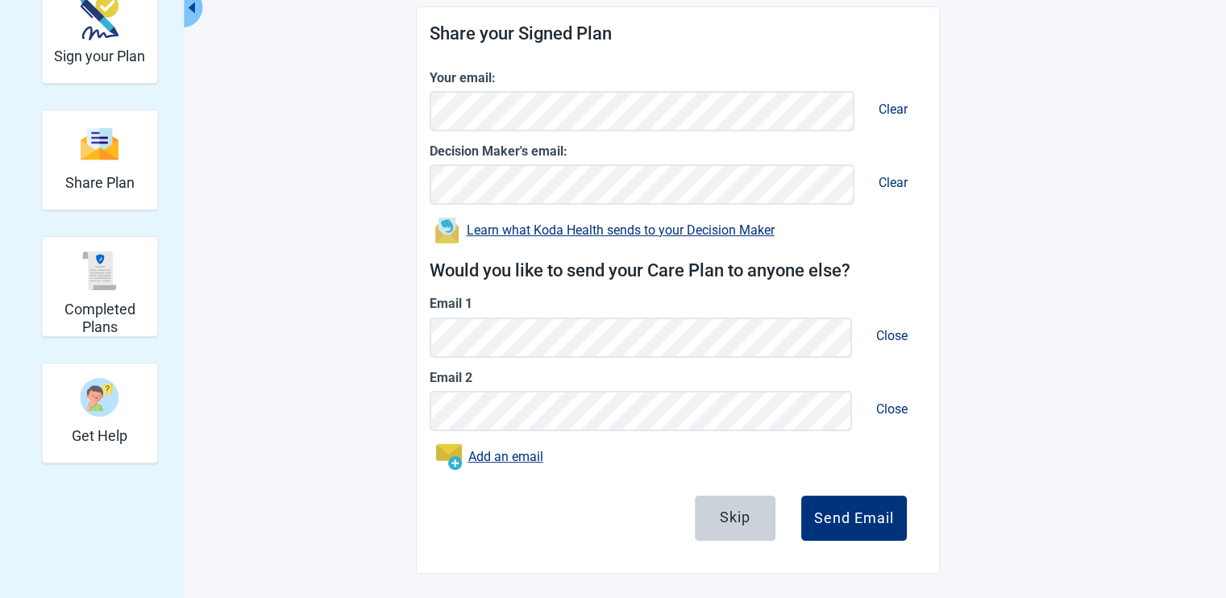
click at [896, 409] on span "Close" at bounding box center [891, 408] width 57 height 41
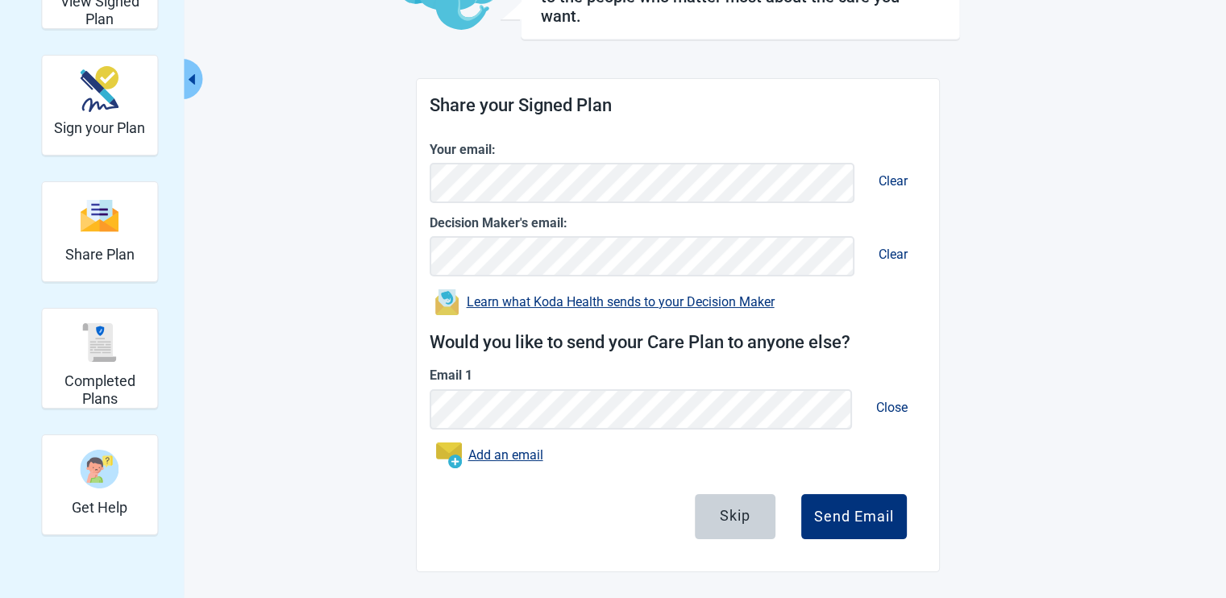
scroll to position [142, 0]
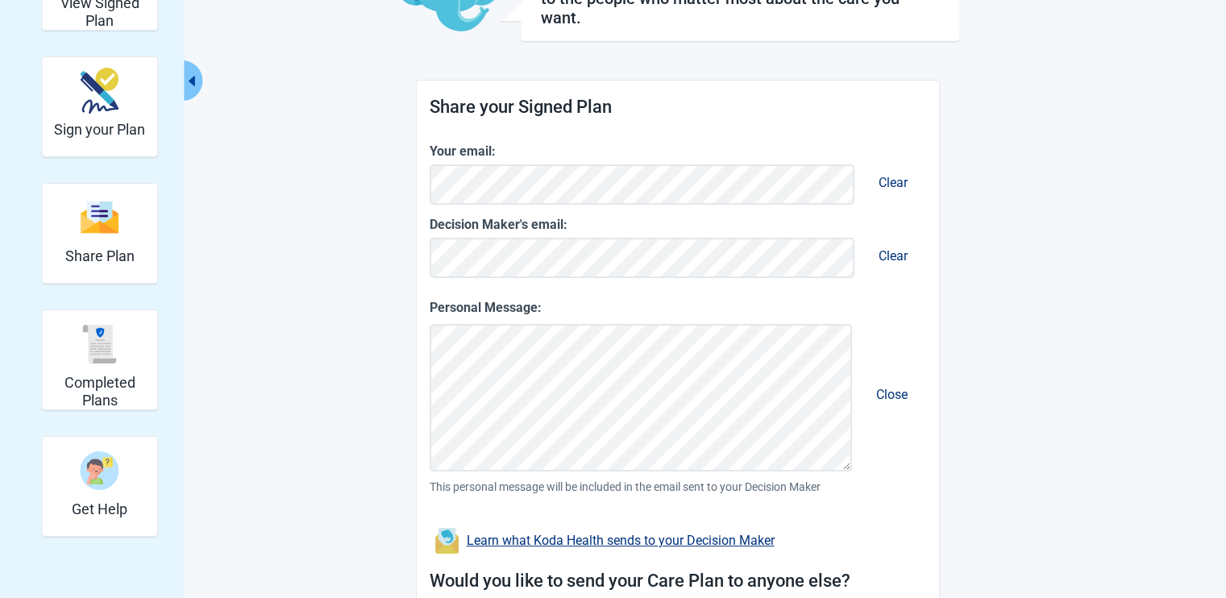
click at [898, 389] on span "Close" at bounding box center [891, 394] width 57 height 41
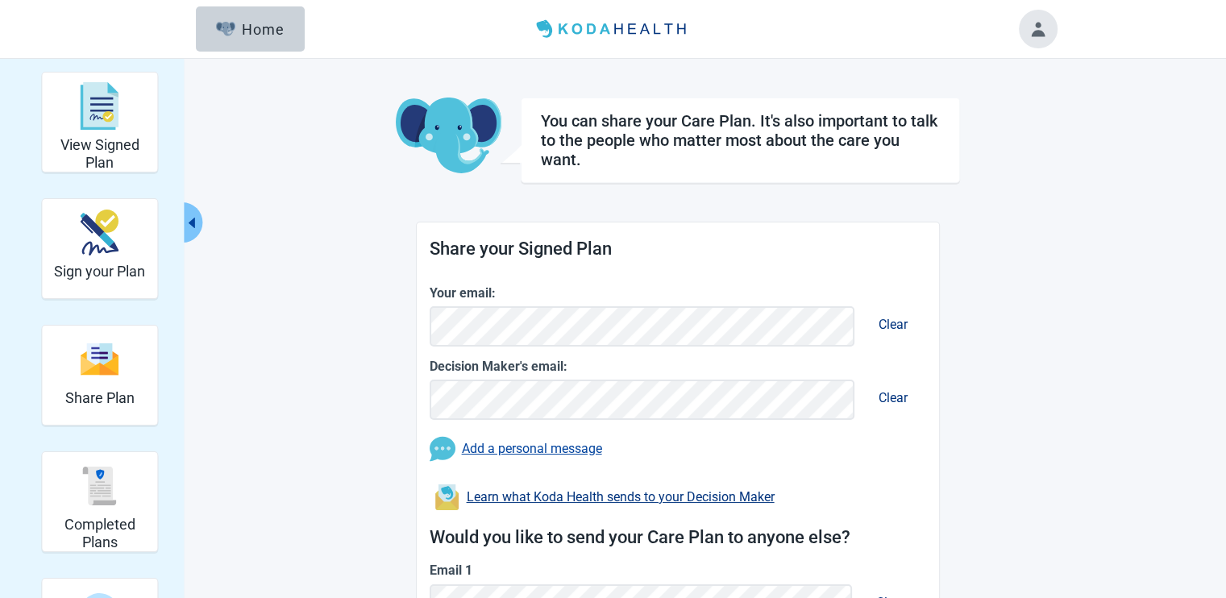
scroll to position [0, 0]
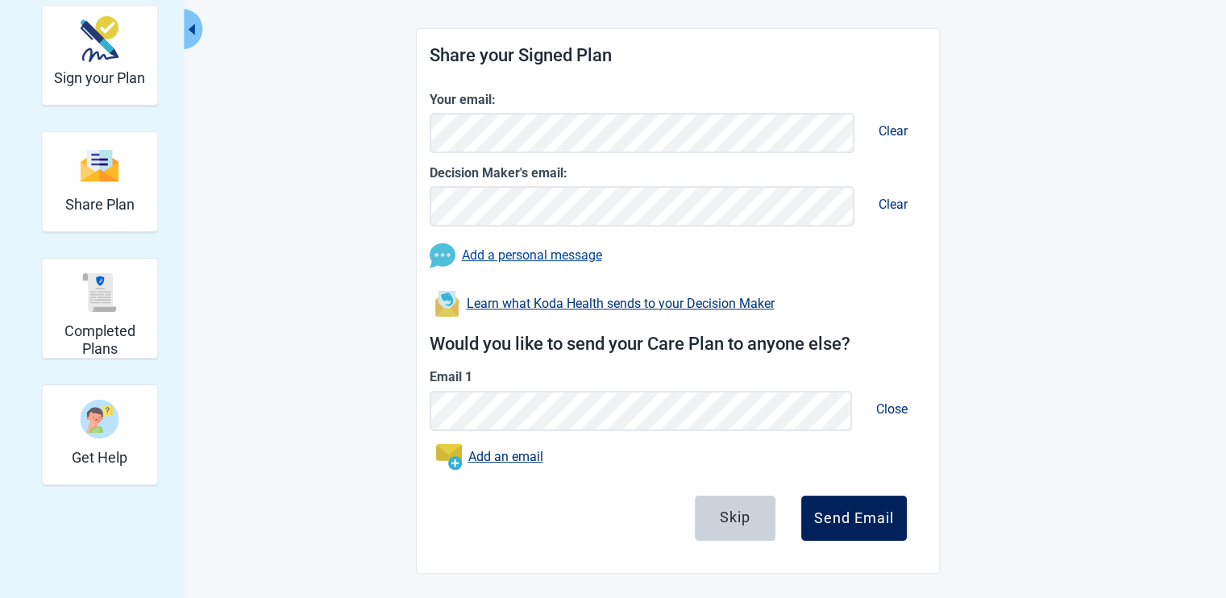
click at [856, 500] on button "Send Email" at bounding box center [854, 518] width 106 height 45
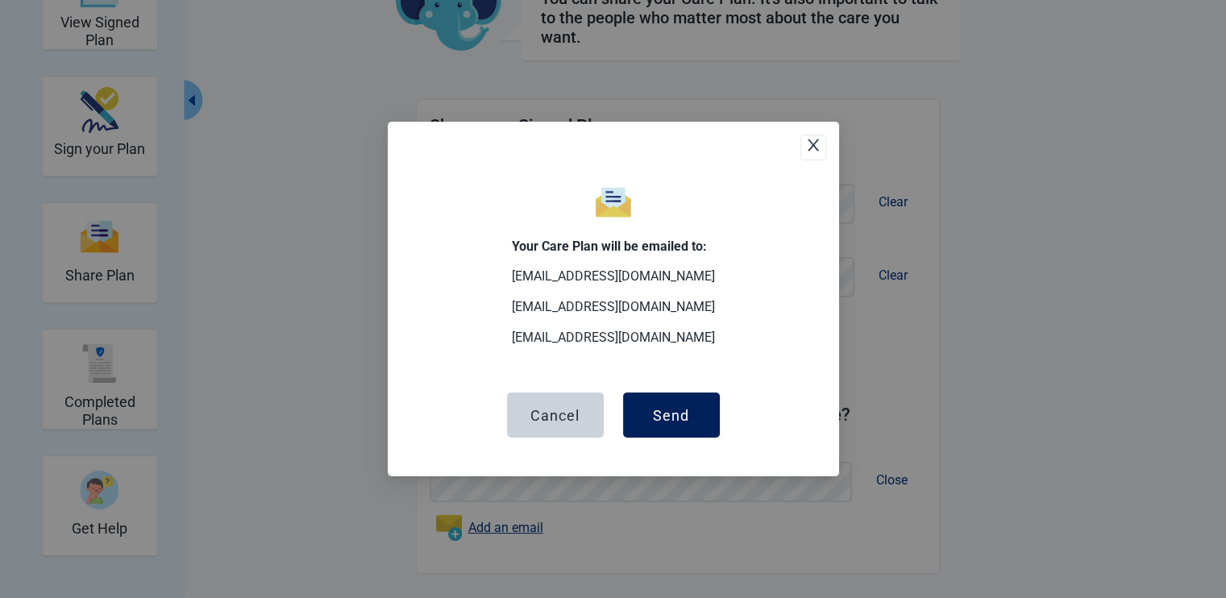
click at [673, 402] on button "Send" at bounding box center [671, 414] width 97 height 45
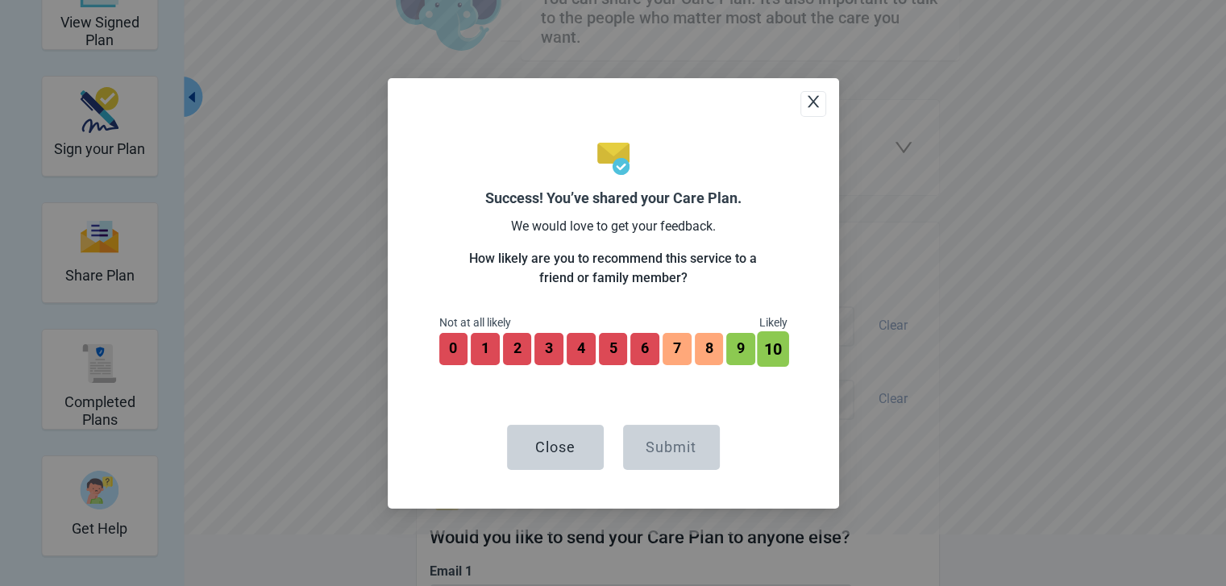
click at [774, 360] on button "10" at bounding box center [772, 348] width 31 height 35
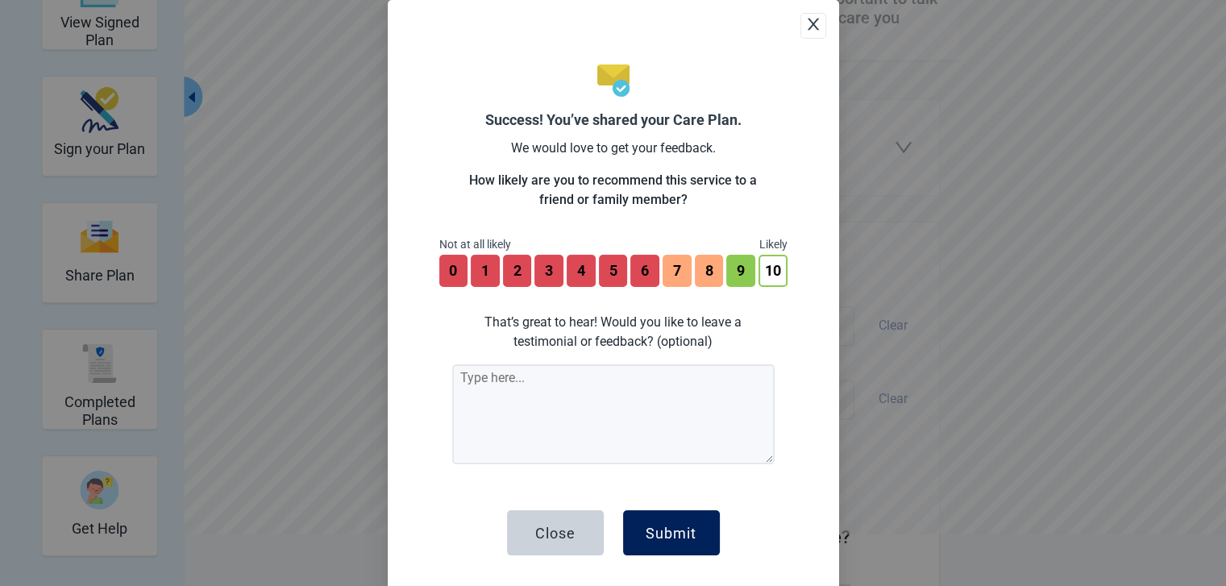
click at [693, 529] on button "Submit" at bounding box center [671, 532] width 97 height 45
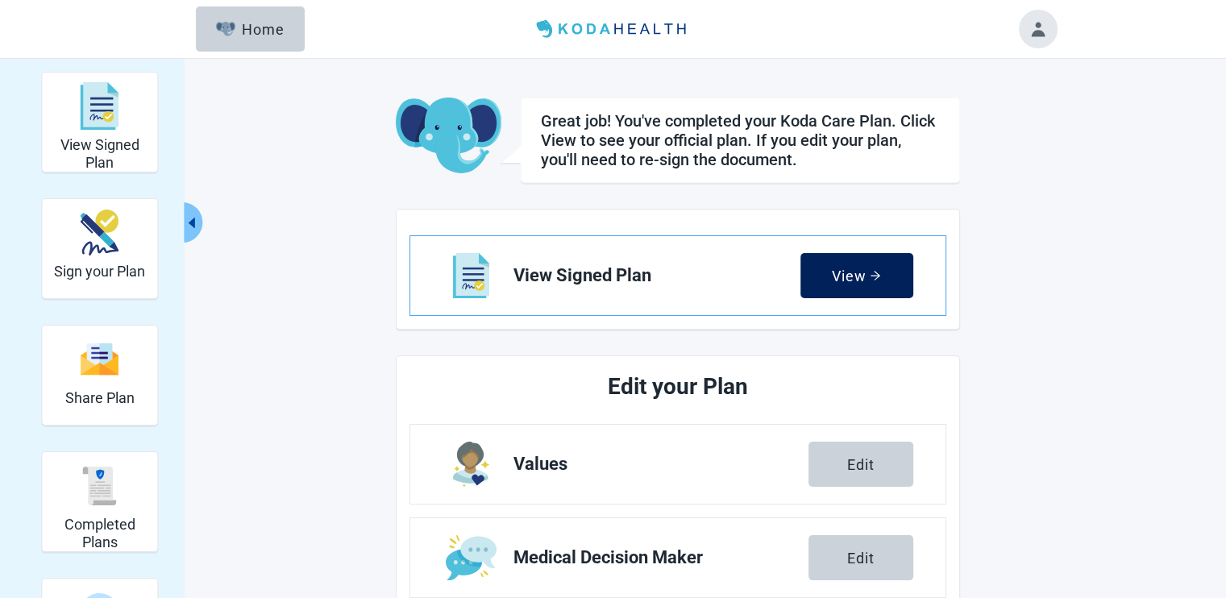
click at [869, 277] on div "View" at bounding box center [856, 276] width 49 height 16
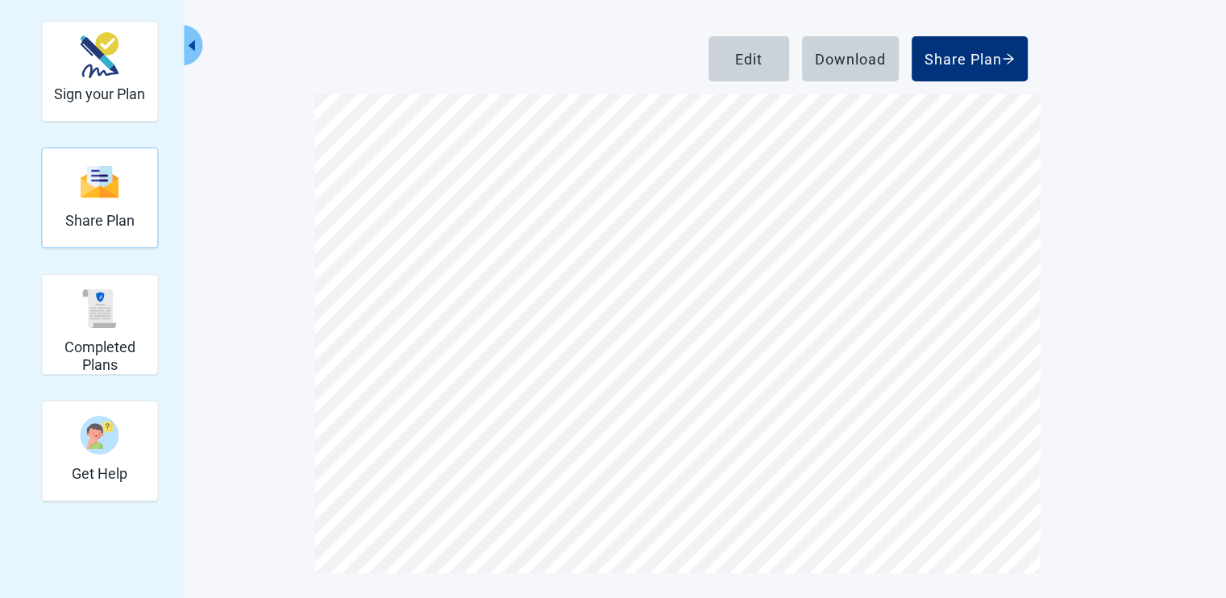
click at [73, 187] on div "Share Plan" at bounding box center [99, 182] width 69 height 60
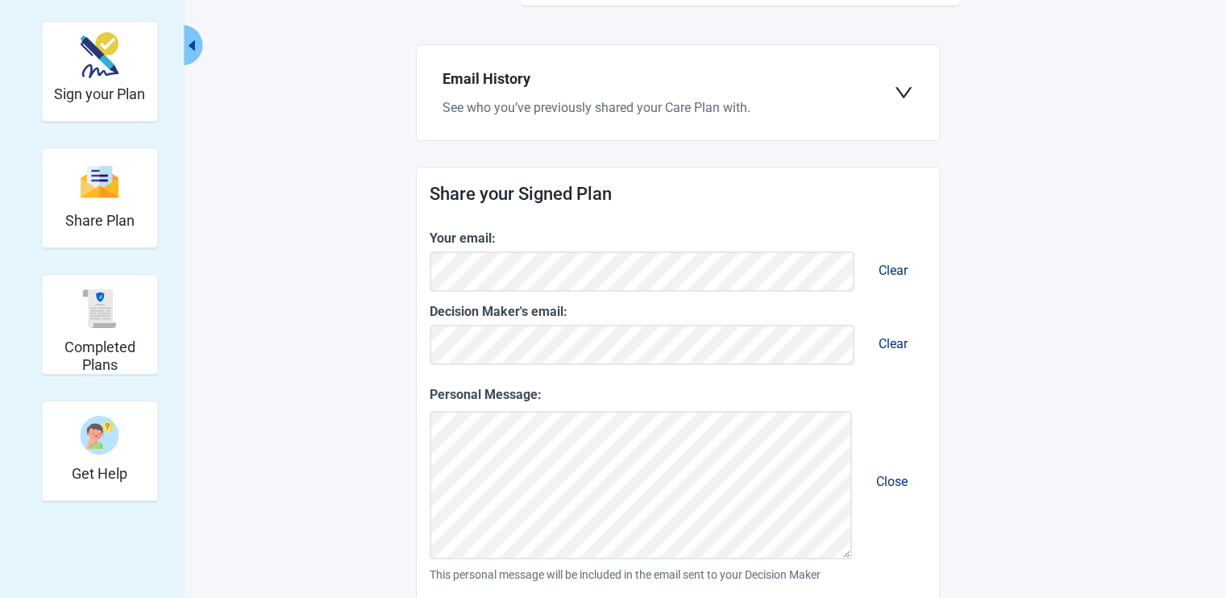
click at [698, 164] on div "You can share your Care Plan. It's also important to talk to the people who mat…" at bounding box center [678, 482] width 564 height 1124
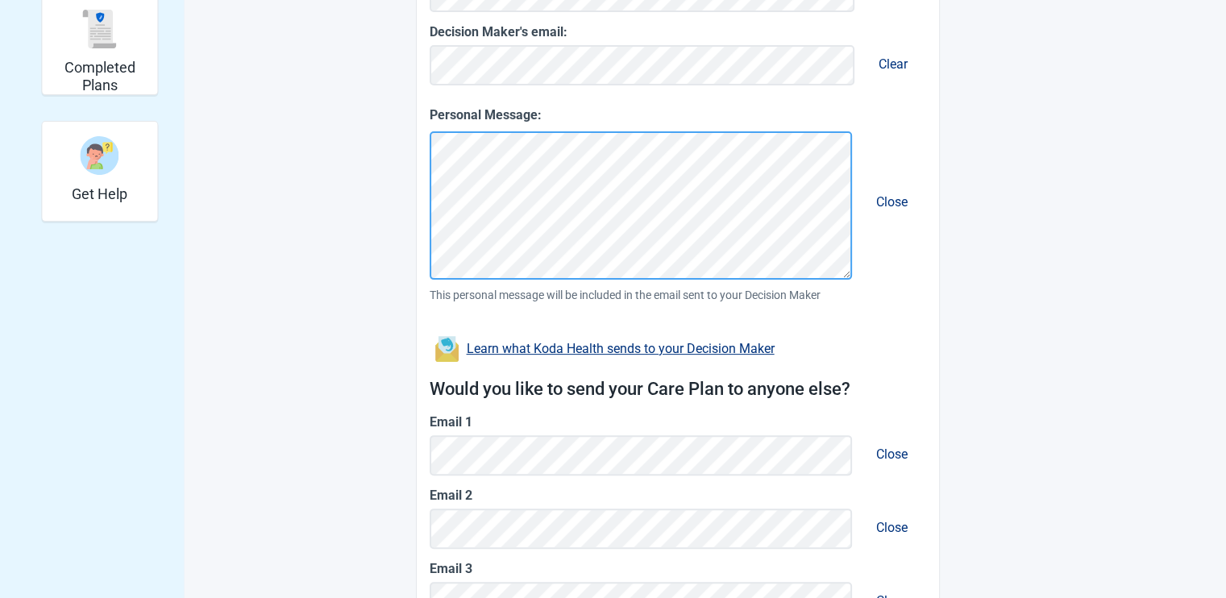
scroll to position [500, 0]
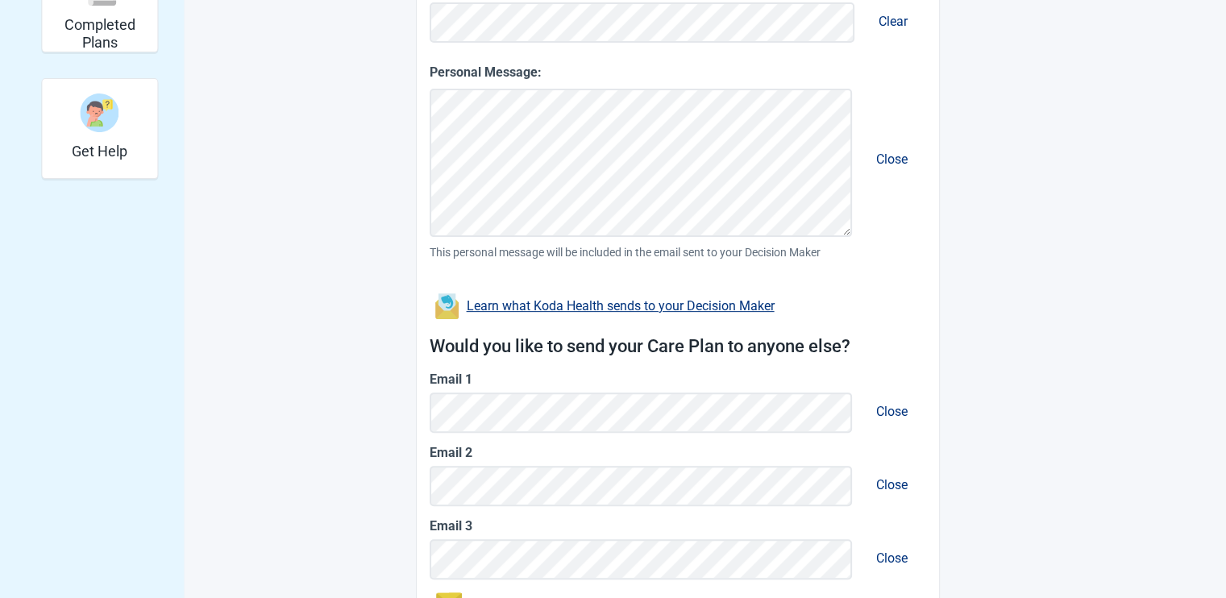
click at [890, 399] on span "Close" at bounding box center [891, 411] width 57 height 41
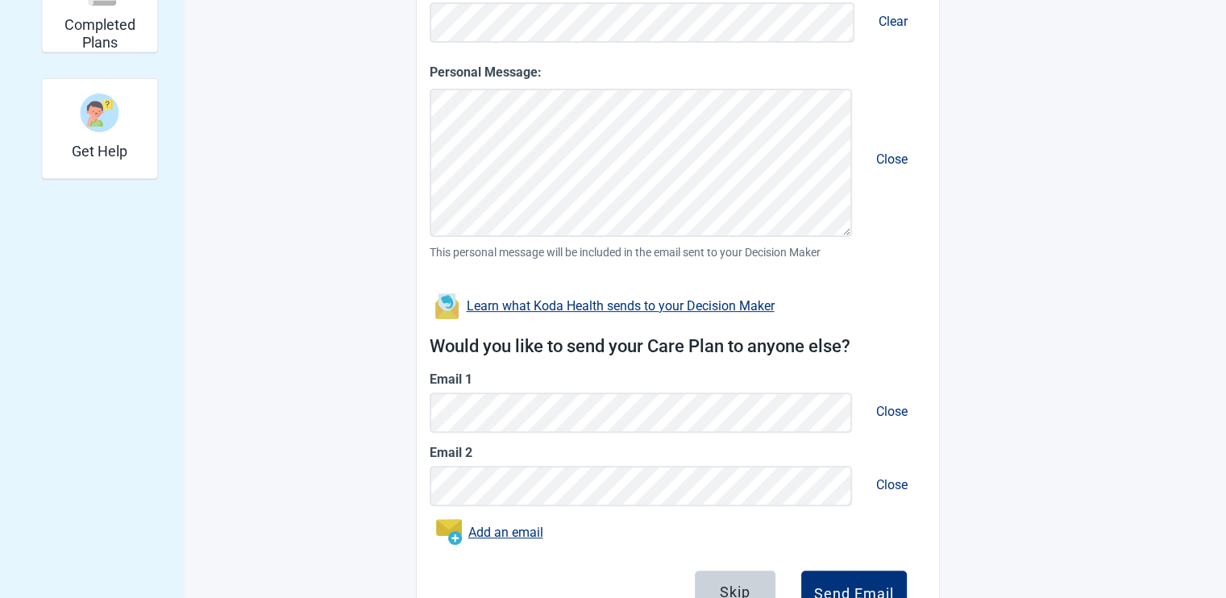
click at [890, 401] on span "Close" at bounding box center [891, 411] width 57 height 41
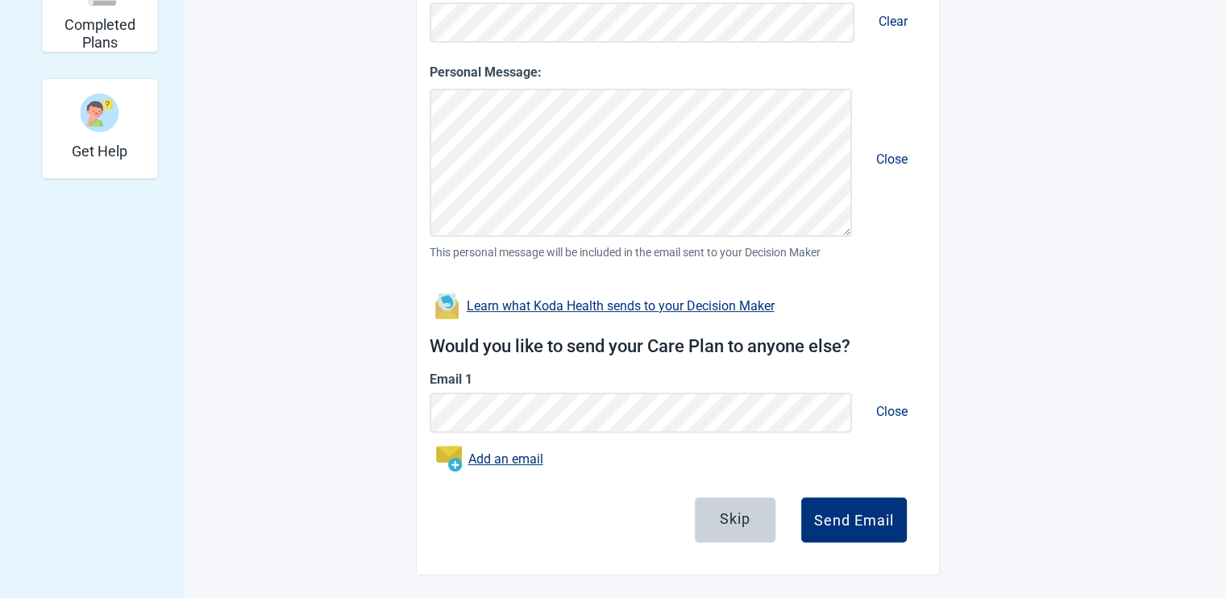
click at [890, 401] on span "Close" at bounding box center [891, 411] width 57 height 41
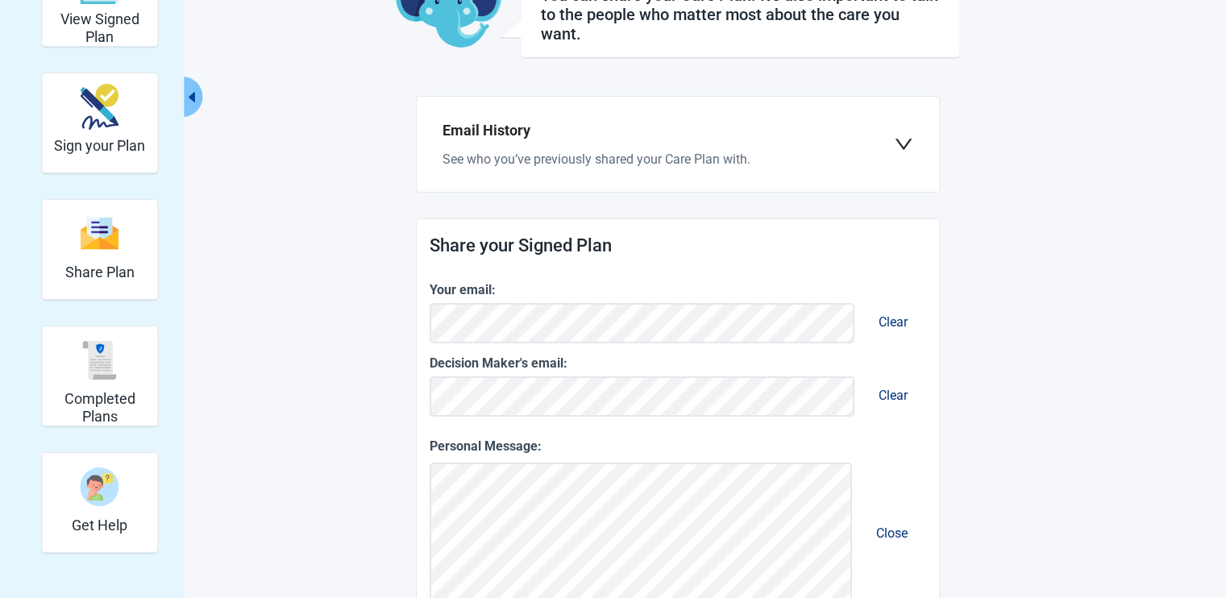
scroll to position [1, 0]
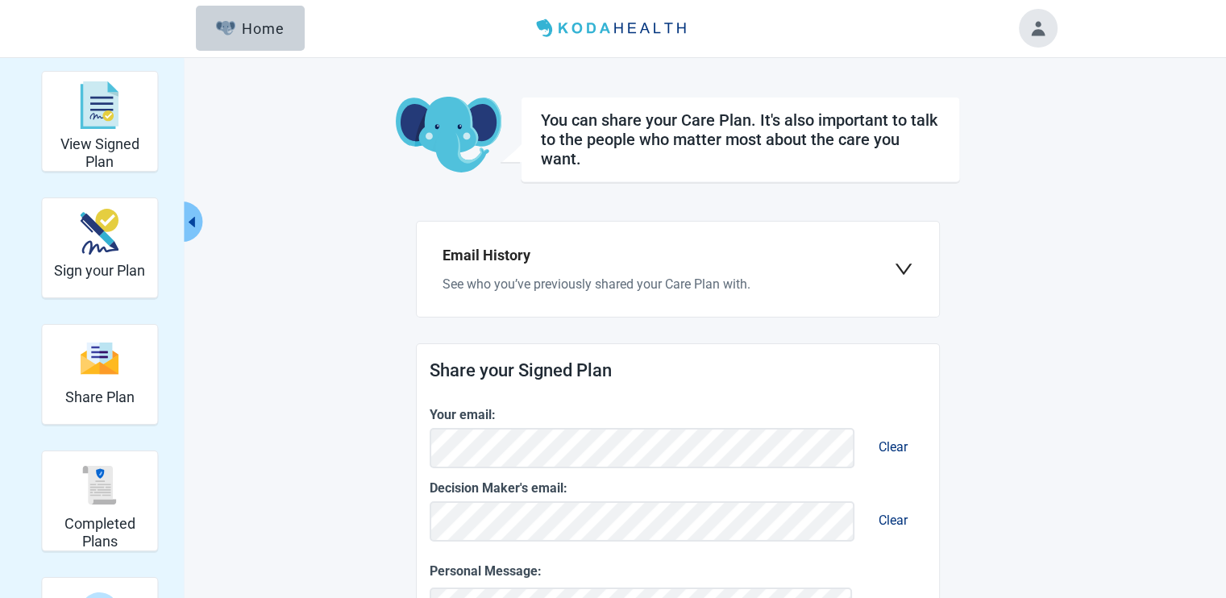
click at [715, 264] on h2 "Email History" at bounding box center [667, 255] width 451 height 23
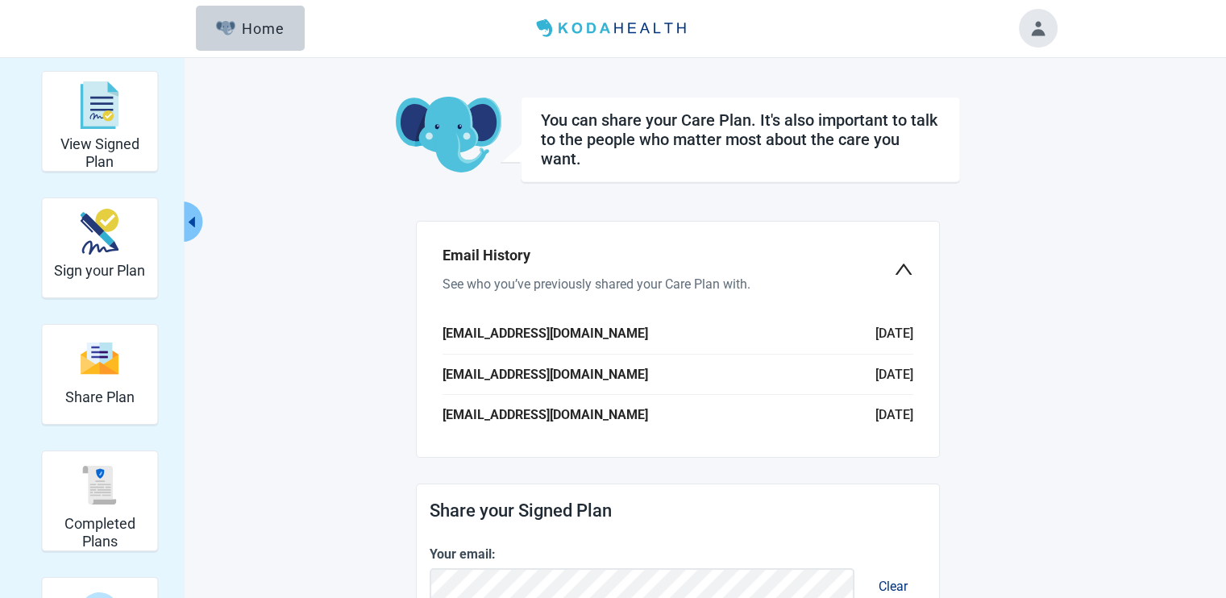
click at [729, 246] on h2 "Email History" at bounding box center [667, 255] width 451 height 23
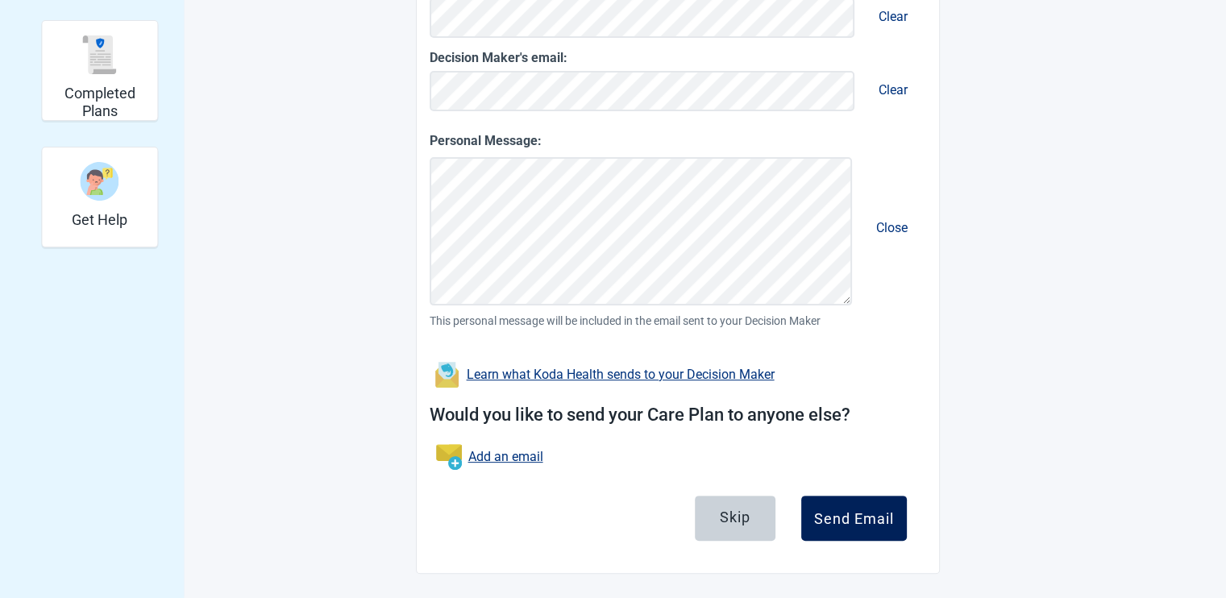
click at [866, 518] on div "Send Email" at bounding box center [854, 518] width 80 height 16
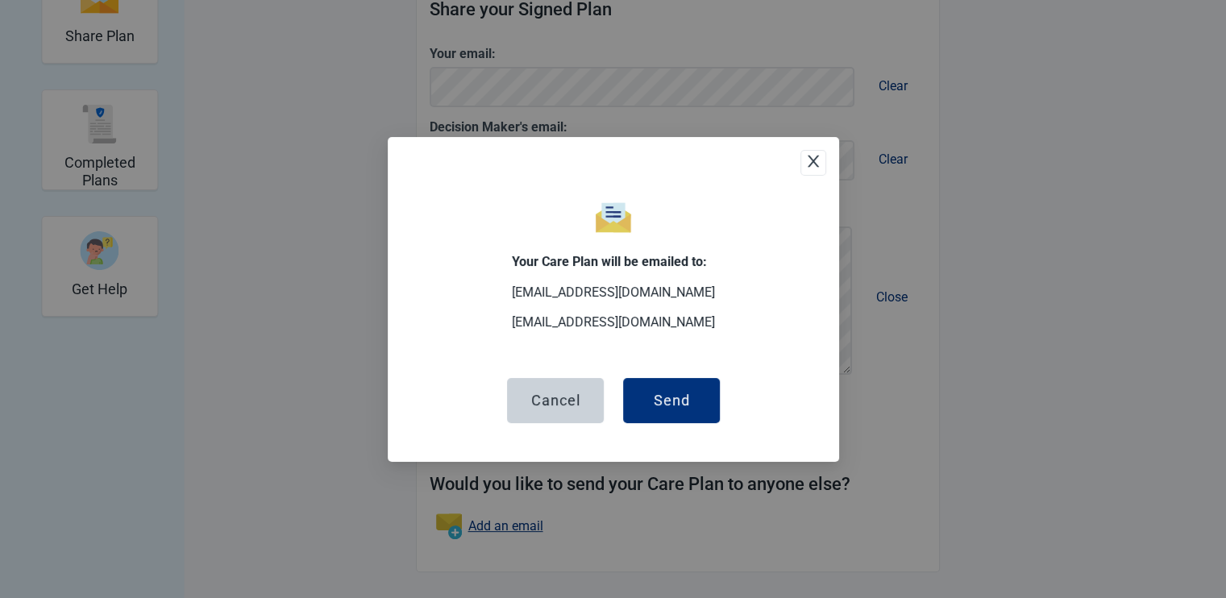
scroll to position [360, 0]
click at [698, 397] on button "Send" at bounding box center [671, 399] width 97 height 45
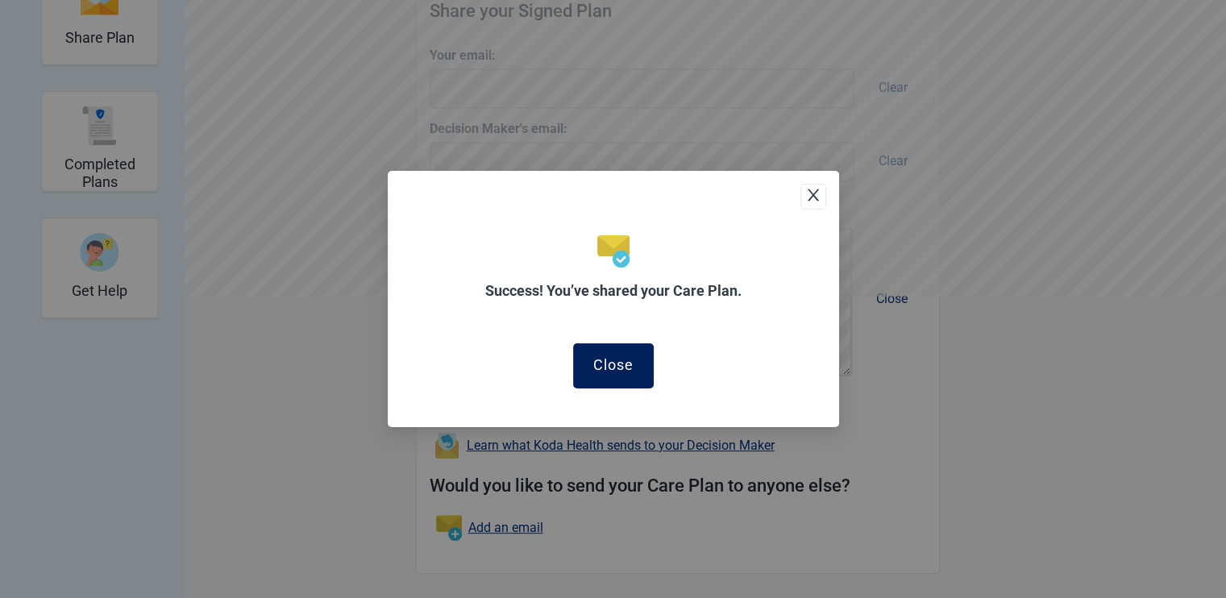
click at [613, 367] on div "Close" at bounding box center [613, 365] width 40 height 16
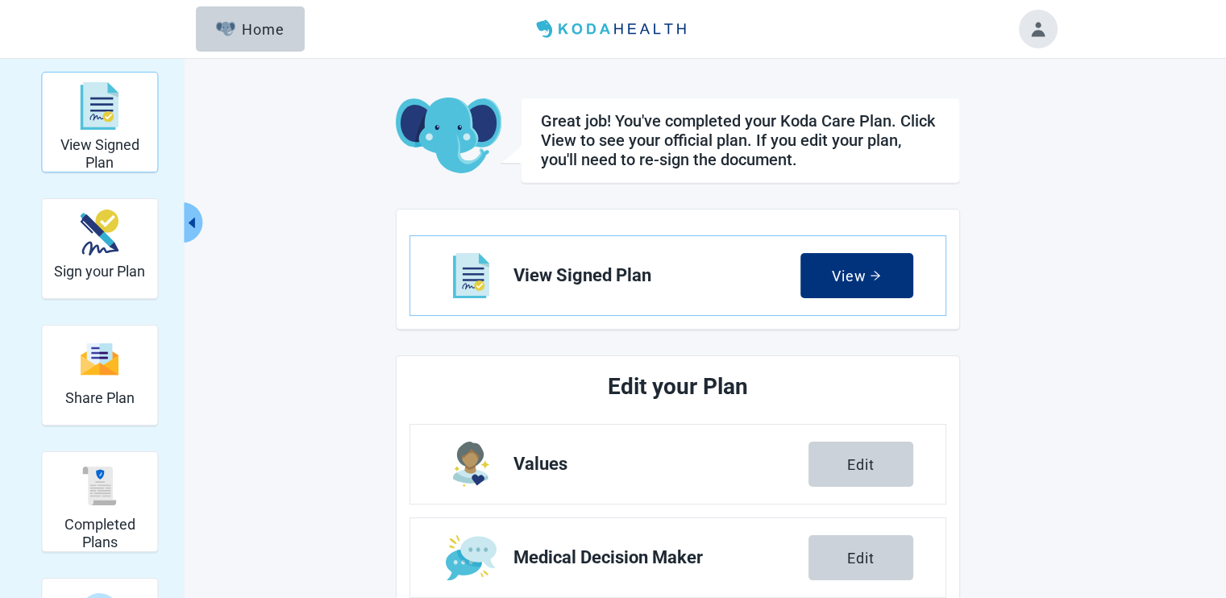
click at [85, 113] on img "View Signed Plan" at bounding box center [100, 106] width 39 height 48
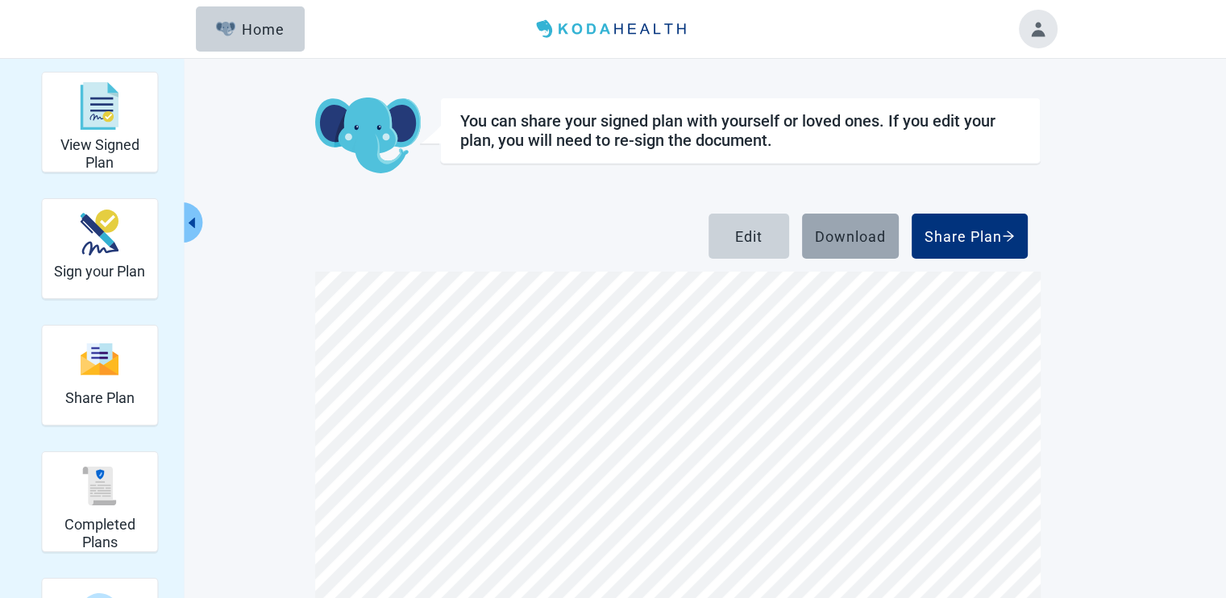
scroll to position [2901, 0]
